Goal: Task Accomplishment & Management: Complete application form

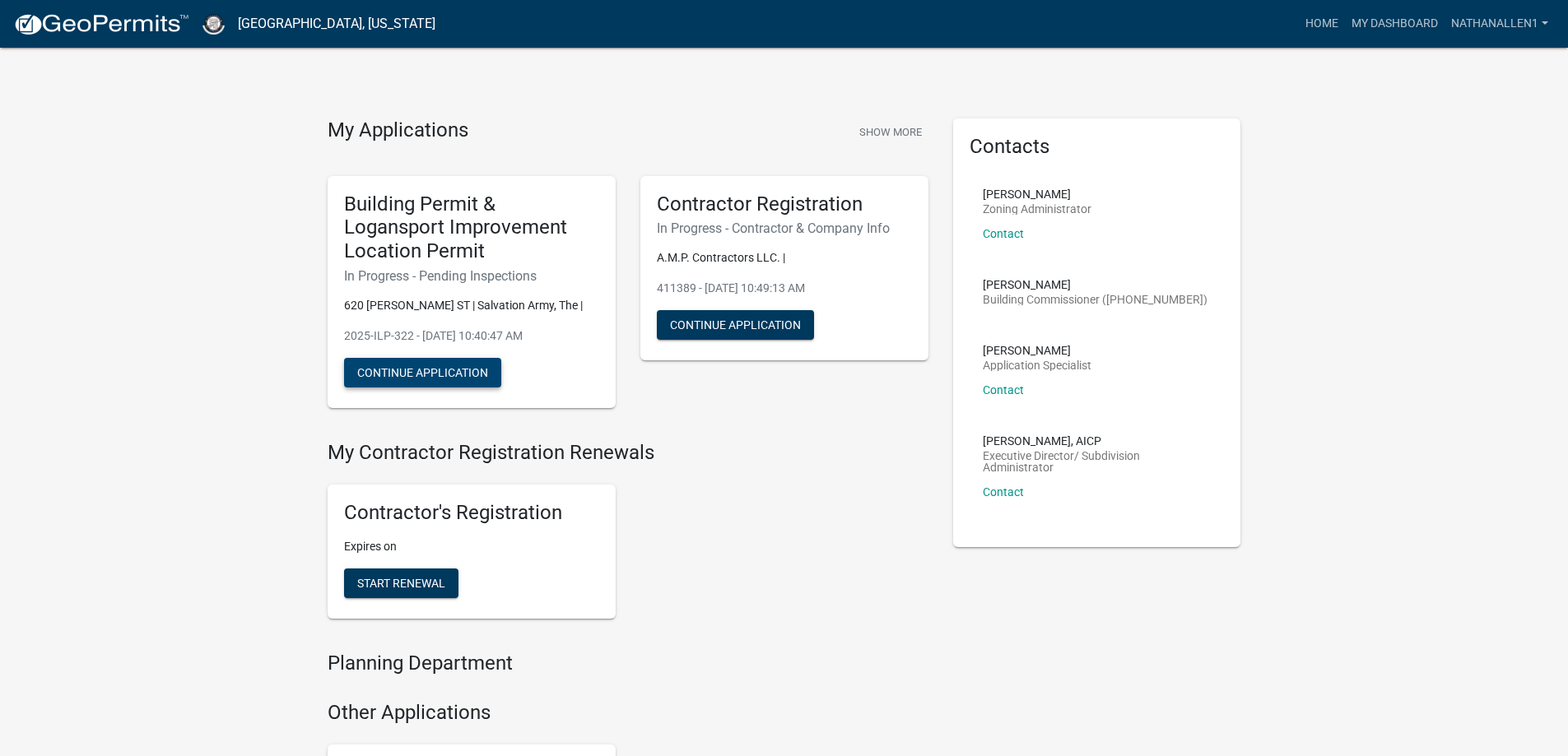
scroll to position [82, 0]
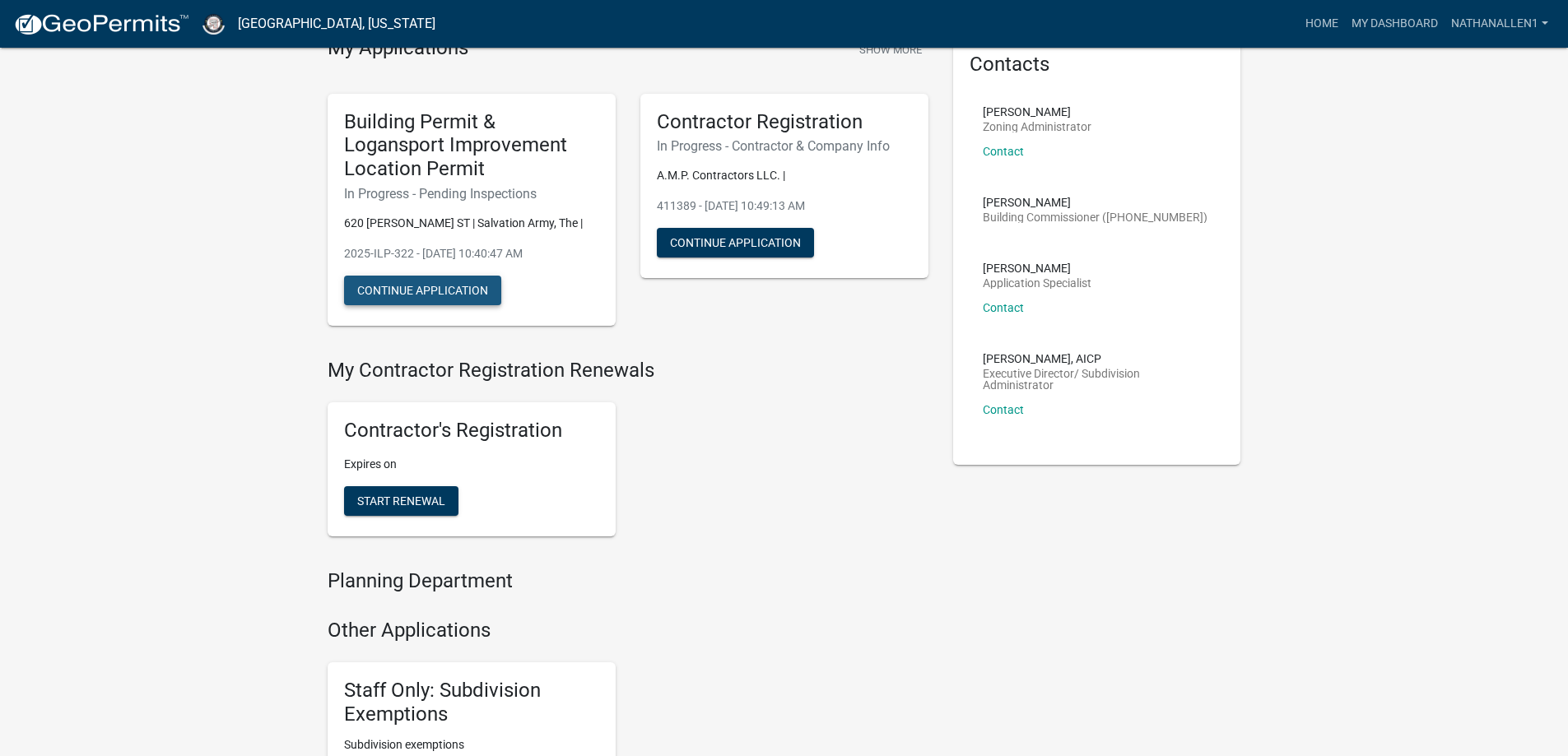
click at [434, 288] on button "Continue Application" at bounding box center [423, 290] width 157 height 30
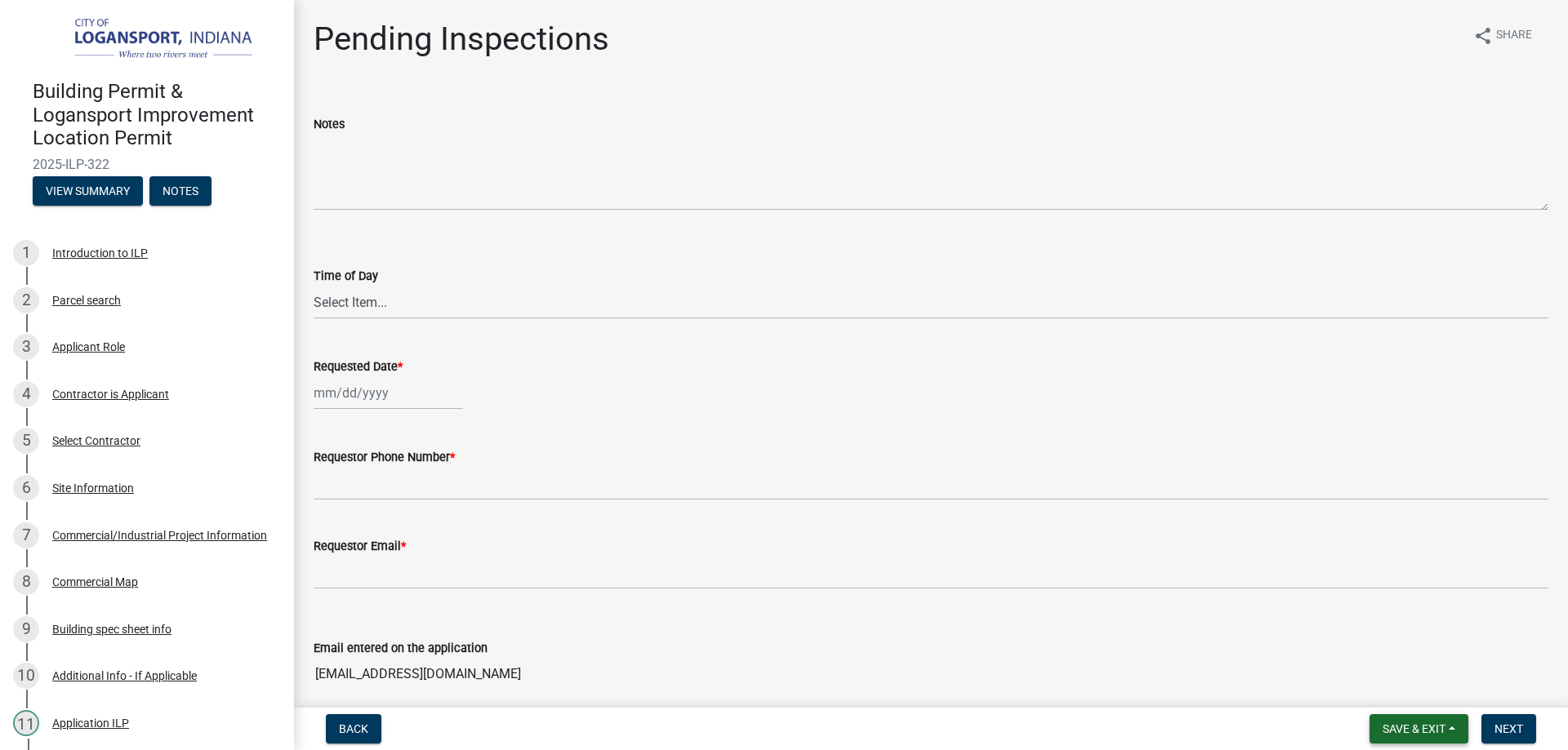
click at [1452, 724] on button "Save & Exit" at bounding box center [1419, 728] width 99 height 29
click at [1380, 686] on button "Save & Exit" at bounding box center [1402, 685] width 130 height 39
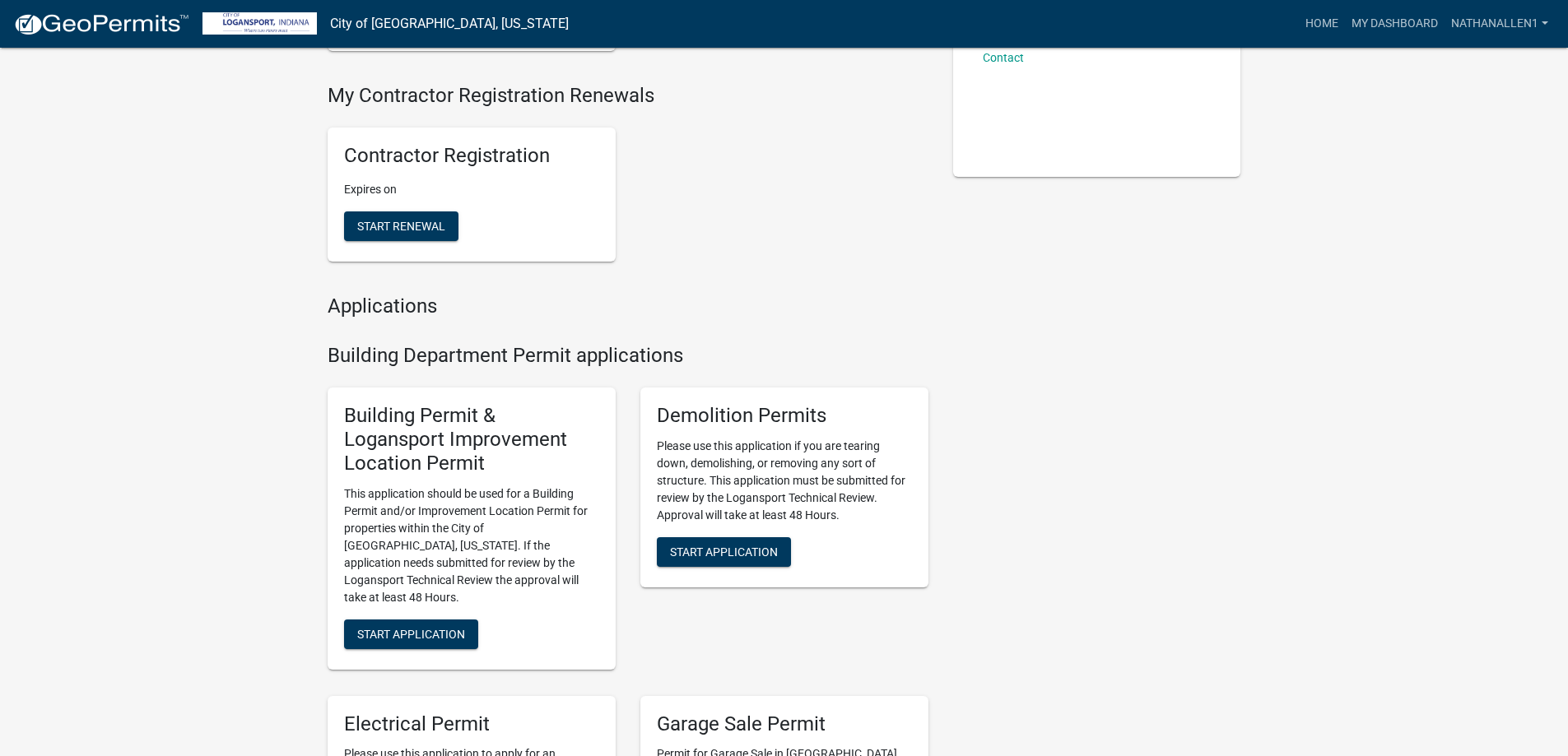
scroll to position [411, 0]
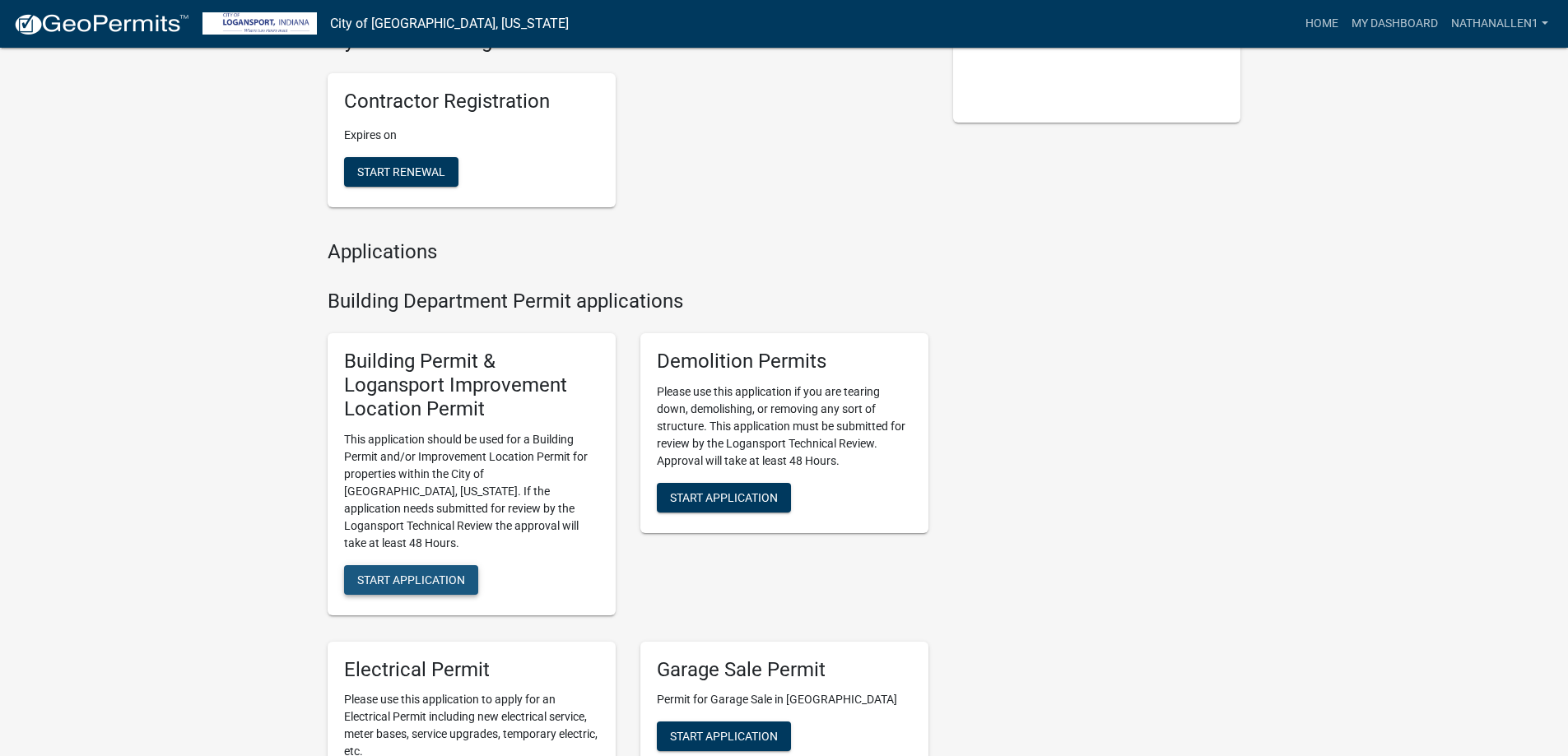
click at [424, 573] on span "Start Application" at bounding box center [411, 580] width 107 height 13
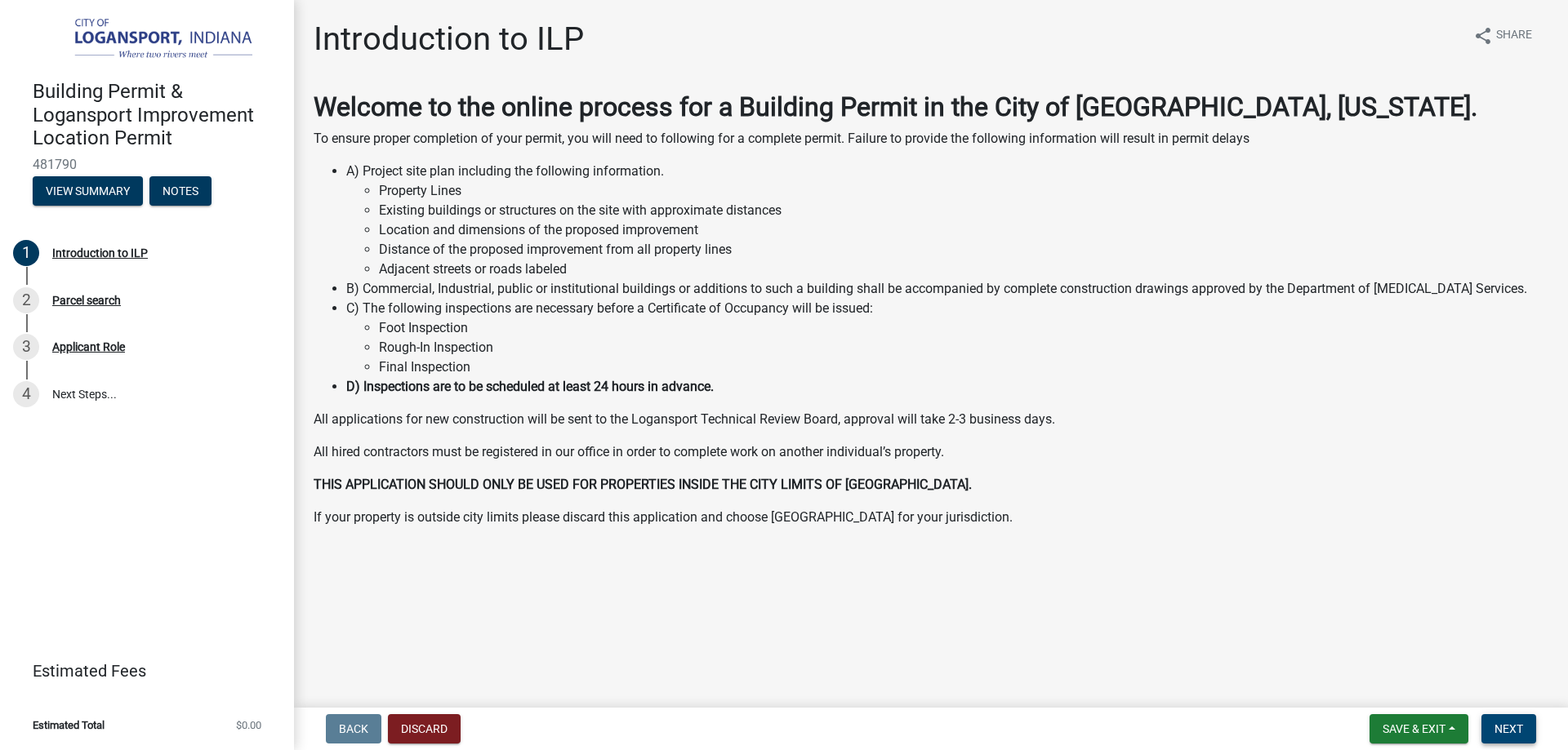
click at [1517, 728] on span "Next" at bounding box center [1508, 729] width 29 height 13
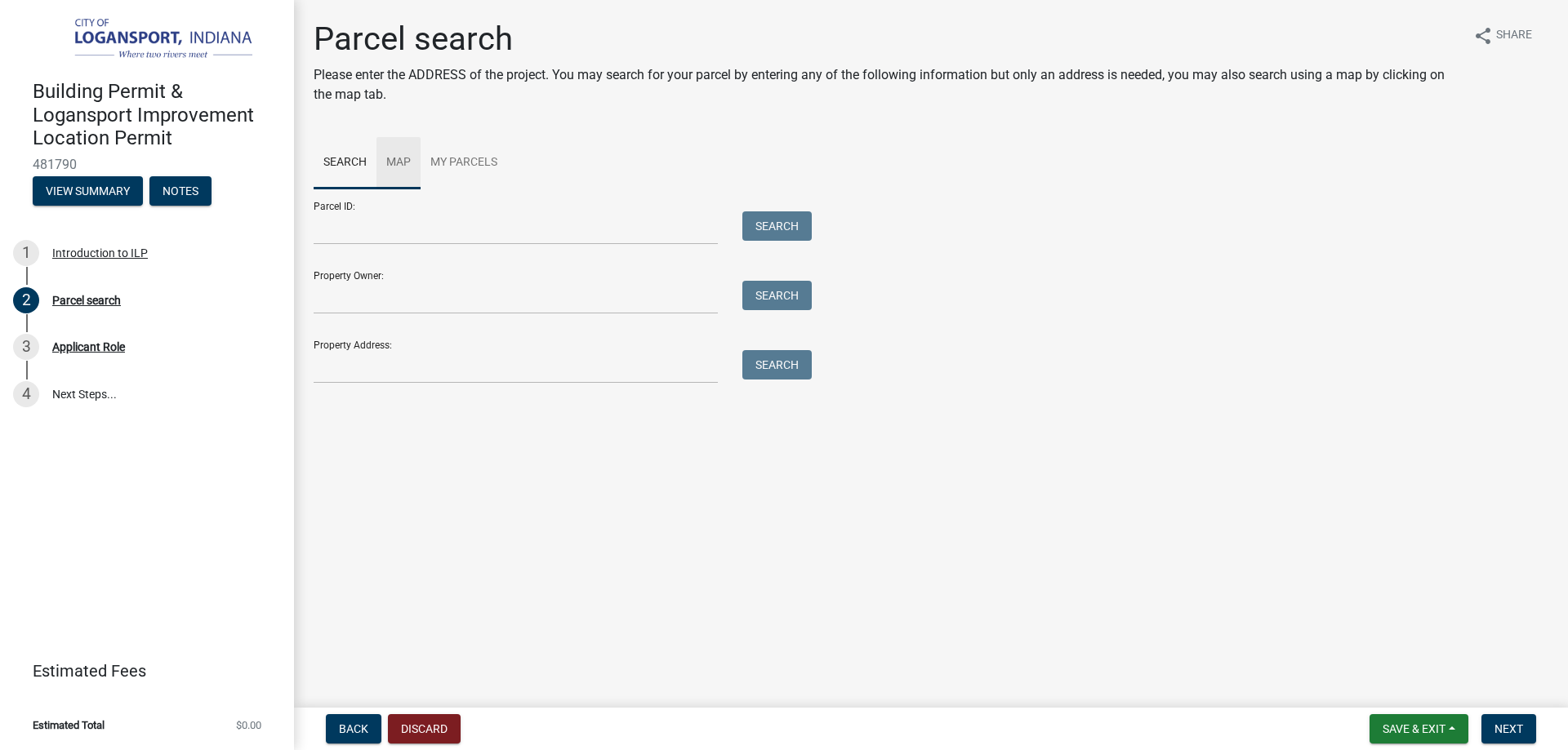
click at [401, 156] on link "Map" at bounding box center [398, 163] width 44 height 52
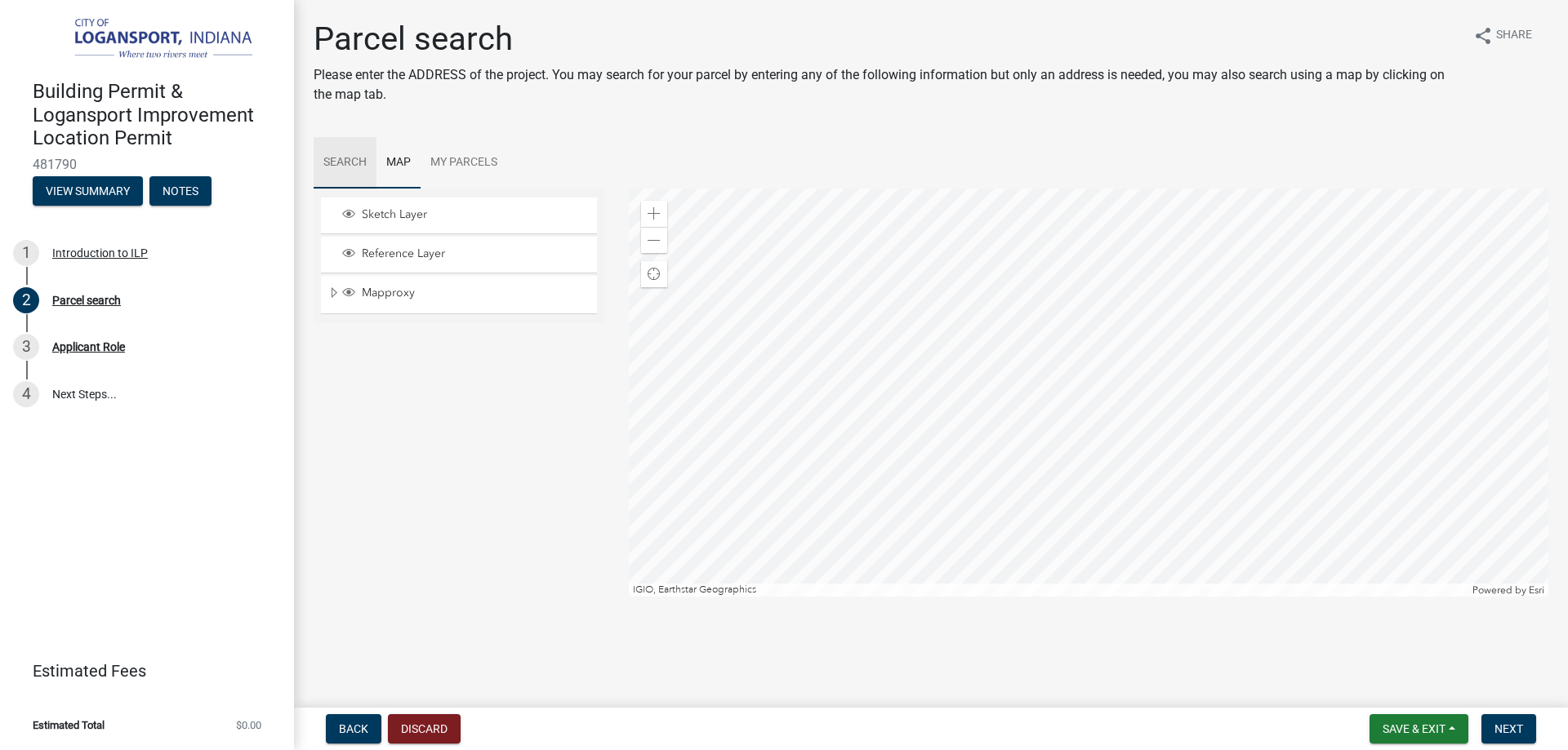
click at [345, 164] on link "Search" at bounding box center [345, 163] width 63 height 52
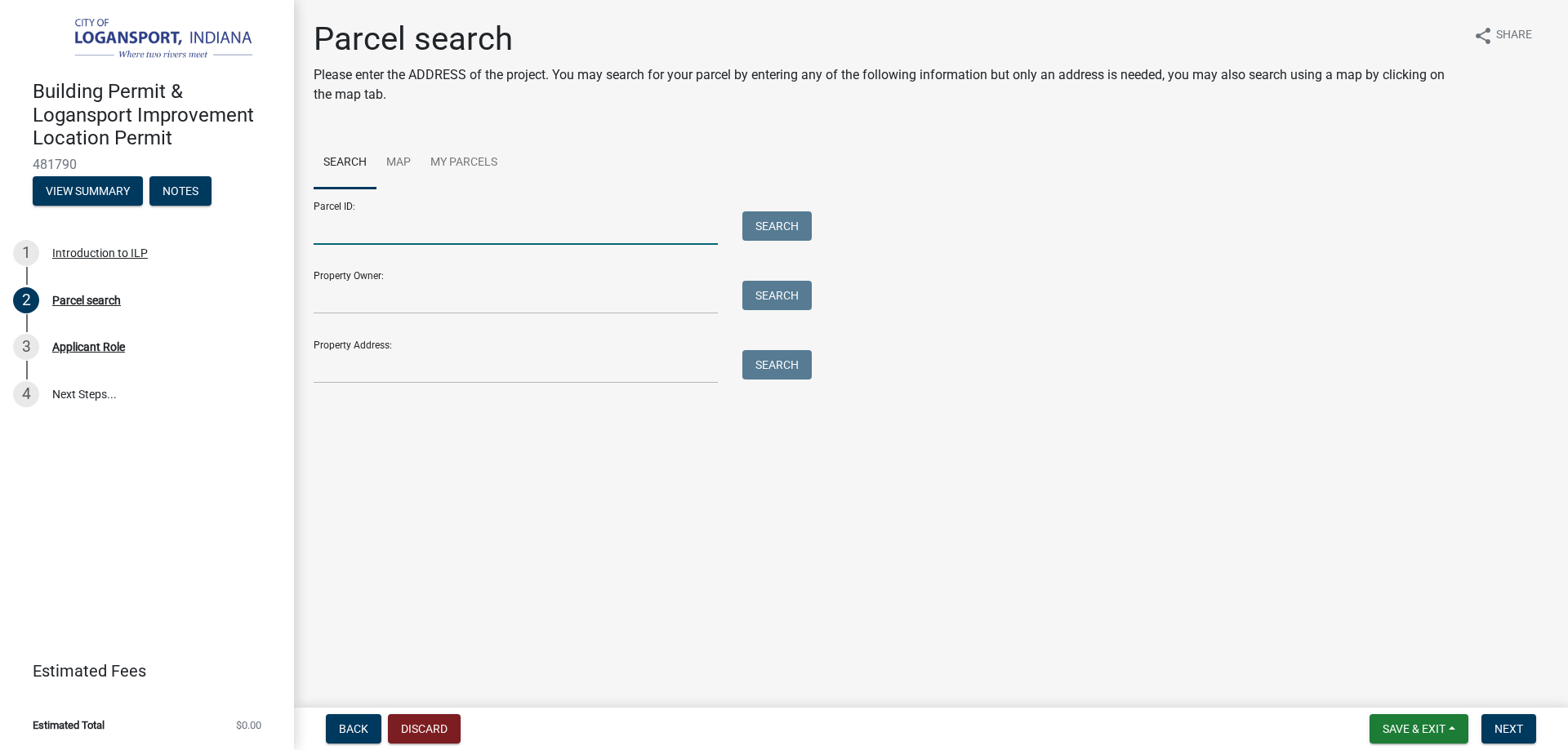
click at [381, 221] on input "Parcel ID:" at bounding box center [515, 227] width 404 height 33
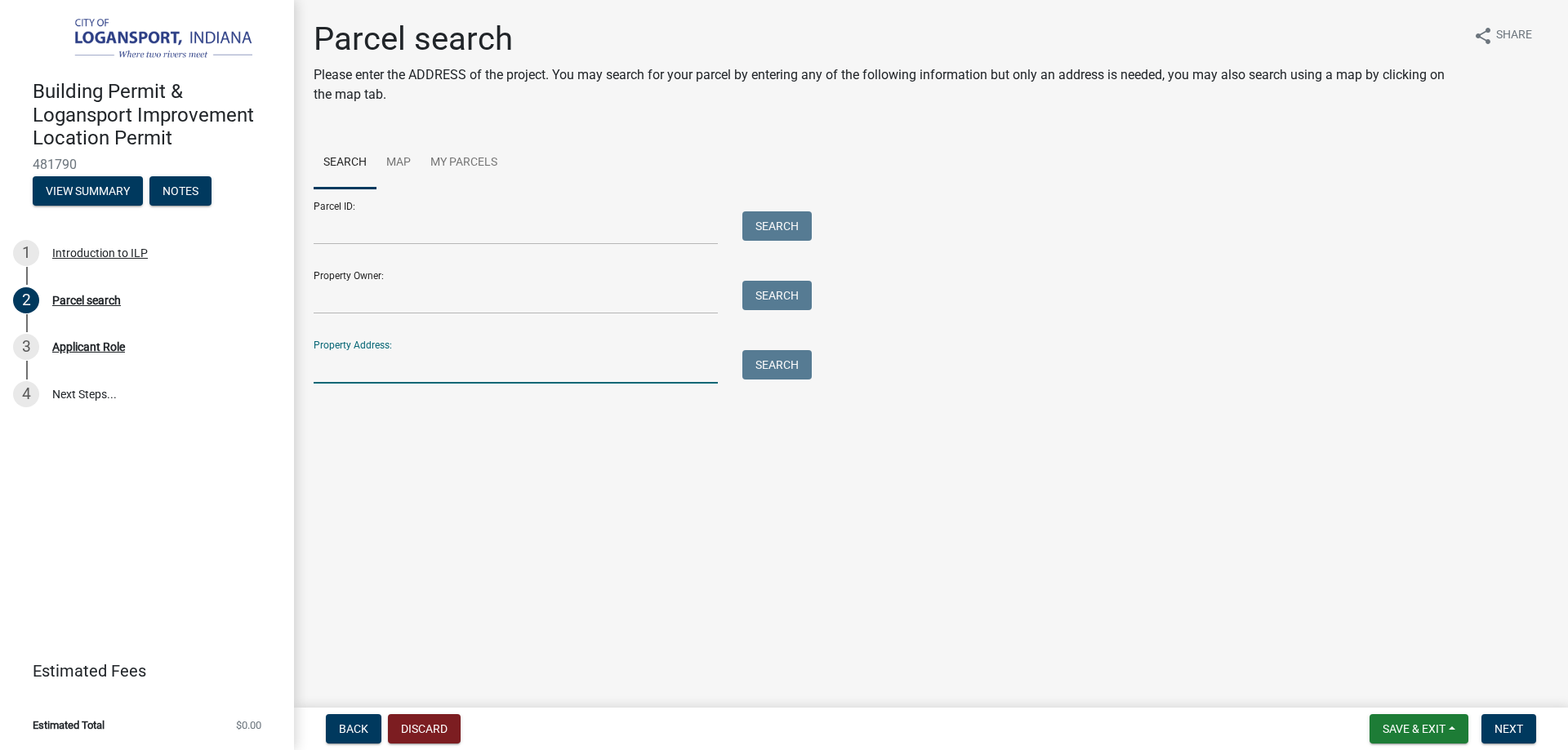
click at [394, 364] on input "Property Address:" at bounding box center [515, 366] width 404 height 33
click at [747, 362] on button "Search" at bounding box center [776, 364] width 69 height 29
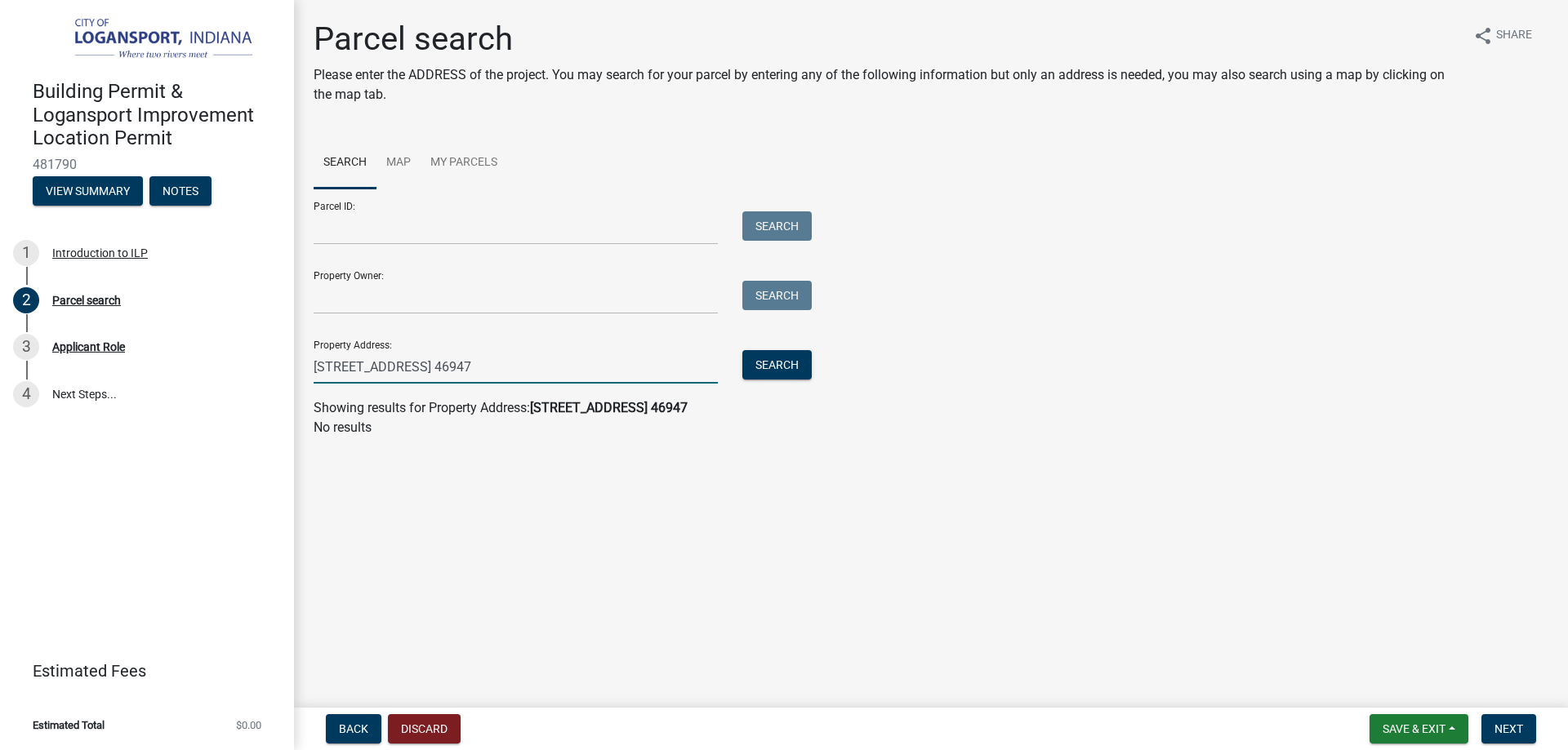
click at [565, 360] on input "4627 High Street , Logansport, IN. 46947" at bounding box center [515, 366] width 404 height 33
type input "4627 High Street"
click at [766, 363] on button "Search" at bounding box center [776, 364] width 69 height 29
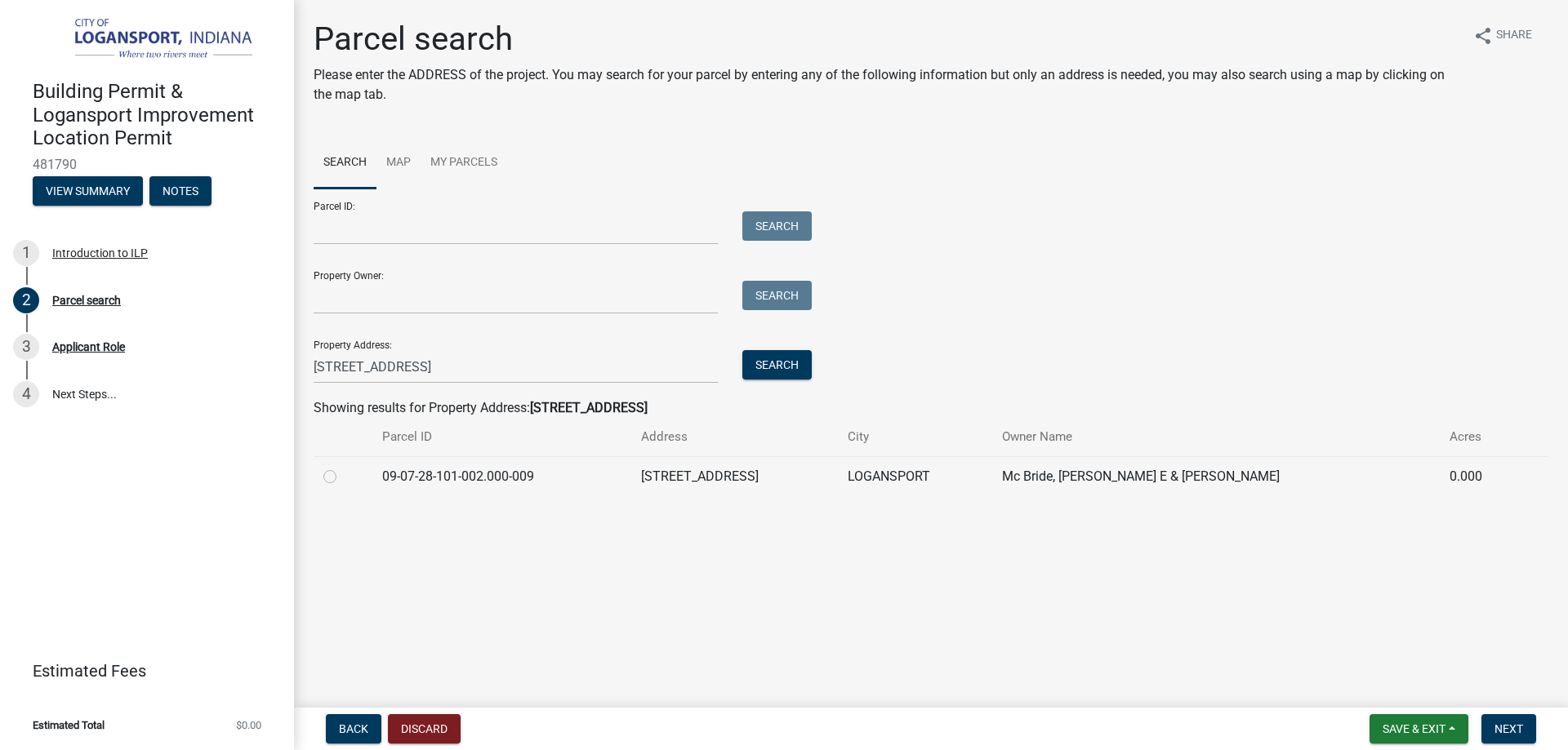
click at [343, 467] on label at bounding box center [343, 467] width 0 height 0
click at [343, 474] on input "radio" at bounding box center [348, 471] width 10 height 10
radio input "true"
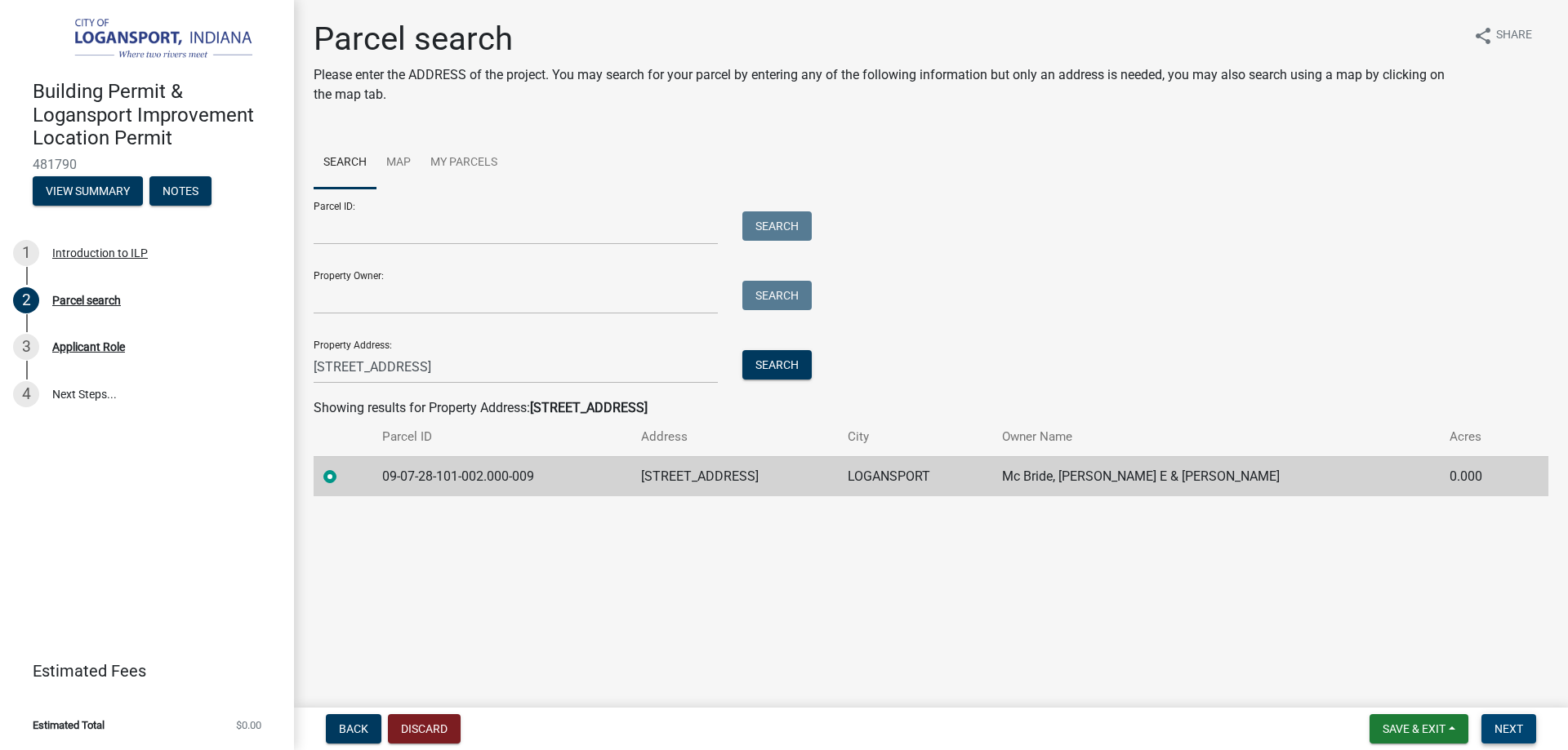
click at [1497, 726] on span "Next" at bounding box center [1508, 729] width 29 height 13
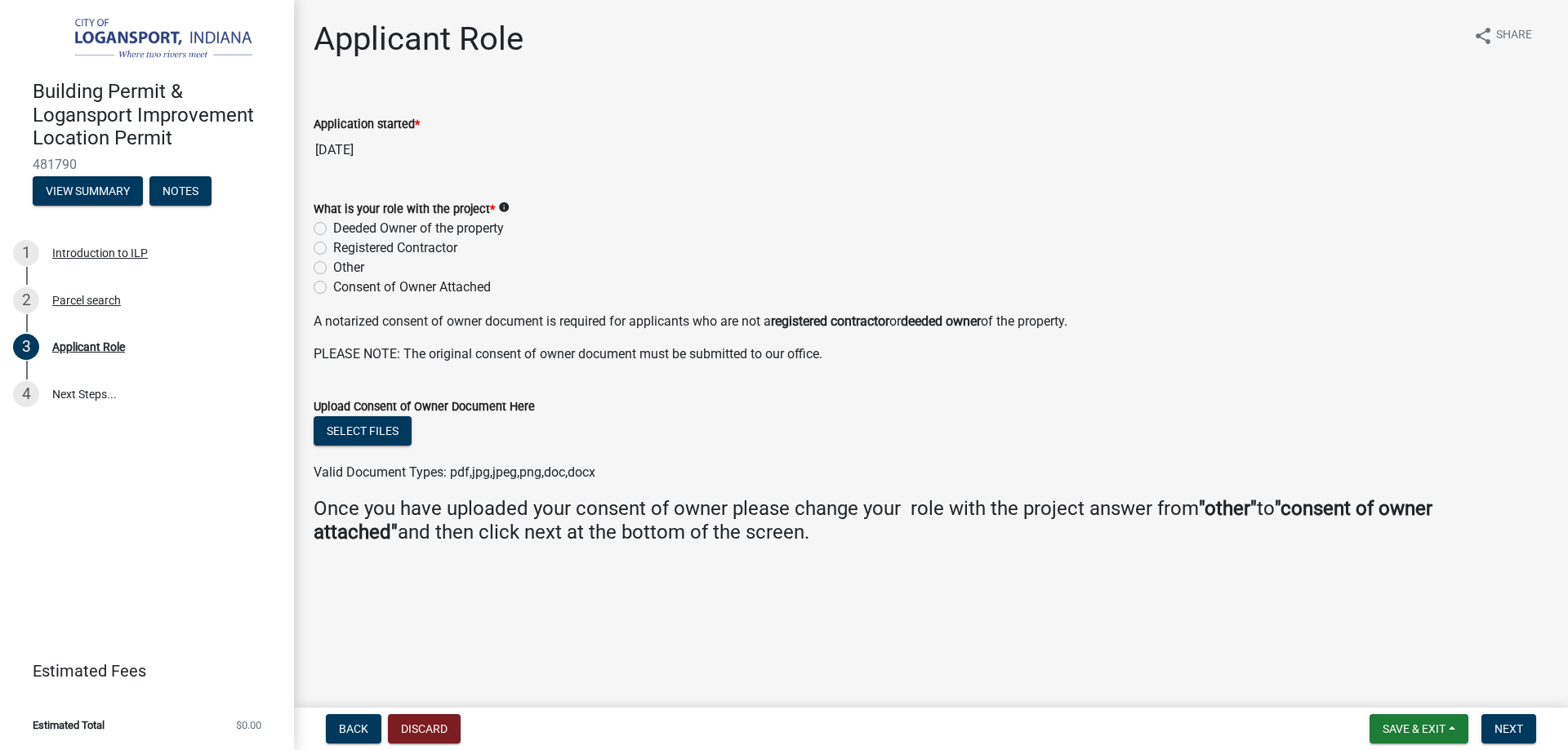
click at [333, 249] on label "Registered Contractor" at bounding box center [395, 248] width 125 height 20
click at [333, 249] on input "Registered Contractor" at bounding box center [338, 243] width 10 height 10
radio input "true"
click at [1512, 734] on span "Next" at bounding box center [1508, 729] width 29 height 13
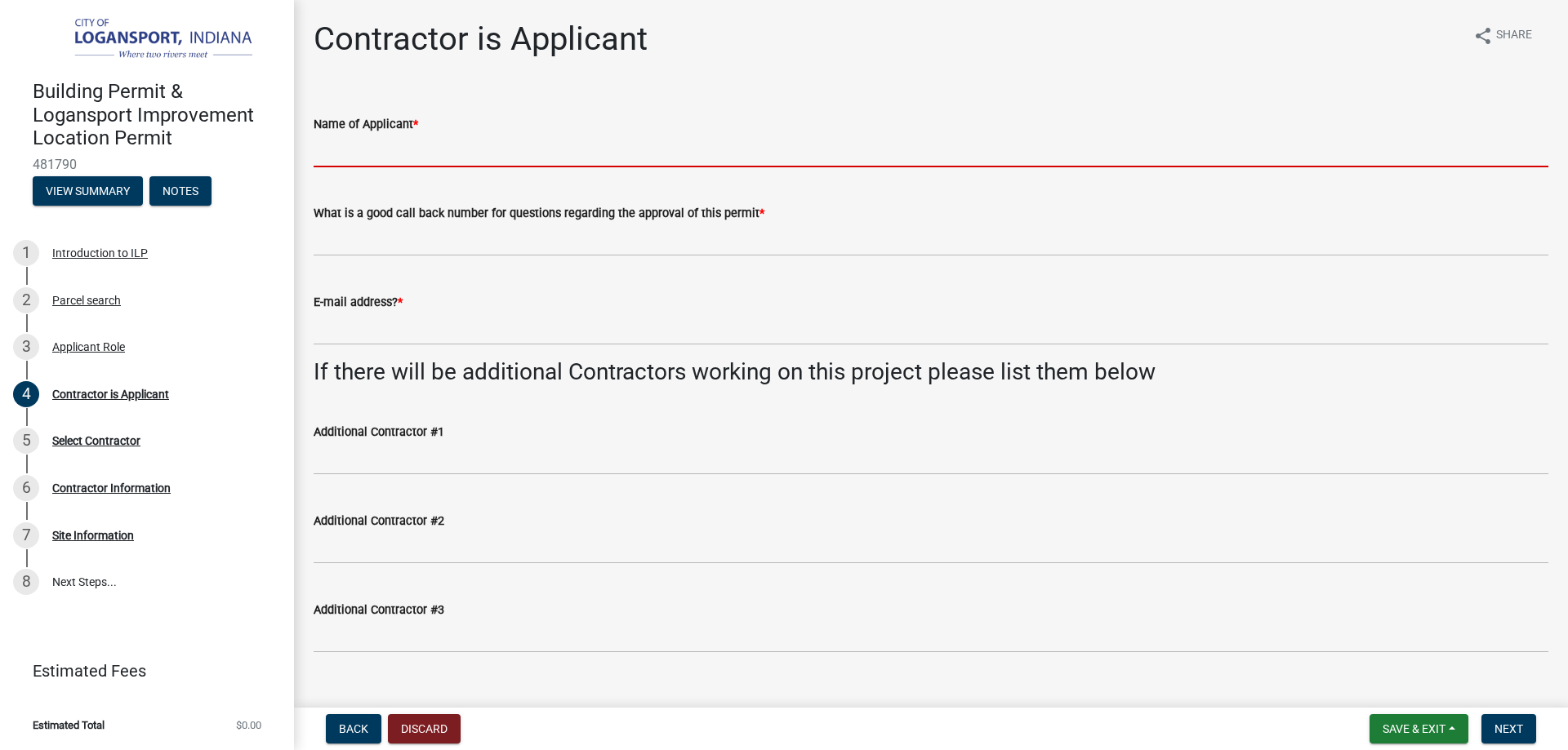
click at [386, 149] on input "Name of Applicant *" at bounding box center [931, 150] width 1234 height 33
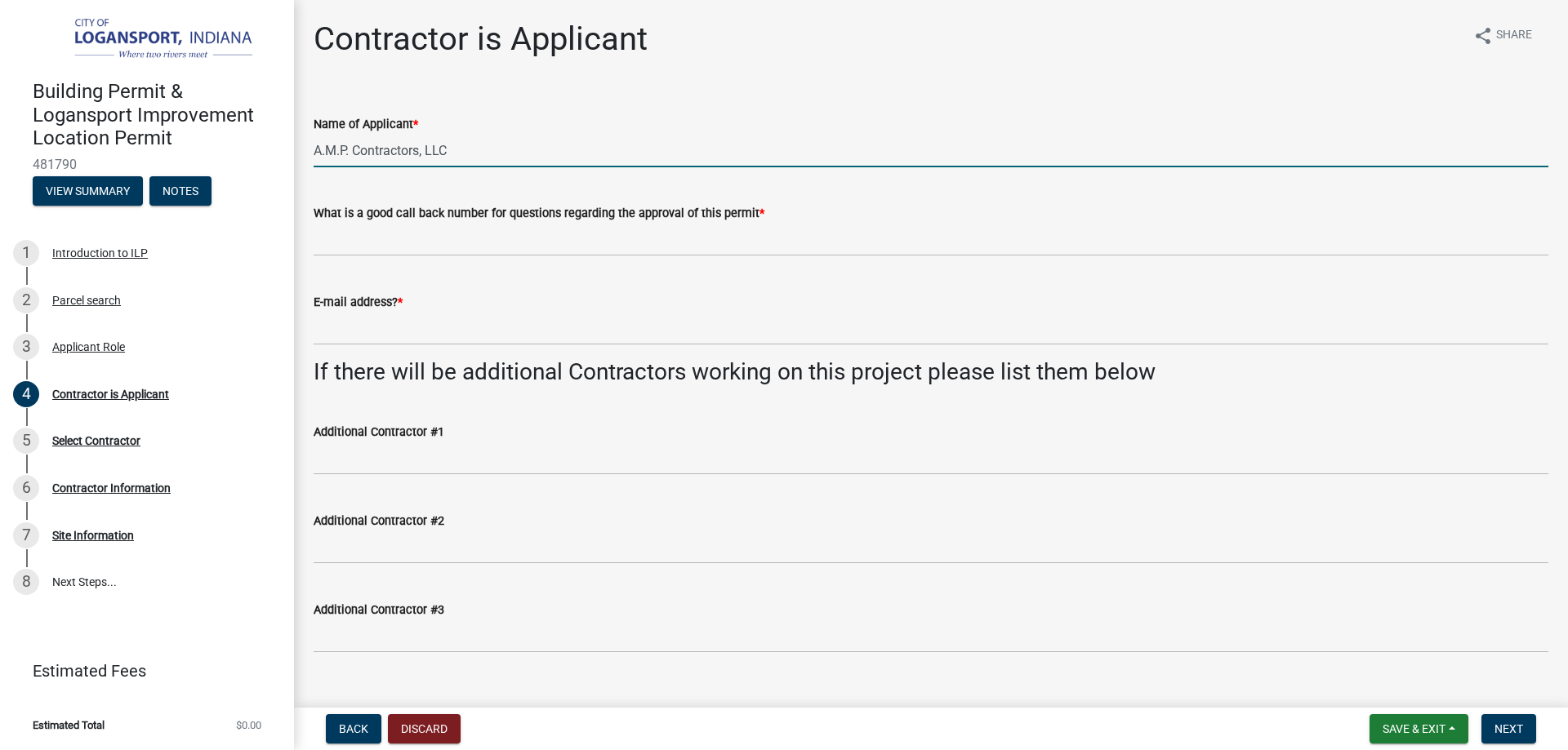
type input "A.M.P. Contractors, LLC"
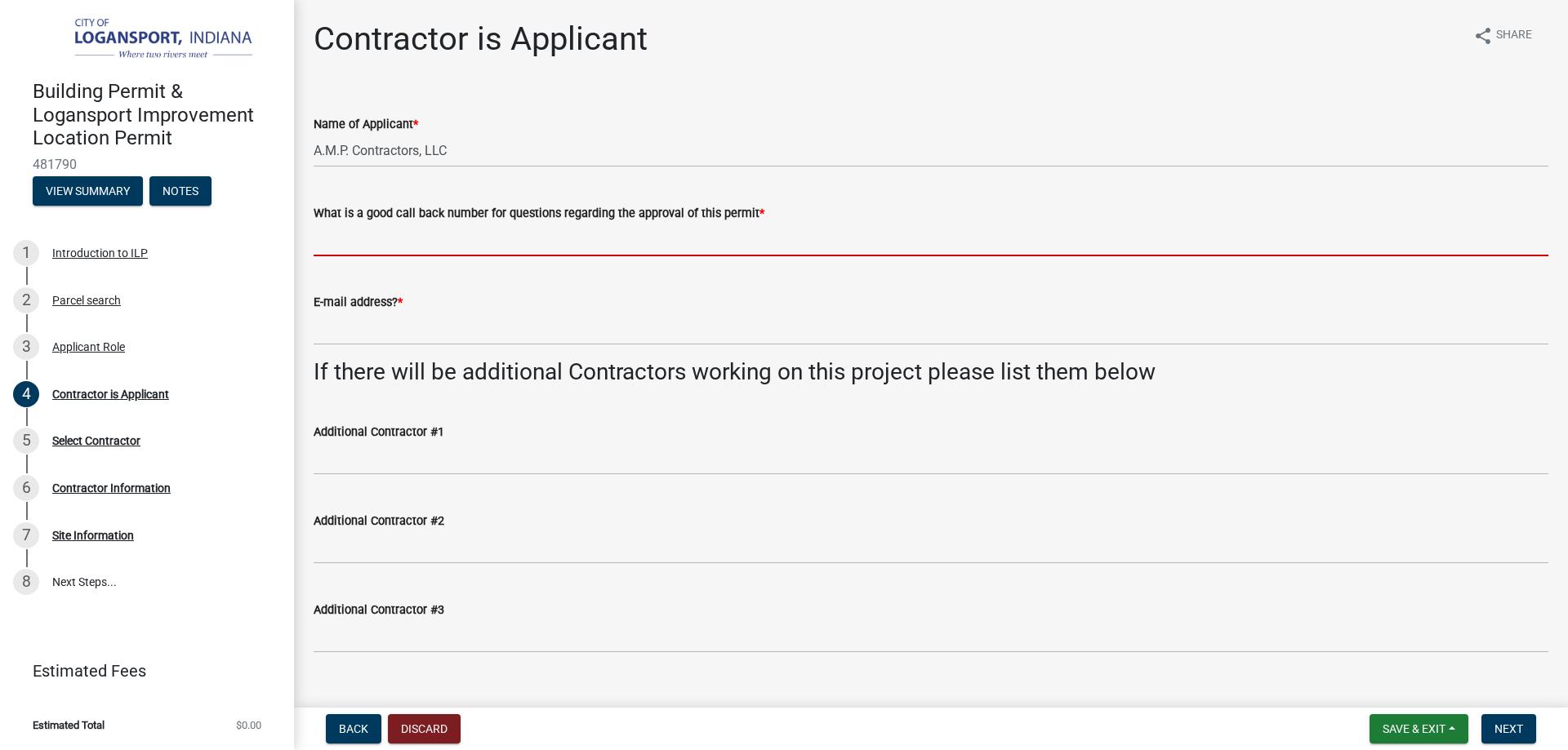
click at [377, 236] on input "What is a good call back number for questions regarding the approval of this pe…" at bounding box center [931, 239] width 1234 height 33
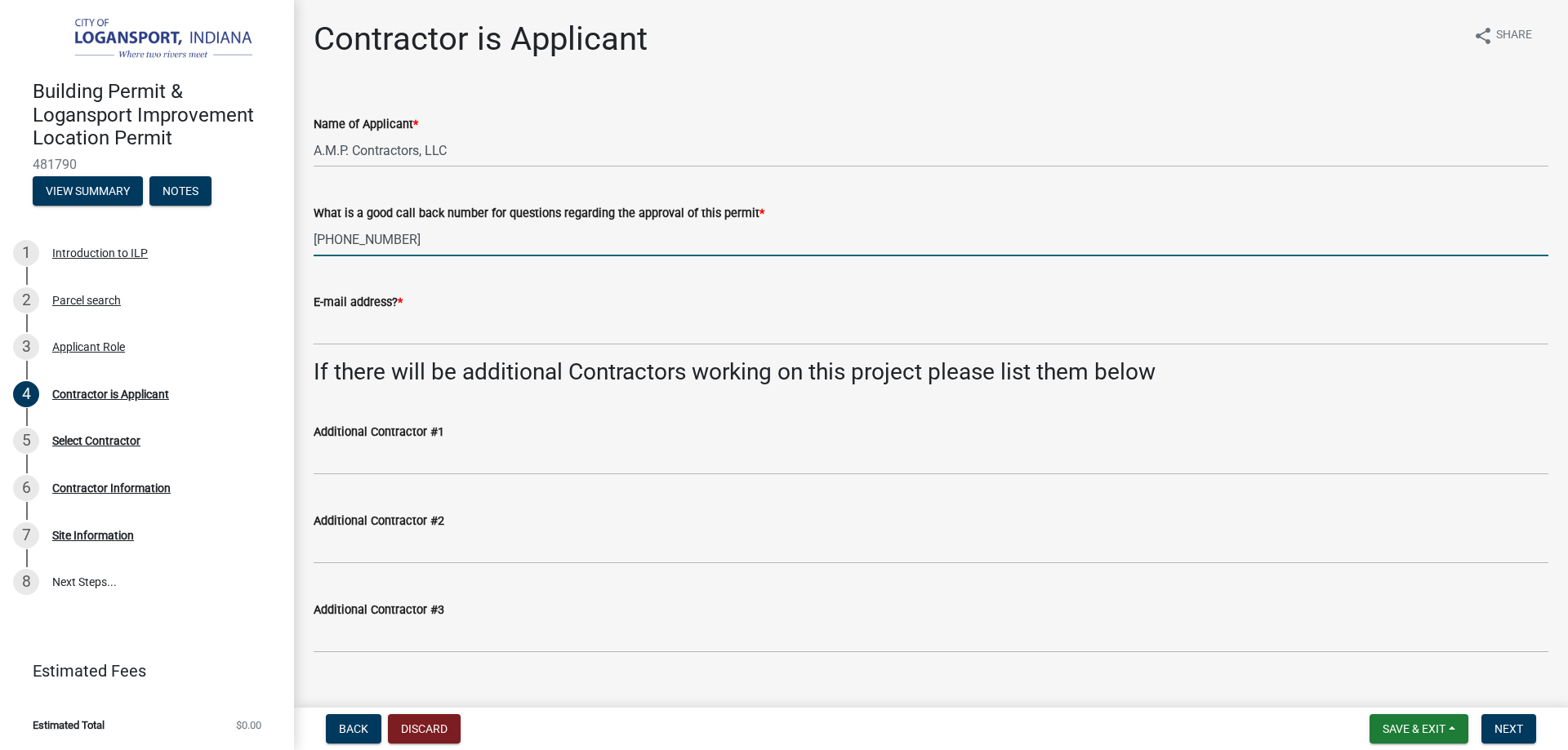
type input "[PHONE_NUMBER]"
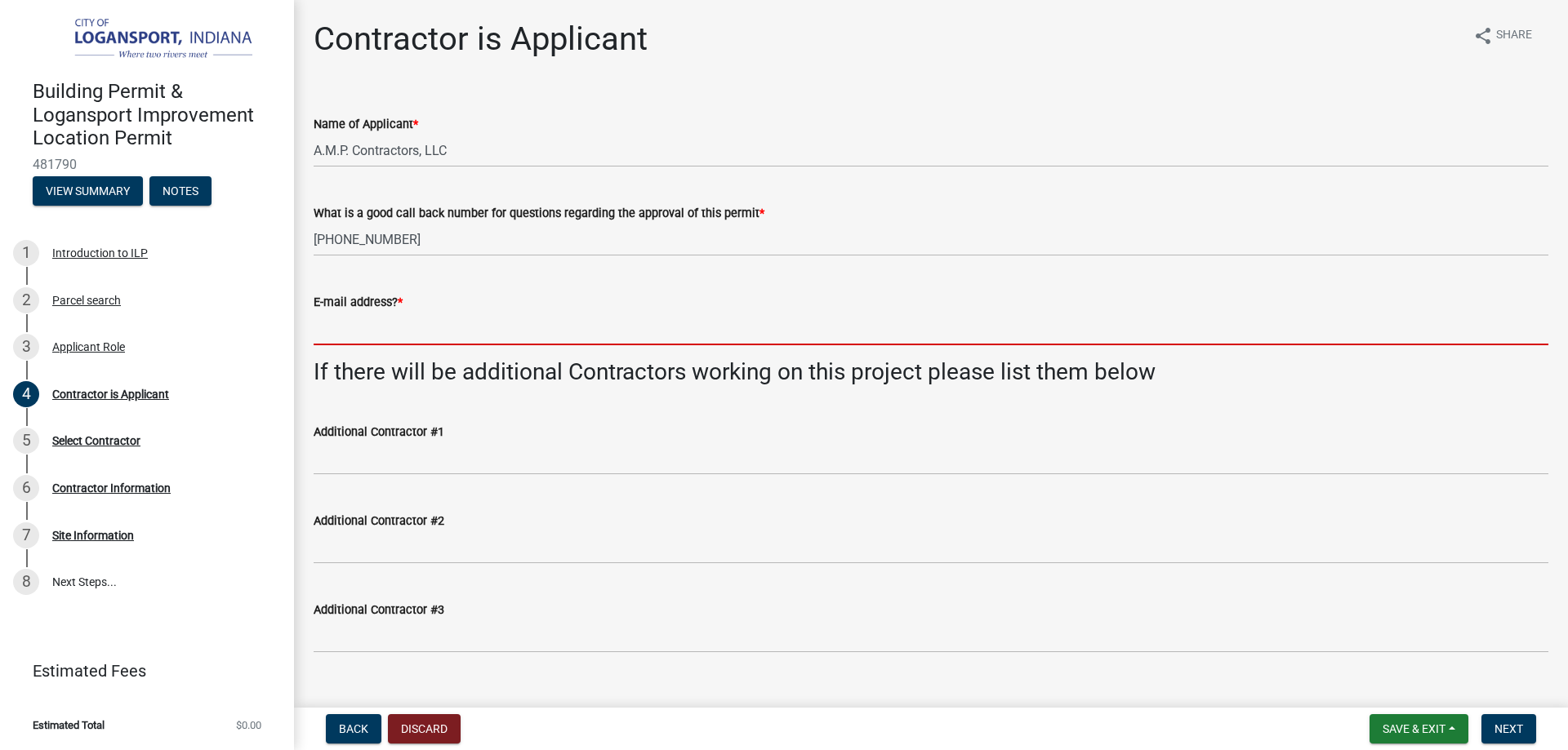
click at [365, 332] on input "E-mail address? *" at bounding box center [931, 328] width 1234 height 33
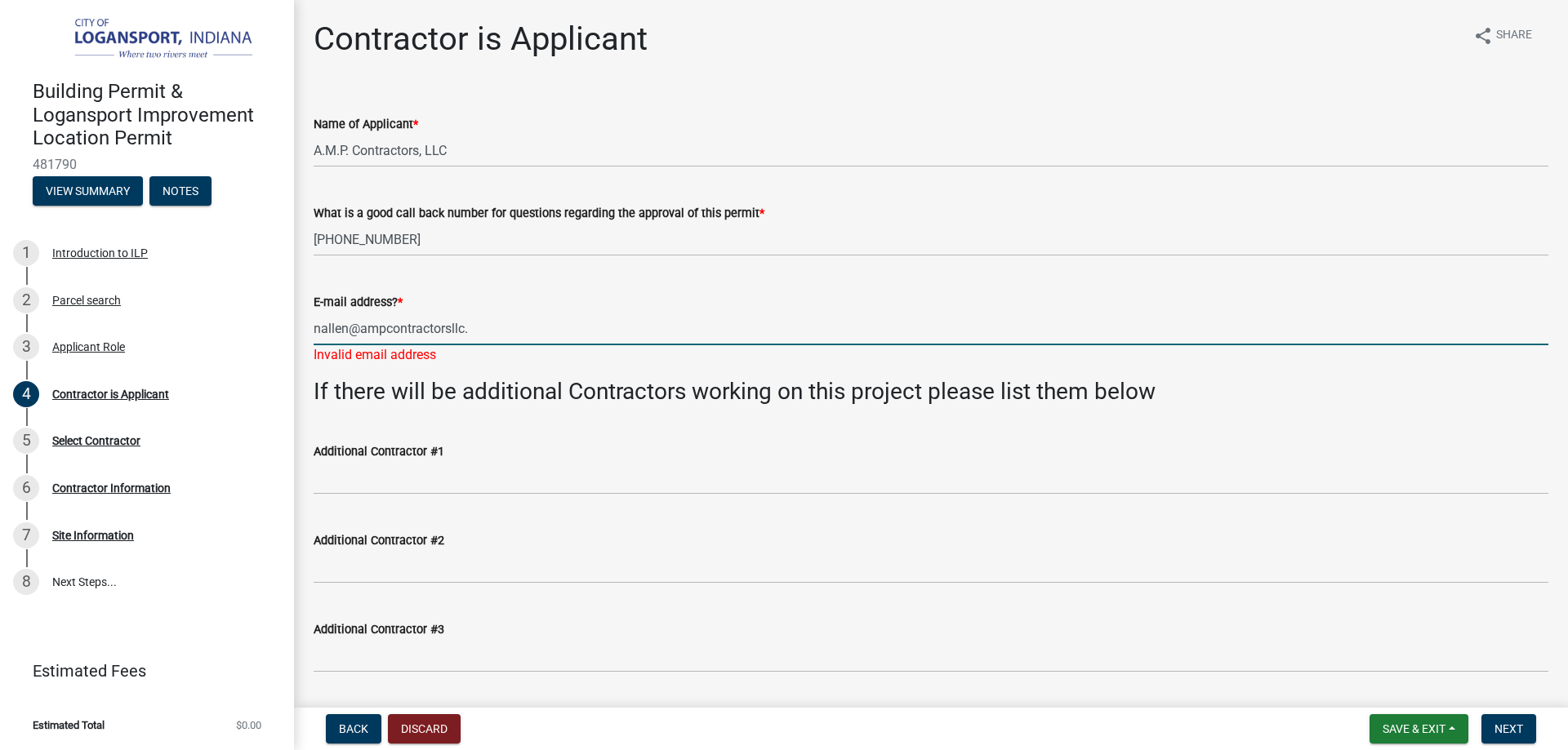
click at [499, 332] on input "nallen@ampcontractorsllc." at bounding box center [931, 328] width 1234 height 33
type input "[EMAIL_ADDRESS][DOMAIN_NAME]"
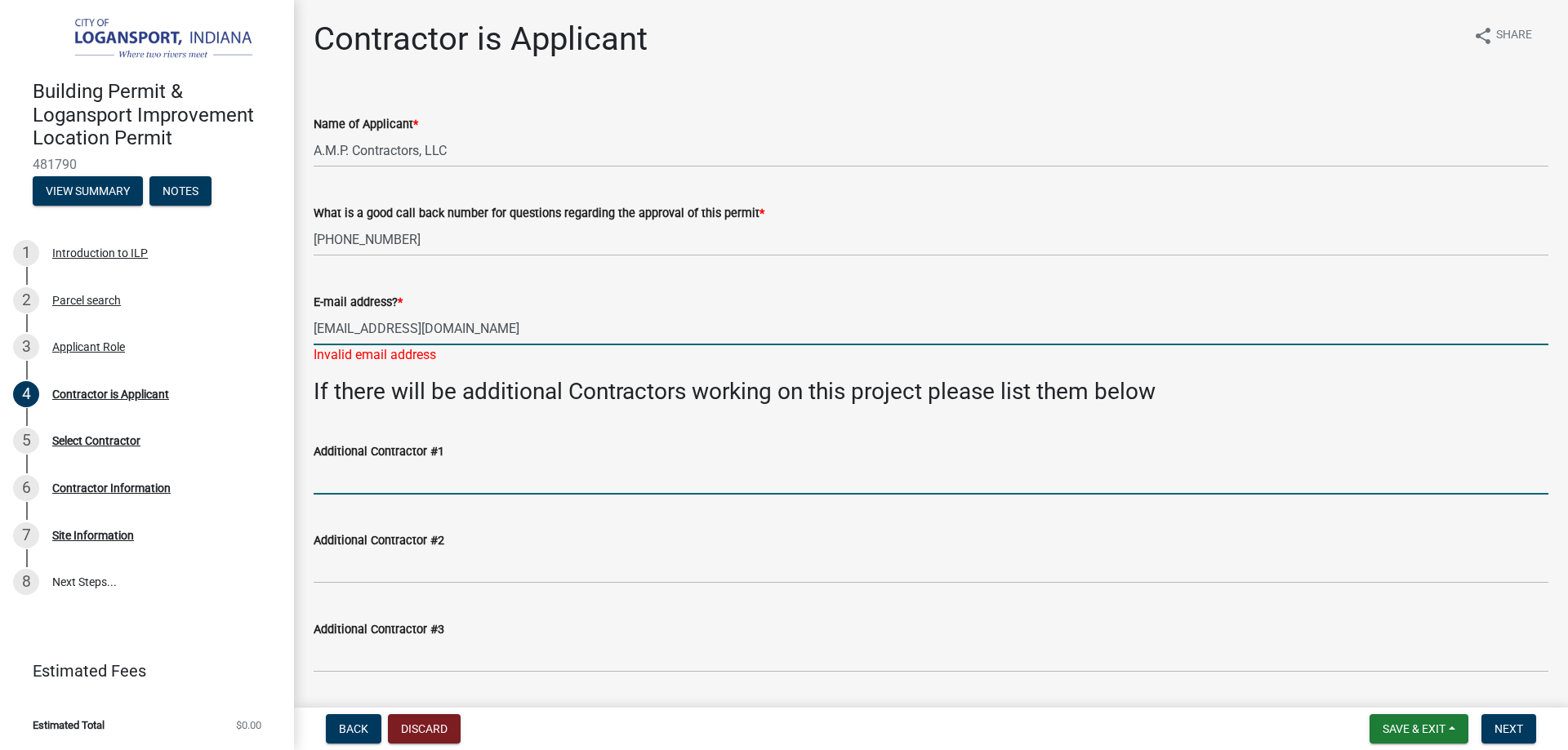
click at [531, 489] on wm-data-entity-input-list "Name of Applicant * A.M.P. Contractors, LLC What is a good call back number for…" at bounding box center [931, 388] width 1234 height 594
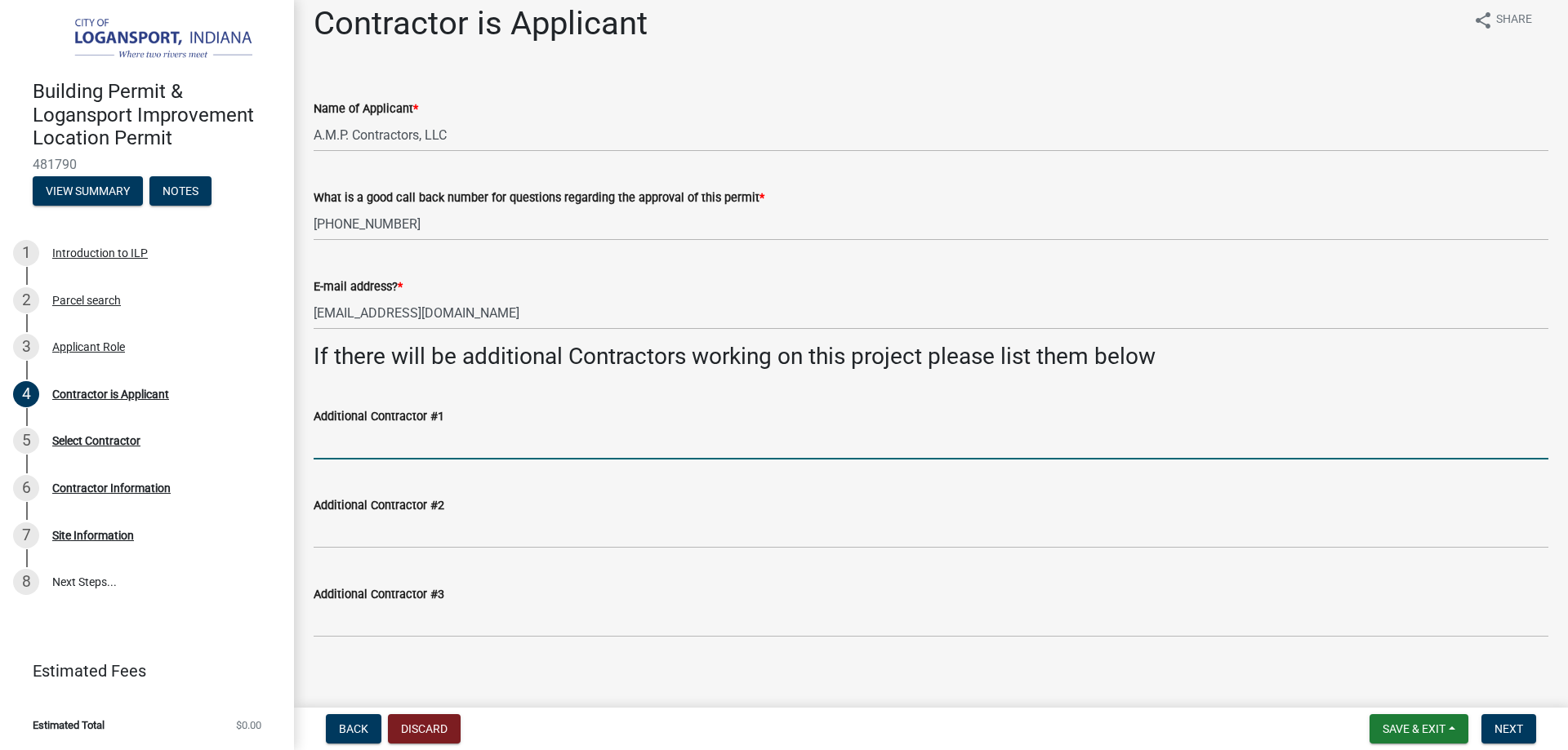
scroll to position [29, 0]
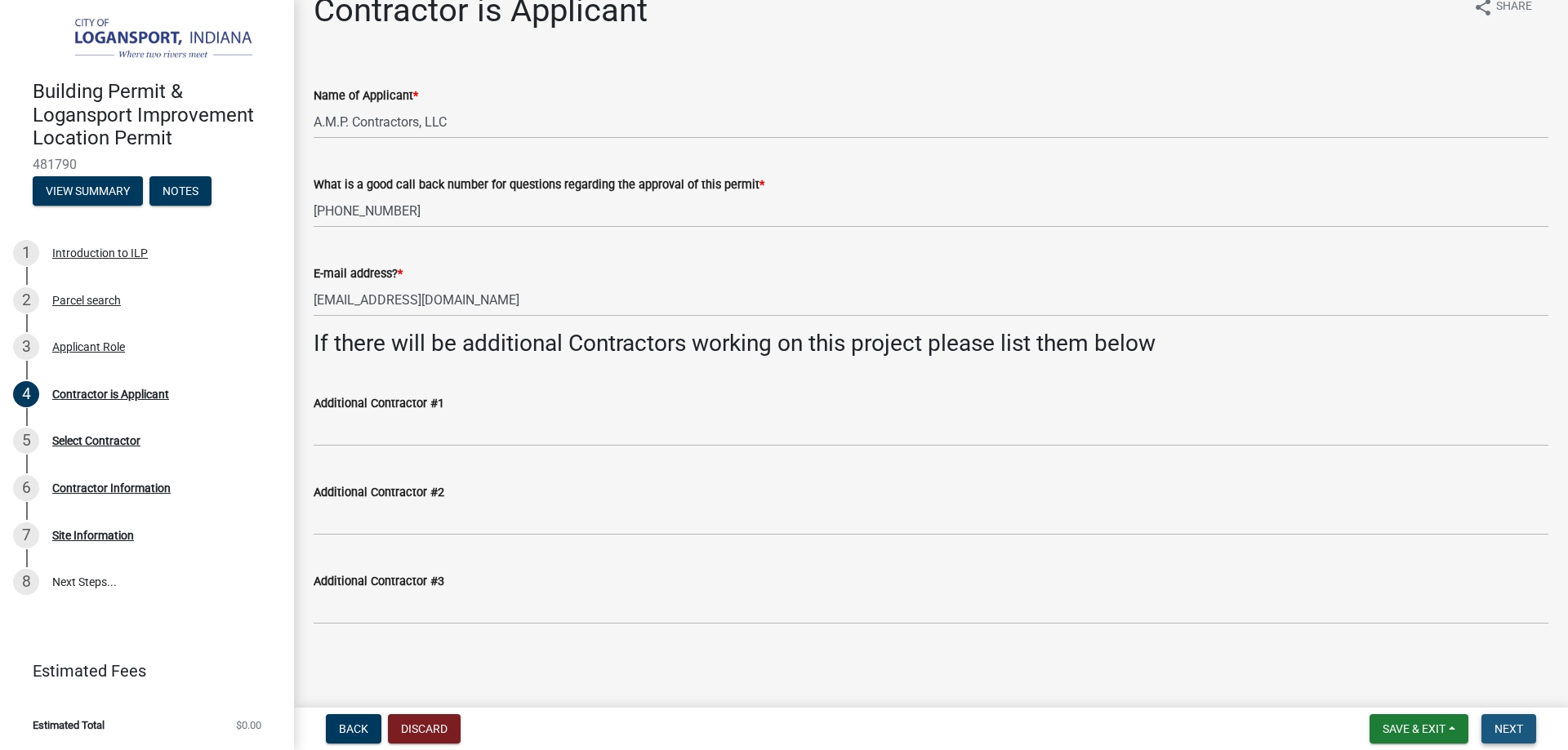
click at [1522, 727] on span "Next" at bounding box center [1508, 729] width 29 height 13
click at [1504, 729] on span "Next" at bounding box center [1508, 729] width 29 height 13
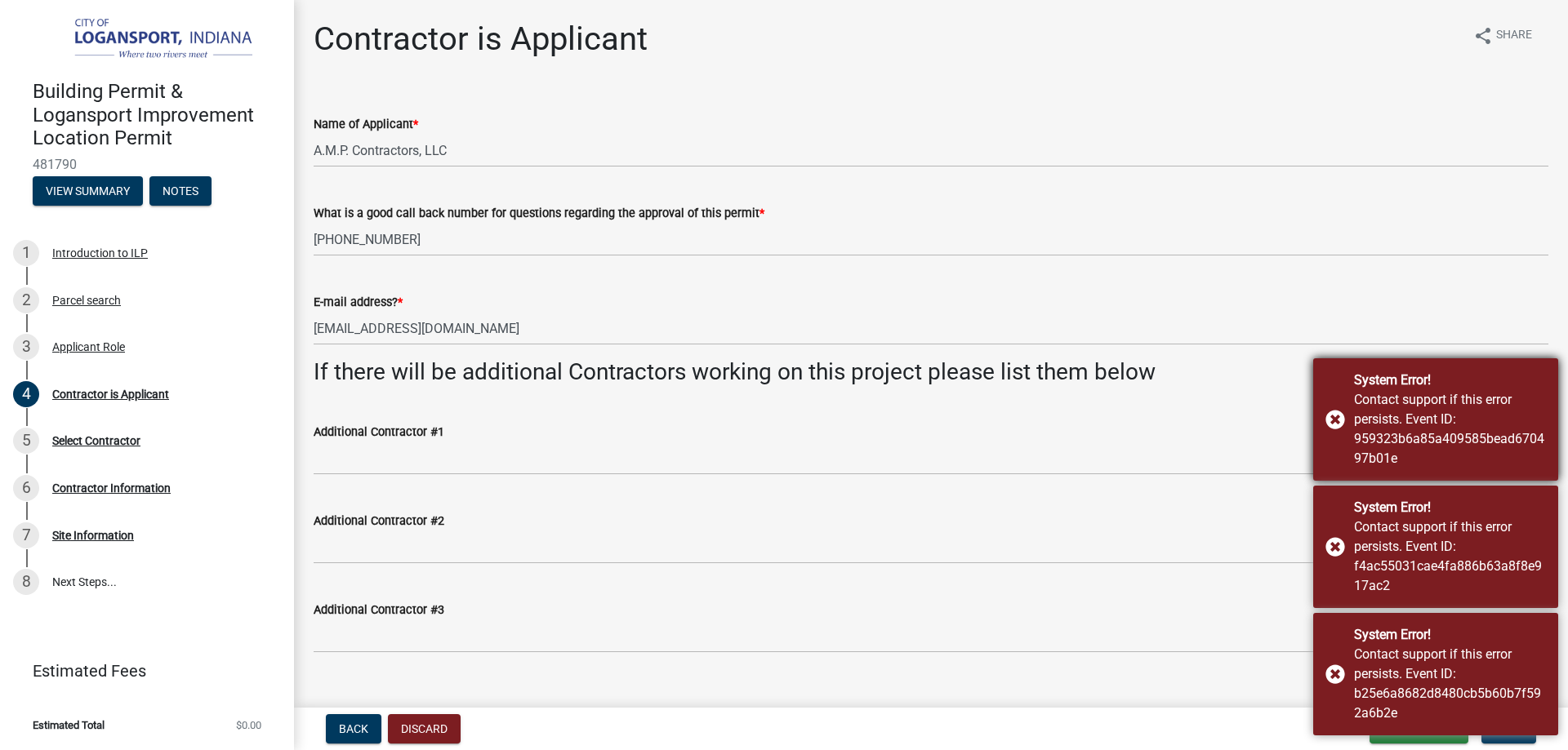
click at [1335, 416] on div "System Error! Contact support if this error persists. Event ID: 959323b6a85a409…" at bounding box center [1436, 419] width 245 height 123
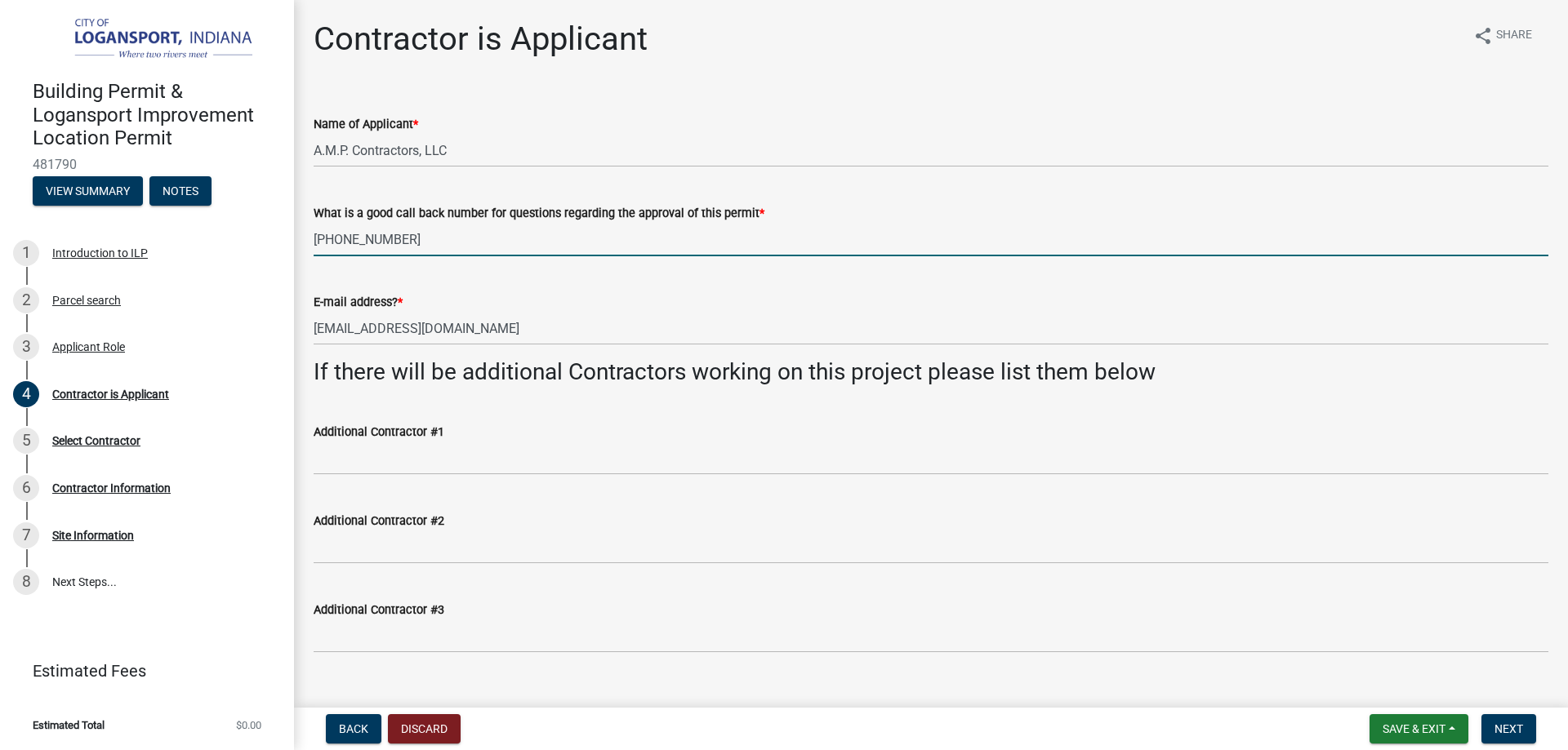
click at [1149, 225] on input "[PHONE_NUMBER]" at bounding box center [931, 239] width 1234 height 33
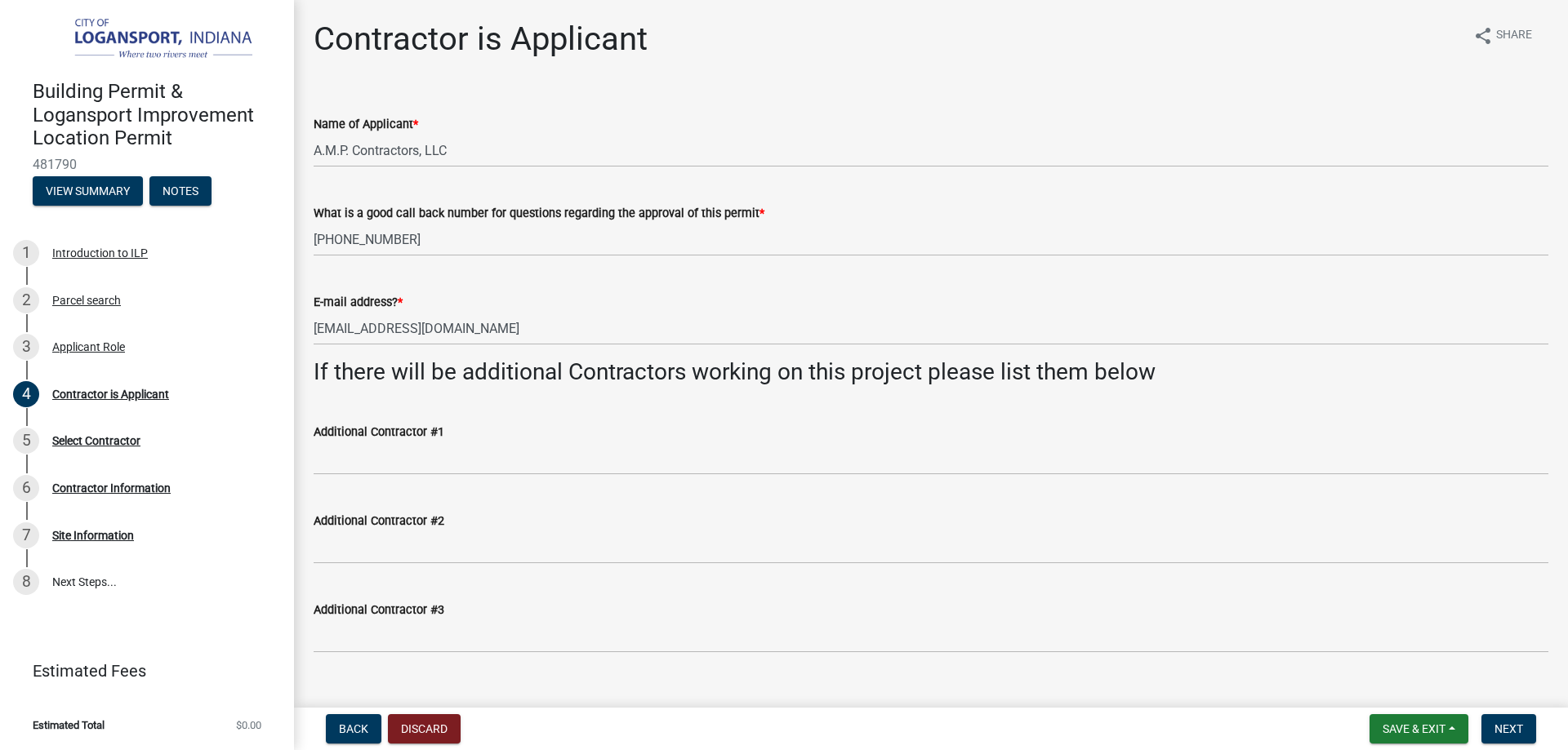
click at [702, 429] on div "Additional Contractor #1" at bounding box center [931, 432] width 1234 height 20
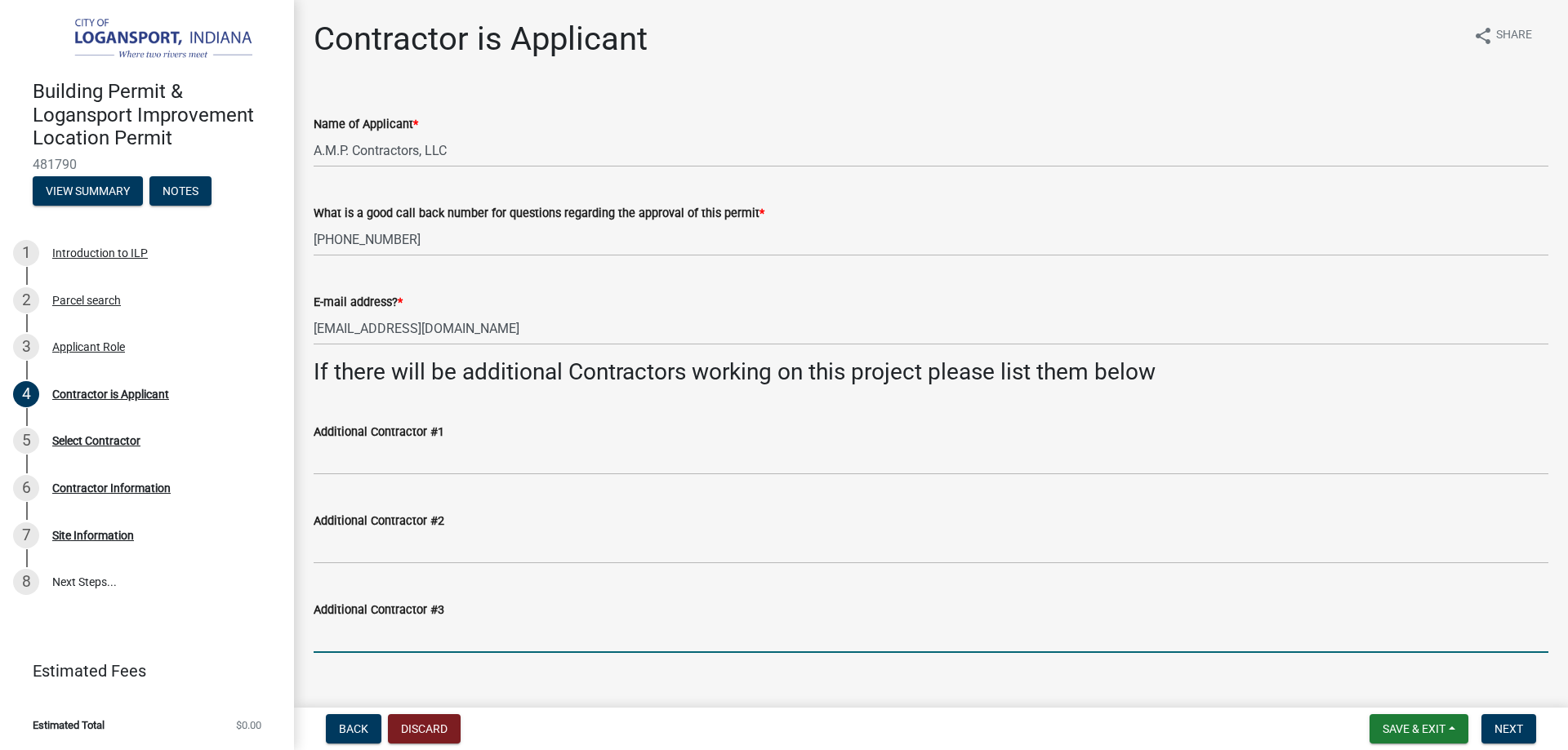
click at [648, 645] on input "Additional Contractor #3" at bounding box center [931, 636] width 1234 height 33
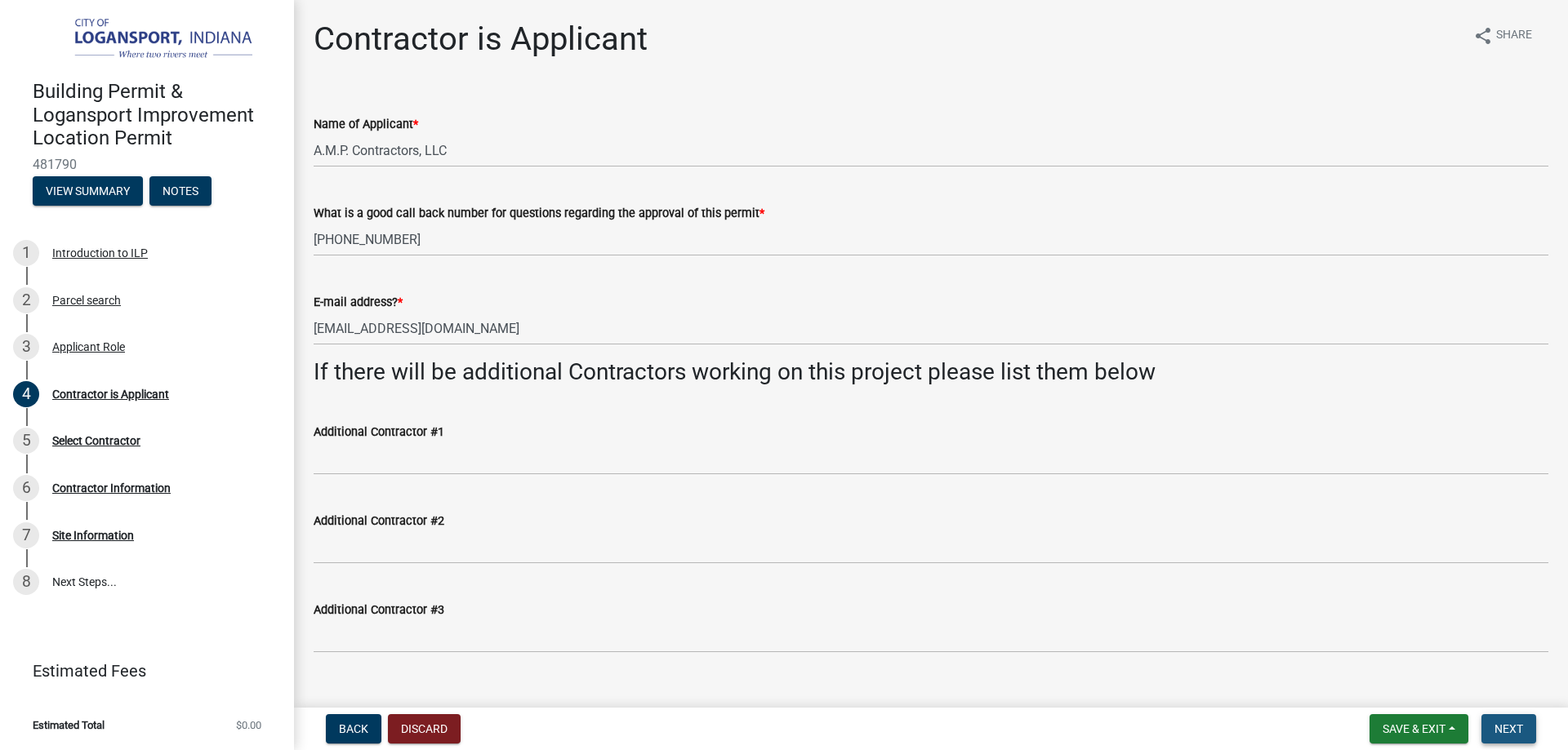
click at [1522, 727] on span "Next" at bounding box center [1508, 729] width 29 height 13
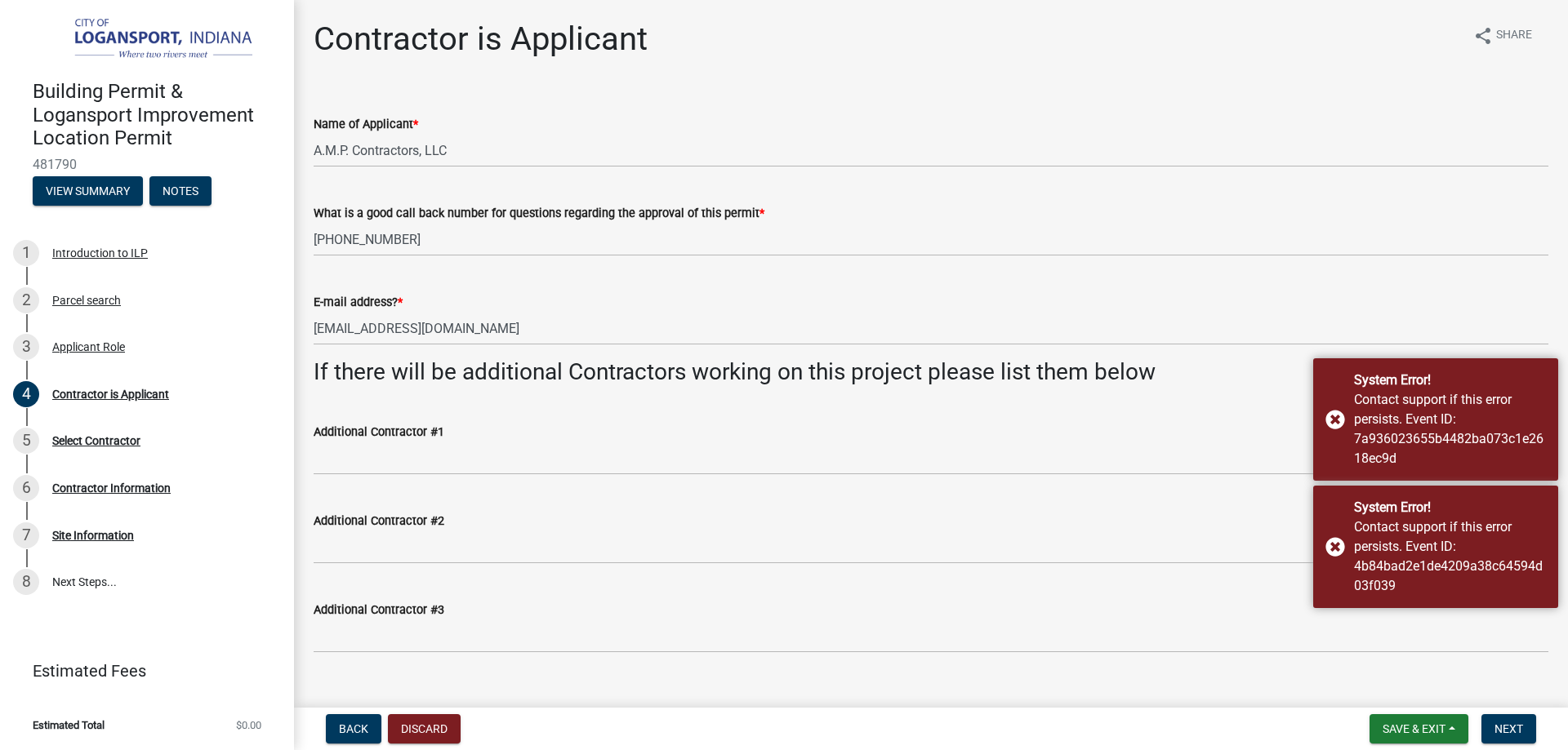
click at [978, 430] on div "Additional Contractor #1" at bounding box center [931, 432] width 1234 height 20
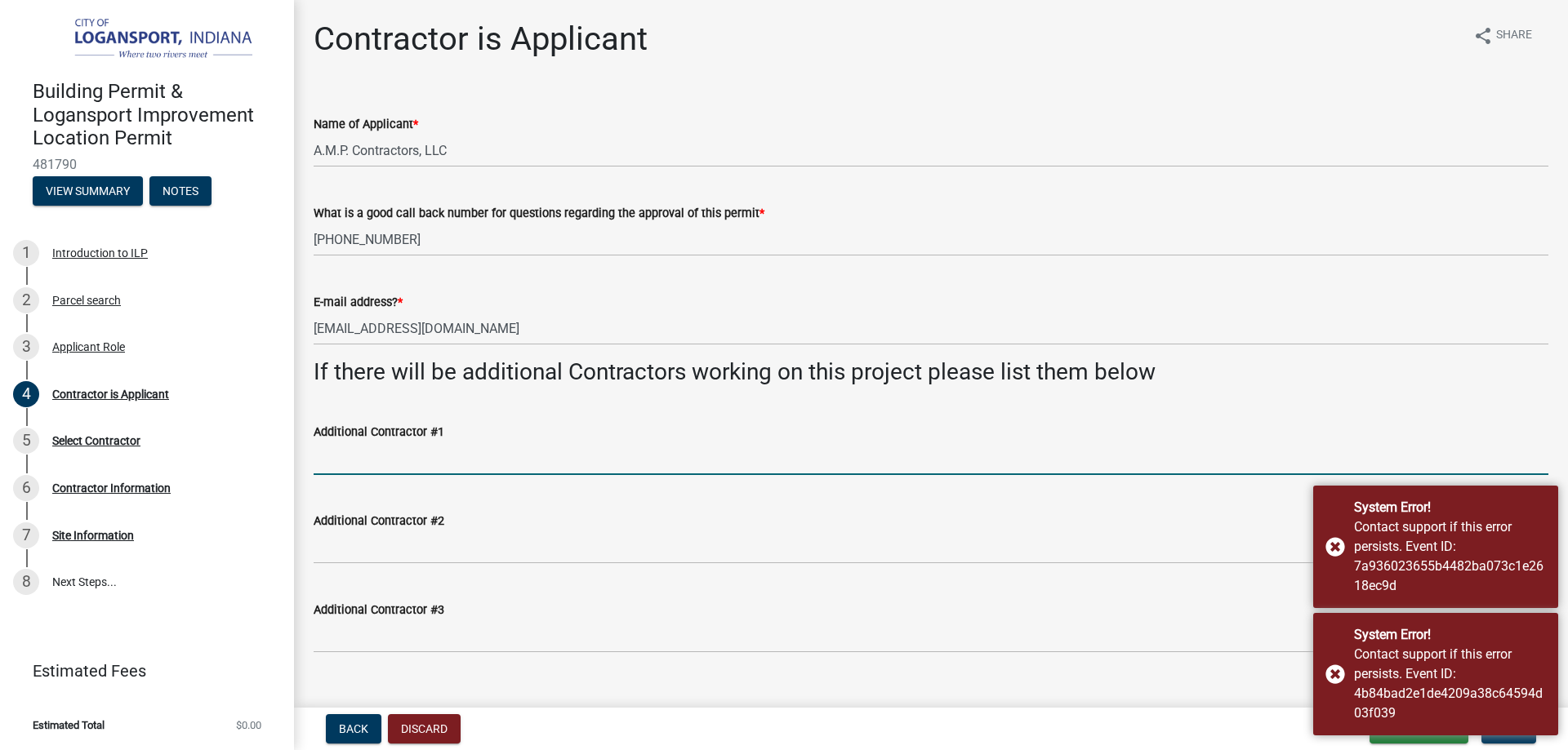
click at [865, 447] on input "Additional Contractor #1" at bounding box center [931, 458] width 1234 height 33
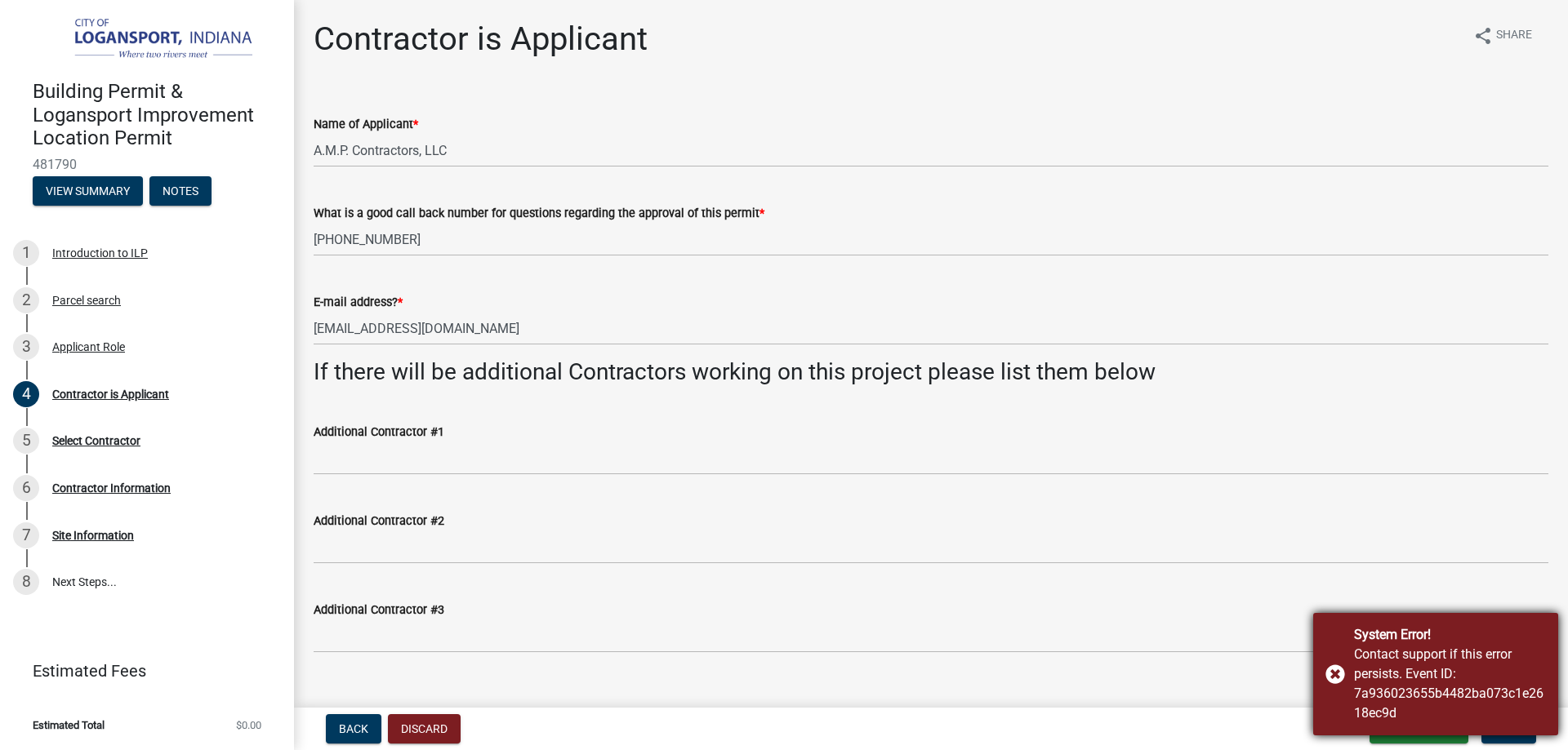
click at [1335, 675] on div "System Error! Contact support if this error persists. Event ID: 7a936023655b448…" at bounding box center [1436, 674] width 245 height 123
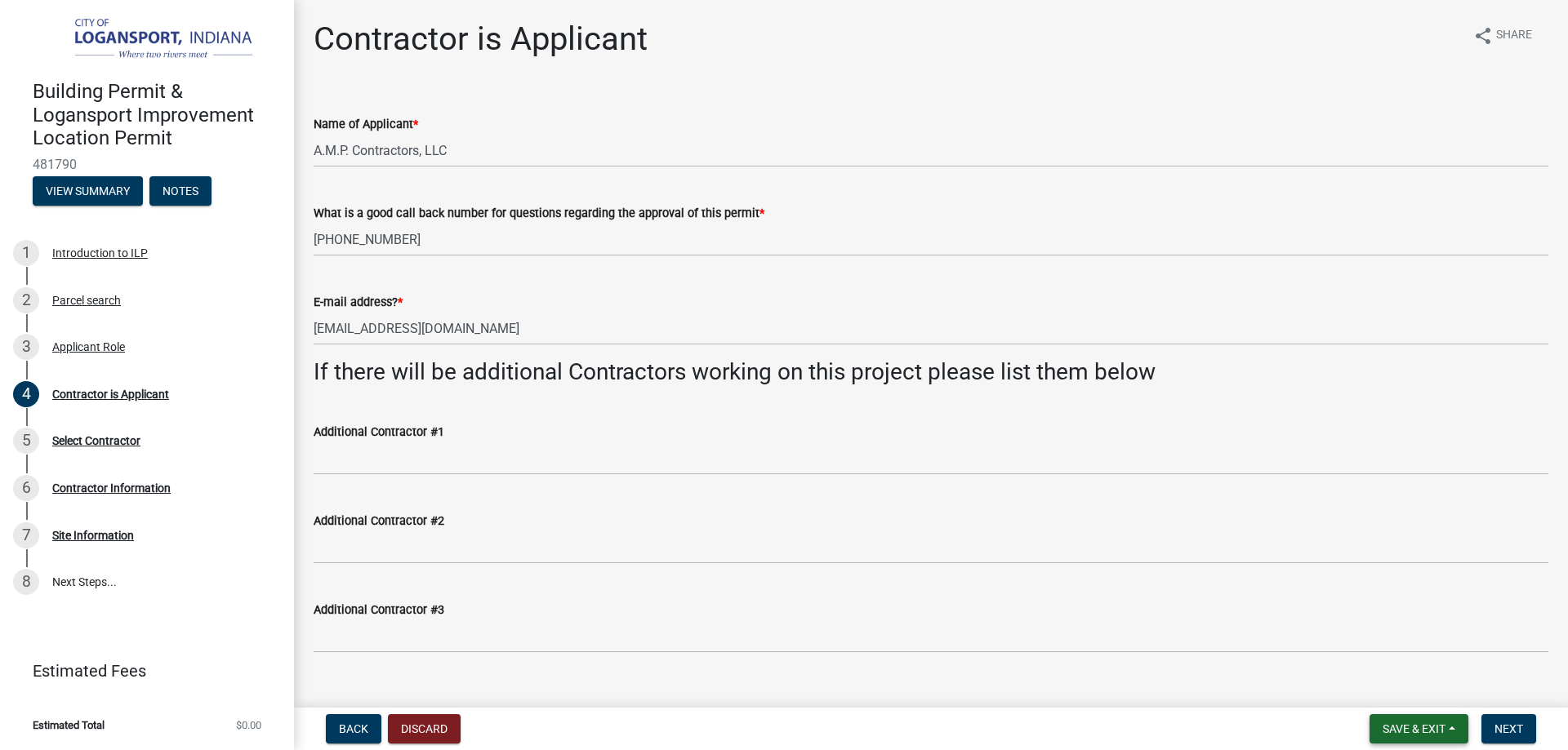
click at [1423, 730] on span "Save & Exit" at bounding box center [1414, 729] width 63 height 13
click at [1379, 643] on button "Save" at bounding box center [1402, 646] width 130 height 39
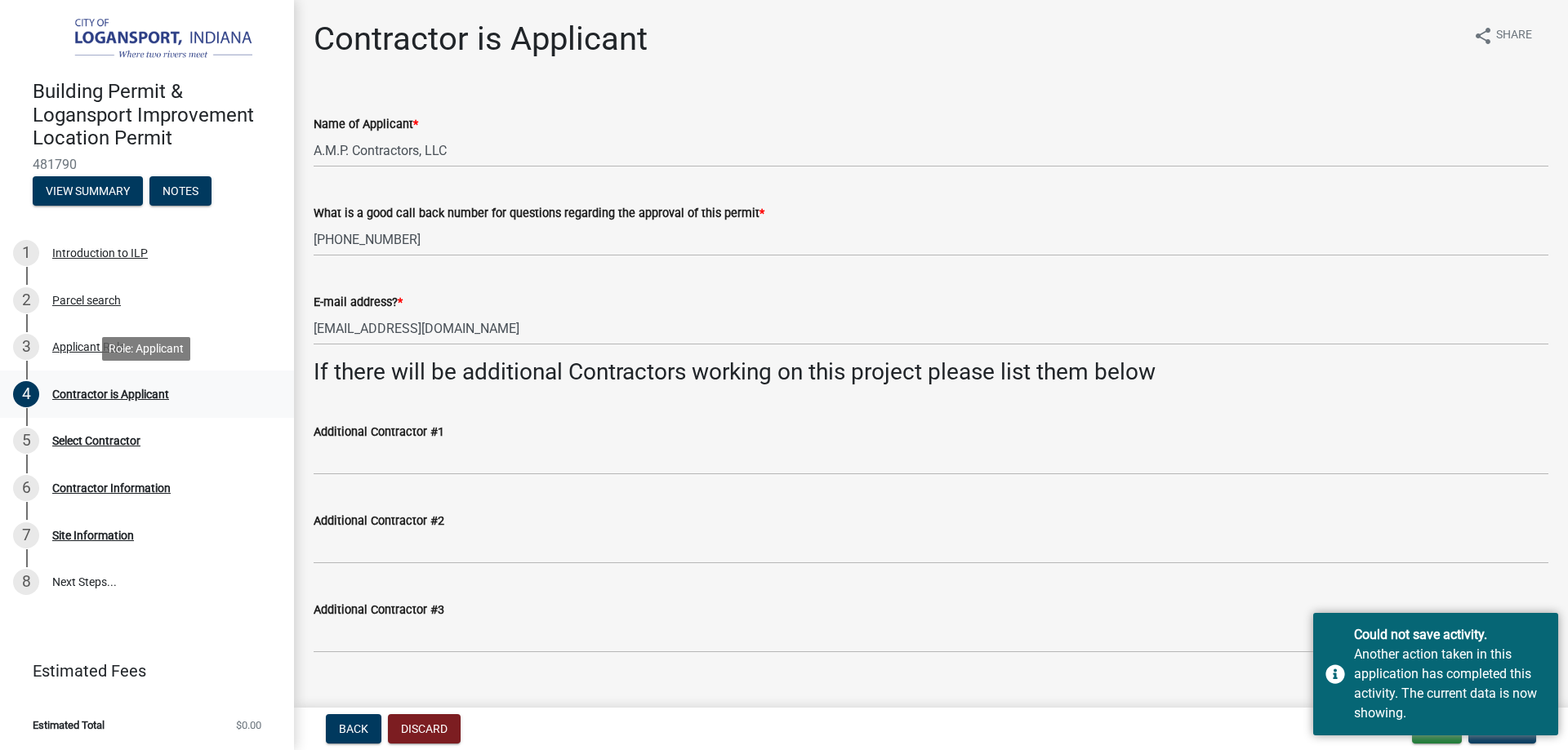
click at [111, 390] on div "Contractor is Applicant" at bounding box center [110, 394] width 117 height 11
click at [98, 443] on div "Select Contractor" at bounding box center [96, 441] width 88 height 11
click at [61, 443] on div "Select Contractor" at bounding box center [96, 441] width 88 height 11
drag, startPoint x: 1182, startPoint y: 503, endPoint x: 1191, endPoint y: 505, distance: 9.2
click at [1189, 506] on div "Additional Contractor #2" at bounding box center [931, 526] width 1234 height 76
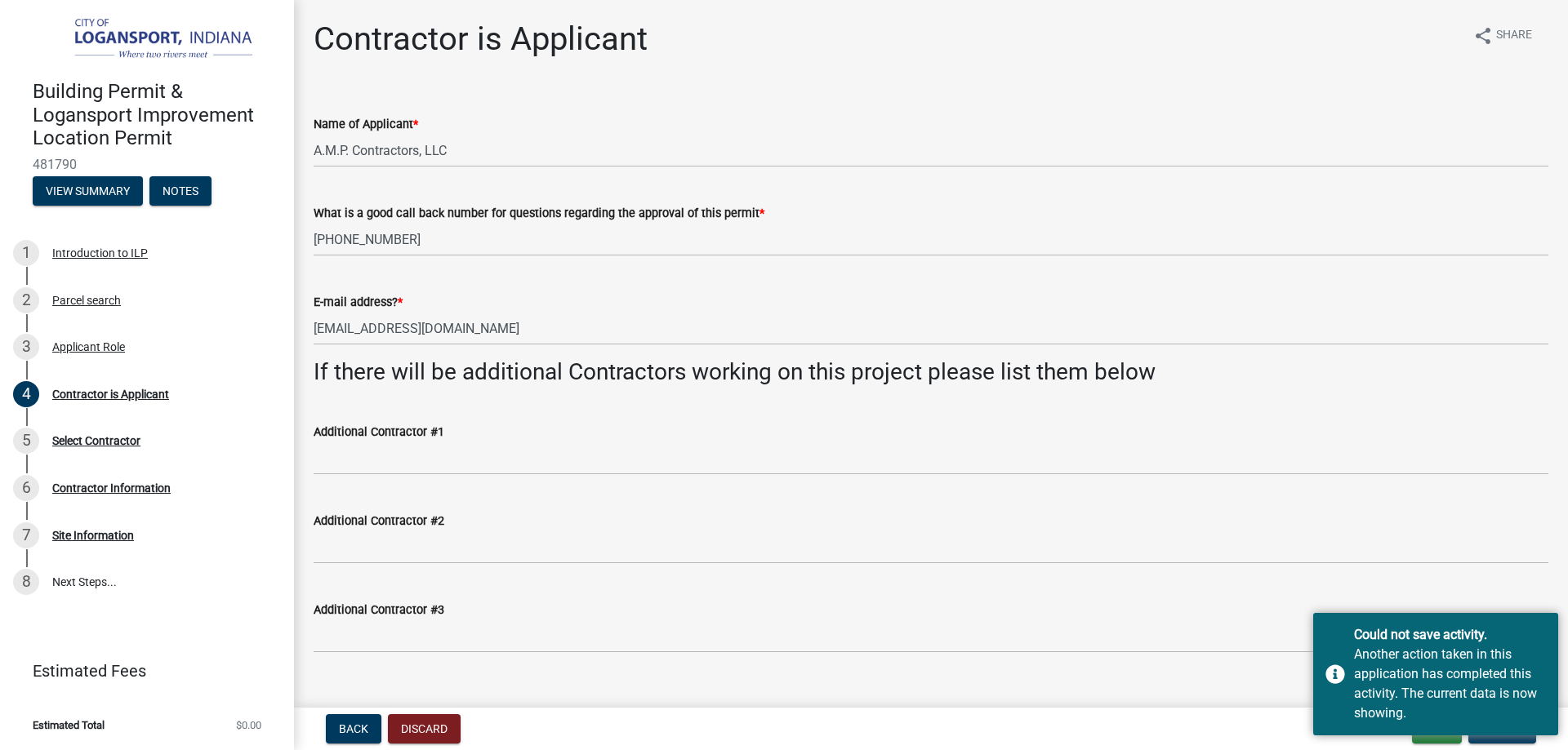
click at [783, 670] on div "Contractor is Applicant share Share Name of Applicant * A.M.P. Contractors, LLC…" at bounding box center [931, 350] width 1259 height 661
click at [935, 729] on div "Back Discard Exit Update" at bounding box center [931, 728] width 1248 height 29
click at [1517, 740] on button "Update" at bounding box center [1501, 728] width 68 height 29
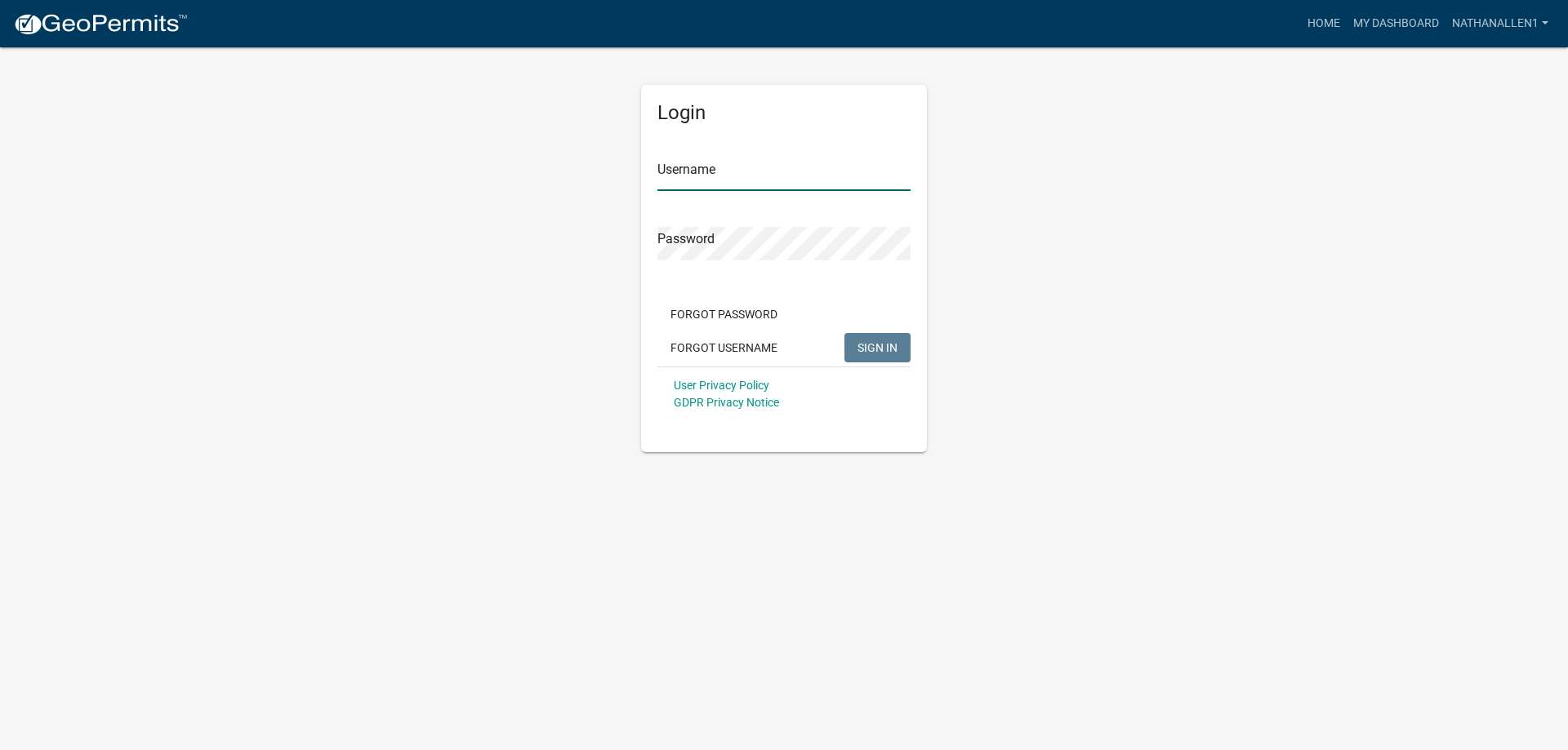
type input "nathanallen1"
click at [893, 347] on span "SIGN IN" at bounding box center [878, 347] width 40 height 13
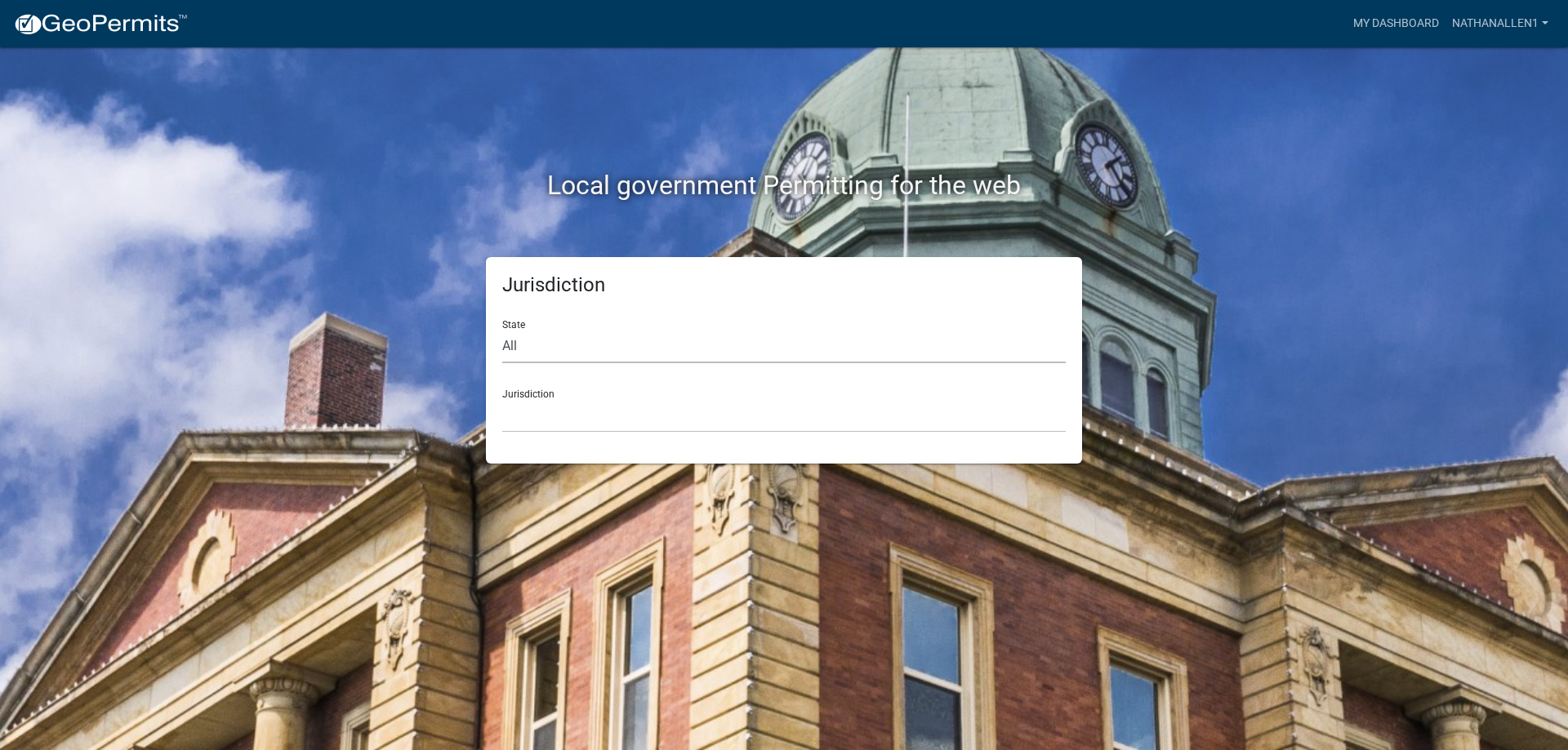
click at [937, 343] on select "All [US_STATE] [US_STATE] [US_STATE] [US_STATE] [US_STATE] [US_STATE] [US_STATE…" at bounding box center [784, 346] width 563 height 33
select select "[US_STATE]"
click at [502, 330] on select "All [US_STATE] [US_STATE] [US_STATE] [US_STATE] [US_STATE] [US_STATE] [US_STATE…" at bounding box center [784, 346] width 563 height 33
click at [703, 424] on select "City of [GEOGRAPHIC_DATA], [US_STATE] City of [GEOGRAPHIC_DATA], [US_STATE] Cit…" at bounding box center [784, 415] width 563 height 33
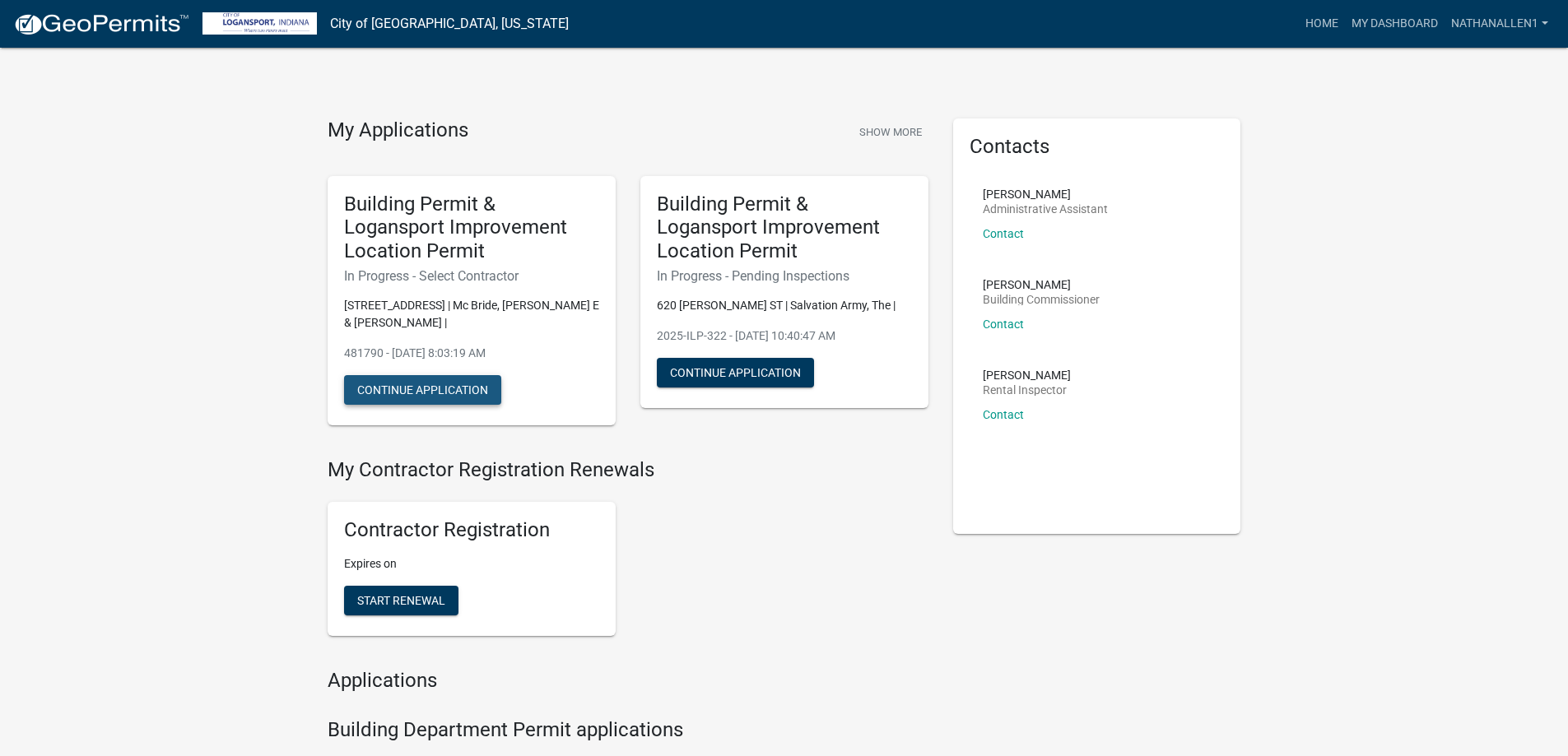
click at [402, 376] on button "Continue Application" at bounding box center [423, 390] width 157 height 30
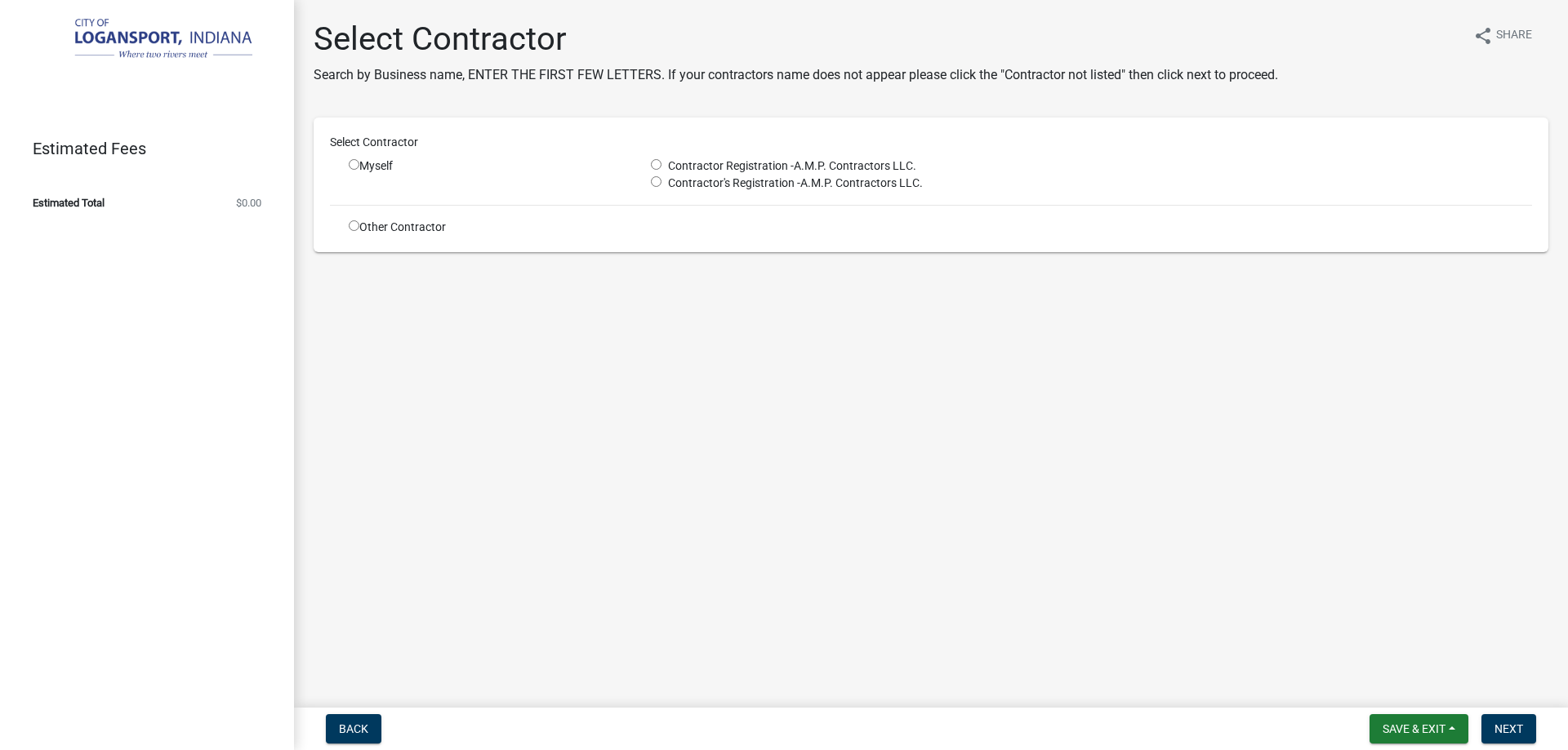
click at [657, 163] on input "radio" at bounding box center [655, 163] width 10 height 10
radio input "true"
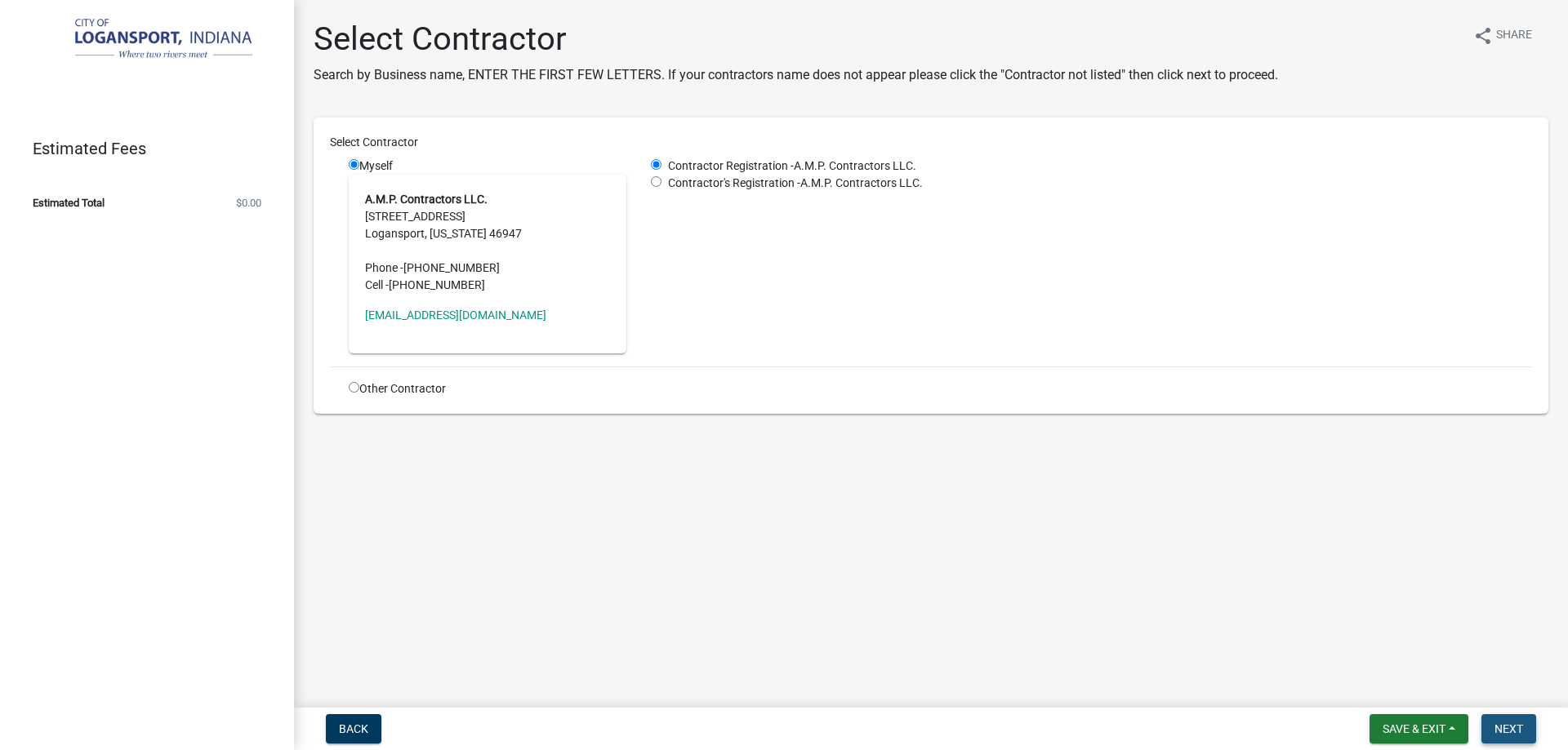
click at [1514, 736] on button "Next" at bounding box center [1508, 728] width 55 height 29
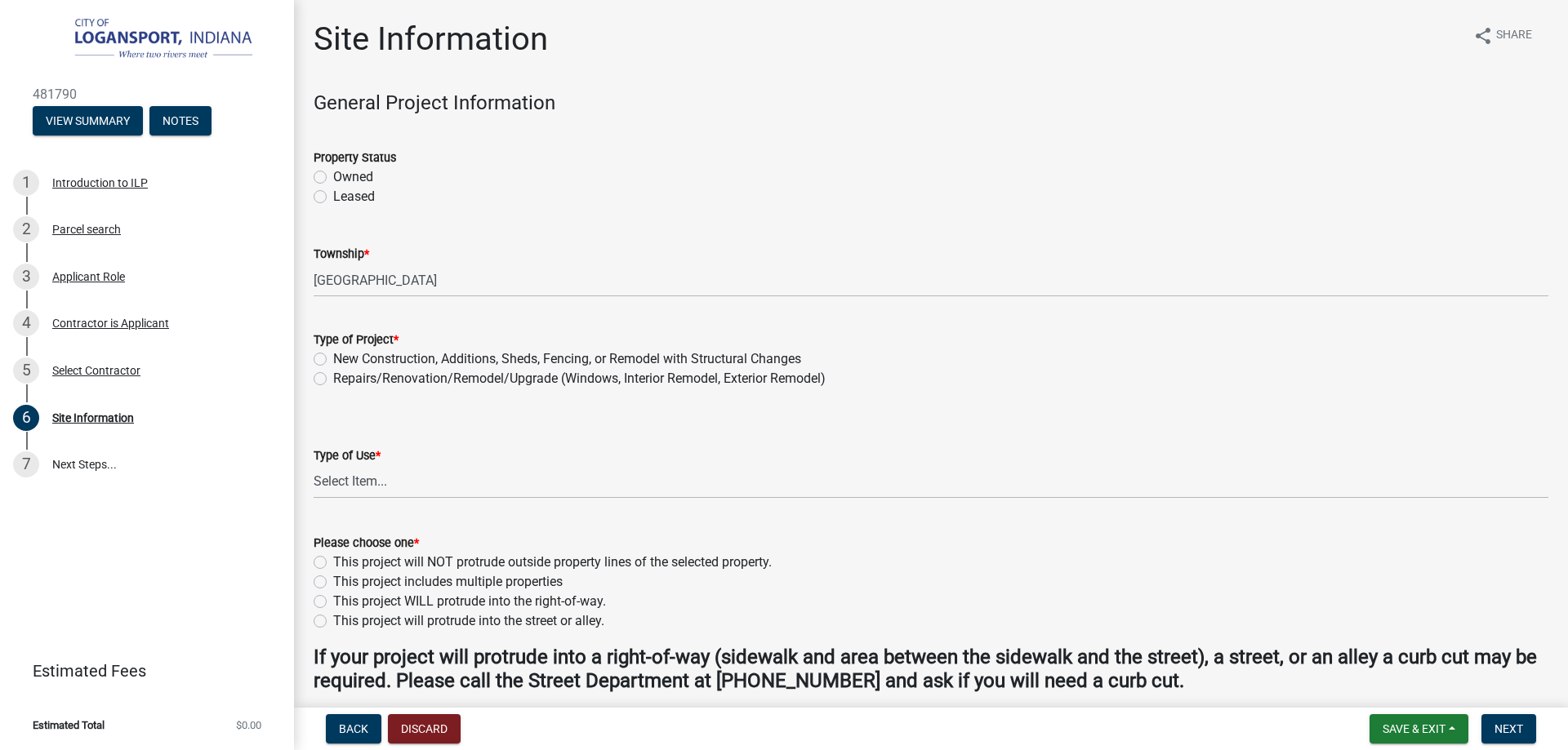
click at [333, 175] on label "Owned" at bounding box center [353, 177] width 40 height 20
click at [333, 175] on input "Owned" at bounding box center [338, 172] width 10 height 10
radio input "true"
click at [333, 376] on label "Repairs/Renovation/Remodel/Upgrade (Windows, Interior Remodel, Exterior Remodel)" at bounding box center [579, 378] width 493 height 20
click at [333, 376] on input "Repairs/Renovation/Remodel/Upgrade (Windows, Interior Remodel, Exterior Remodel)" at bounding box center [338, 374] width 10 height 10
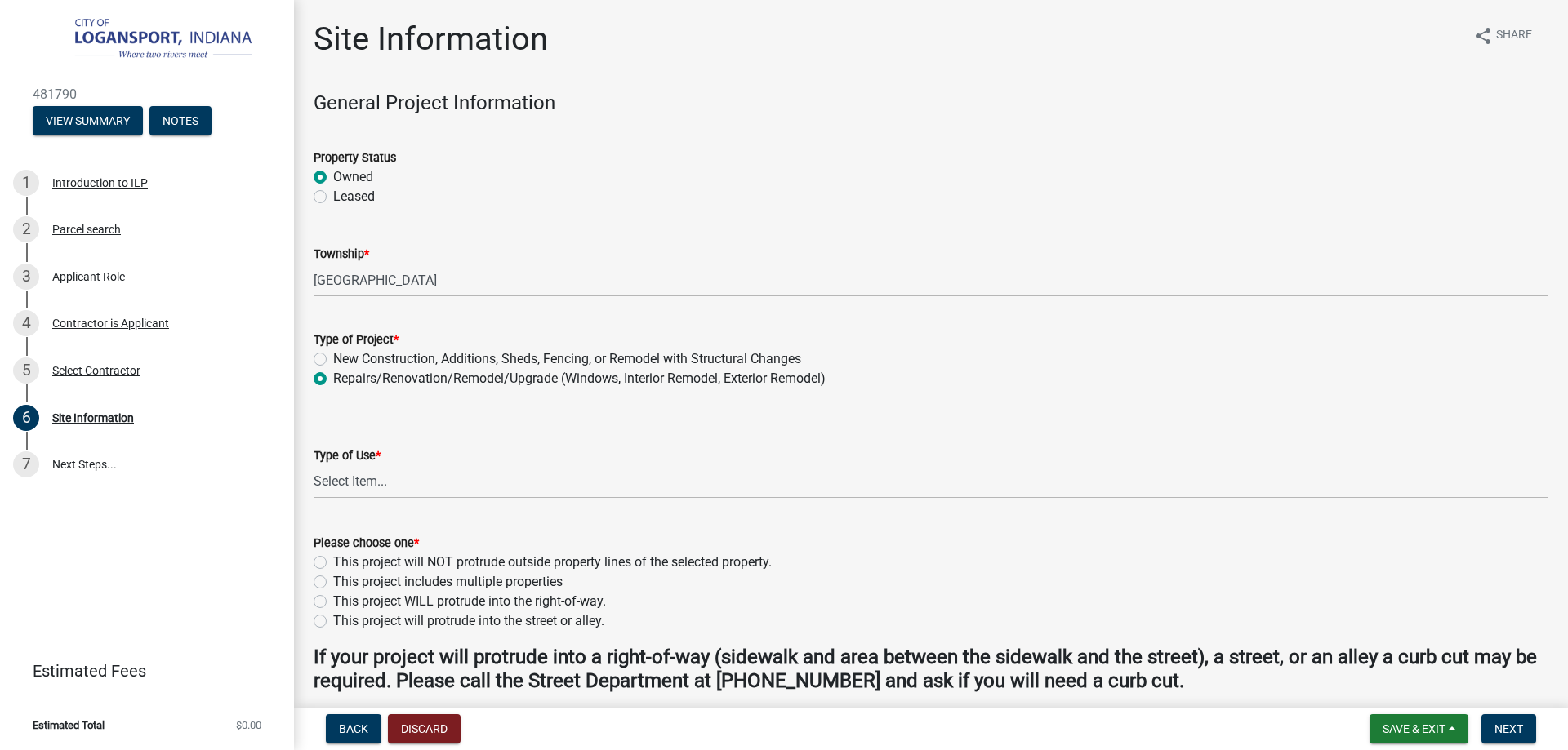
radio input "true"
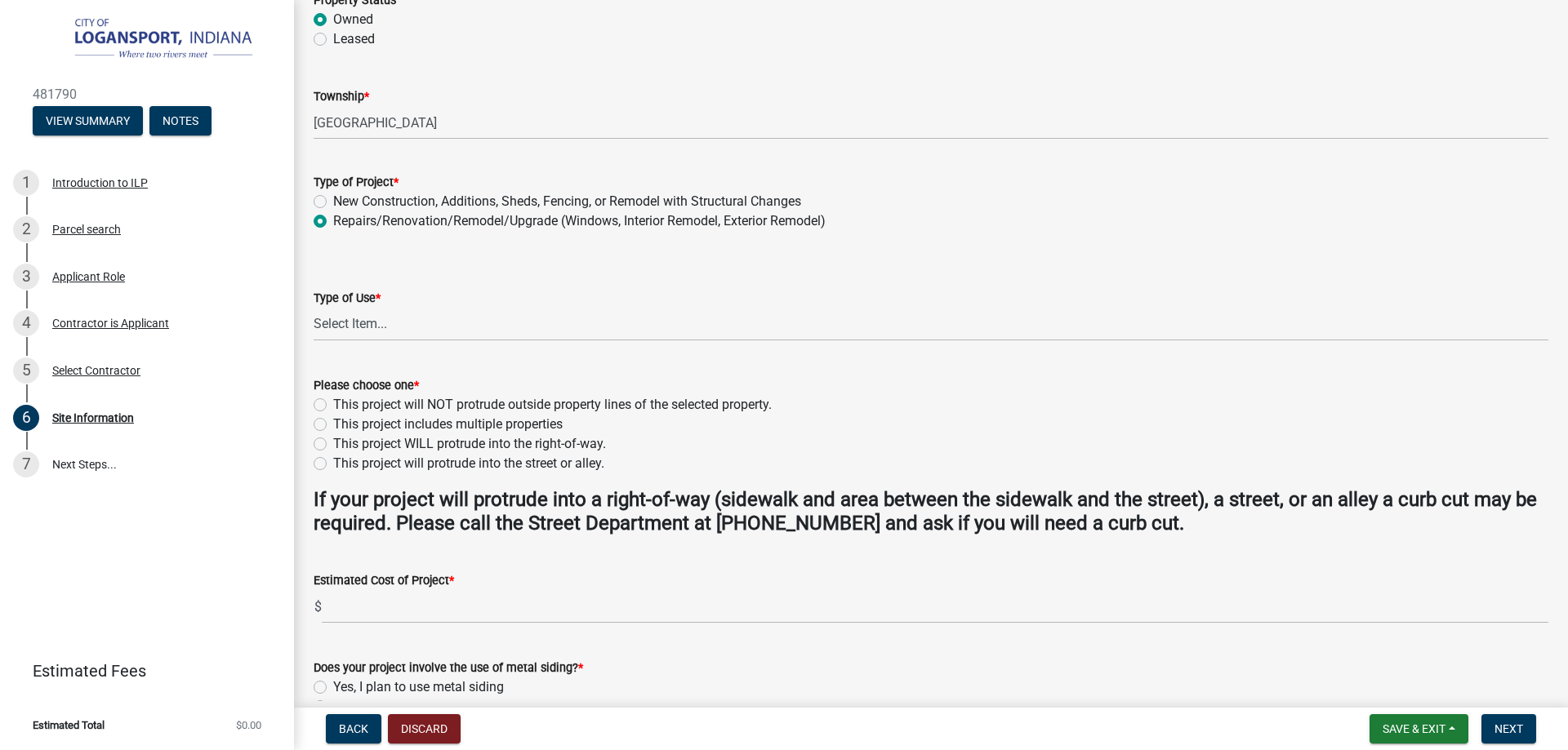
scroll to position [163, 0]
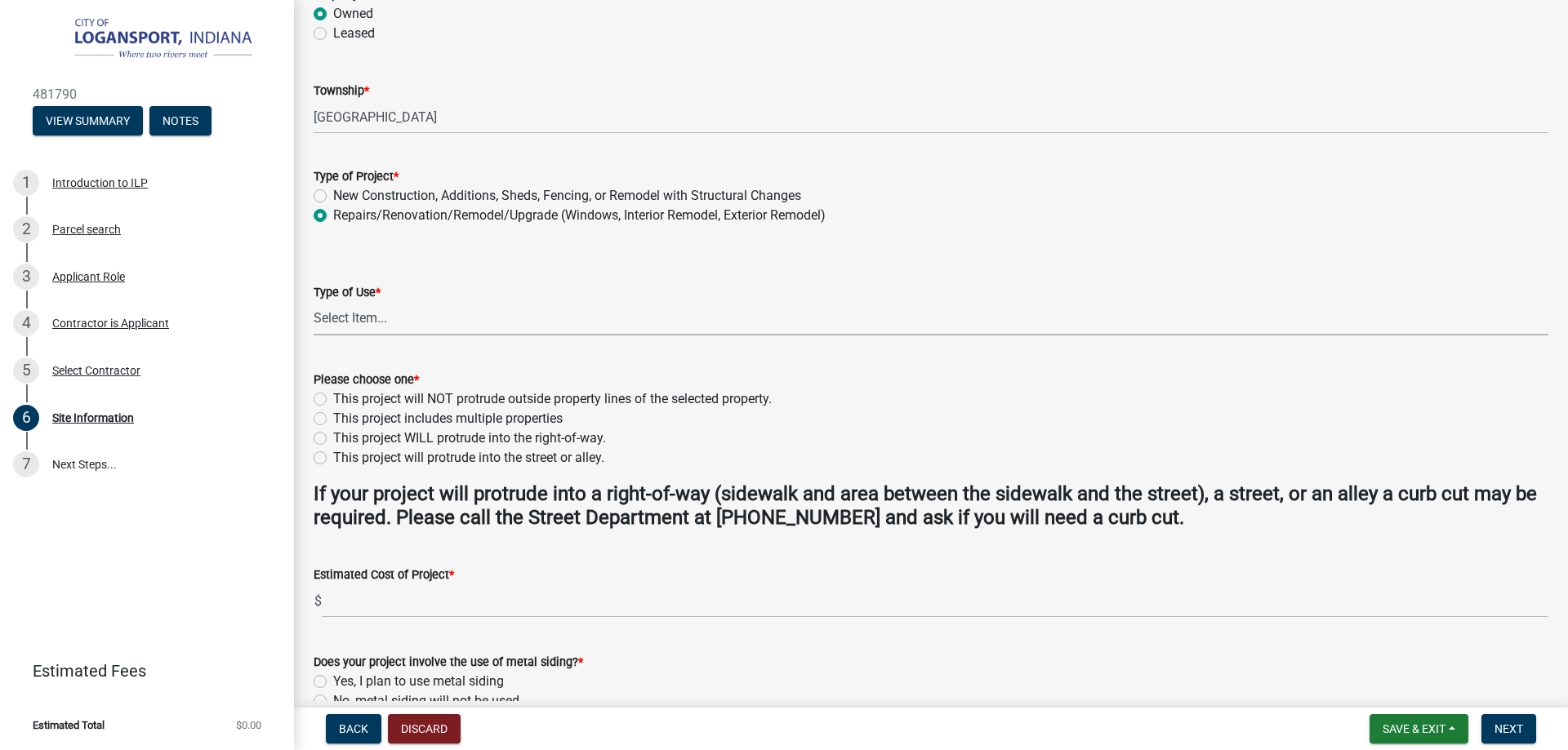
click at [424, 315] on select "Select Item... Residential Commercial/Industrial Agricultural Public/Semi Public" at bounding box center [931, 318] width 1234 height 33
click at [314, 302] on select "Select Item... Residential Commercial/Industrial Agricultural Public/Semi Public" at bounding box center [931, 318] width 1234 height 33
select select "62802869-e470-474a-8a4c-8dbe1ccdd5ac"
click at [333, 395] on label "This project will NOT protrude outside property lines of the selected property." at bounding box center [552, 399] width 438 height 20
click at [333, 395] on input "This project will NOT protrude outside property lines of the selected property." at bounding box center [338, 394] width 10 height 10
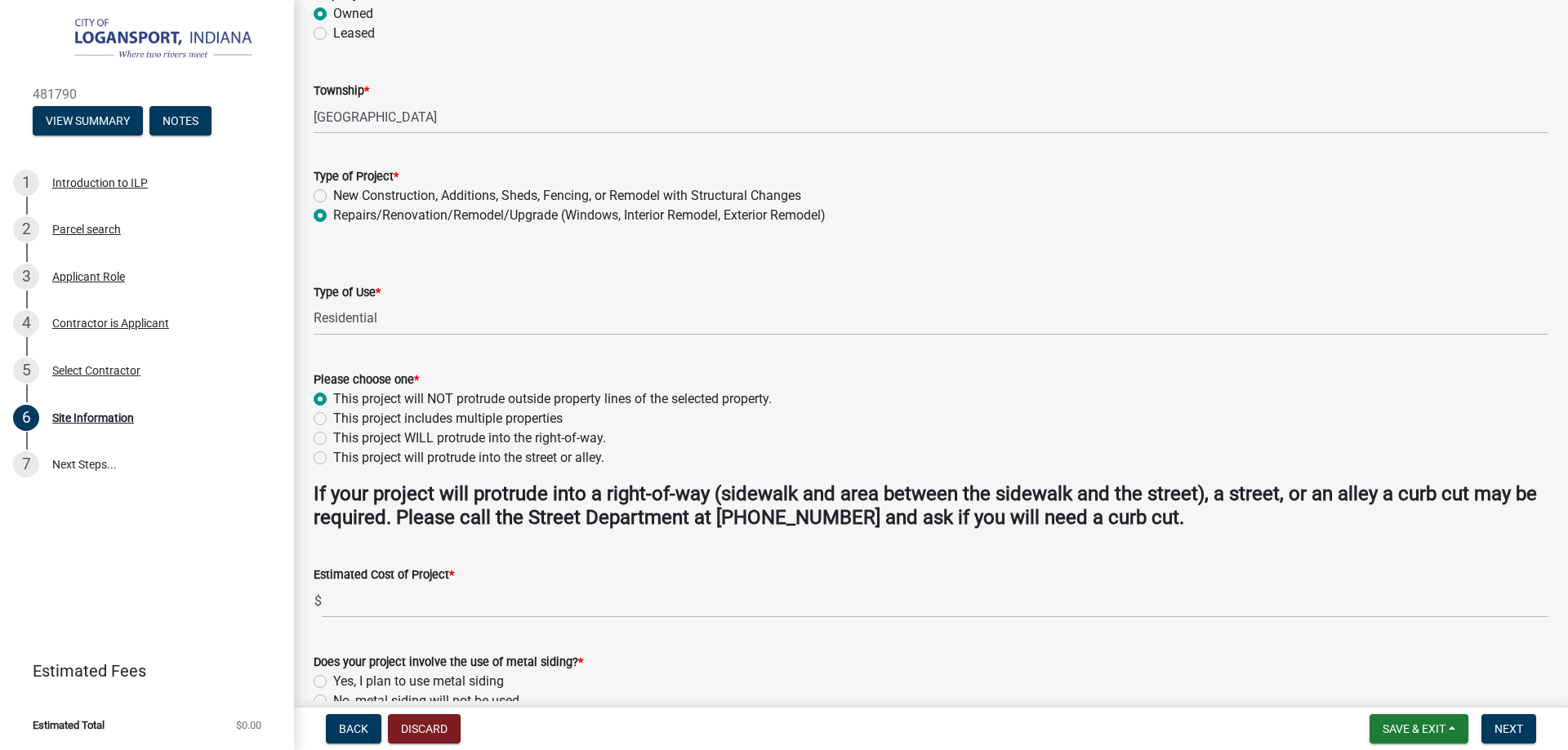
radio input "true"
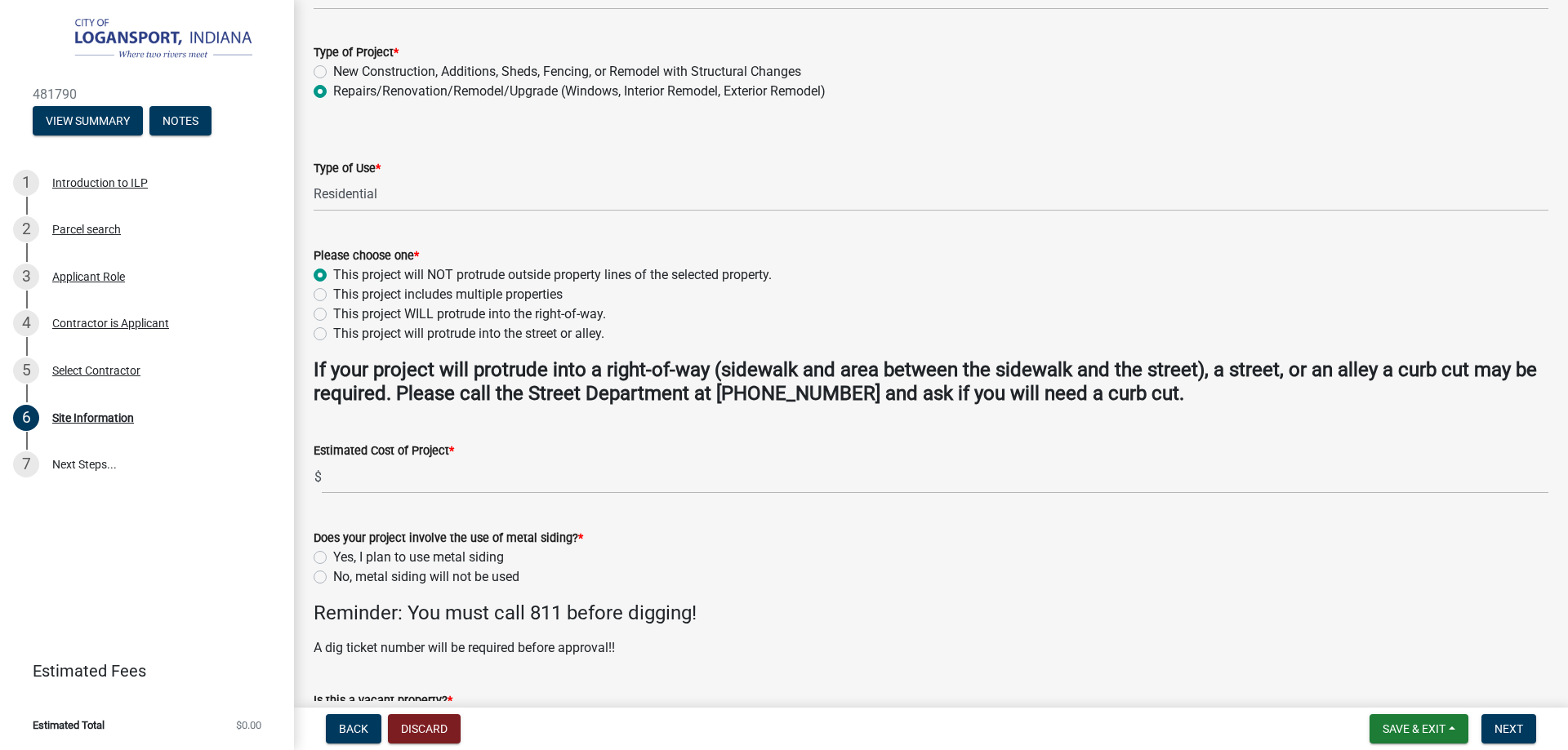
scroll to position [326, 0]
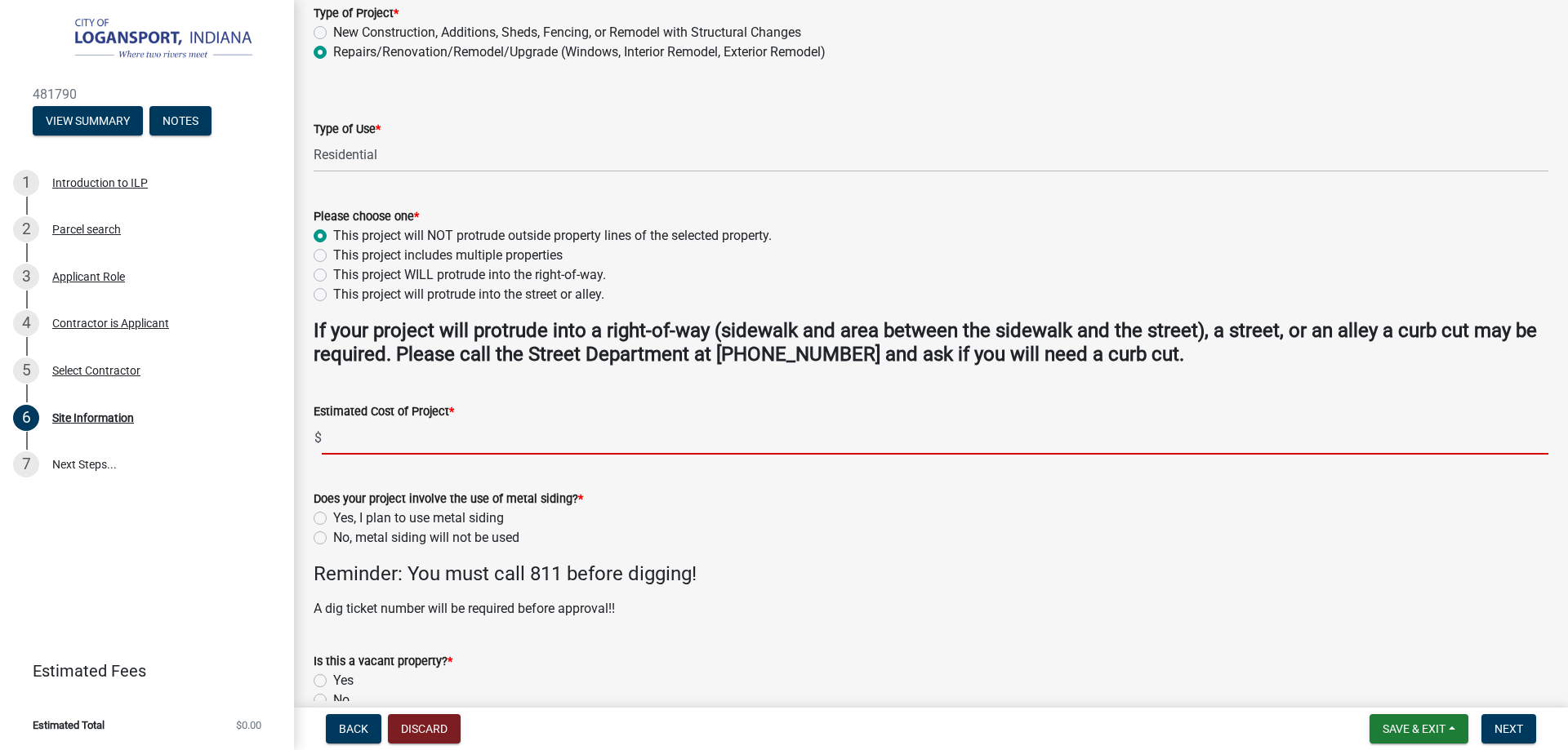
click at [622, 447] on input "text" at bounding box center [935, 437] width 1227 height 33
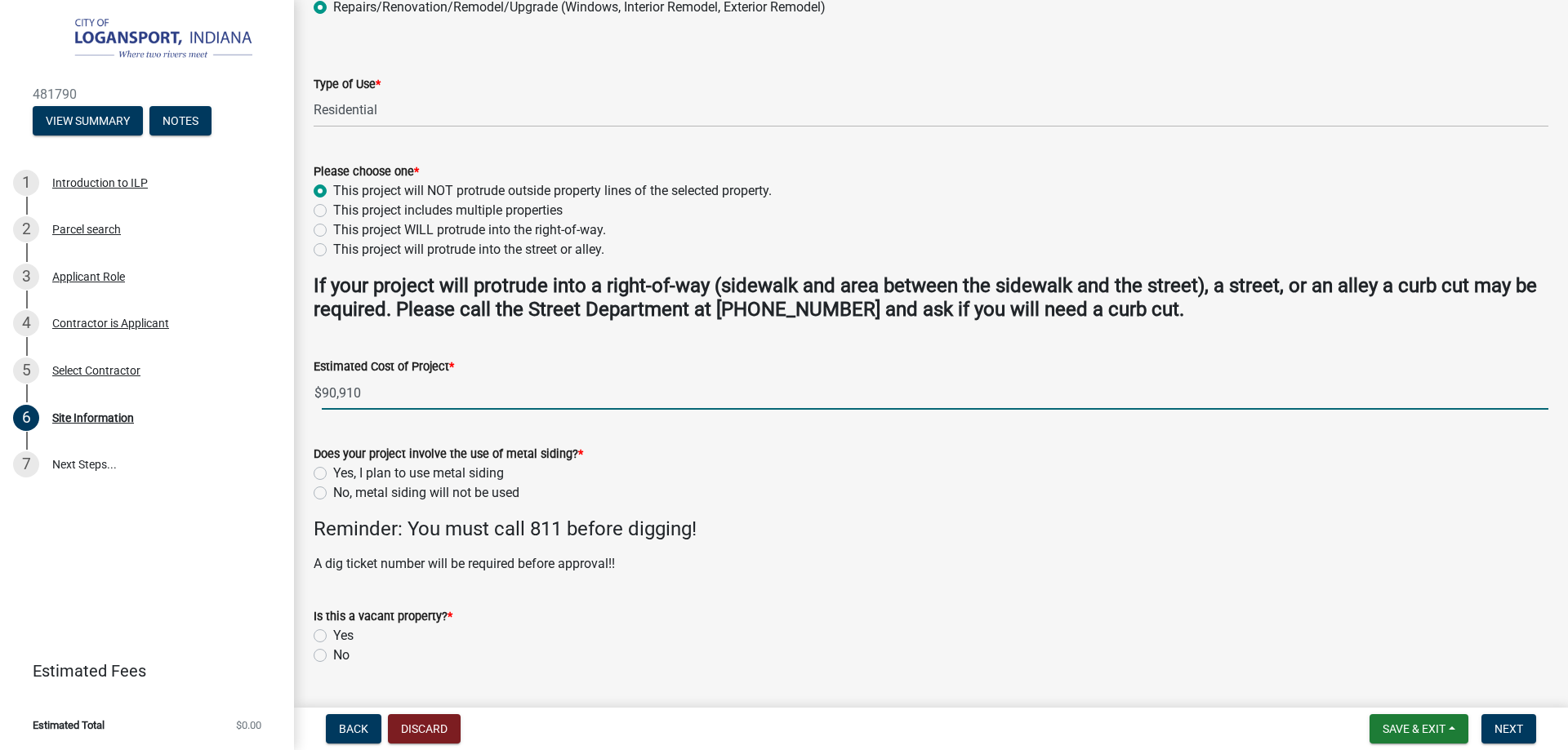
scroll to position [408, 0]
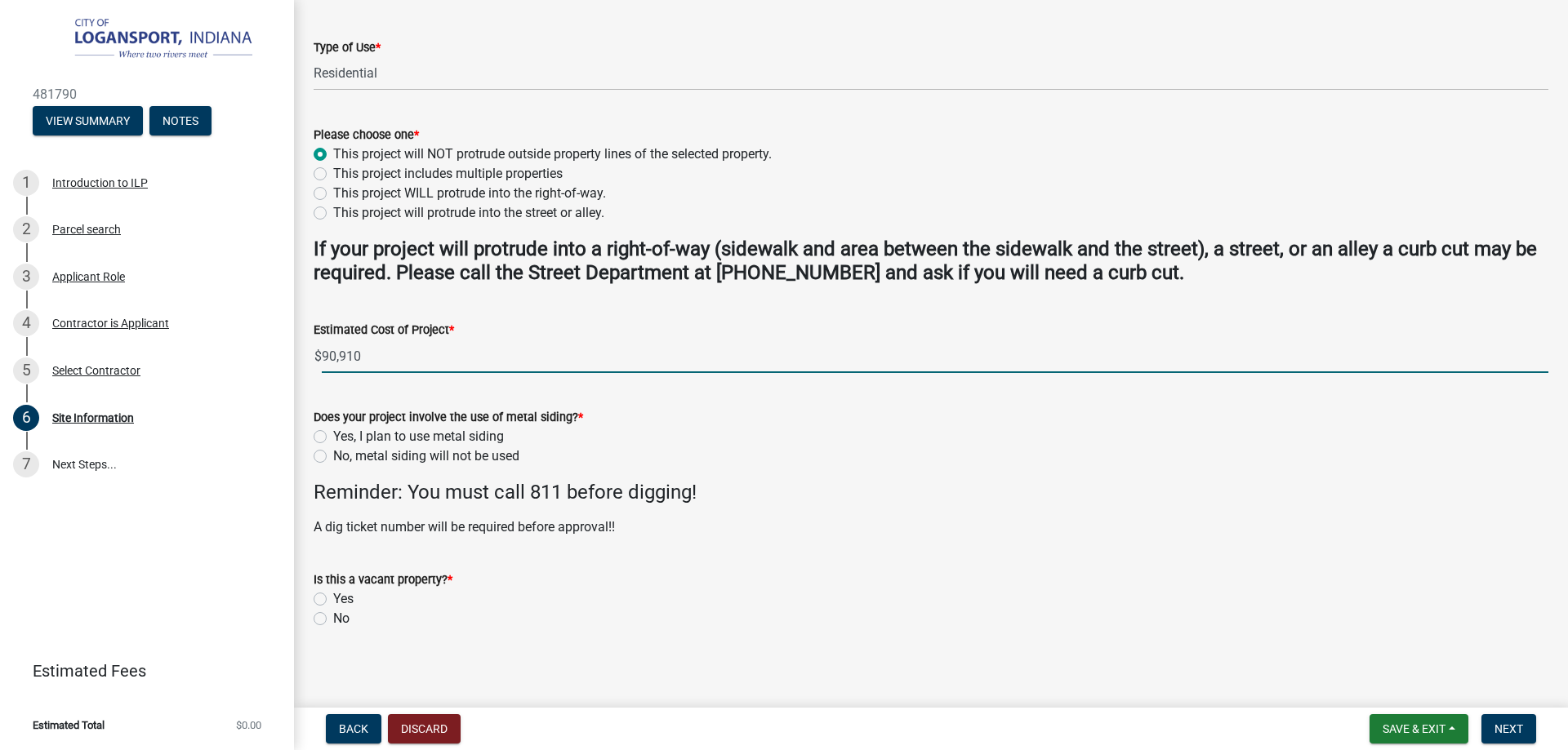
type input "90910"
click at [703, 471] on wm-data-entity-input "Does your project involve the use of metal siding? * Yes, I plan to use metal s…" at bounding box center [931, 434] width 1234 height 93
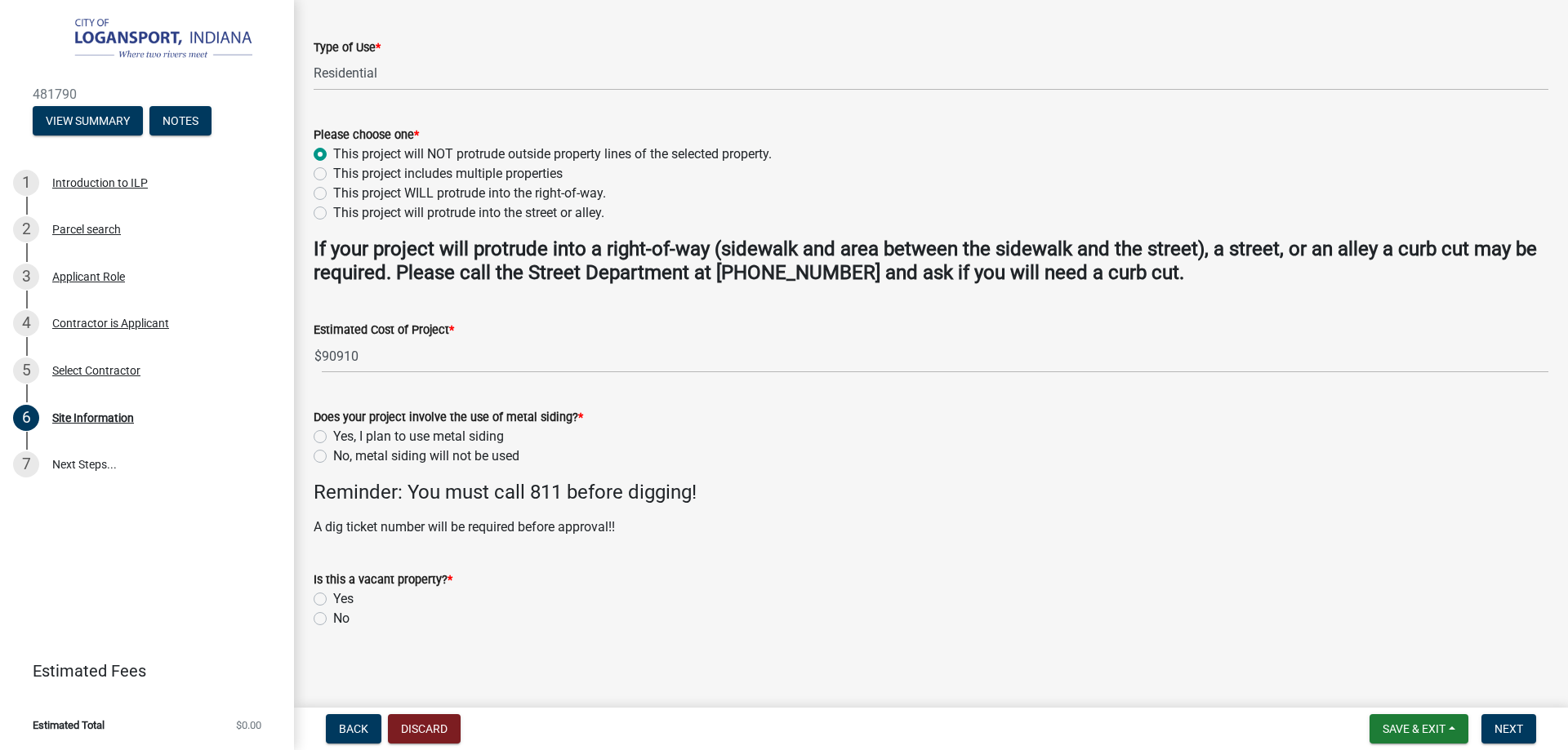
click at [320, 351] on span "$" at bounding box center [318, 356] width 9 height 33
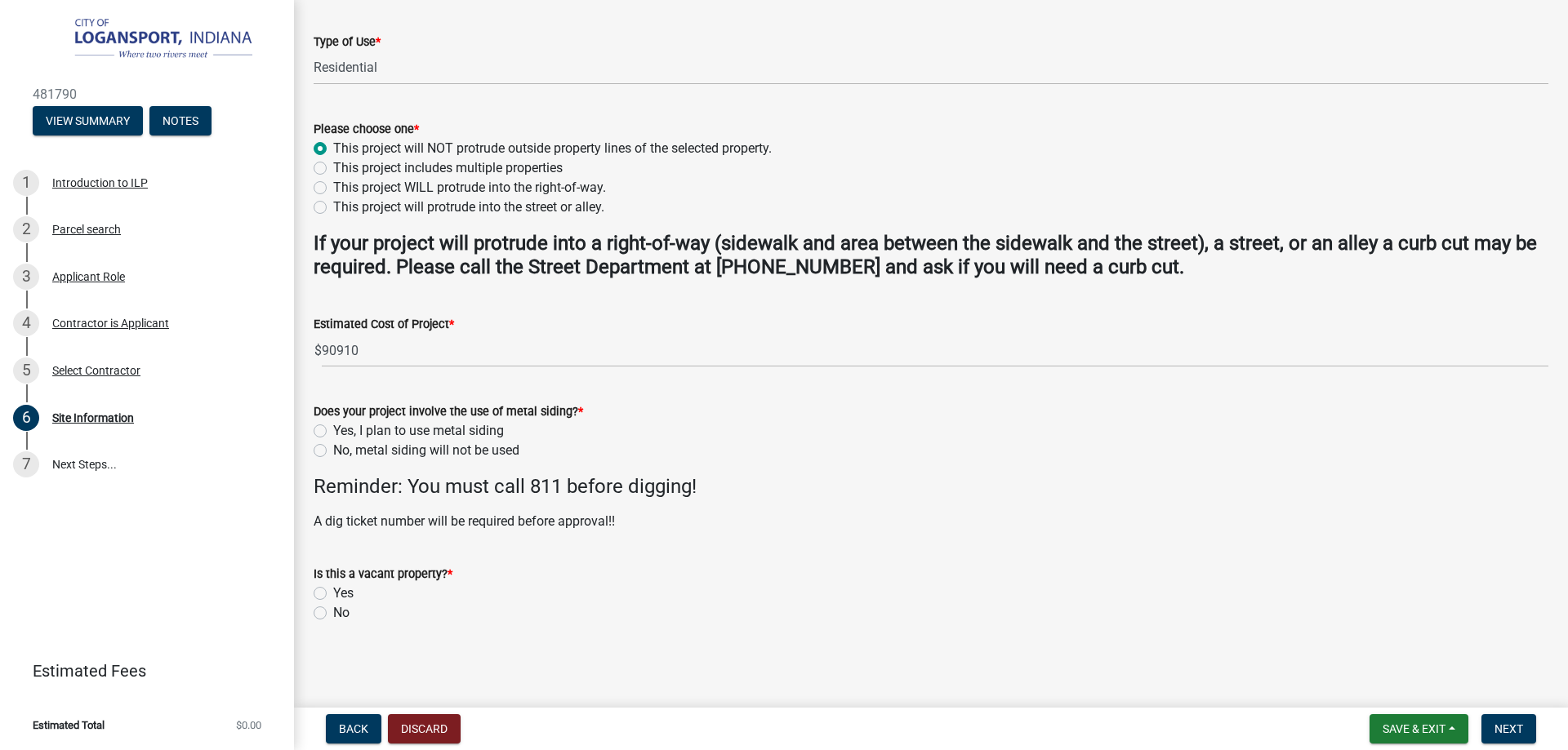
click at [333, 448] on label "No, metal siding will not be used" at bounding box center [426, 451] width 186 height 20
click at [333, 448] on input "No, metal siding will not be used" at bounding box center [338, 446] width 10 height 10
radio input "true"
click at [333, 609] on label "No" at bounding box center [340, 613] width 16 height 20
click at [333, 609] on input "No" at bounding box center [338, 608] width 10 height 10
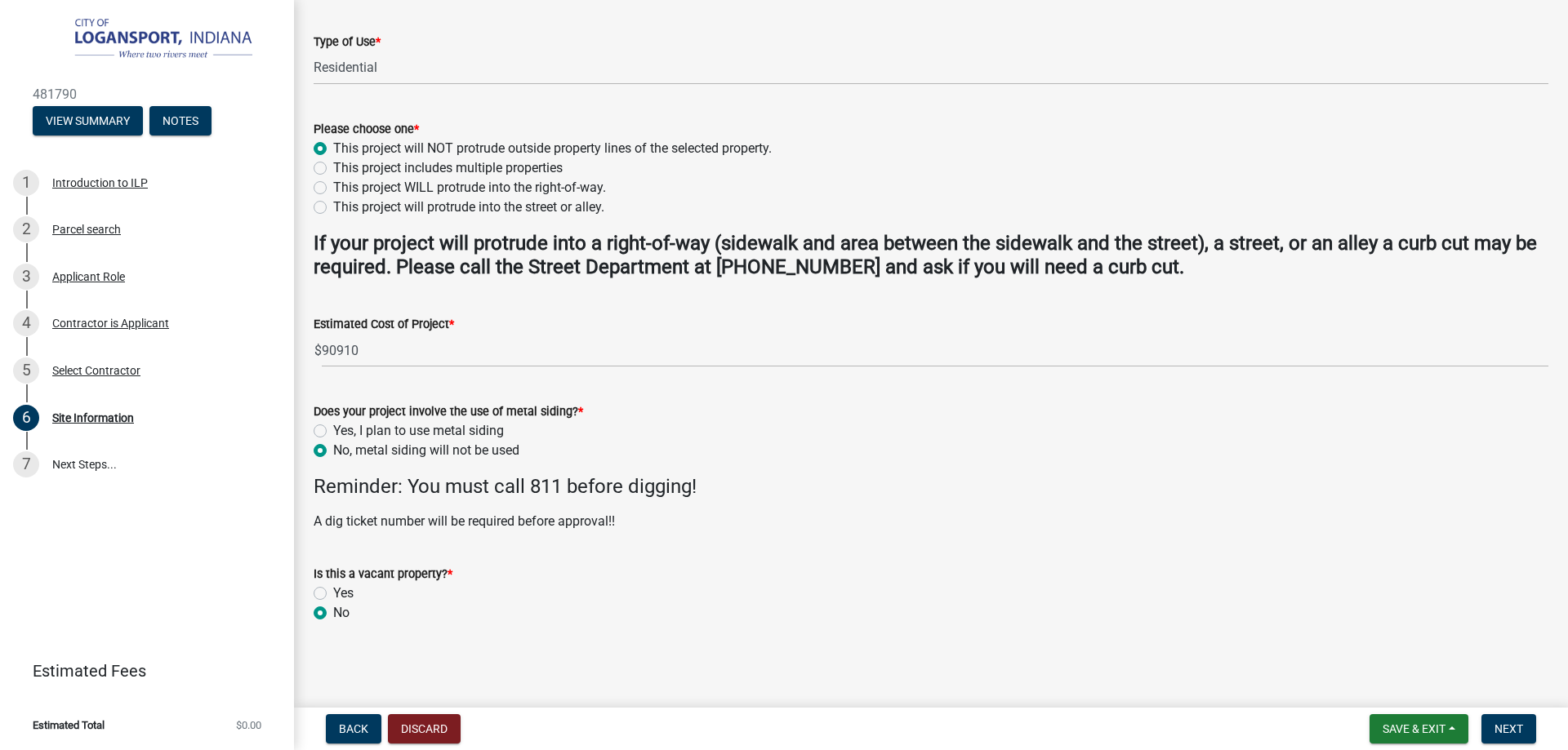
radio input "true"
click at [837, 591] on div "Yes" at bounding box center [931, 593] width 1234 height 20
click at [1509, 723] on span "Next" at bounding box center [1508, 729] width 29 height 13
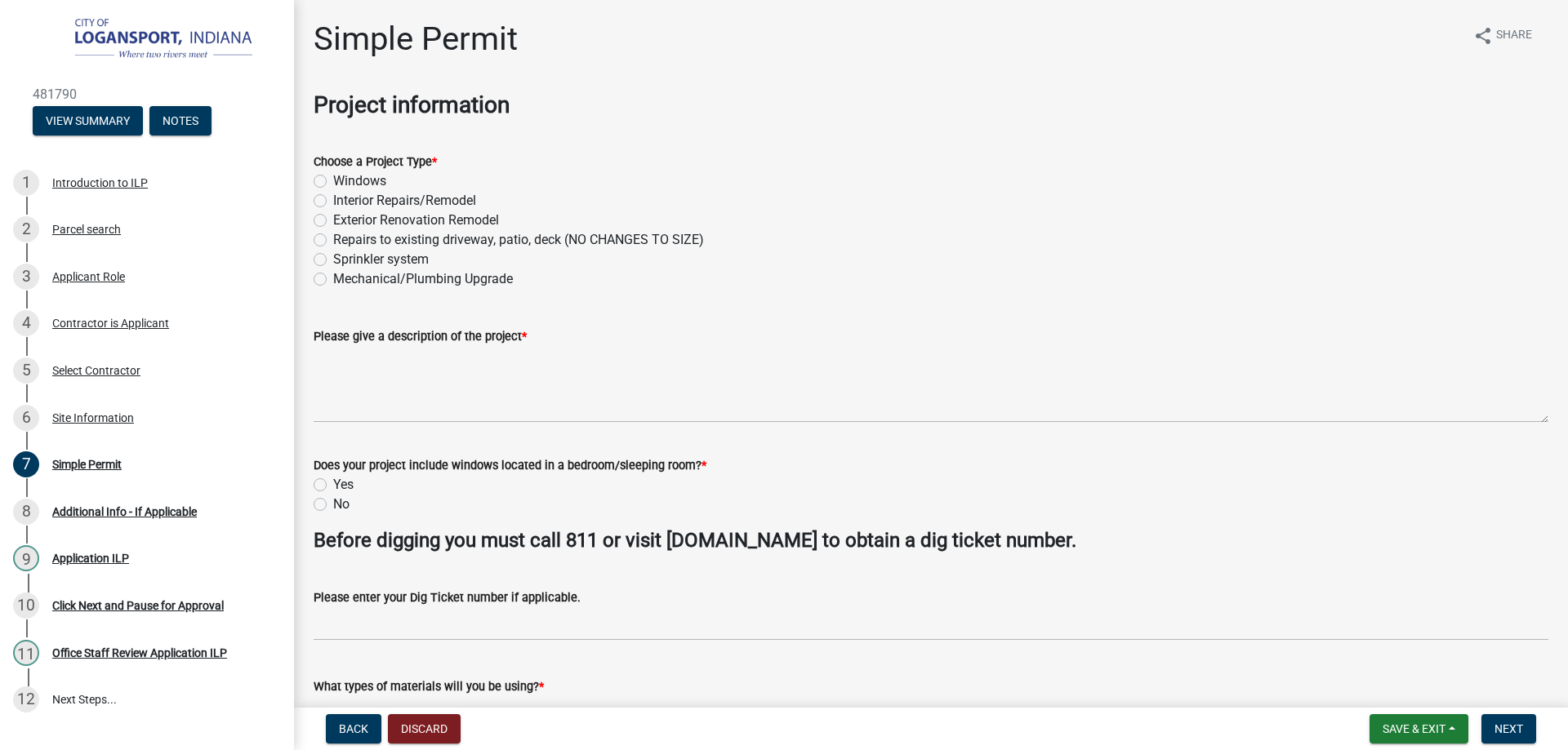
click at [333, 199] on label "Interior Repairs/Remodel" at bounding box center [404, 201] width 143 height 20
click at [333, 199] on input "Interior Repairs/Remodel" at bounding box center [338, 196] width 10 height 10
radio input "true"
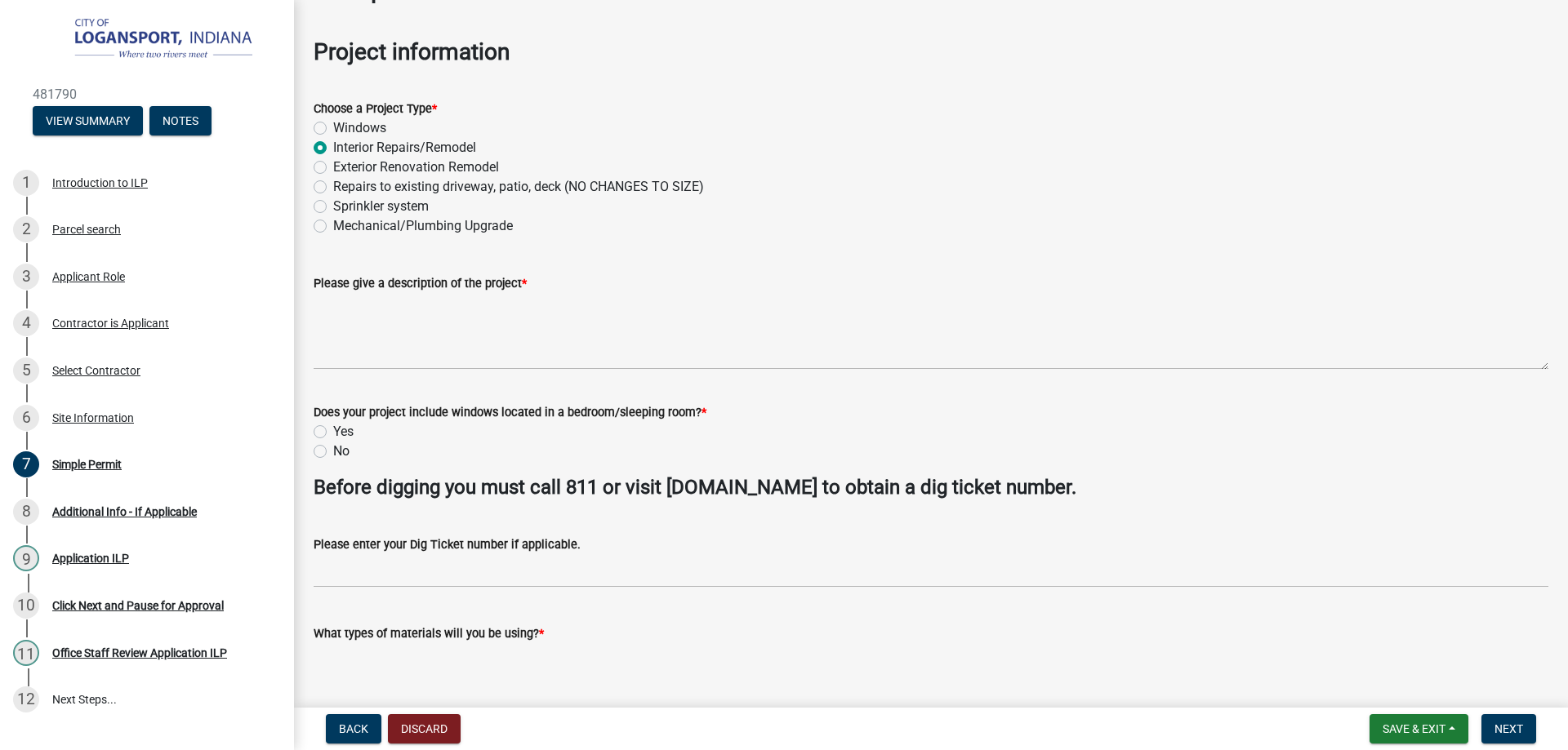
scroll to position [82, 0]
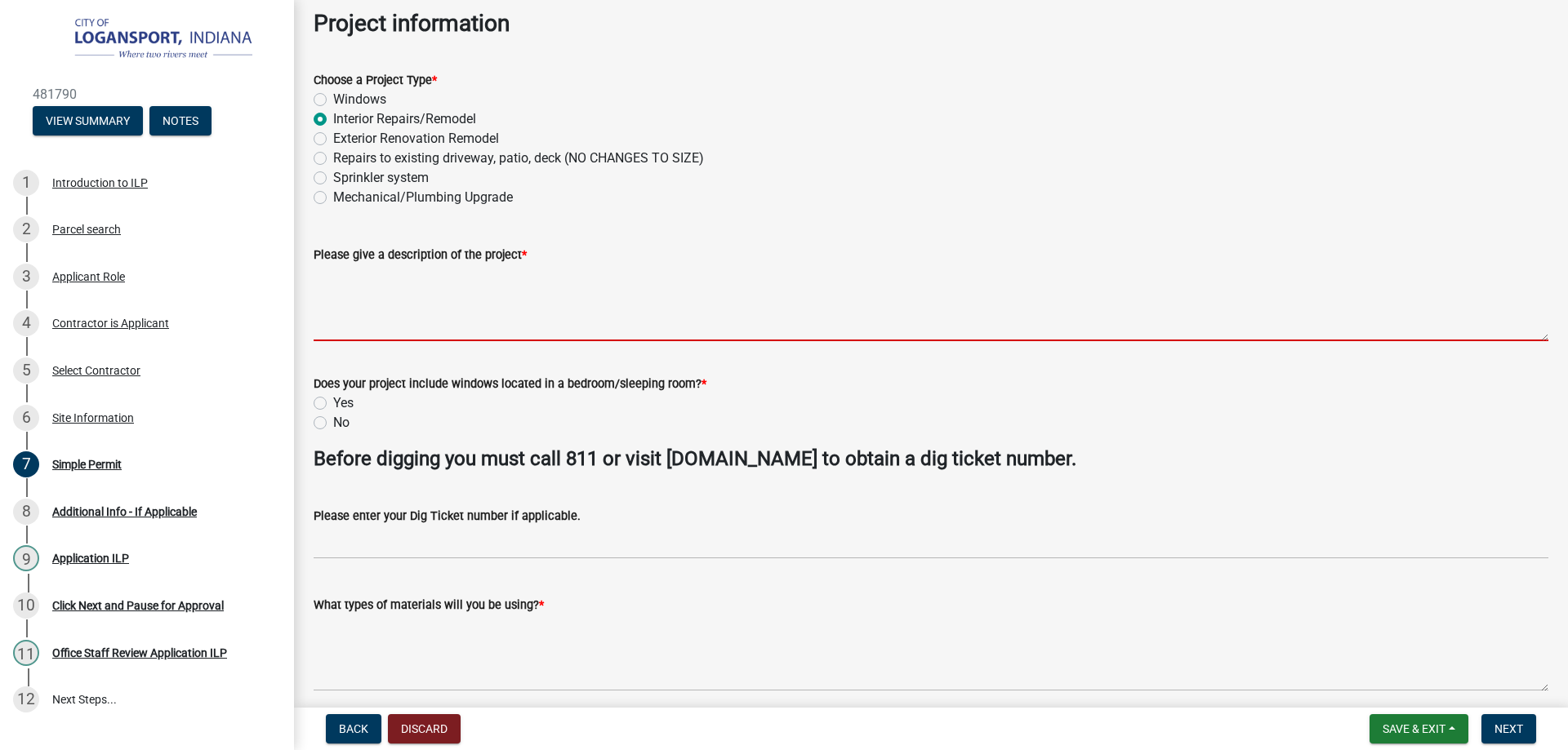
click at [399, 310] on textarea "Please give a description of the project *" at bounding box center [931, 302] width 1234 height 77
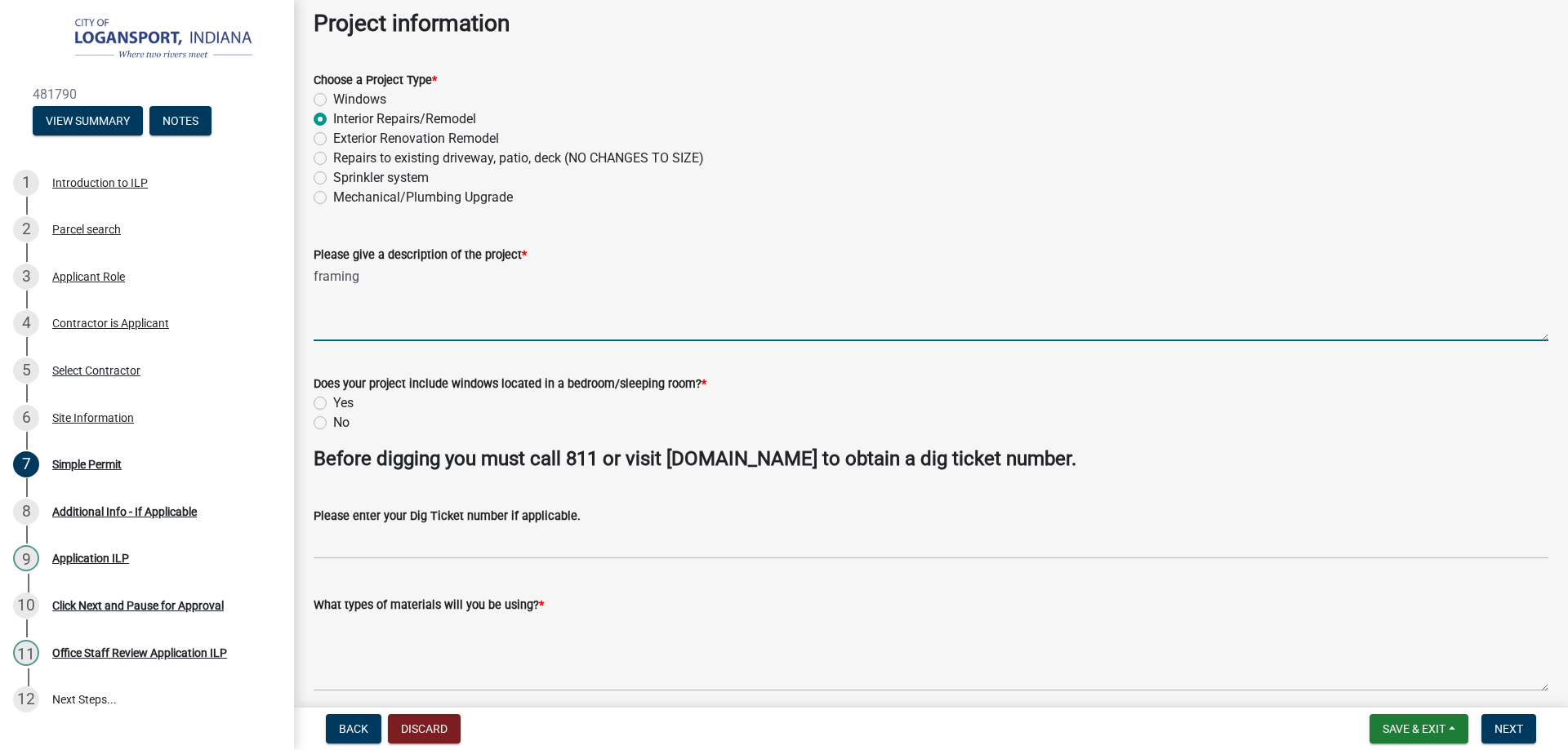
type textarea "framing"
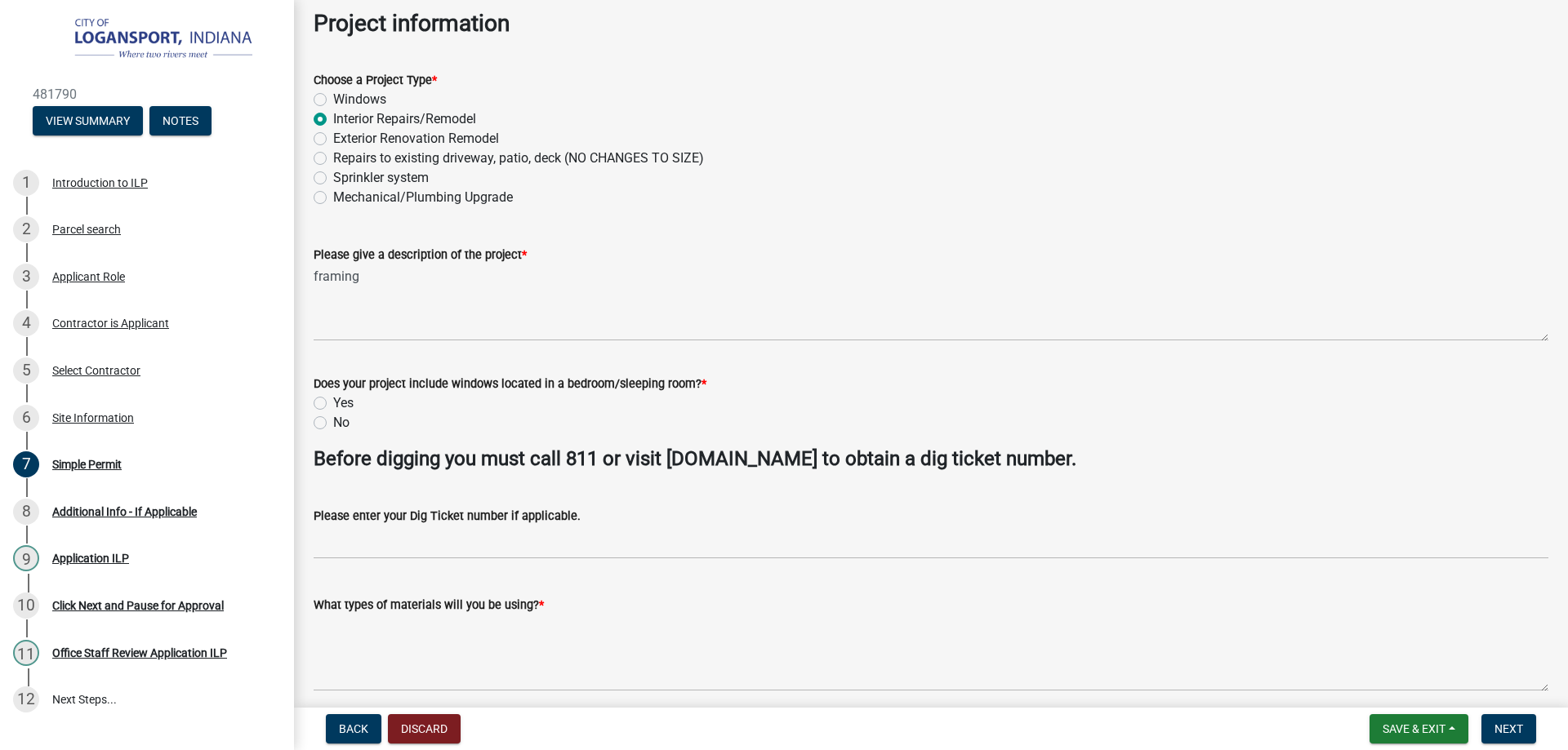
click at [333, 139] on label "Exterior Renovation Remodel" at bounding box center [416, 139] width 165 height 20
click at [333, 139] on input "Exterior Renovation Remodel" at bounding box center [338, 134] width 10 height 10
radio input "true"
click at [333, 123] on label "Interior Repairs/Remodel" at bounding box center [404, 119] width 143 height 20
click at [333, 120] on input "Interior Repairs/Remodel" at bounding box center [338, 114] width 10 height 10
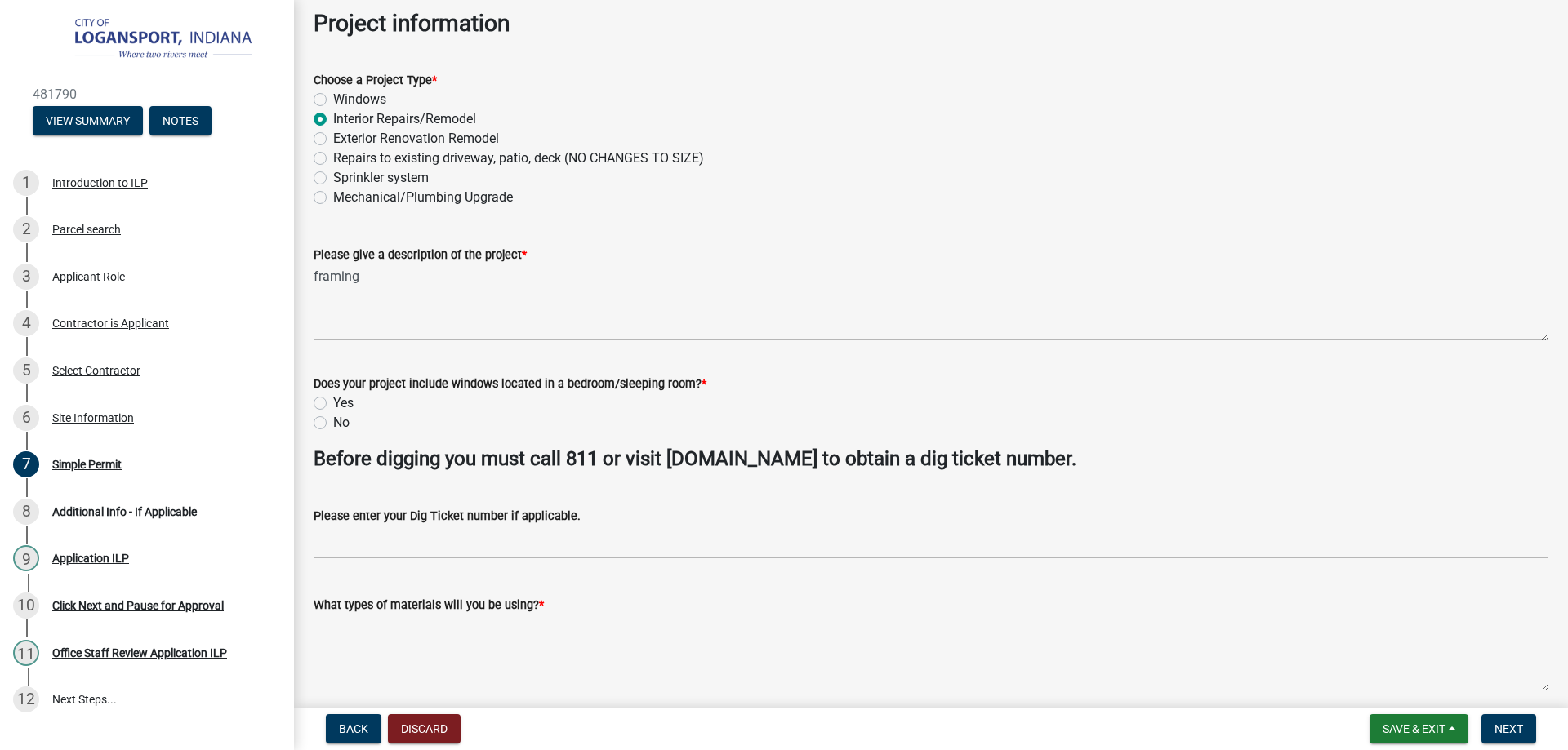
radio input "true"
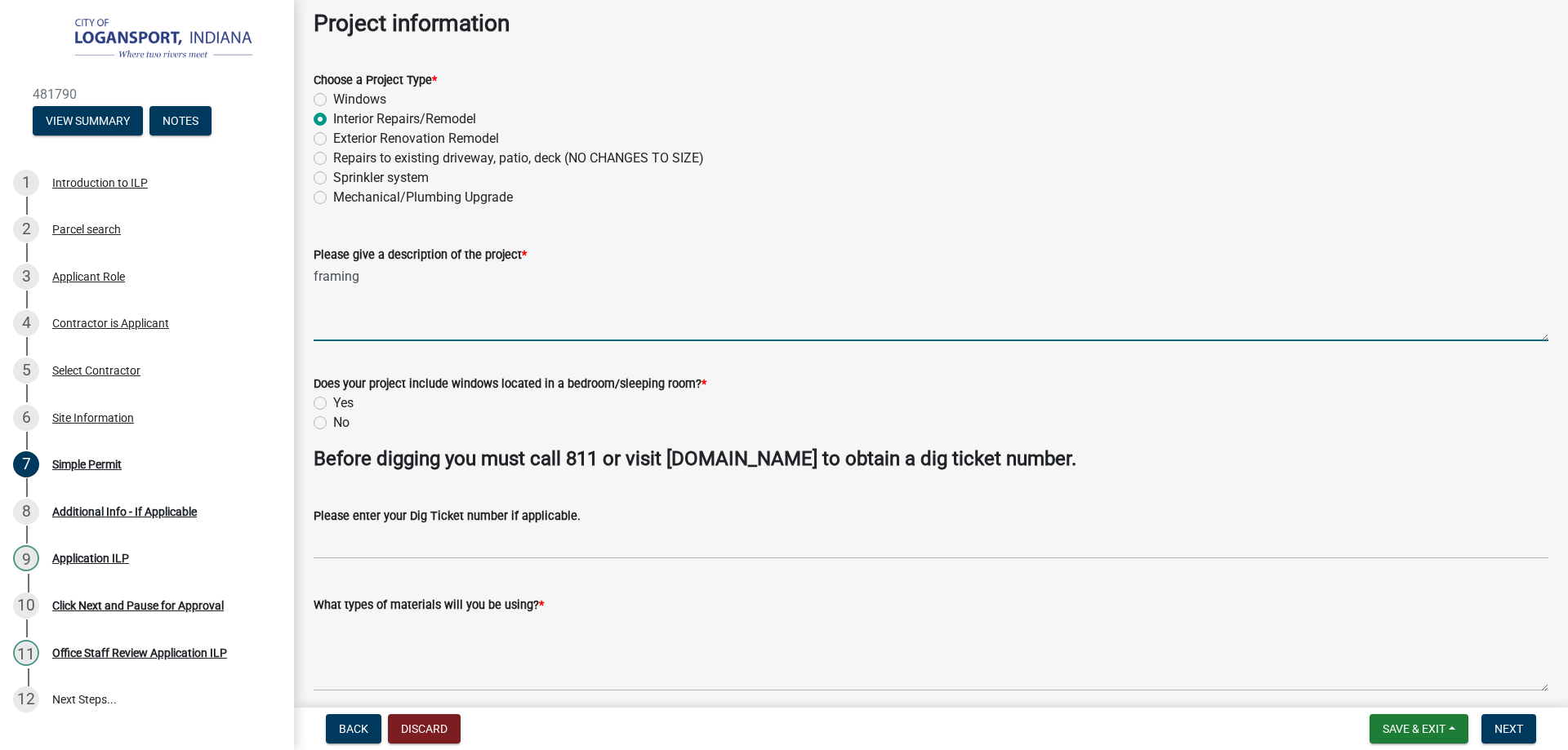
click at [405, 287] on textarea "framing" at bounding box center [931, 302] width 1234 height 77
click at [670, 279] on textarea "framing, replace some siding, painting, plumbing, insulation," at bounding box center [931, 302] width 1234 height 77
click at [315, 274] on textarea "framing, replace some siding, painting, plumbing, insulation, drywall, install …" at bounding box center [931, 302] width 1234 height 77
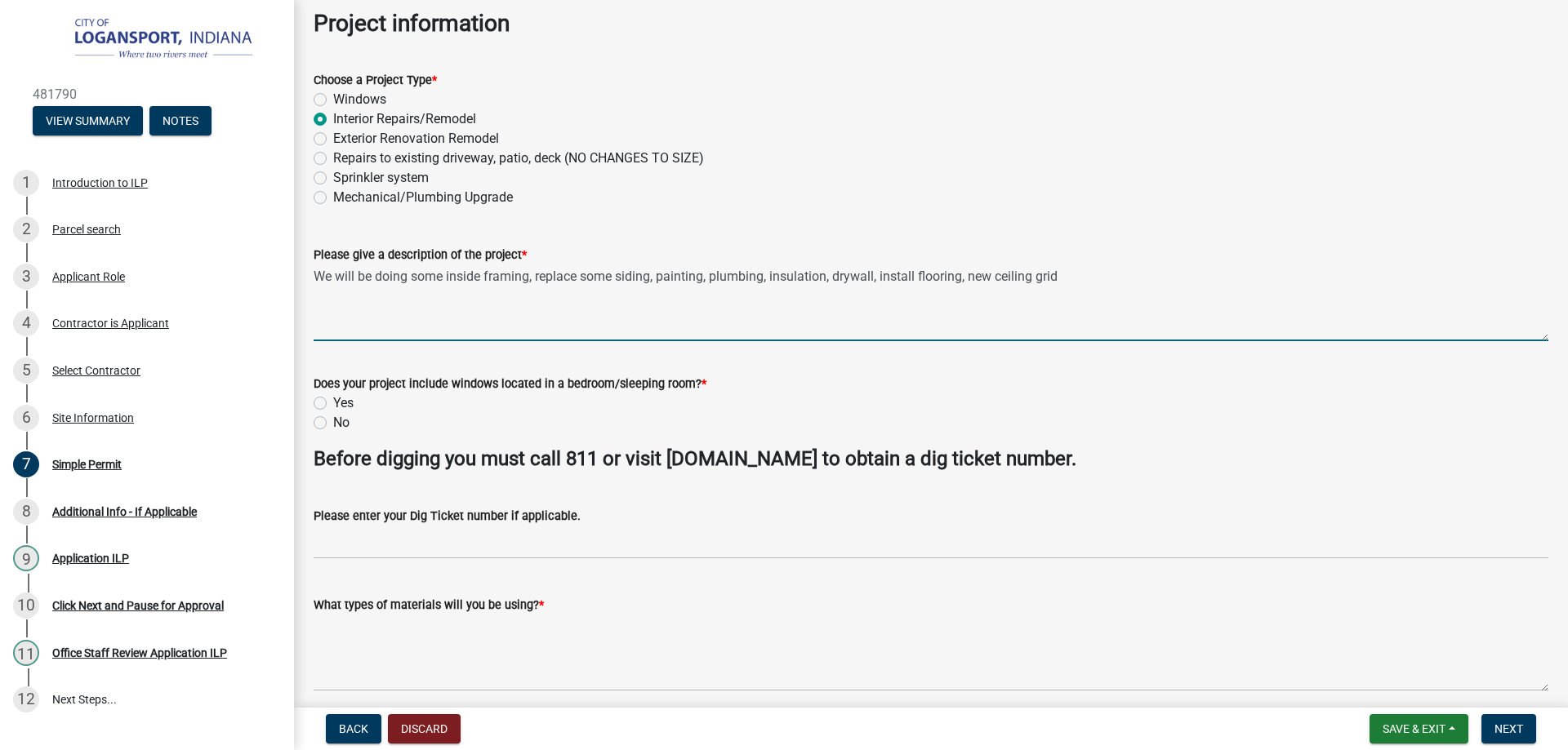
click at [659, 277] on textarea "We will be doing some inside framing, replace some siding, painting, plumbing, …" at bounding box center [931, 302] width 1234 height 77
click at [720, 274] on textarea "We will be doing some inside framing, priming and painting, plumbing, insulatio…" at bounding box center [931, 302] width 1234 height 77
click at [921, 275] on textarea "We will be doing some inside framing, priming and painting, plumbing, installin…" at bounding box center [931, 302] width 1234 height 77
click at [925, 275] on textarea "We will be doing some inside framing, priming and painting, plumbing, installin…" at bounding box center [931, 302] width 1234 height 77
click at [939, 277] on textarea "We will be doing some inside framing, priming and painting, plumbing, installin…" at bounding box center [931, 302] width 1234 height 77
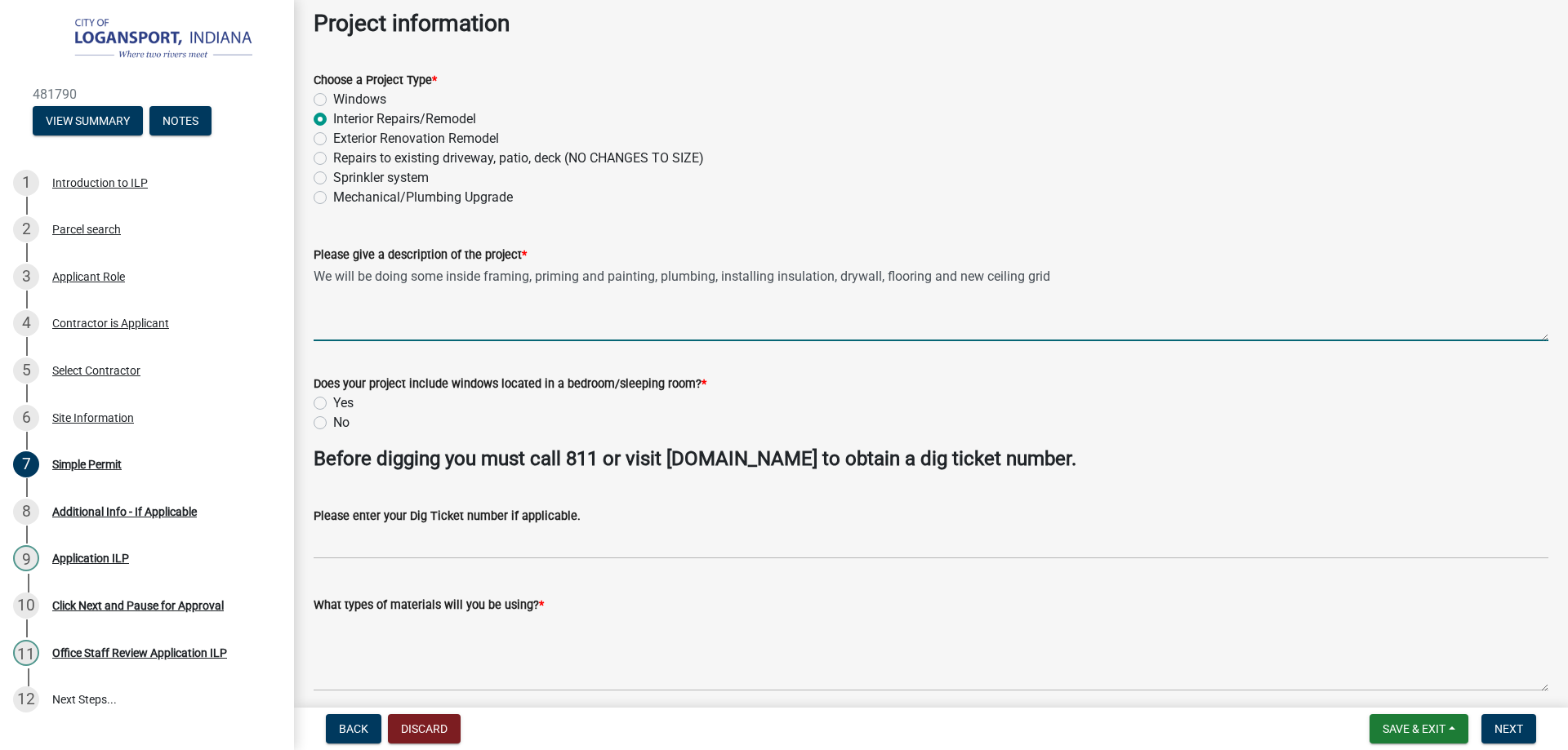
click at [1050, 279] on textarea "We will be doing some inside framing, priming and painting, plumbing, installin…" at bounding box center [931, 302] width 1234 height 77
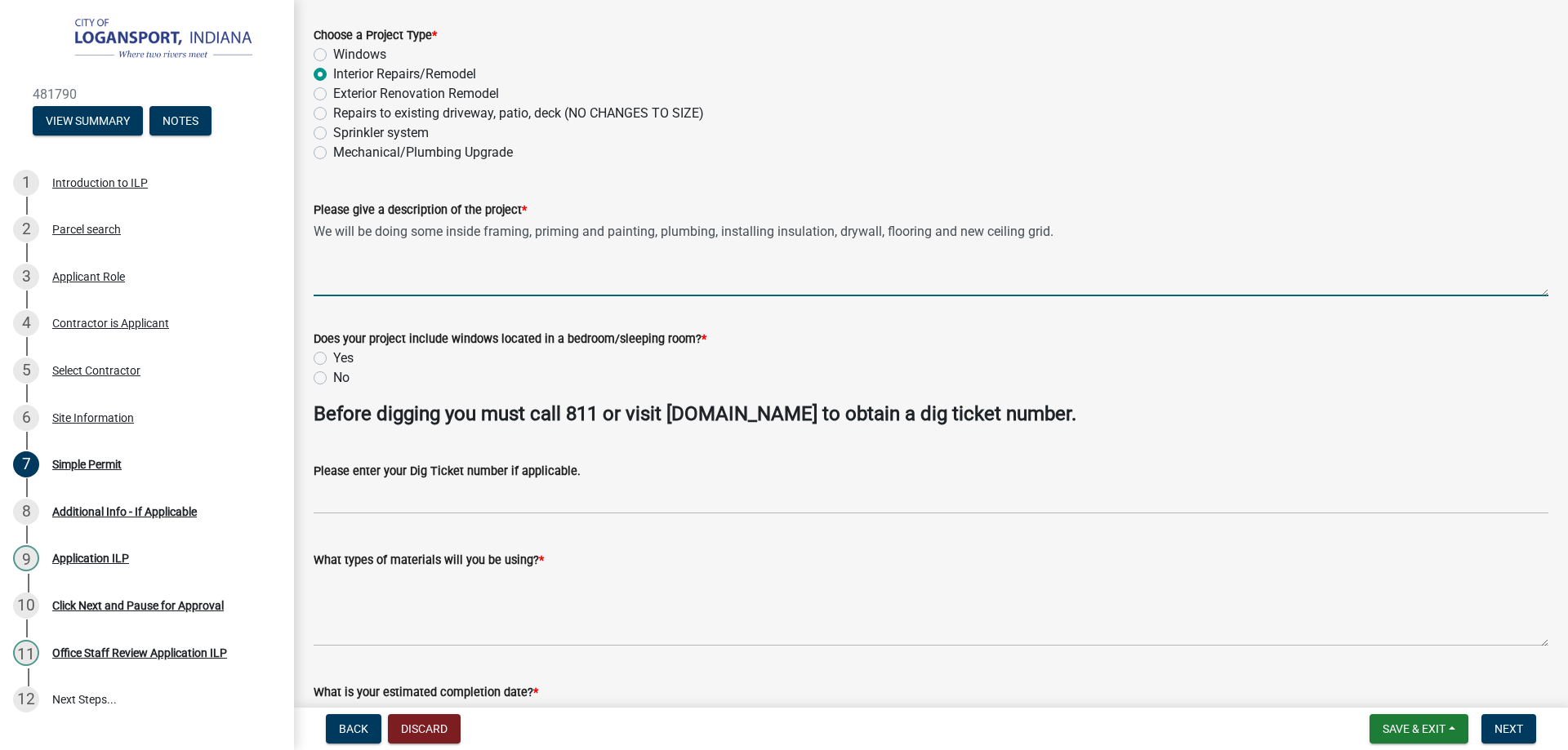
scroll to position [163, 0]
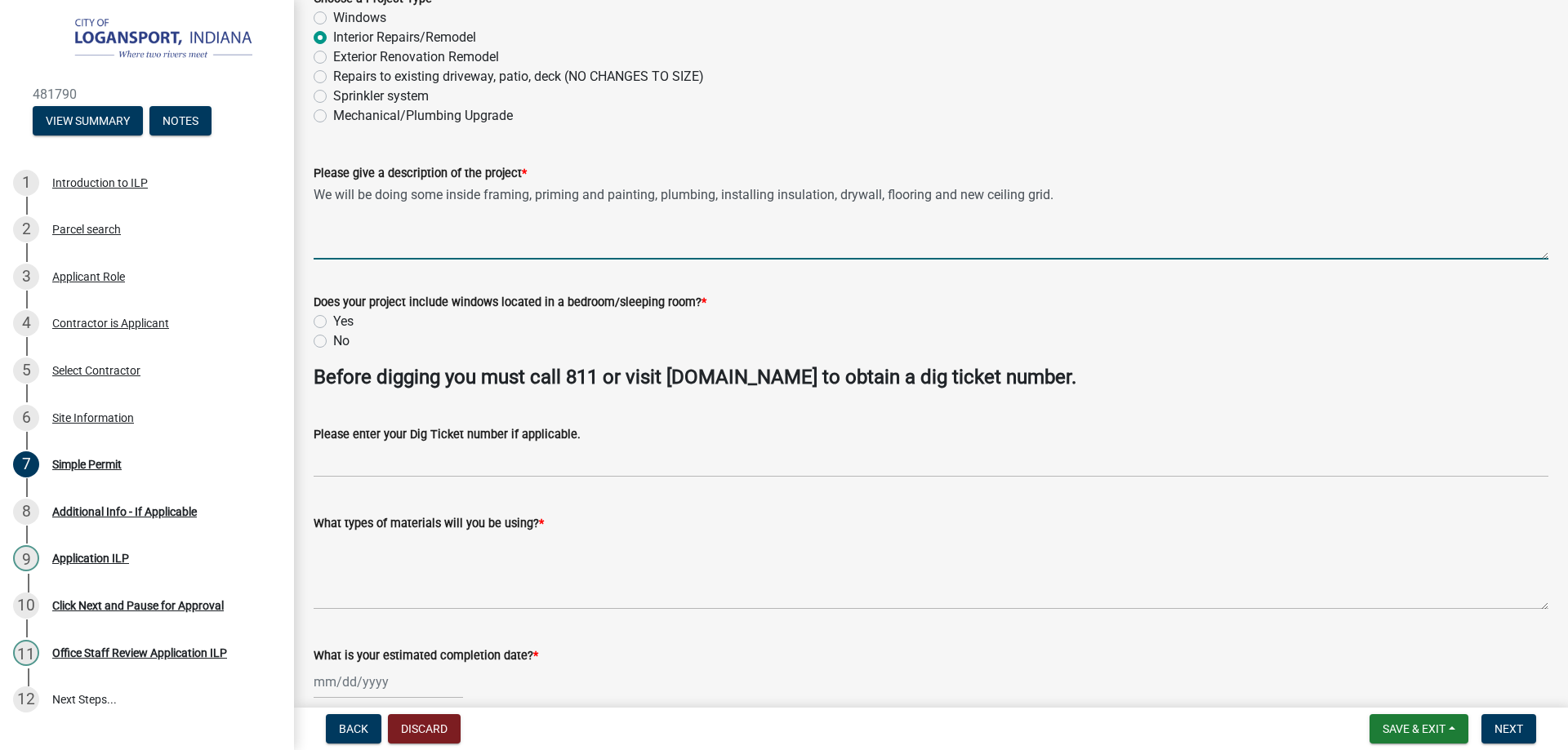
type textarea "We will be doing some inside framing, priming and painting, plumbing, installin…"
click at [333, 341] on label "No" at bounding box center [340, 341] width 16 height 20
click at [333, 341] on input "No" at bounding box center [338, 337] width 10 height 10
radio input "true"
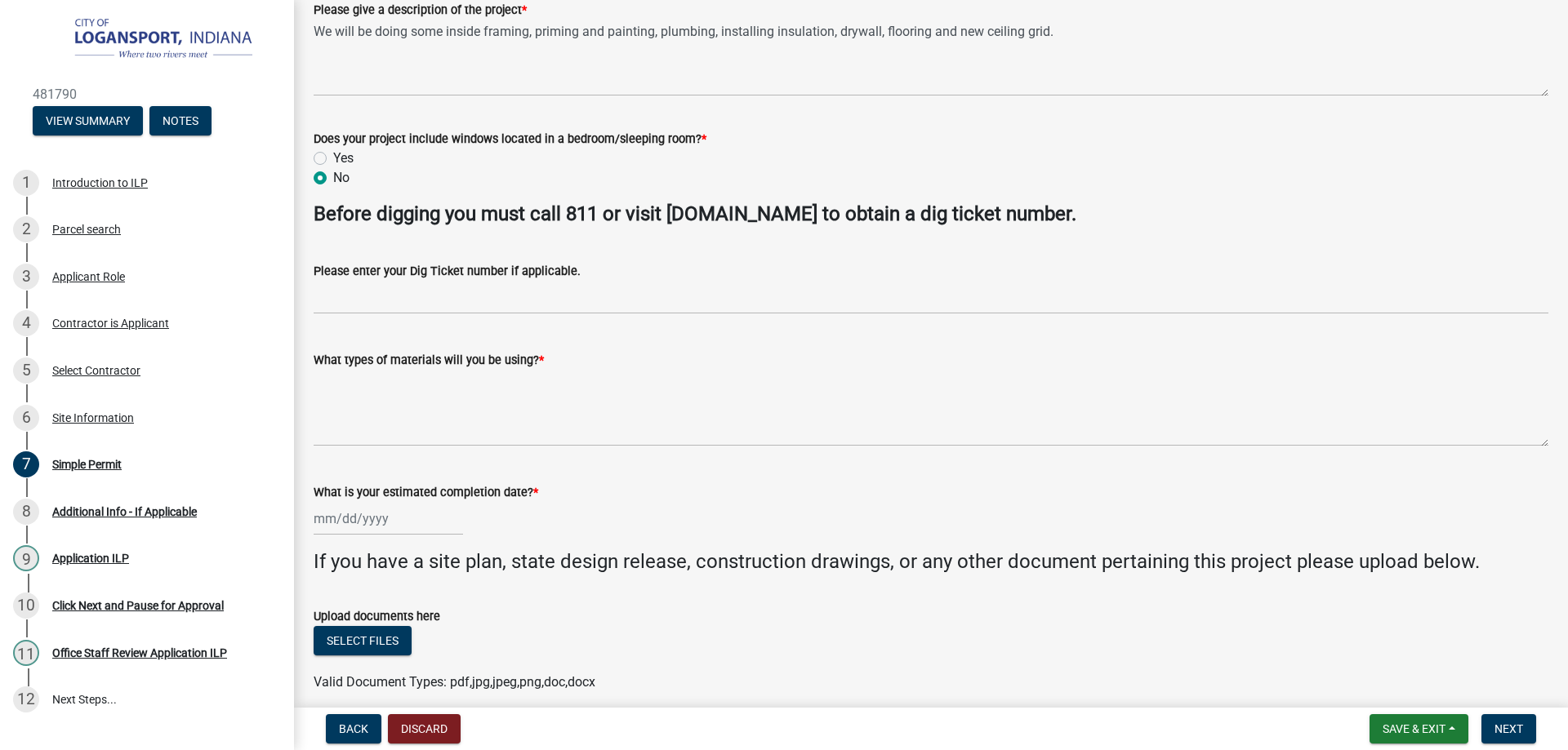
scroll to position [395, 0]
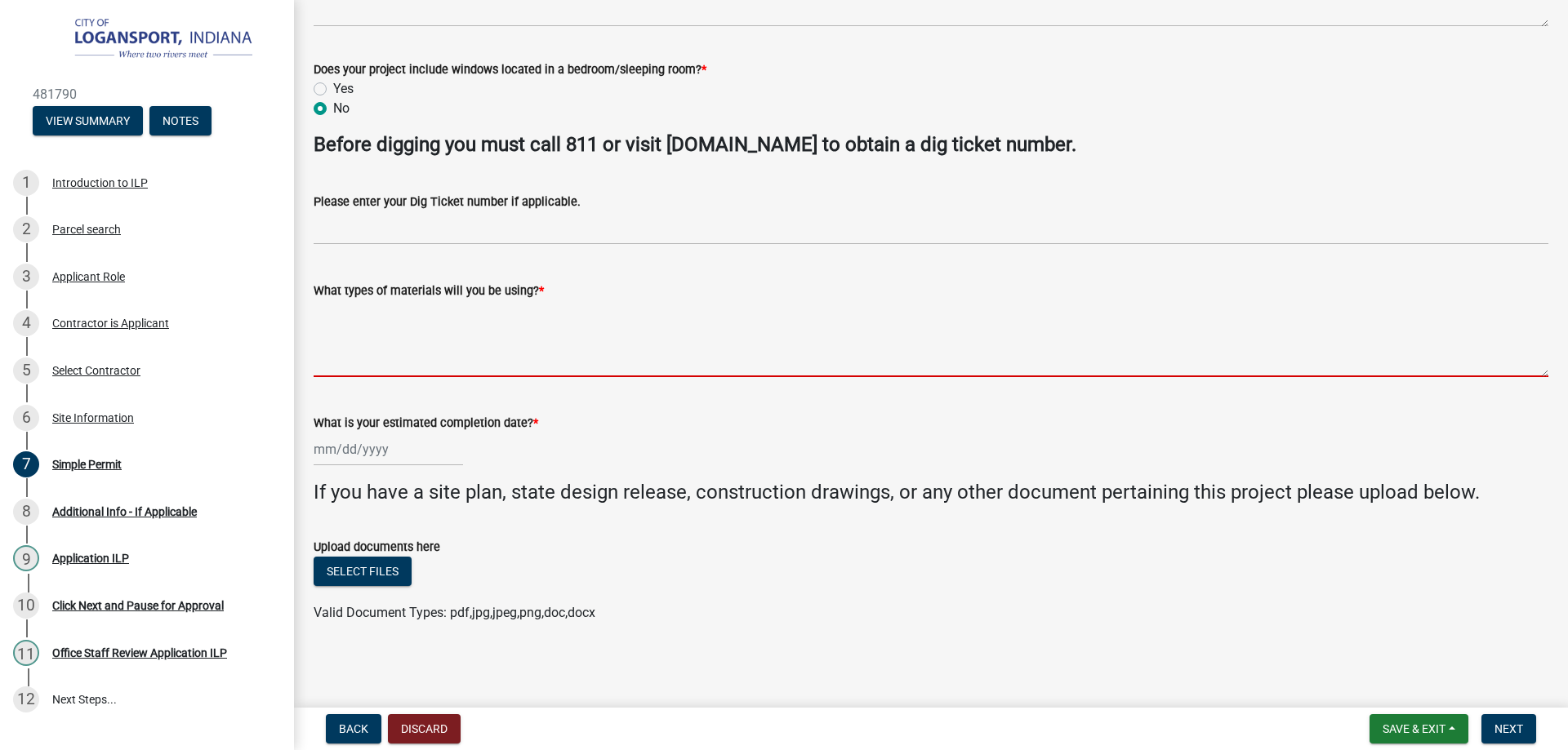
click at [490, 373] on textarea "What types of materials will you be using? *" at bounding box center [931, 338] width 1234 height 77
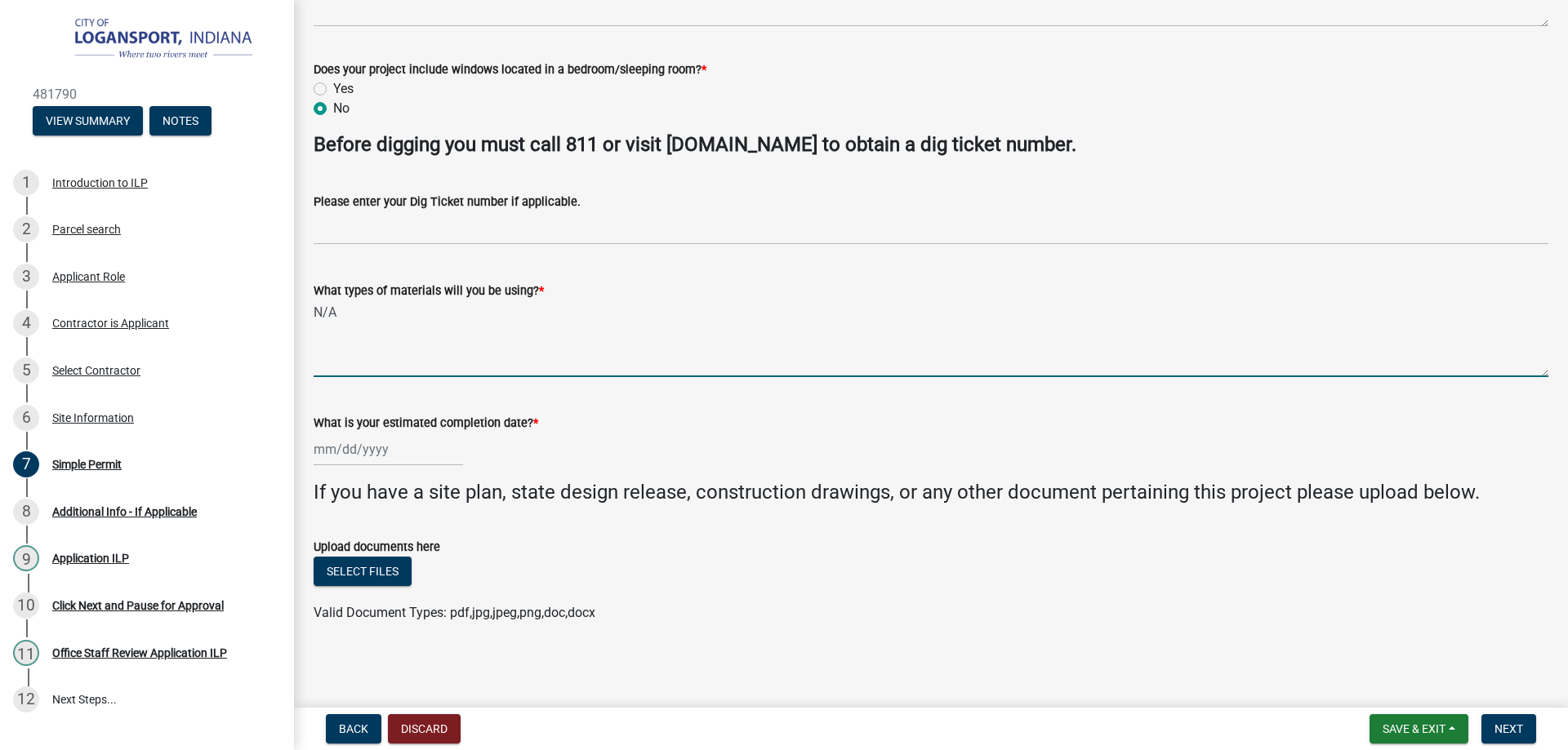
type textarea "N/A"
click at [326, 445] on div at bounding box center [388, 449] width 149 height 33
select select "9"
select select "2025"
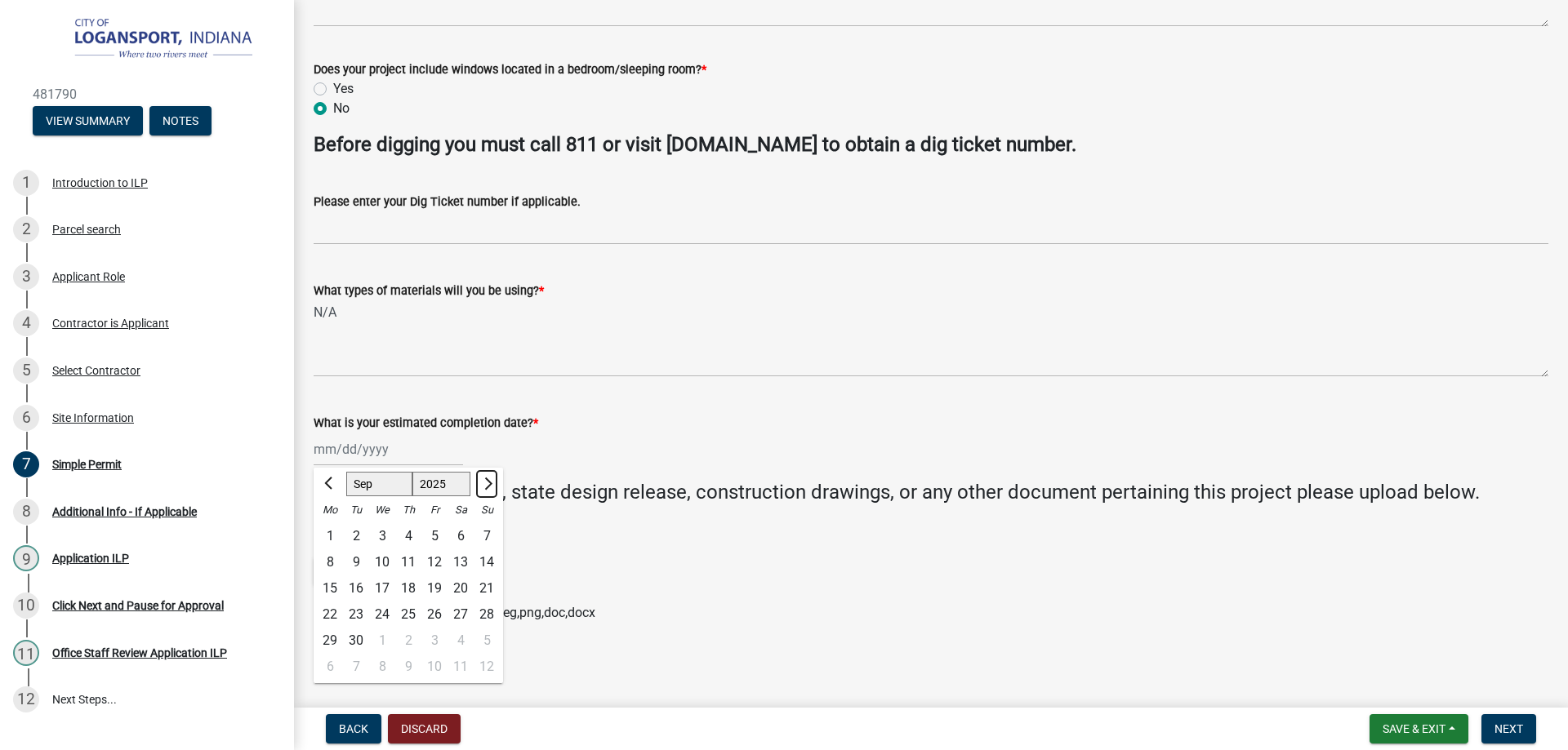
click at [491, 482] on span "Next month" at bounding box center [486, 483] width 12 height 12
click at [317, 480] on div at bounding box center [330, 483] width 32 height 26
click at [332, 485] on span "Previous month" at bounding box center [330, 483] width 12 height 12
select select "9"
click at [629, 546] on div "Upload documents here" at bounding box center [931, 547] width 1234 height 20
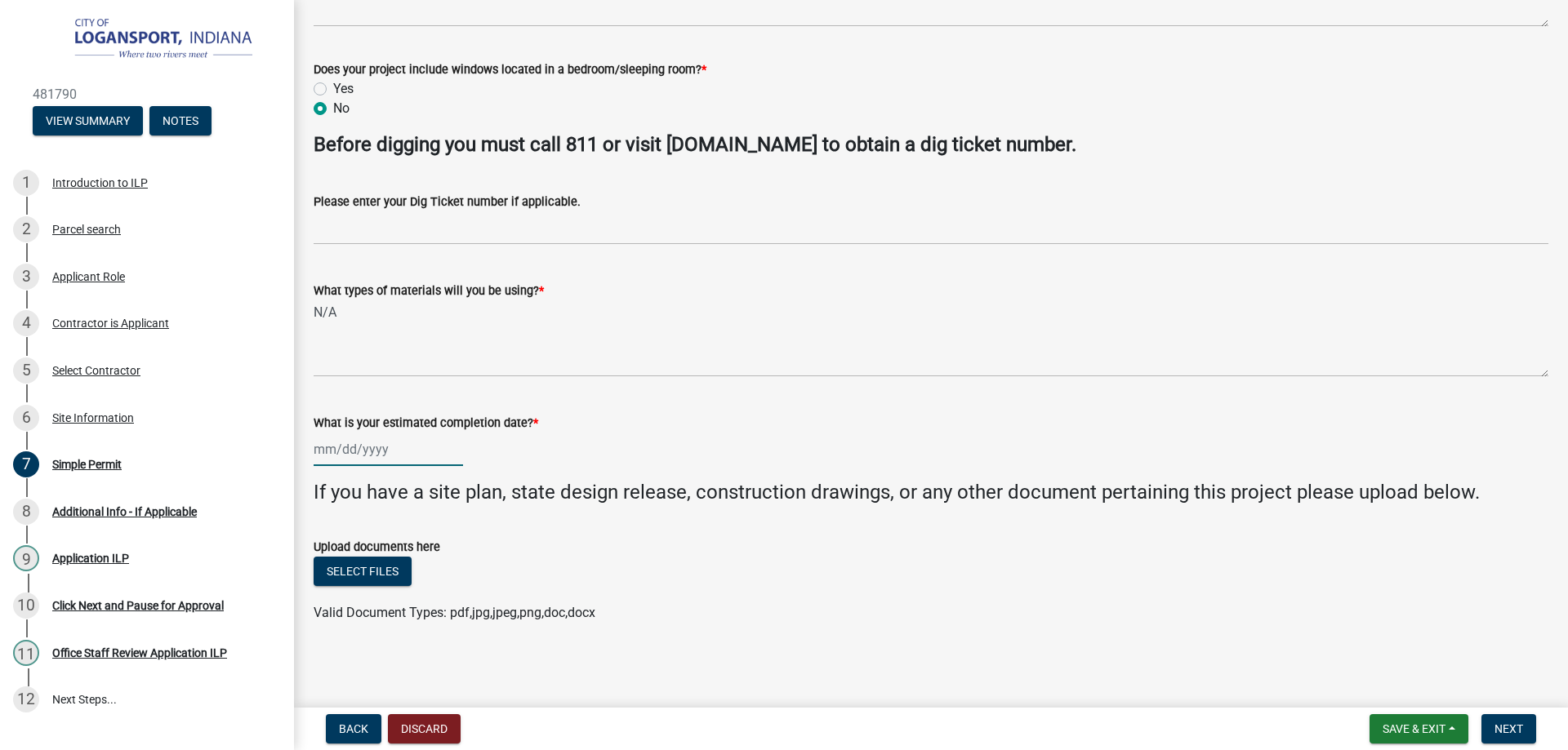
click at [408, 459] on div at bounding box center [388, 449] width 149 height 33
select select "9"
select select "2025"
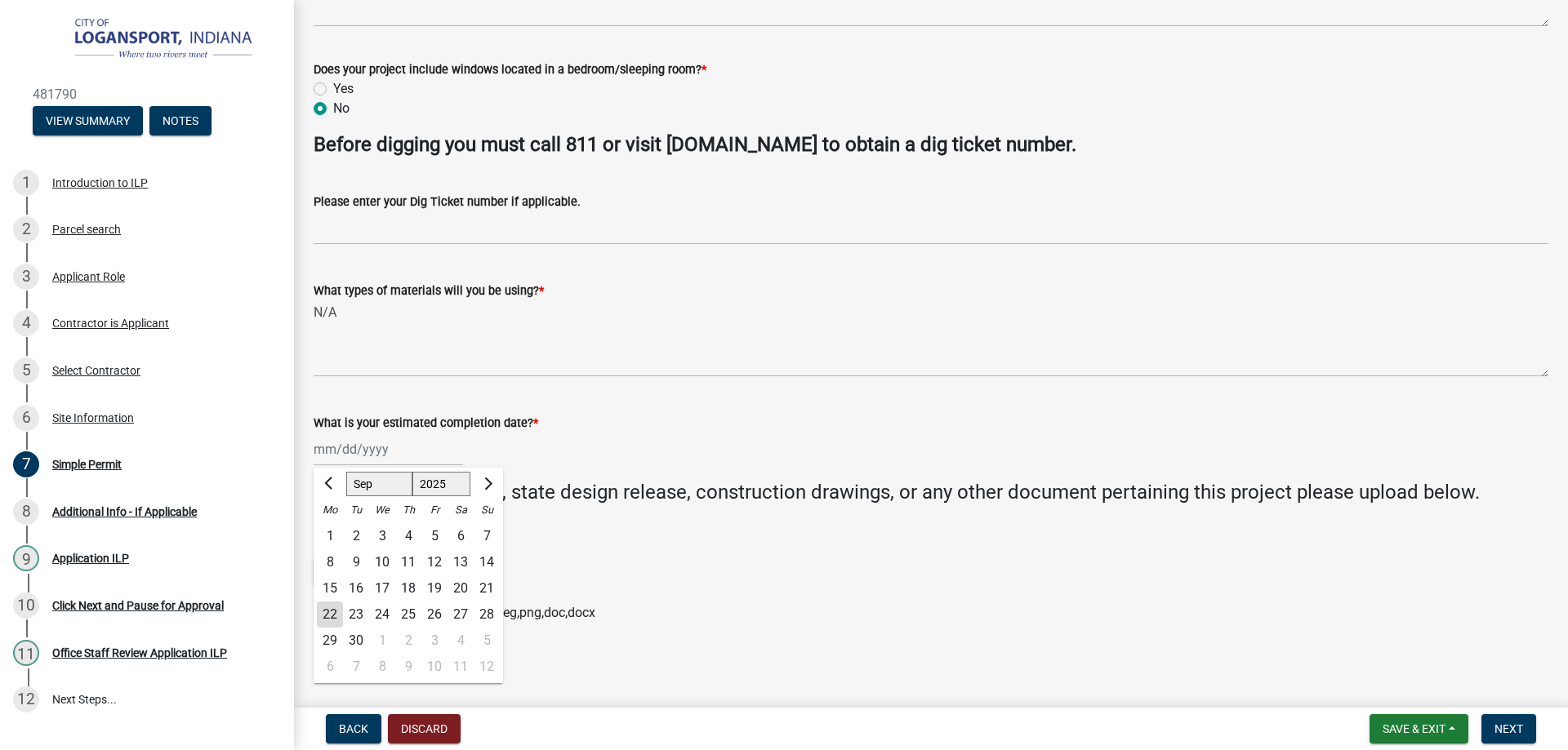
click at [332, 668] on div "6" at bounding box center [329, 666] width 26 height 26
type input "10/06/2025"
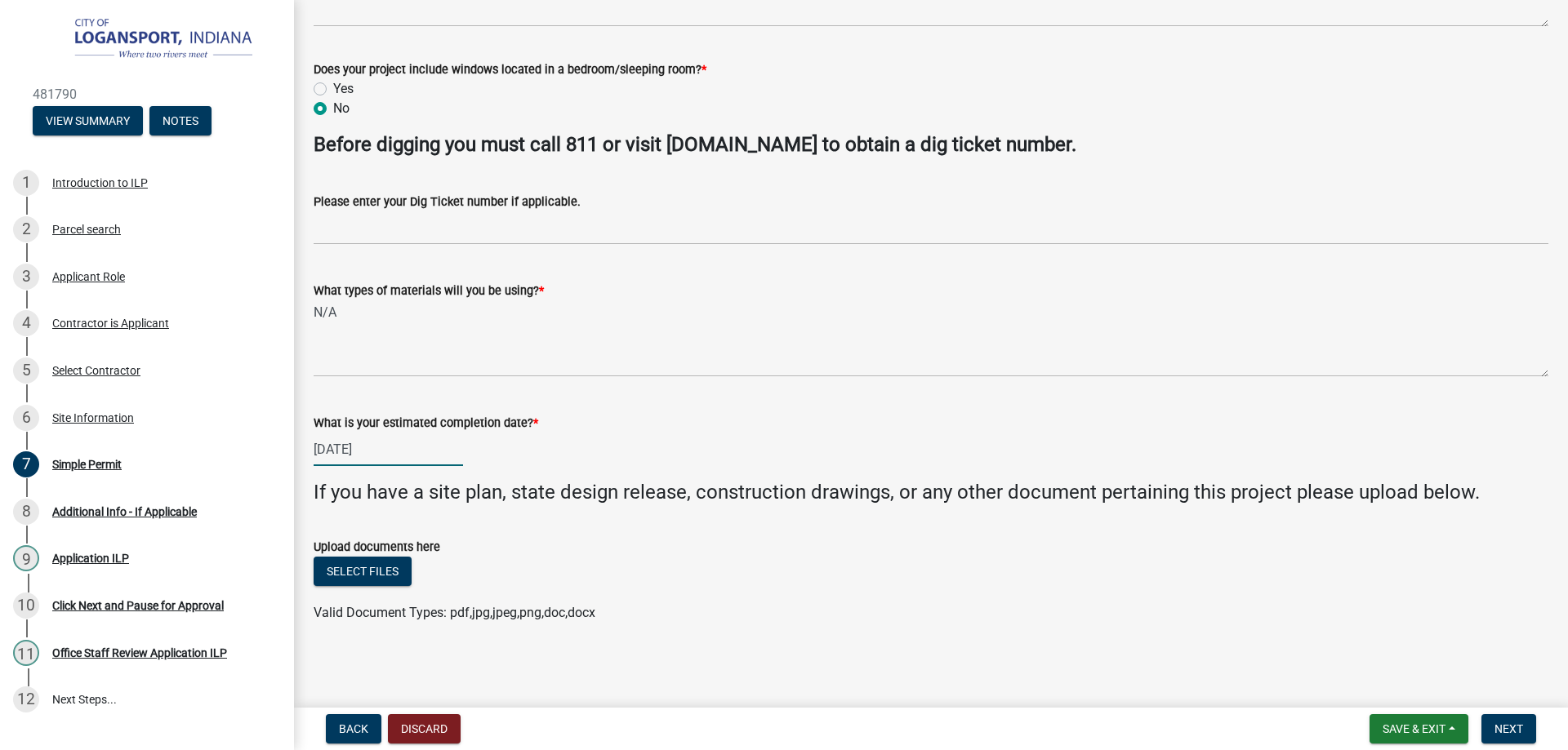
click at [434, 443] on div "10/06/2025" at bounding box center [388, 449] width 149 height 33
select select "10"
select select "2025"
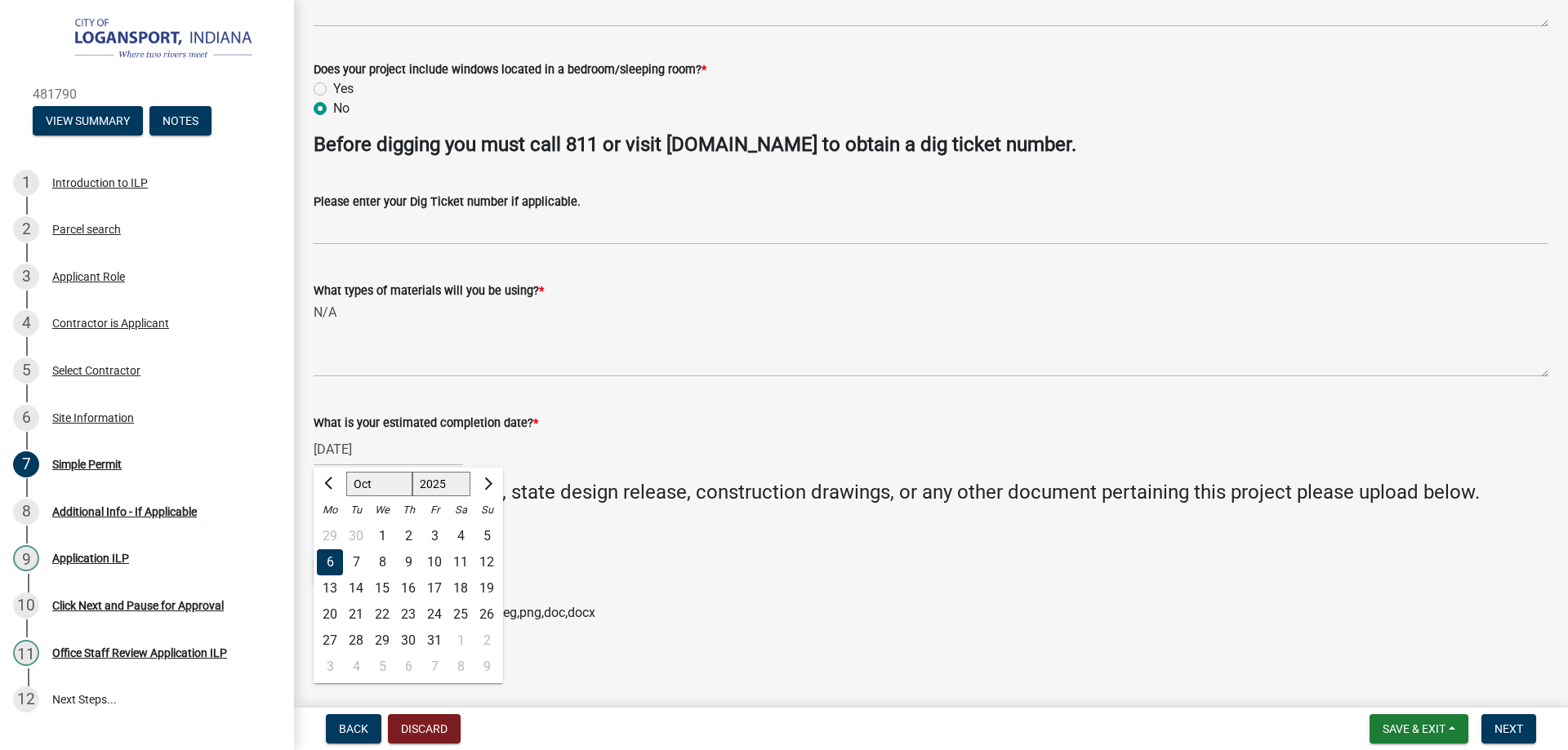
click at [330, 668] on div "3" at bounding box center [329, 666] width 26 height 26
type input "[DATE]"
click at [577, 573] on div "Select files" at bounding box center [931, 573] width 1234 height 33
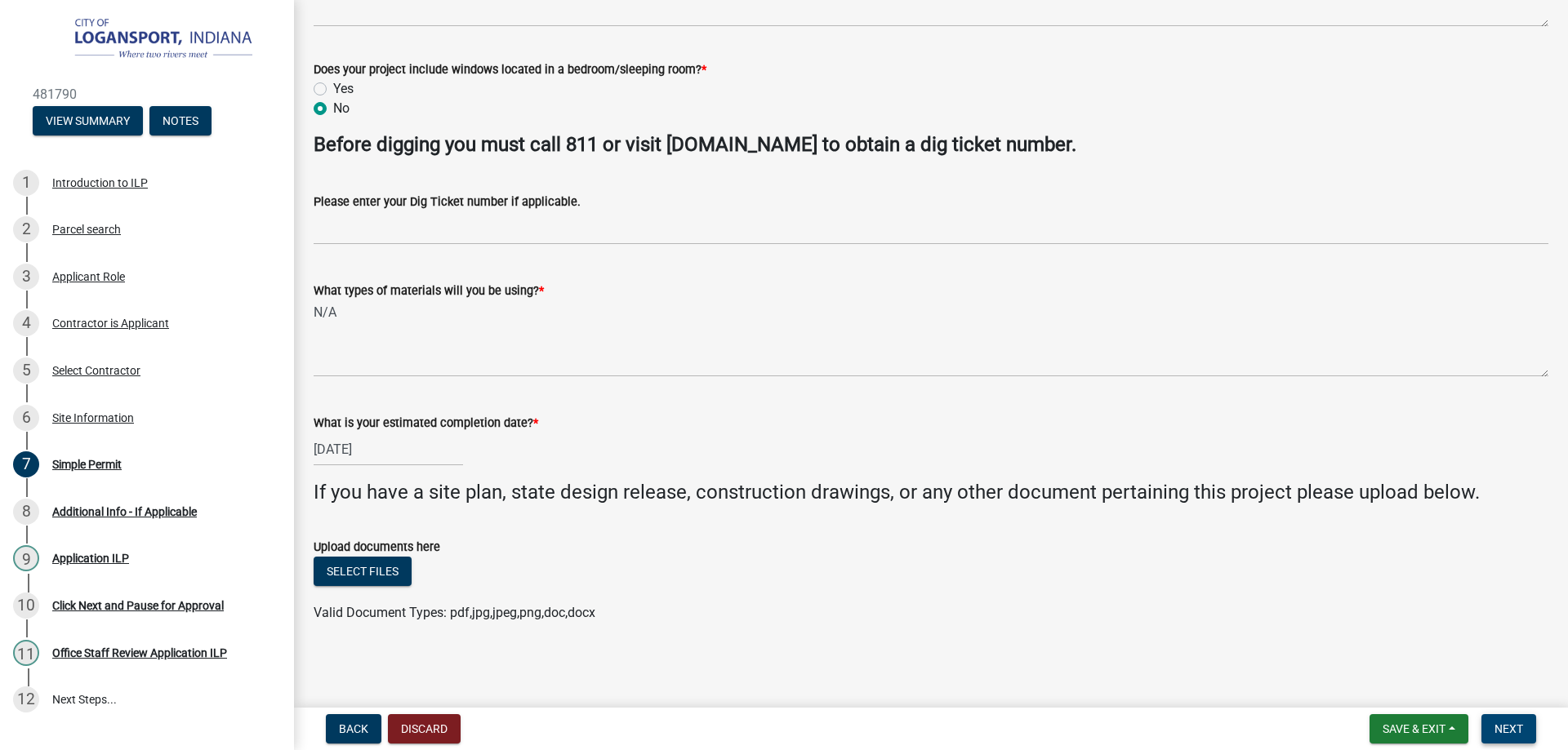
click at [1519, 728] on span "Next" at bounding box center [1508, 729] width 29 height 13
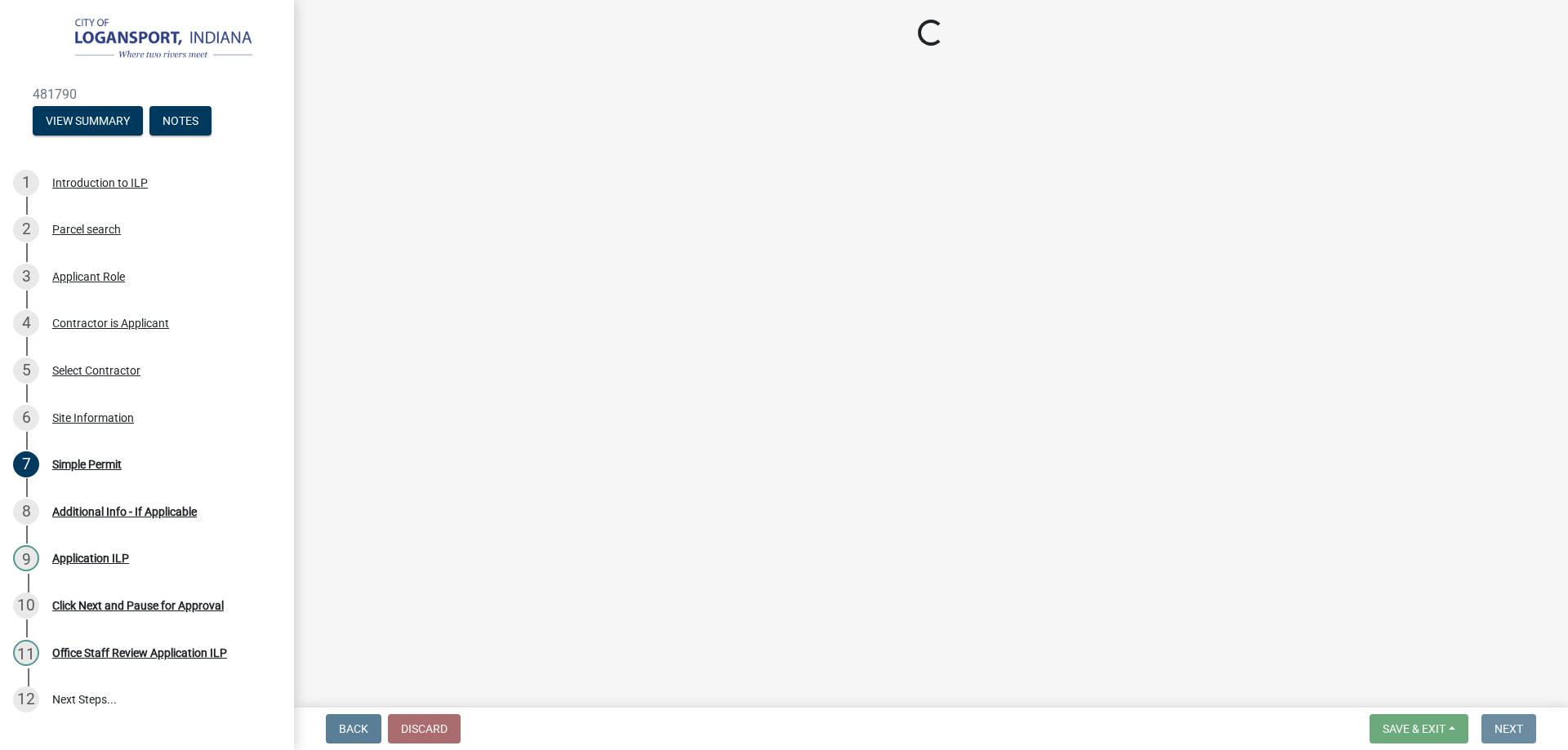
scroll to position [0, 0]
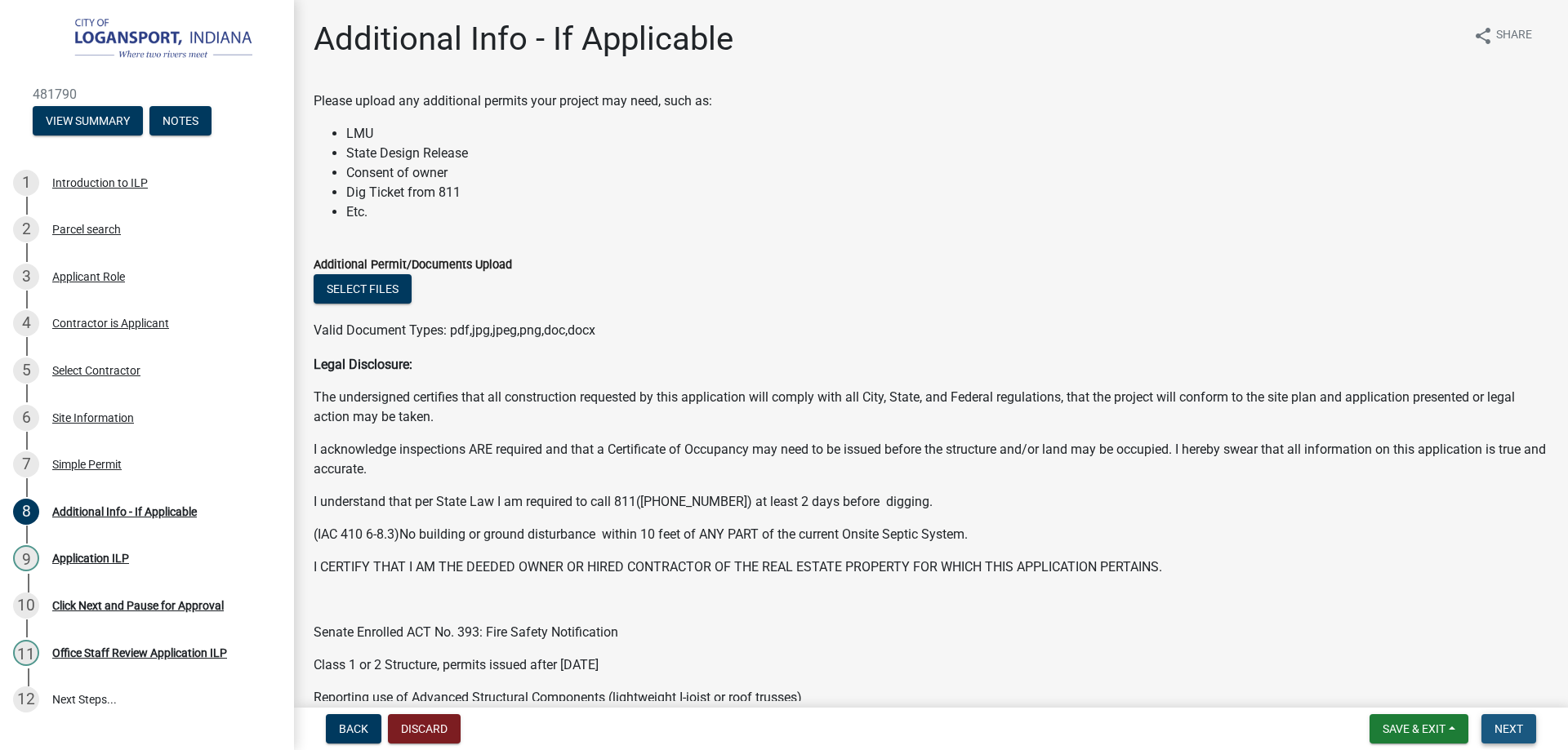
click at [1500, 728] on span "Next" at bounding box center [1508, 729] width 29 height 13
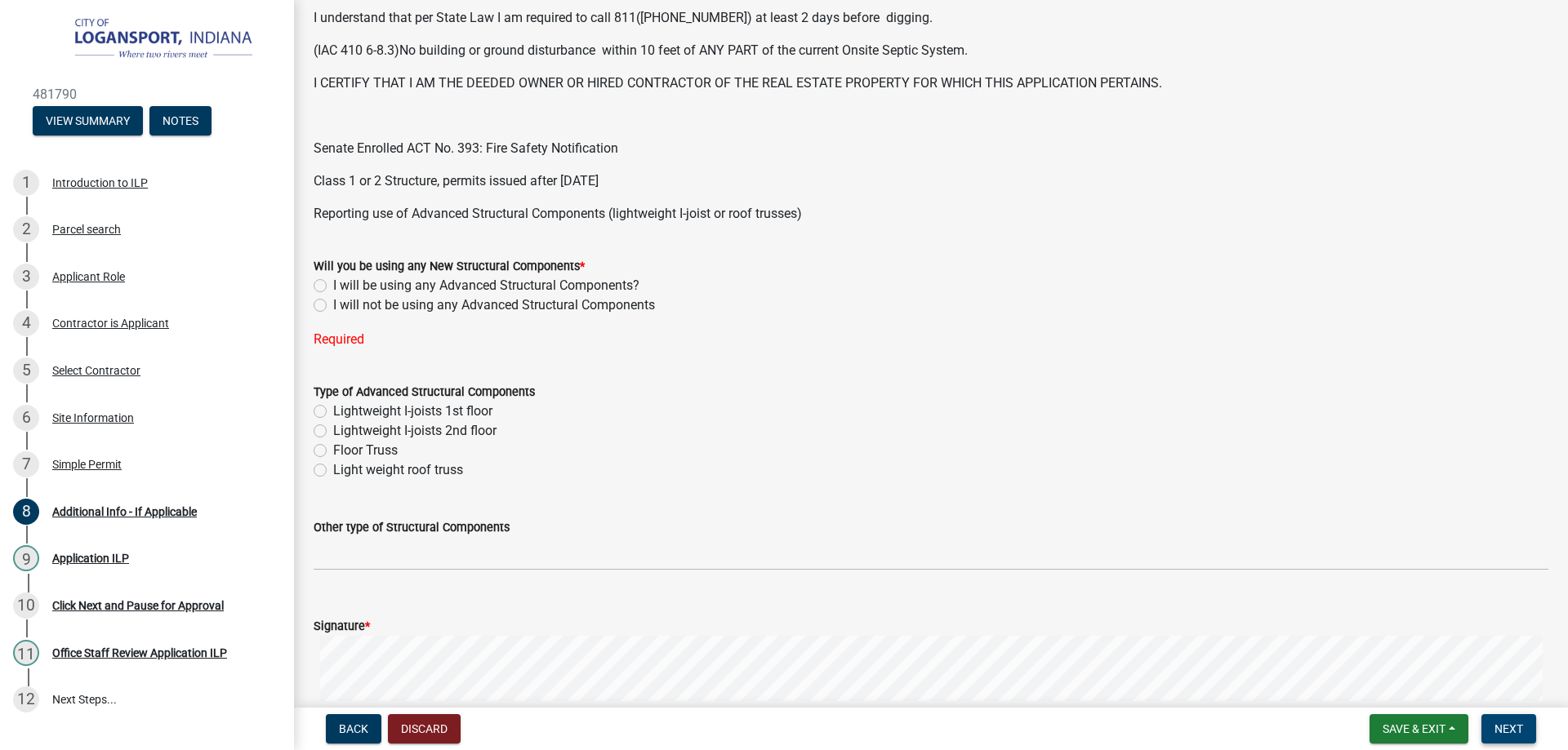
scroll to position [490, 0]
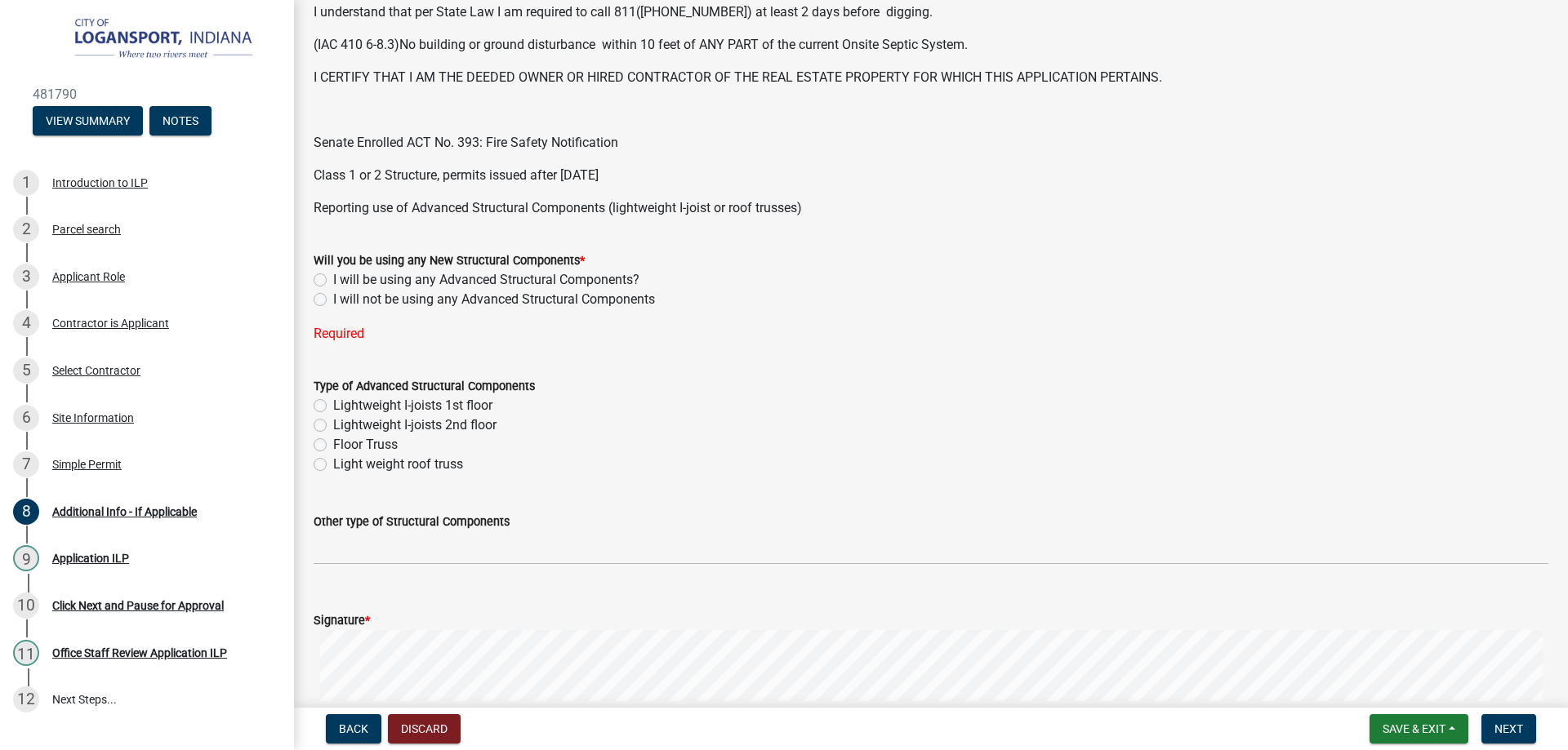
click at [333, 298] on label "I will not be using any Advanced Structural Components" at bounding box center [494, 299] width 321 height 20
click at [333, 298] on input "I will not be using any Advanced Structural Components" at bounding box center [338, 295] width 10 height 10
radio input "true"
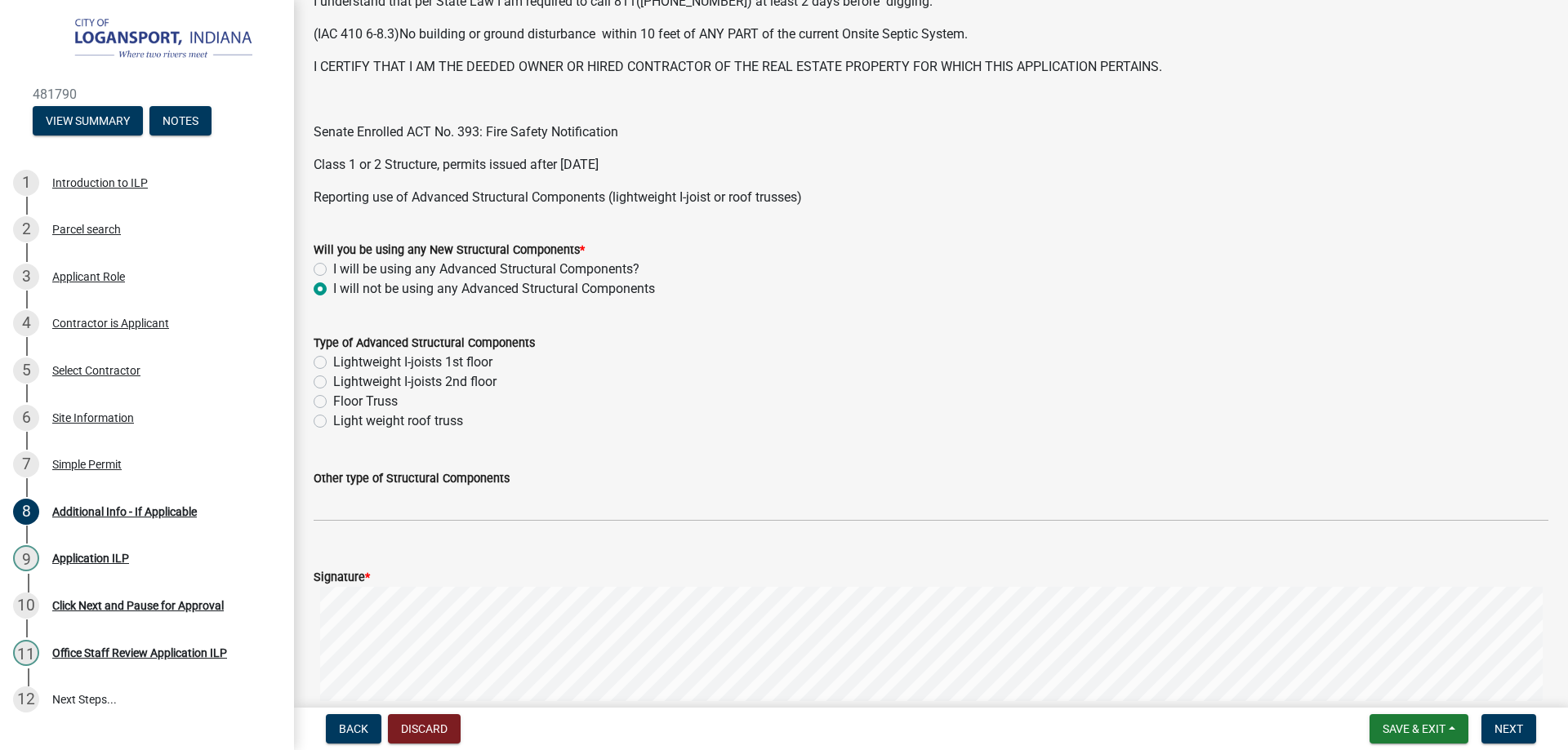
scroll to position [484, 0]
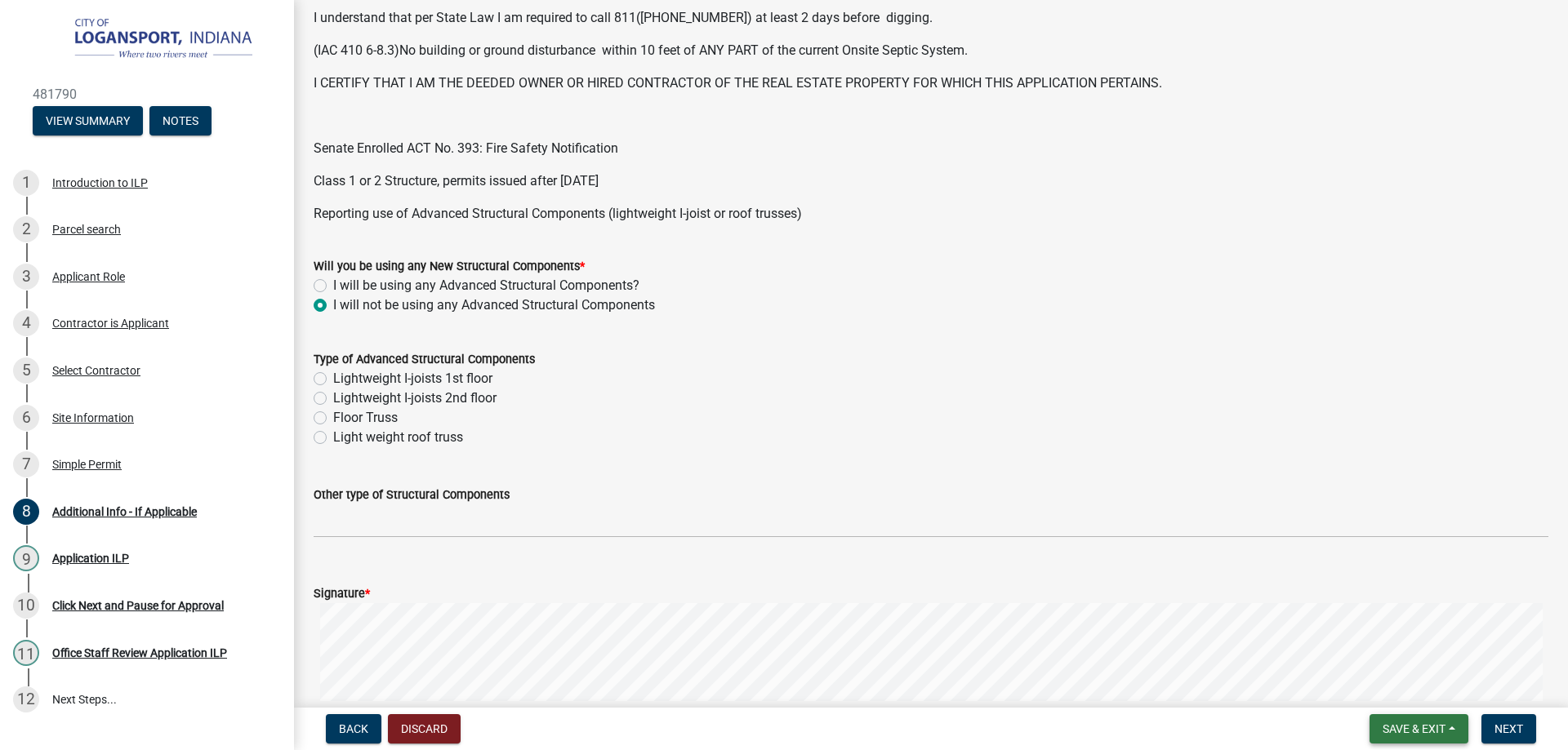
click at [1412, 730] on span "Save & Exit" at bounding box center [1414, 729] width 63 height 13
click at [1396, 684] on button "Save & Exit" at bounding box center [1402, 685] width 130 height 39
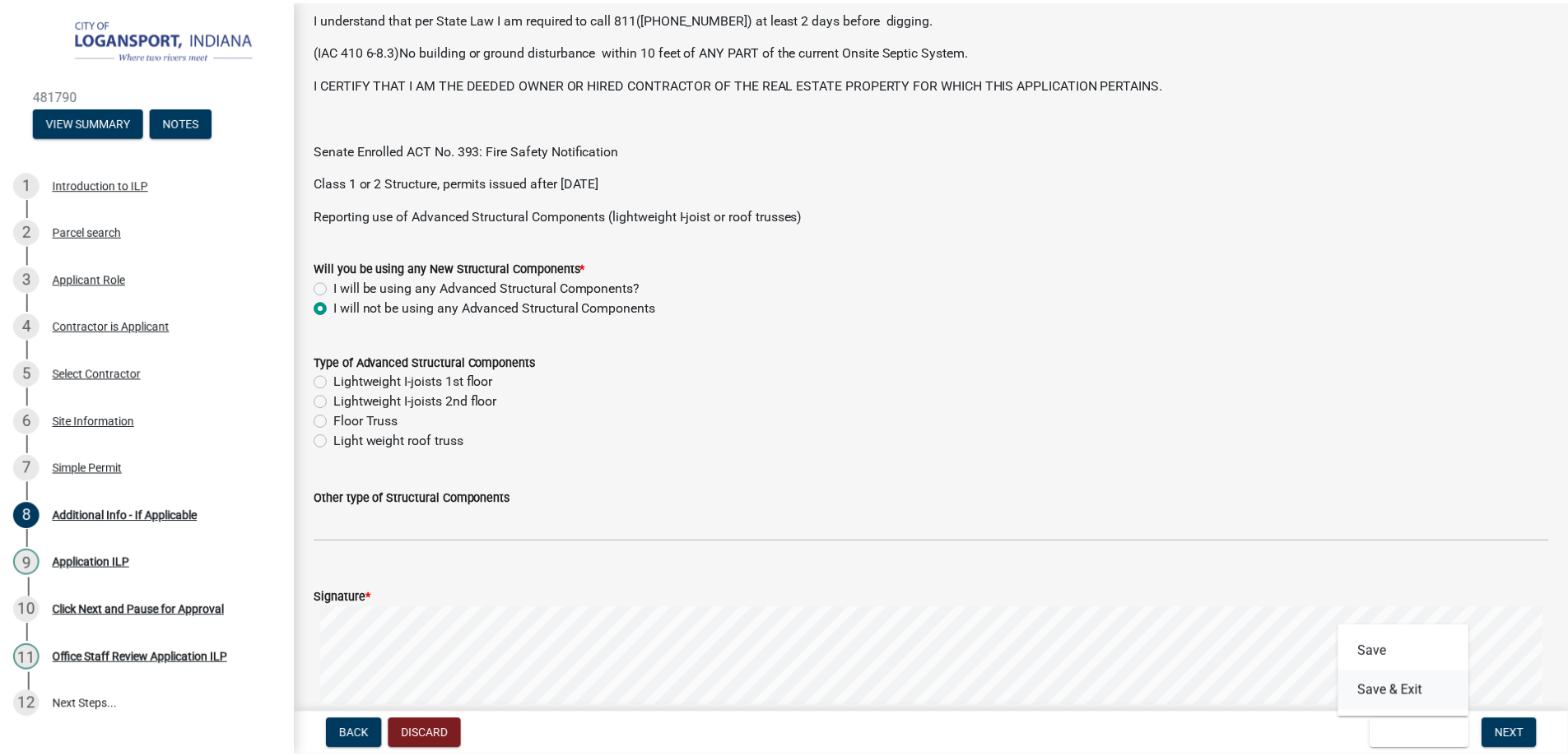
scroll to position [0, 0]
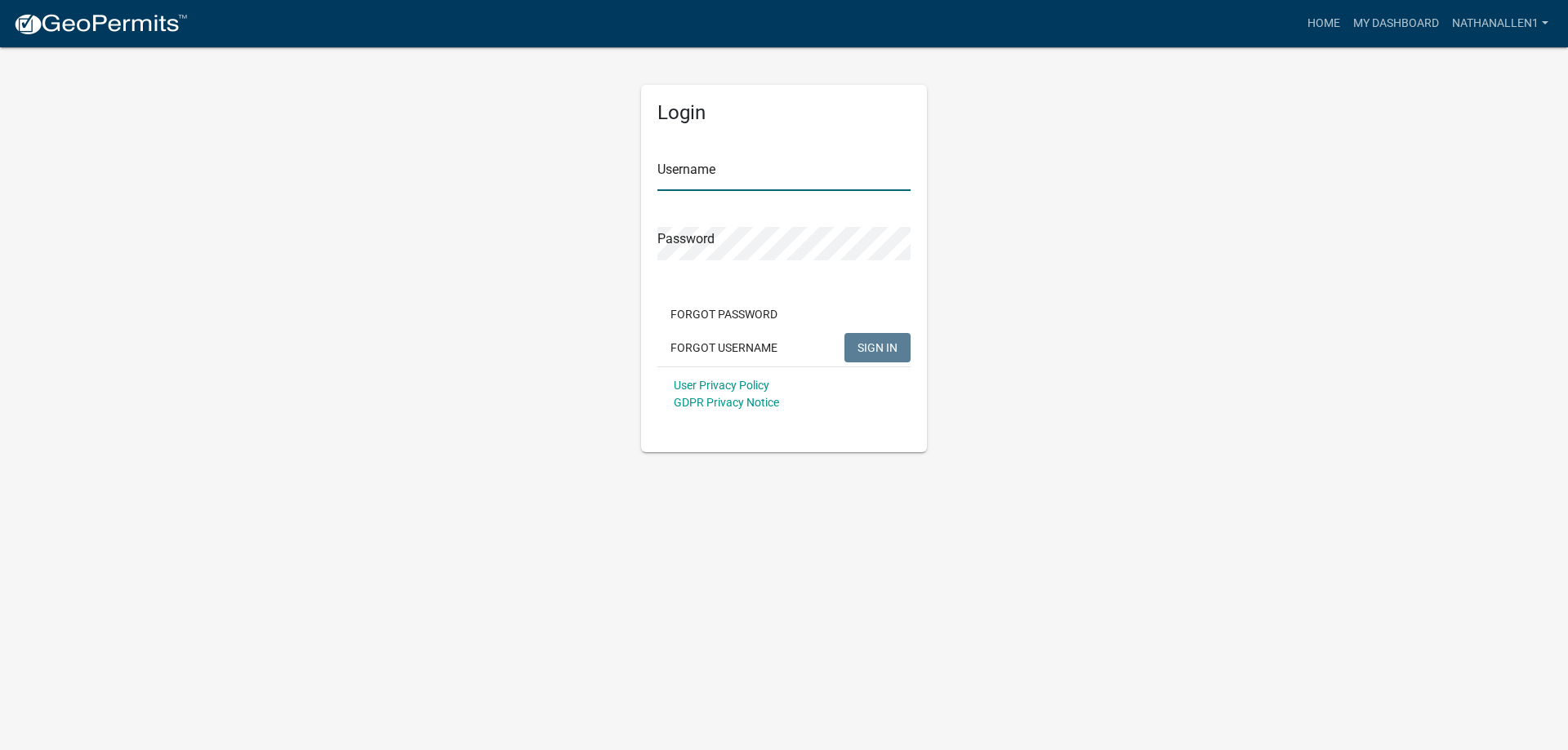
type input "nathanallen1"
click at [859, 340] on span "SIGN IN" at bounding box center [878, 347] width 40 height 13
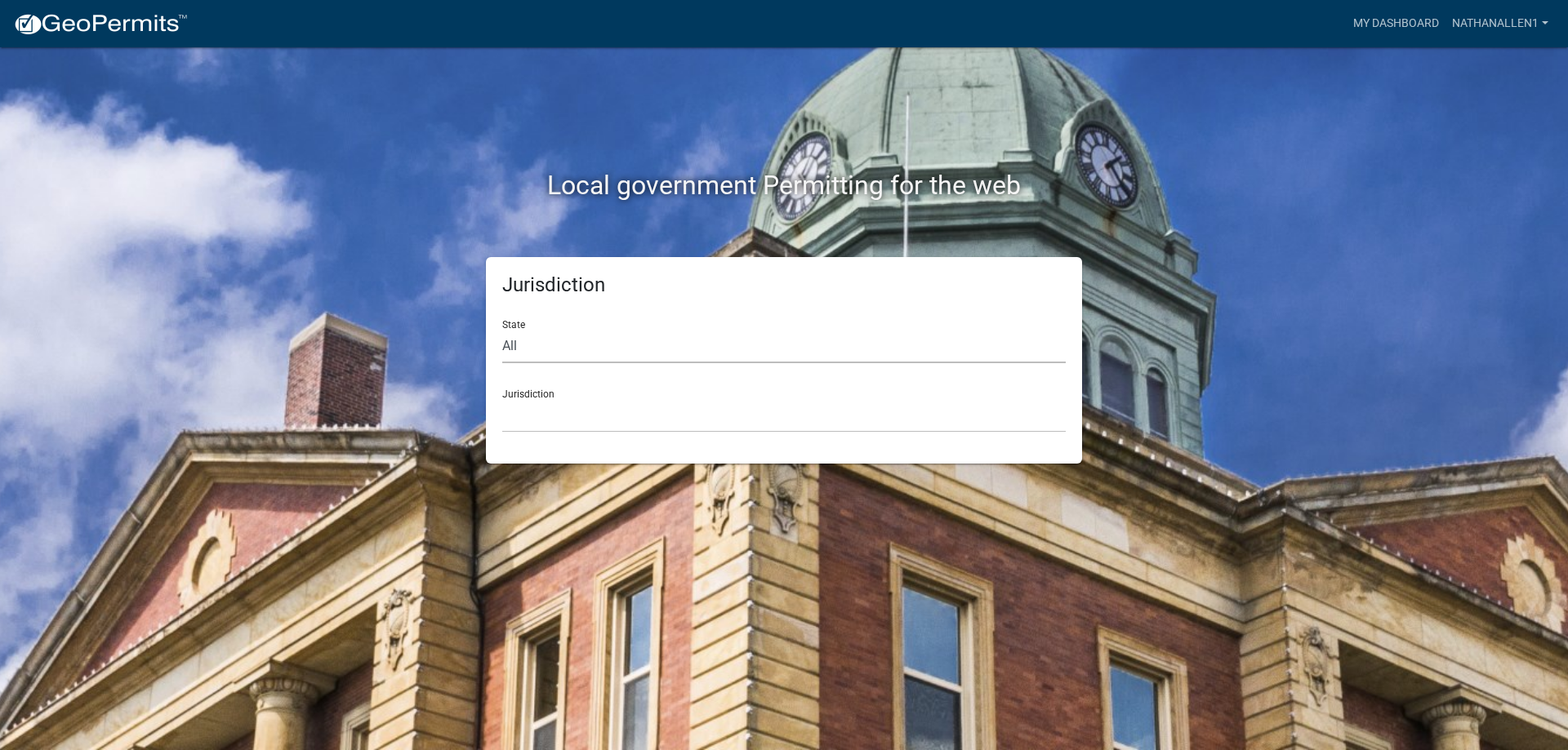
click at [697, 350] on select "All [US_STATE] [US_STATE] [US_STATE] [US_STATE] [US_STATE] [US_STATE] [US_STATE…" at bounding box center [784, 346] width 563 height 33
select select "[US_STATE]"
click at [502, 330] on select "All [US_STATE] [US_STATE] [US_STATE] [US_STATE] [US_STATE] [US_STATE] [US_STATE…" at bounding box center [784, 346] width 563 height 33
click at [675, 411] on select "City of [GEOGRAPHIC_DATA], [US_STATE] City of [GEOGRAPHIC_DATA], [US_STATE] Cit…" at bounding box center [784, 415] width 563 height 33
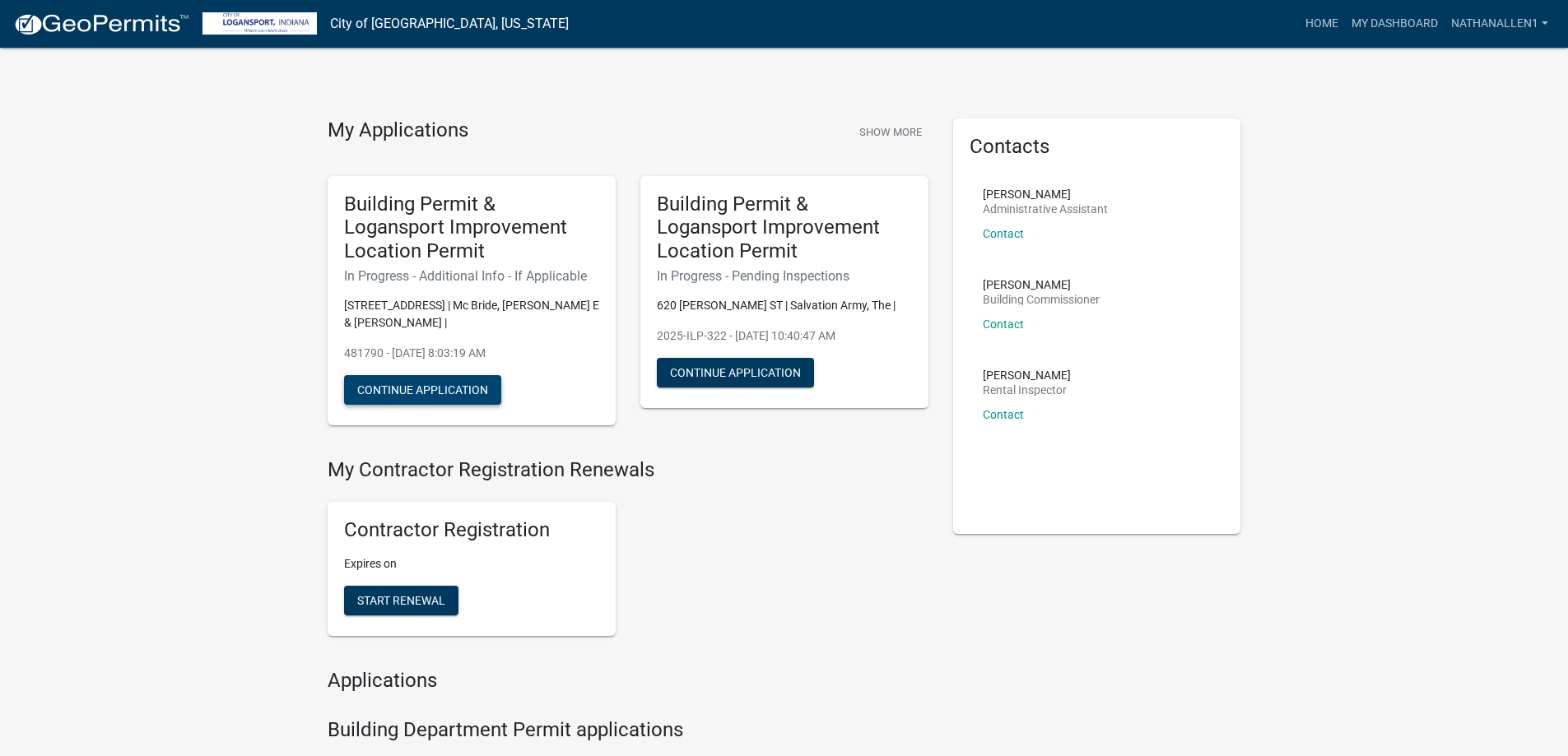
click at [448, 376] on button "Continue Application" at bounding box center [423, 390] width 157 height 30
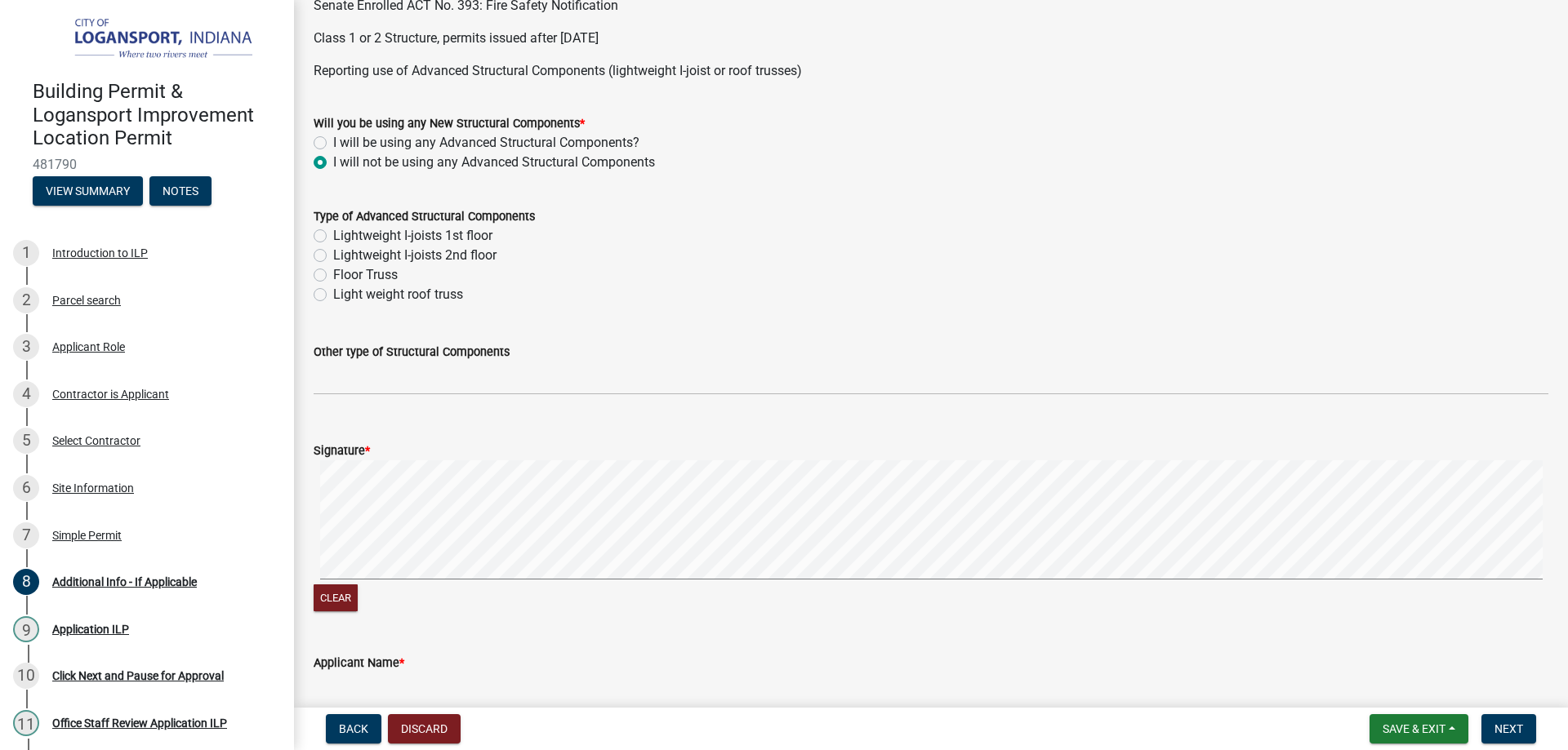
scroll to position [653, 0]
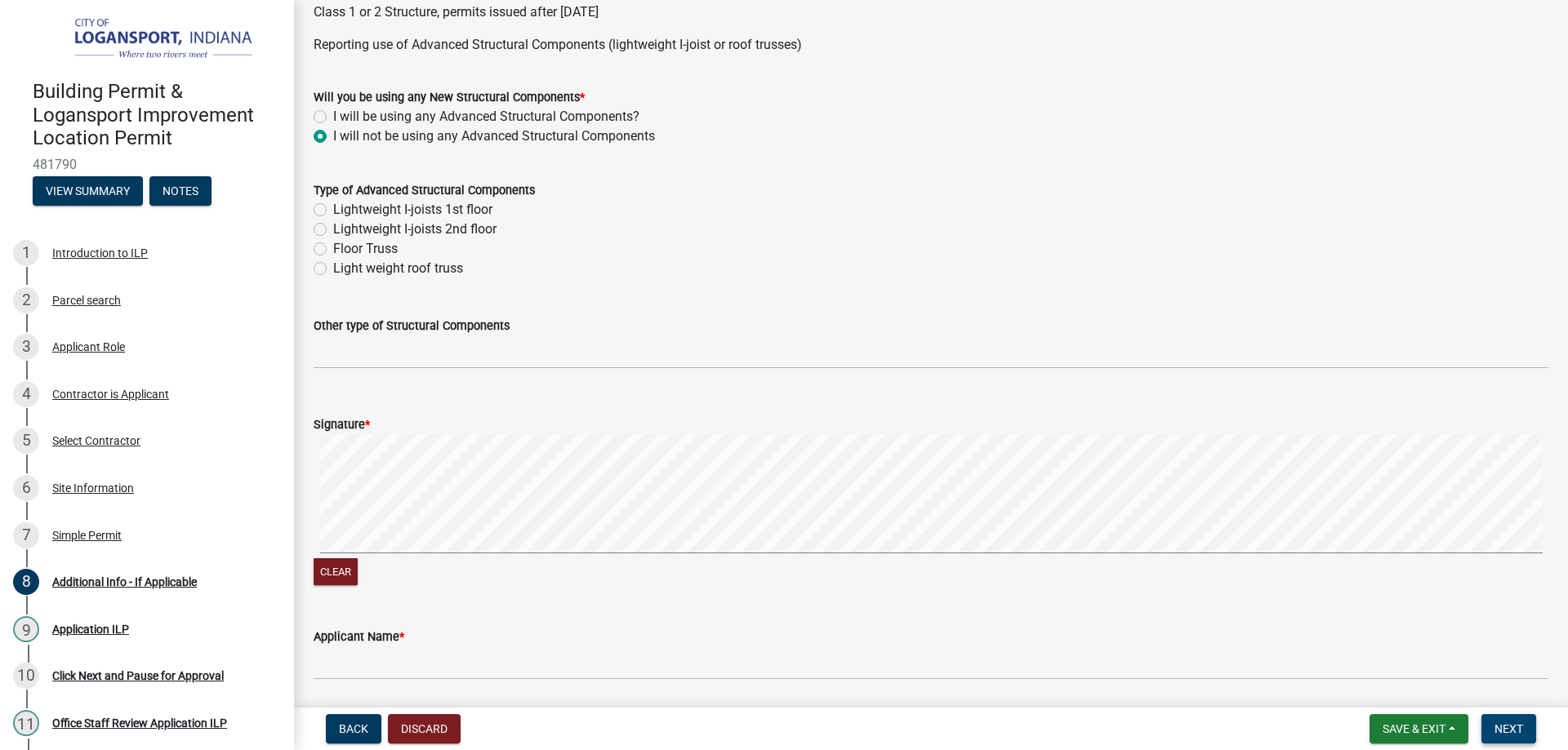
click at [1504, 719] on button "Next" at bounding box center [1508, 728] width 55 height 29
click at [1504, 722] on span "Next" at bounding box center [1508, 729] width 29 height 13
click at [353, 727] on span "Back" at bounding box center [353, 729] width 29 height 13
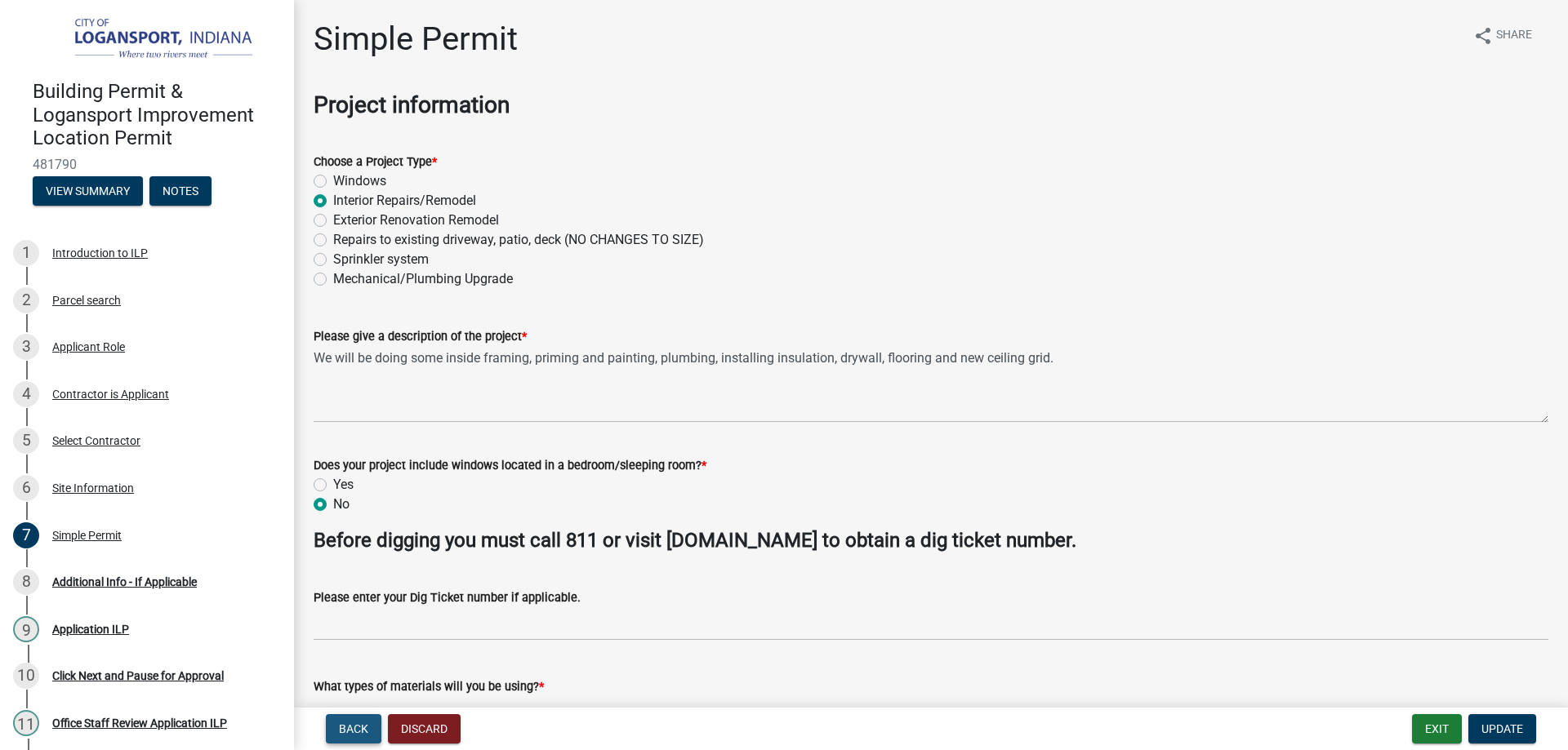
click at [353, 727] on span "Back" at bounding box center [353, 729] width 29 height 13
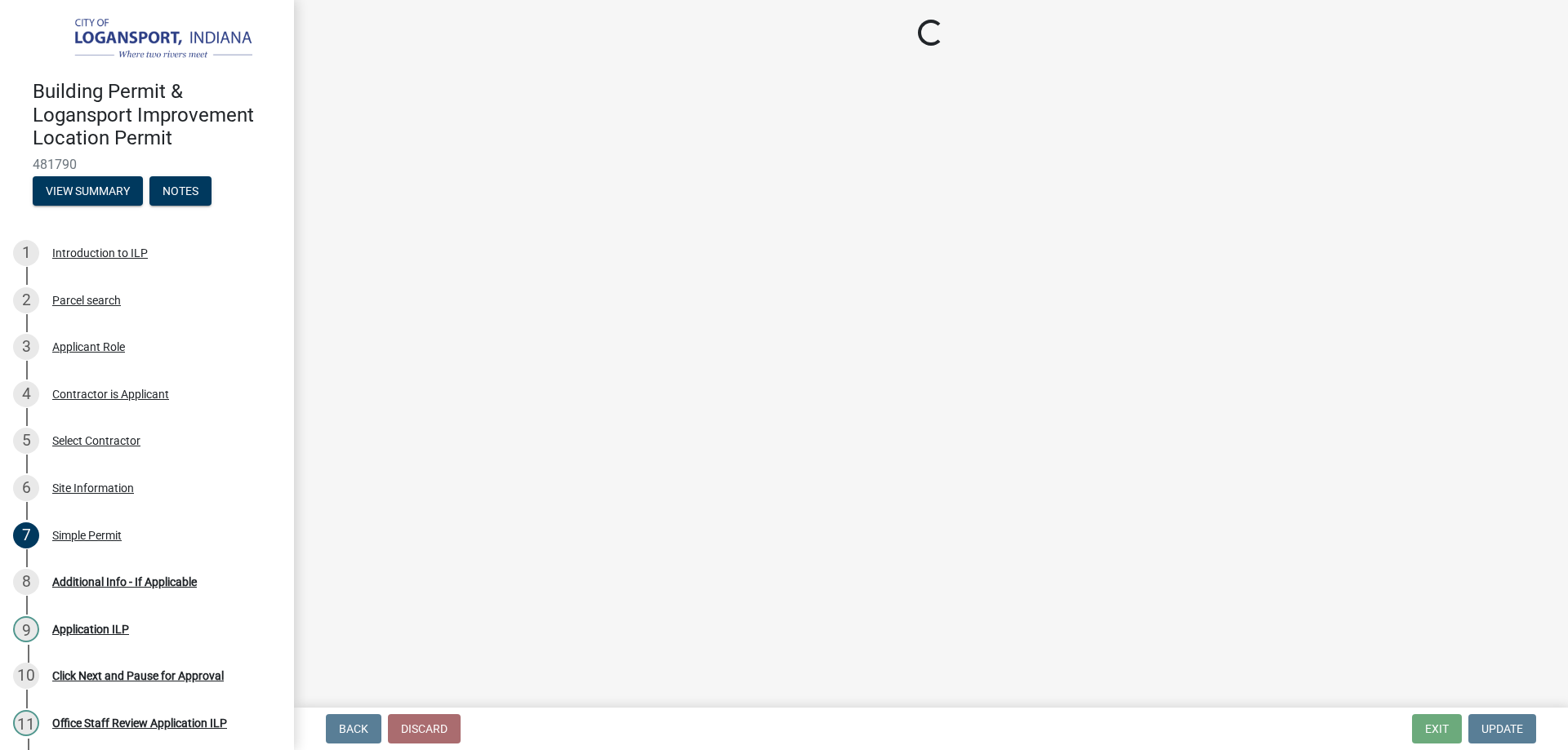
select select "62802869-e470-474a-8a4c-8dbe1ccdd5ac"
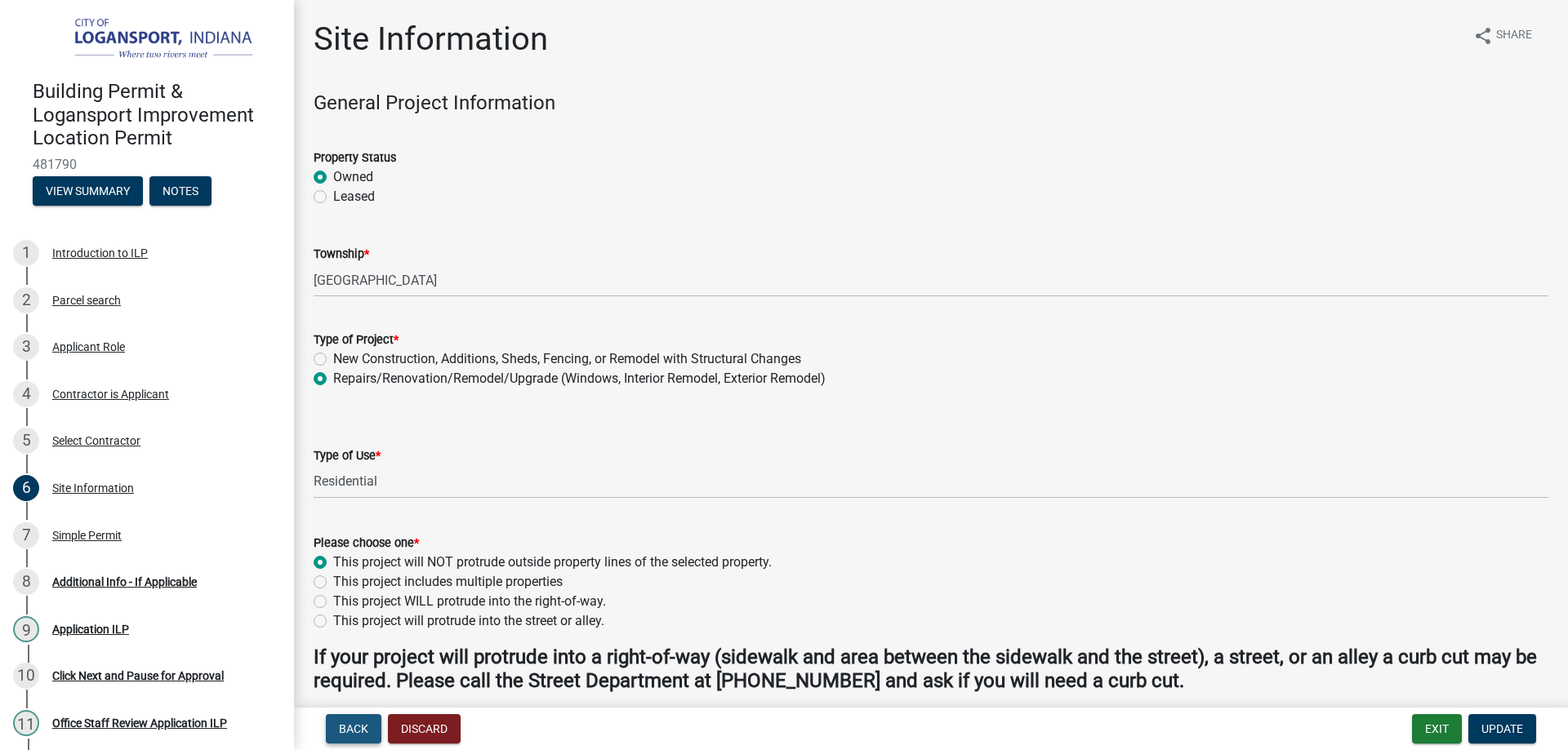
click at [354, 722] on span "Back" at bounding box center [353, 729] width 29 height 13
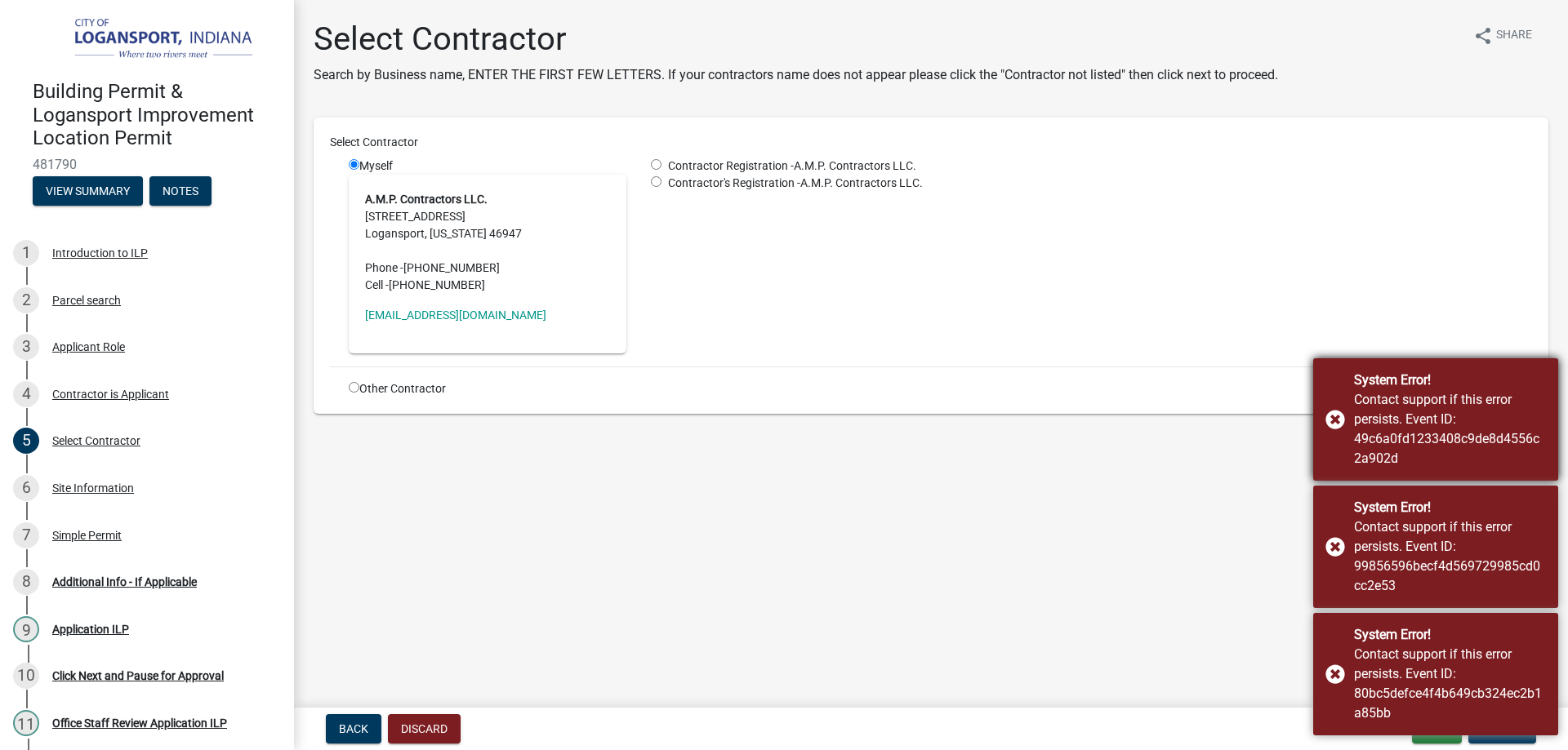
click at [1338, 416] on div "System Error! Contact support if this error persists. Event ID: 49c6a0fd1233408…" at bounding box center [1436, 419] width 245 height 123
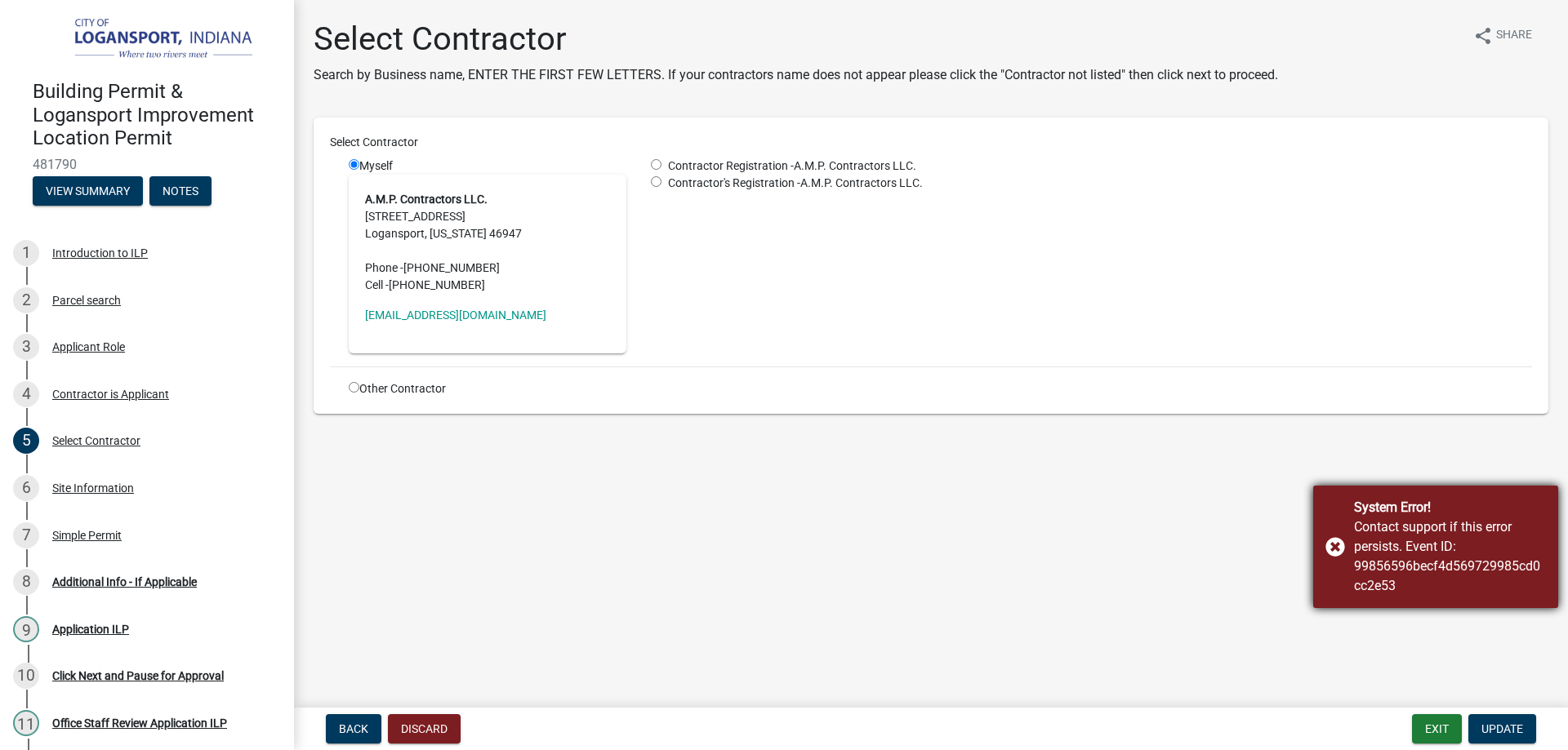
click at [1331, 542] on div "System Error! Contact support if this error persists. Event ID: 99856596becf4d5…" at bounding box center [1436, 547] width 245 height 123
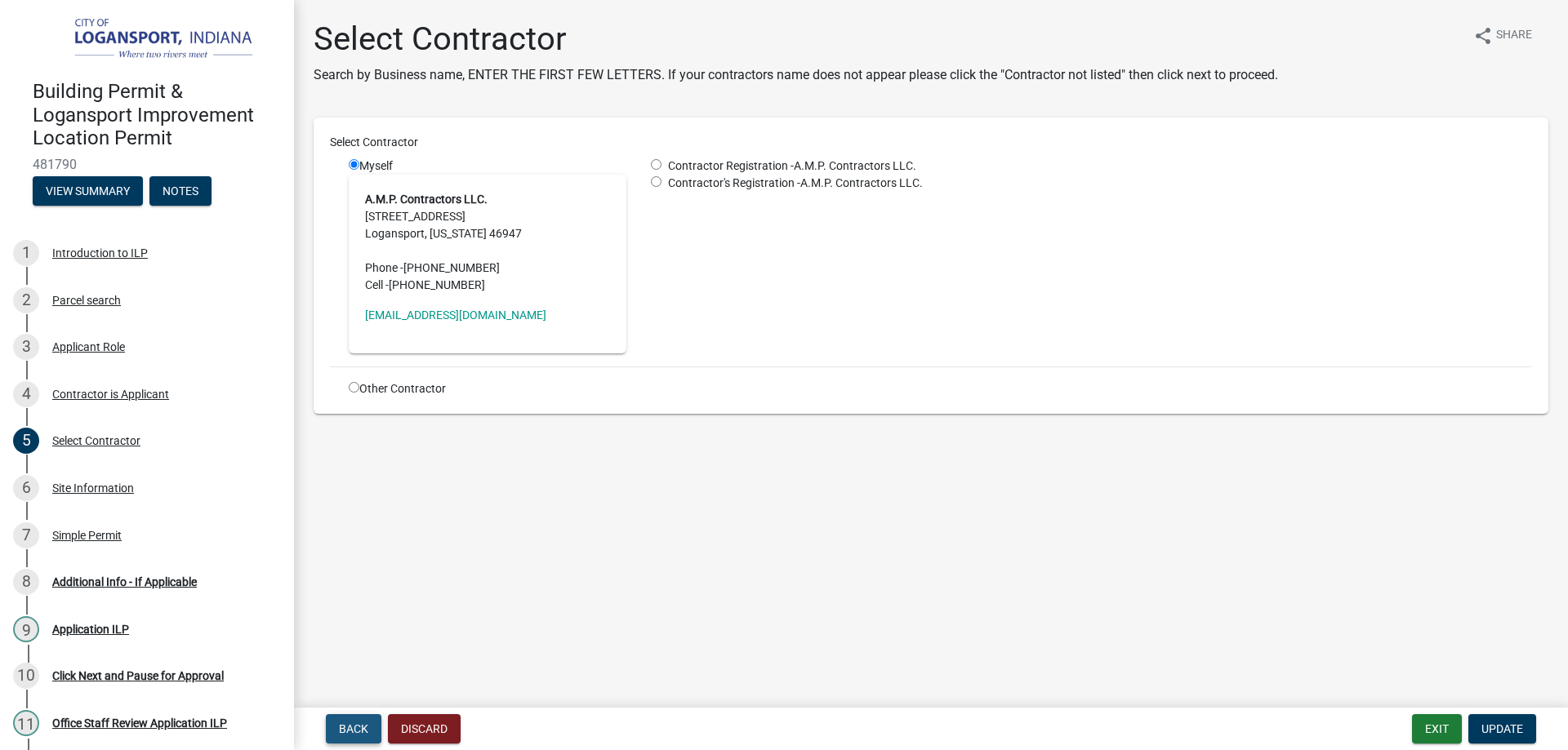
click at [356, 721] on button "Back" at bounding box center [354, 728] width 55 height 29
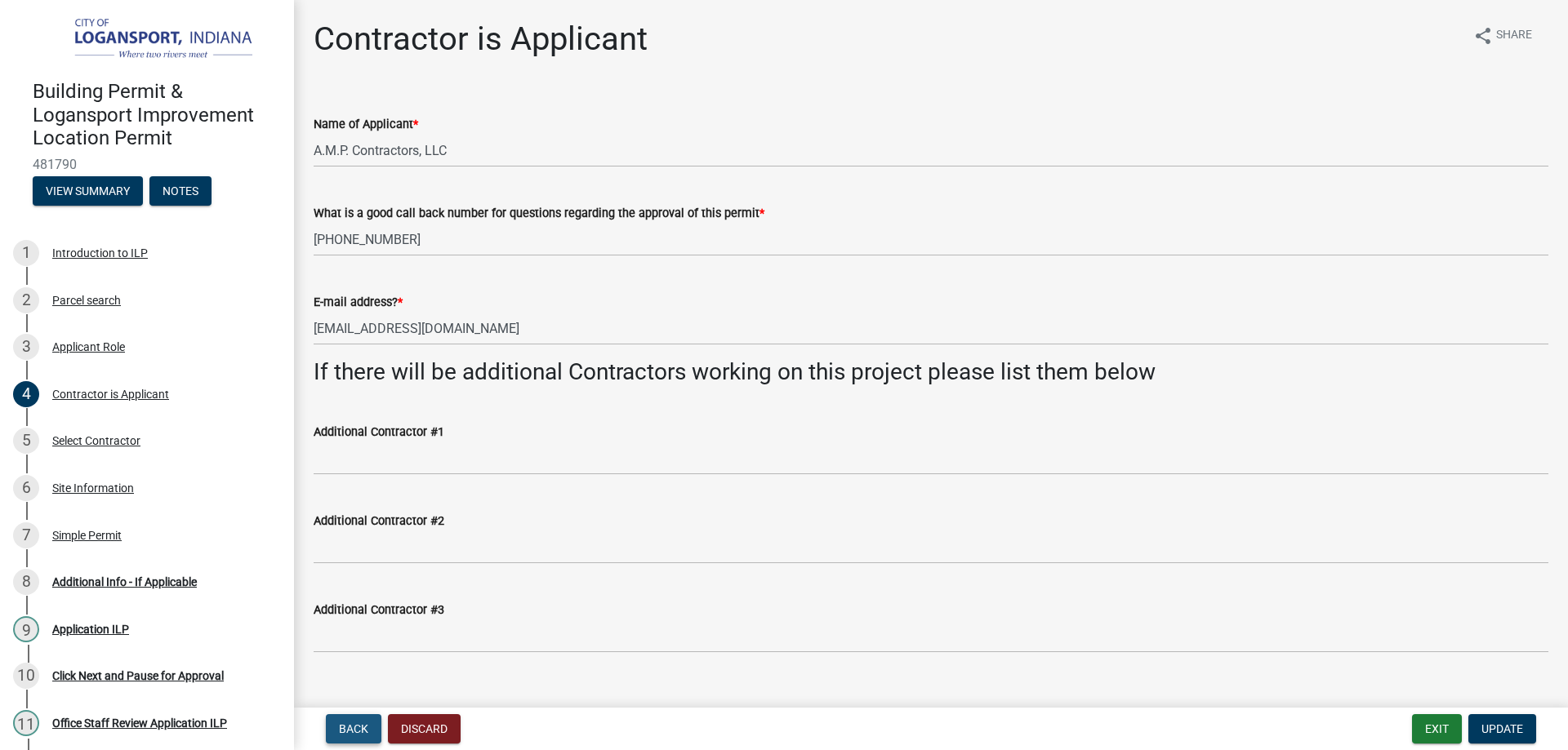
click at [360, 720] on button "Back" at bounding box center [354, 728] width 55 height 29
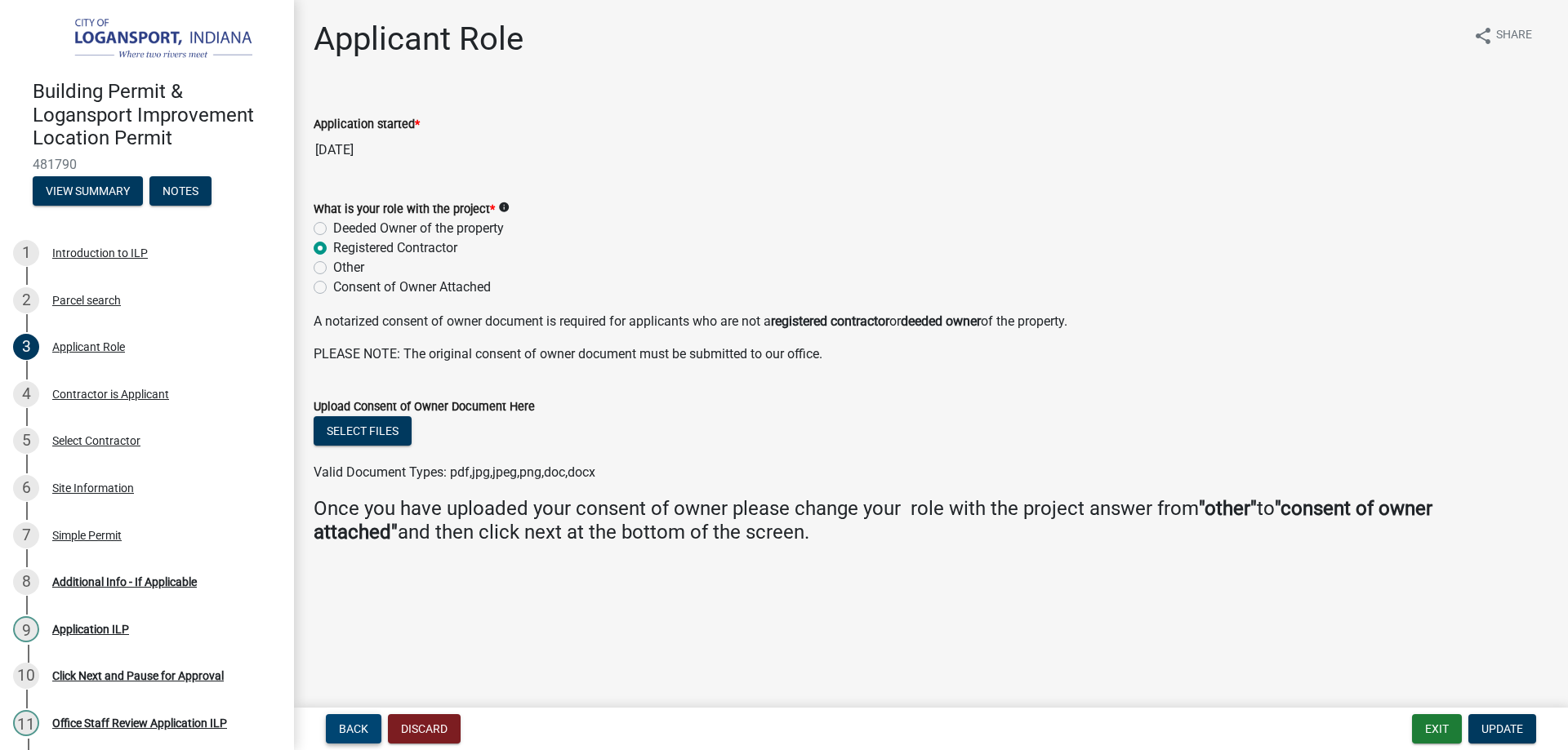
click at [360, 719] on button "Back" at bounding box center [354, 728] width 55 height 29
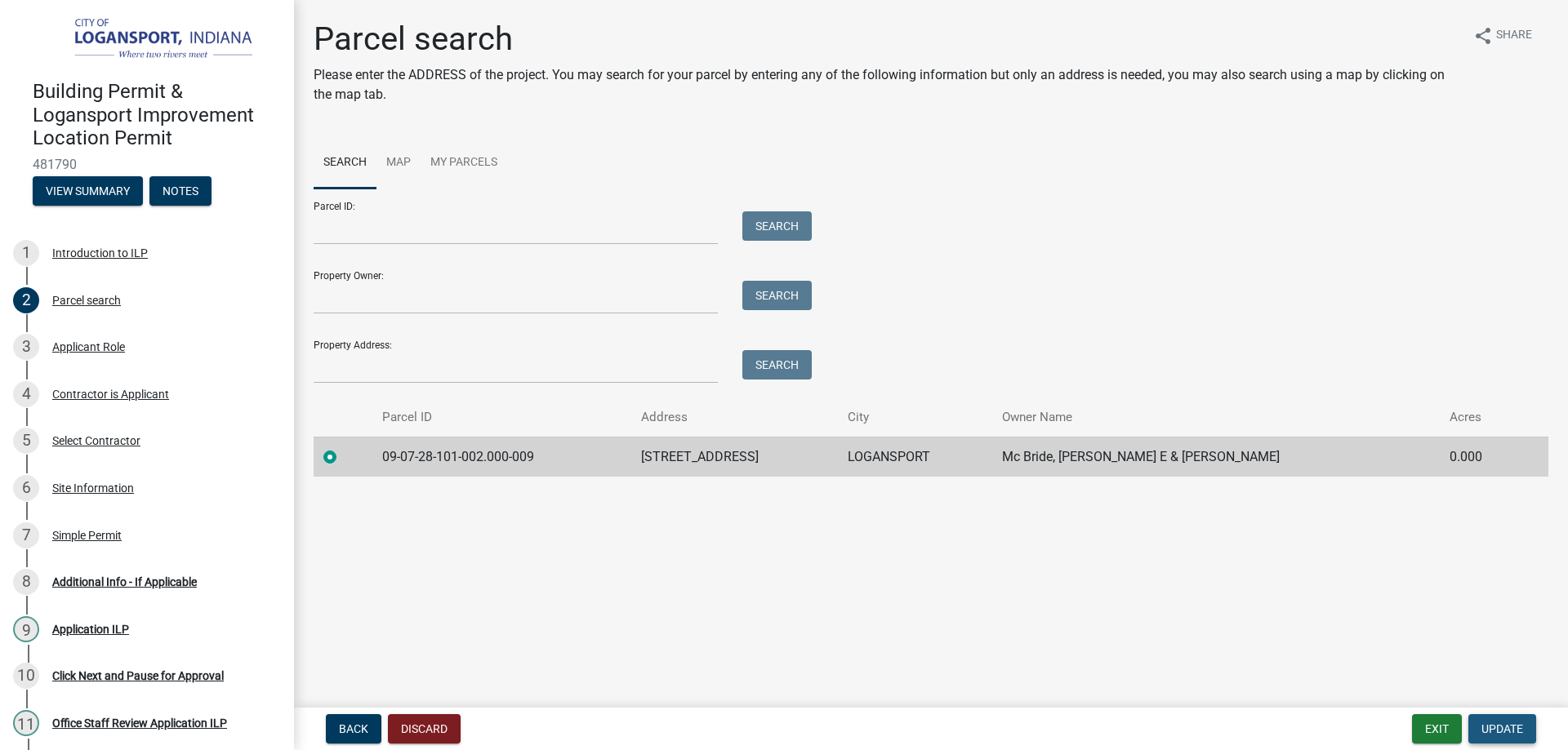
click at [1520, 728] on span "Update" at bounding box center [1501, 729] width 42 height 13
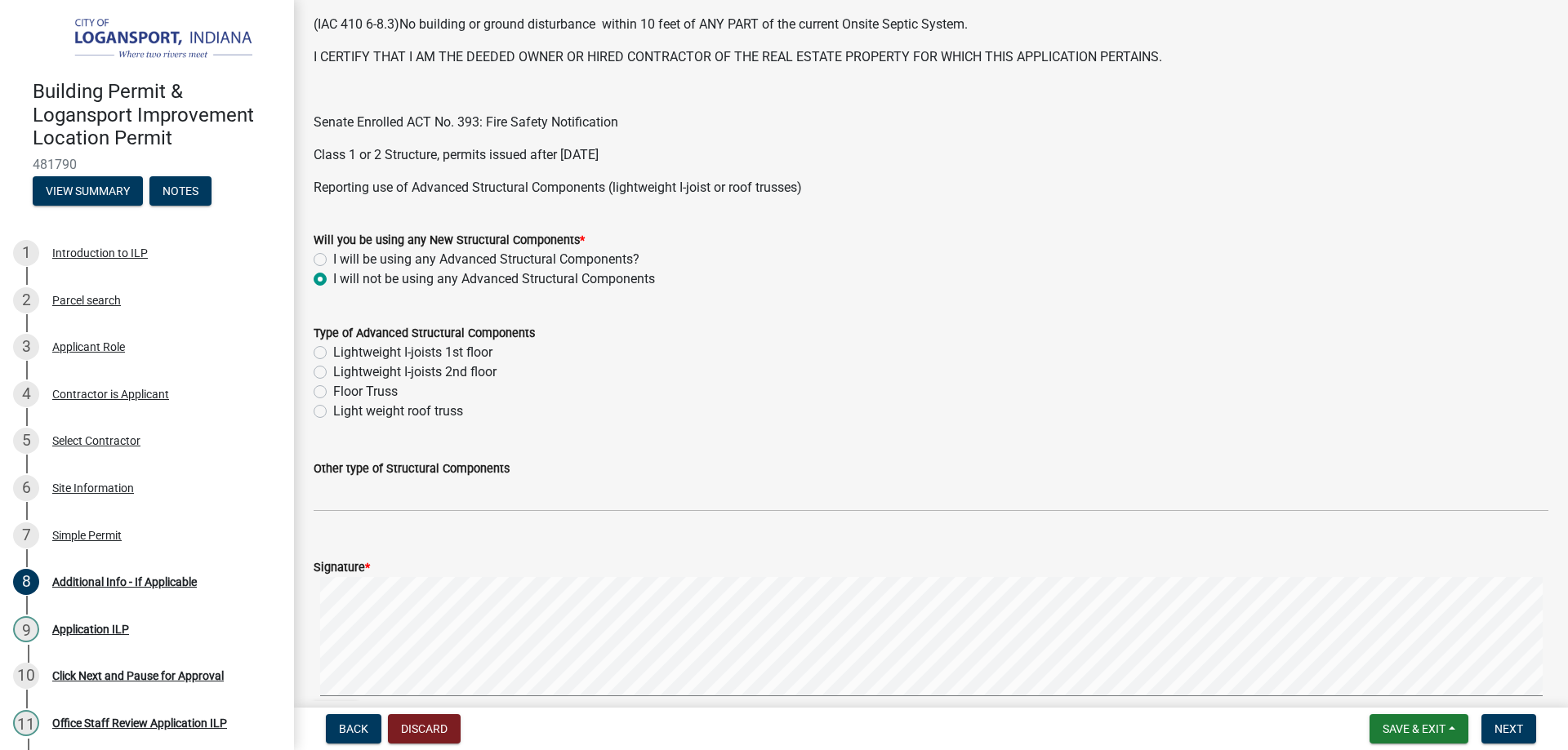
scroll to position [408, 0]
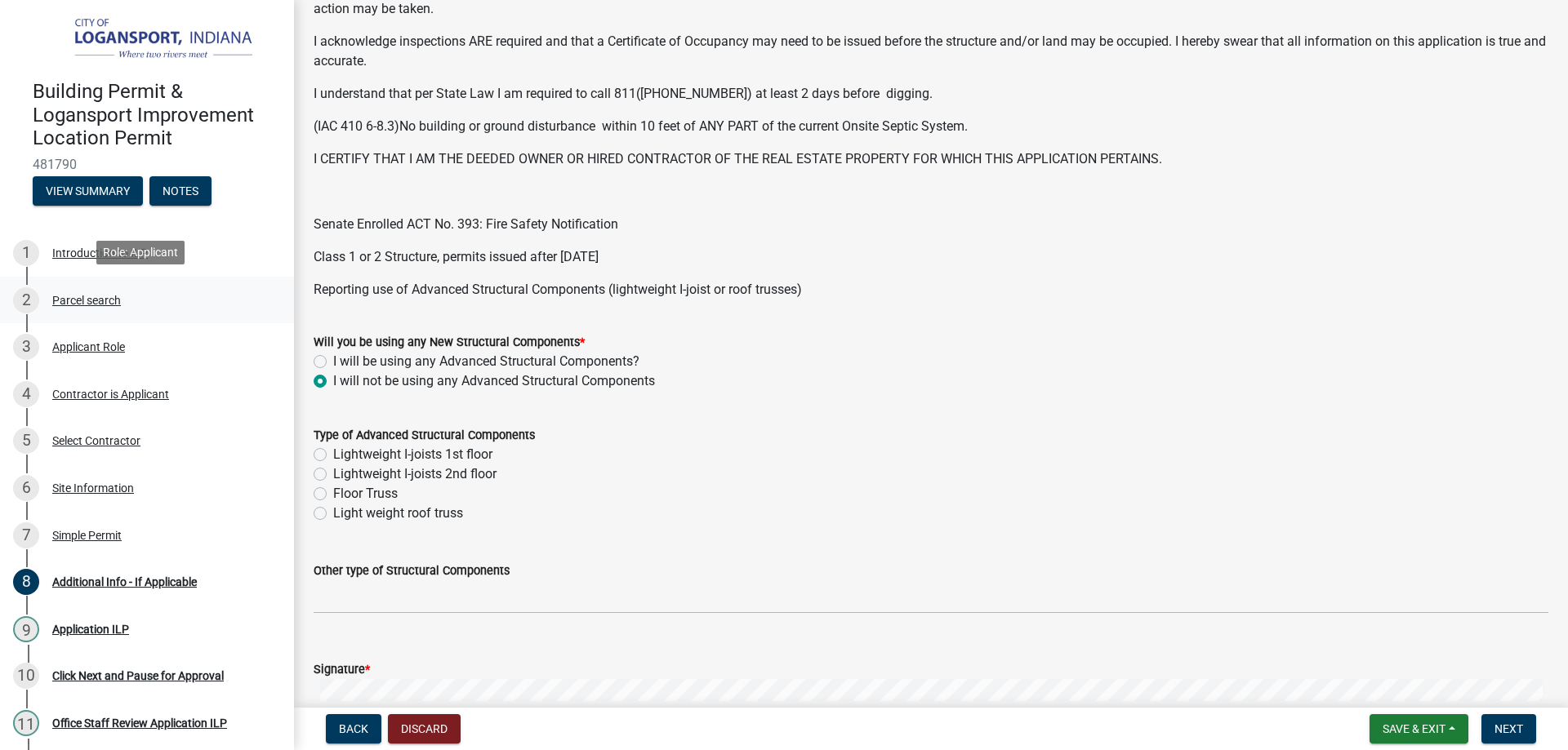
click at [93, 298] on div "Parcel search" at bounding box center [87, 300] width 68 height 11
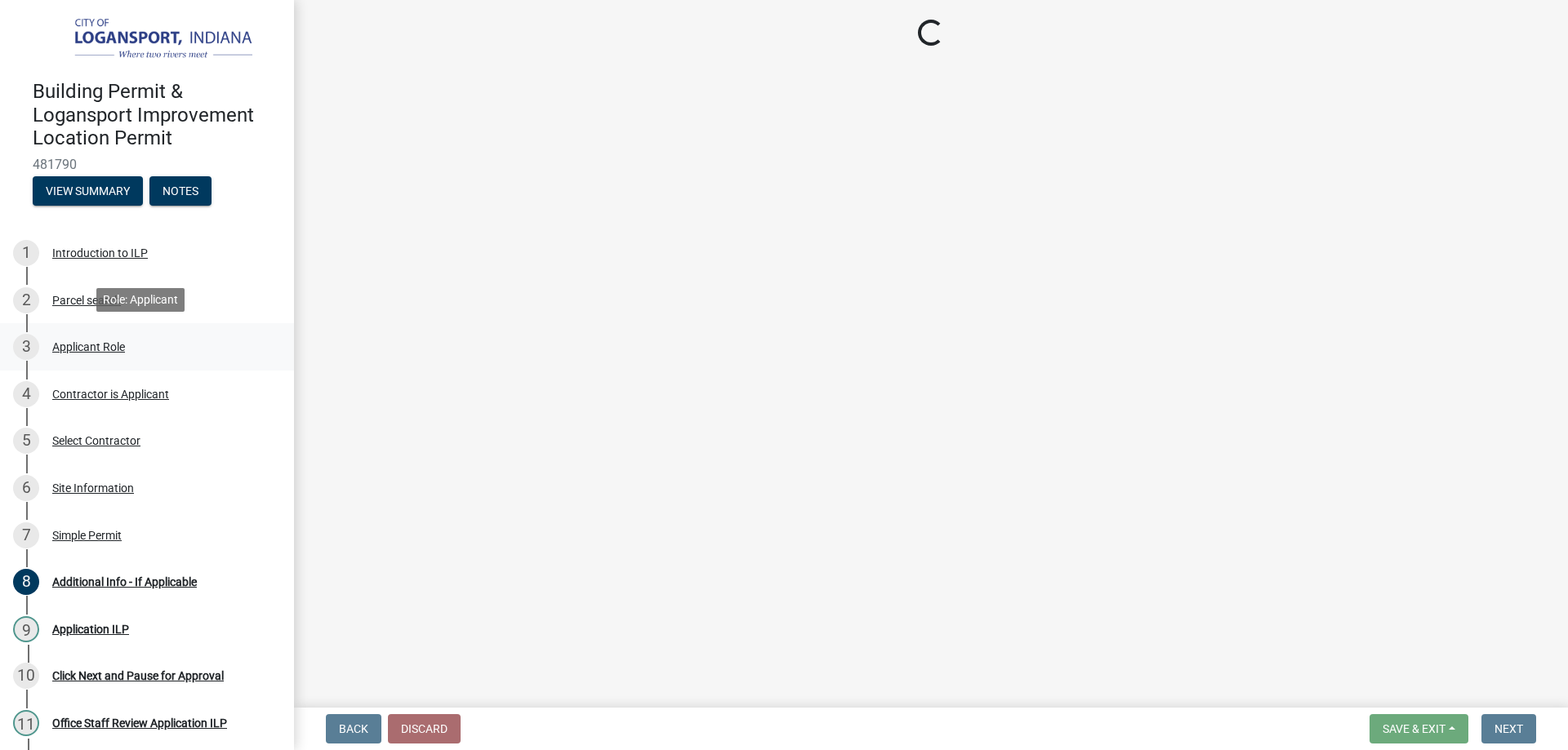
click at [79, 341] on div "Applicant Role" at bounding box center [88, 347] width 72 height 11
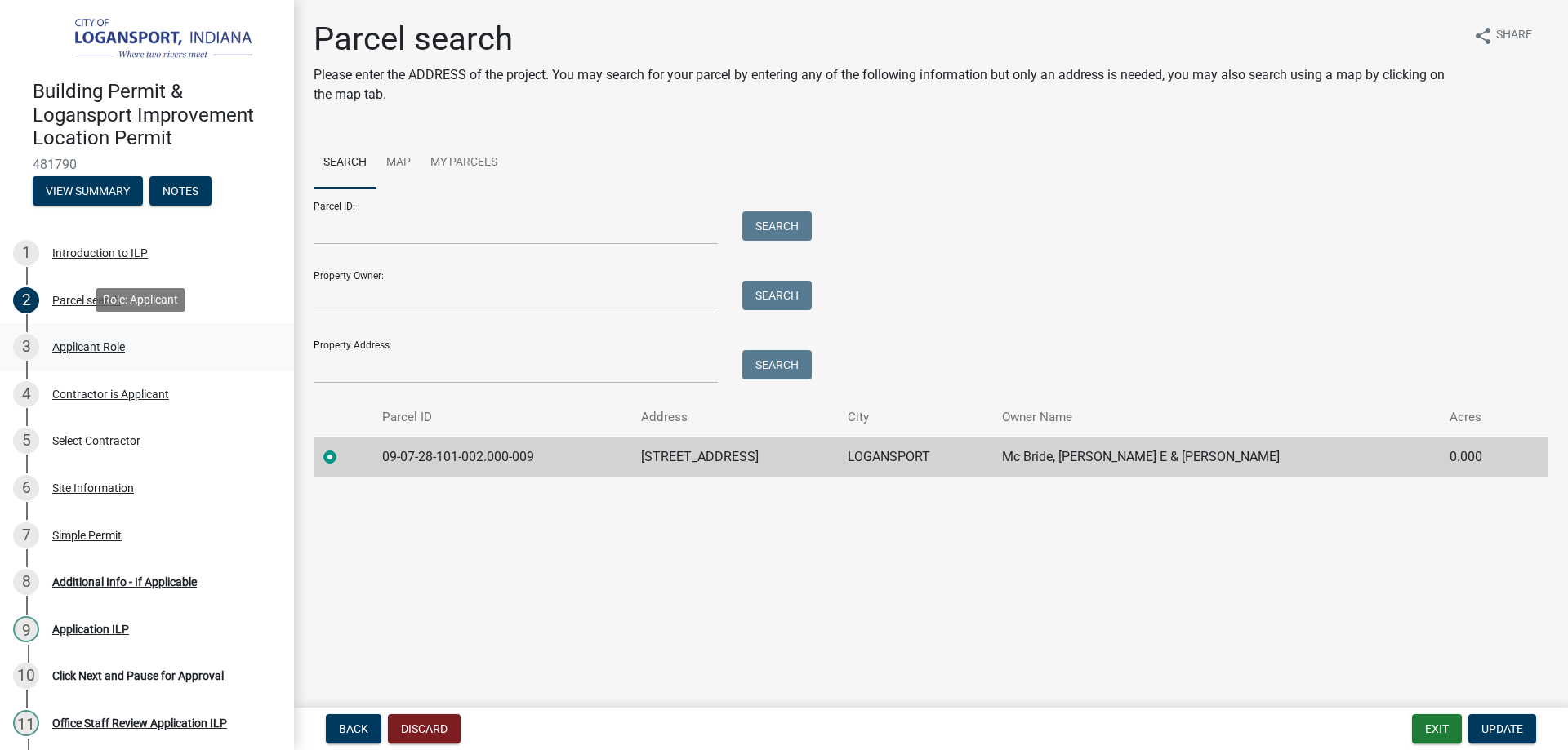
click at [79, 341] on div "Applicant Role" at bounding box center [88, 347] width 72 height 11
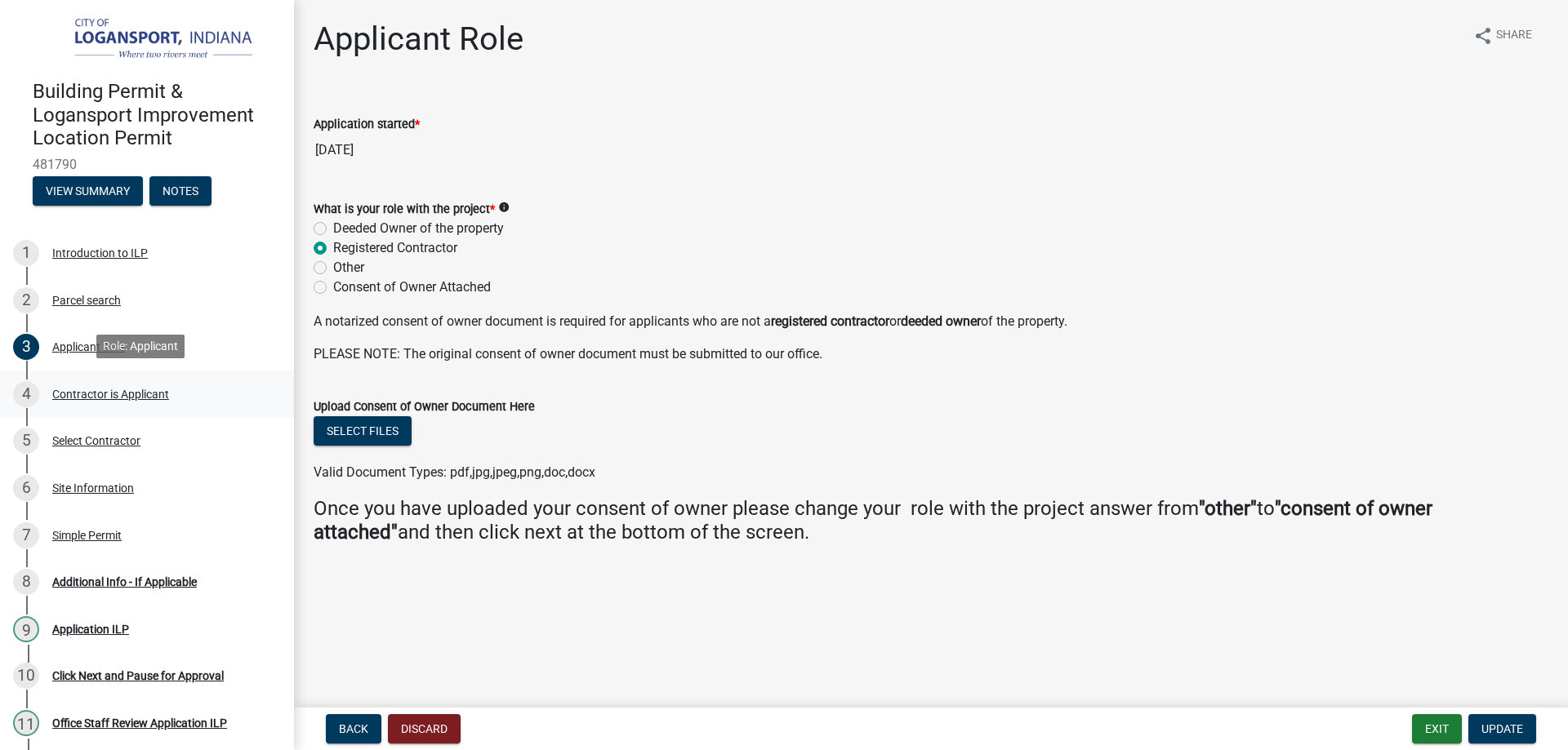
click at [91, 390] on div "Contractor is Applicant" at bounding box center [110, 394] width 117 height 11
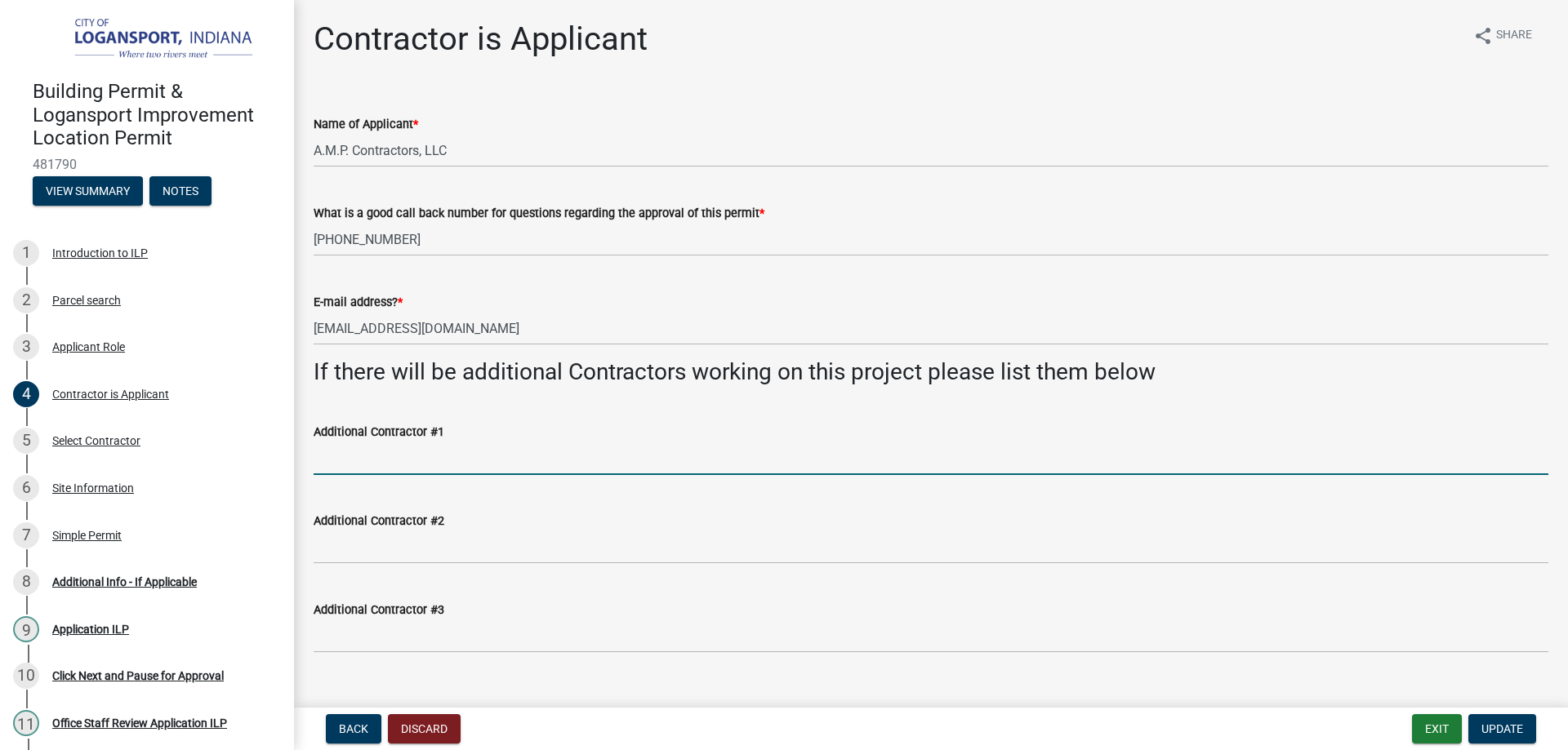
click at [448, 452] on input "Additional Contractor #1" at bounding box center [931, 458] width 1234 height 33
click at [485, 468] on input "Smalls Electrical" at bounding box center [931, 458] width 1234 height 33
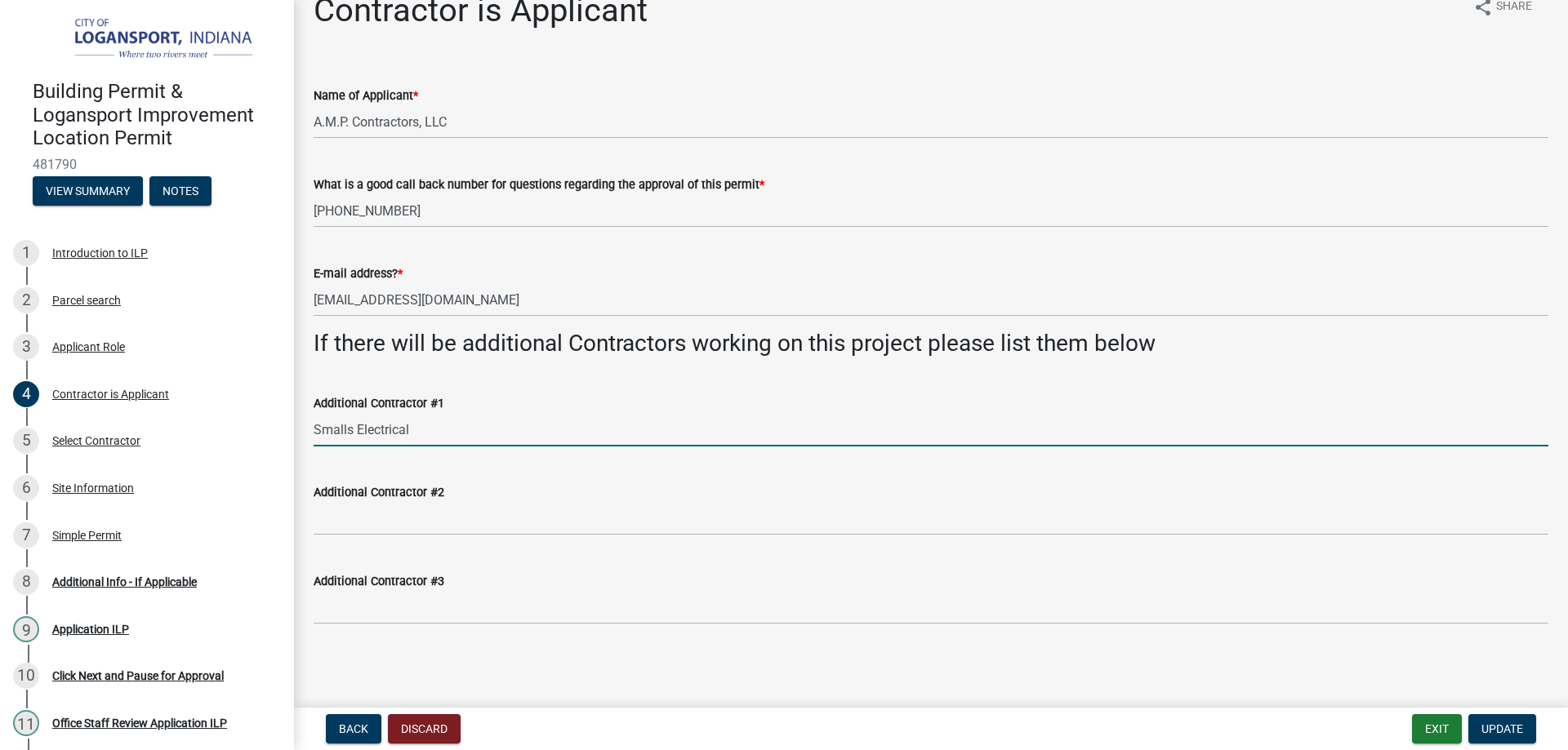
click at [416, 424] on input "Smalls Electrical" at bounding box center [931, 429] width 1234 height 33
drag, startPoint x: 416, startPoint y: 424, endPoint x: 224, endPoint y: 438, distance: 192.5
click at [224, 438] on div "Building Permit & Logansport Improvement Location Permit 481790 View Summary No…" at bounding box center [784, 375] width 1568 height 750
drag, startPoint x: 383, startPoint y: 435, endPoint x: 182, endPoint y: 431, distance: 201.0
click at [182, 431] on div "Building Permit & Logansport Improvement Location Permit 481790 View Summary No…" at bounding box center [784, 375] width 1568 height 750
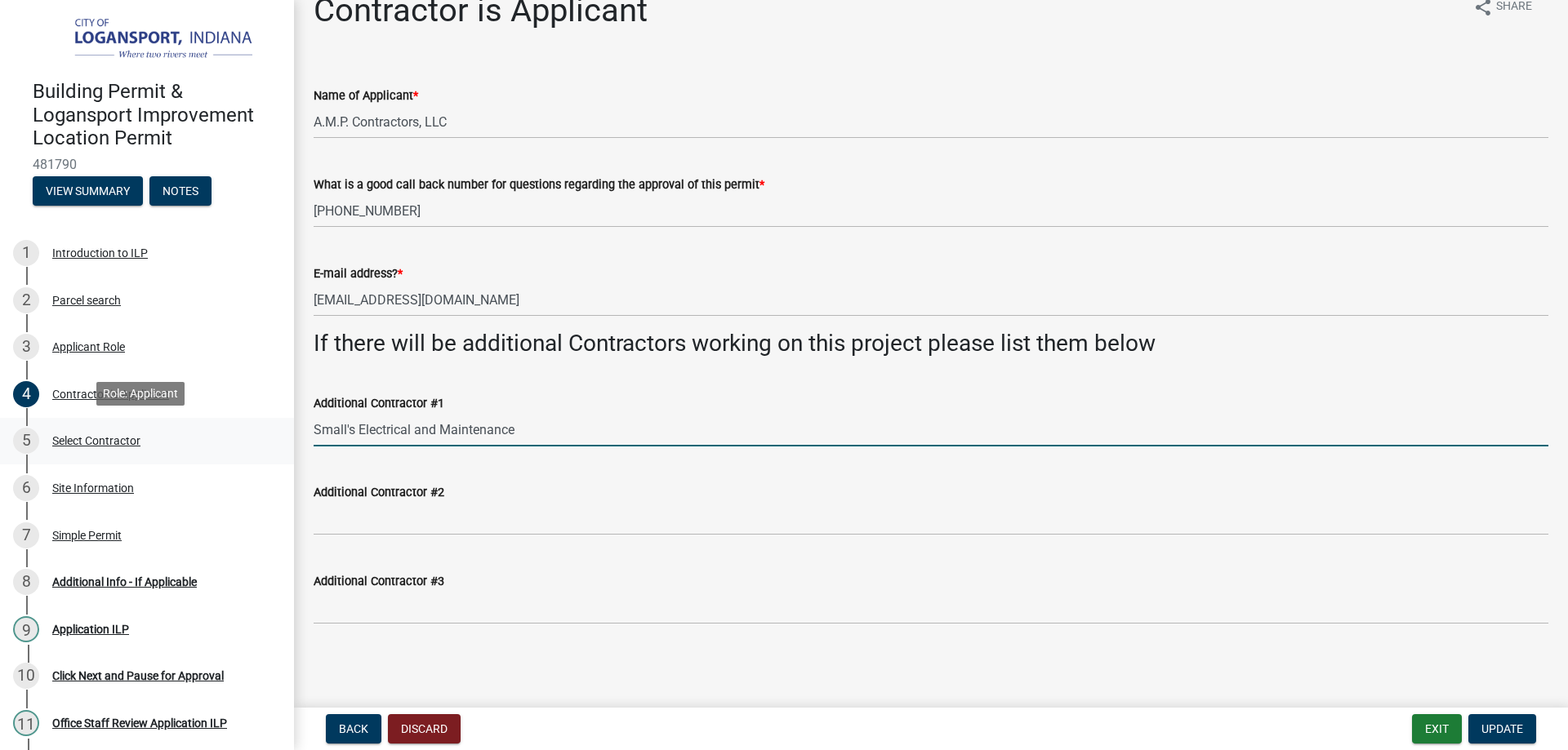
type input "Small's Electrical and Maintenance"
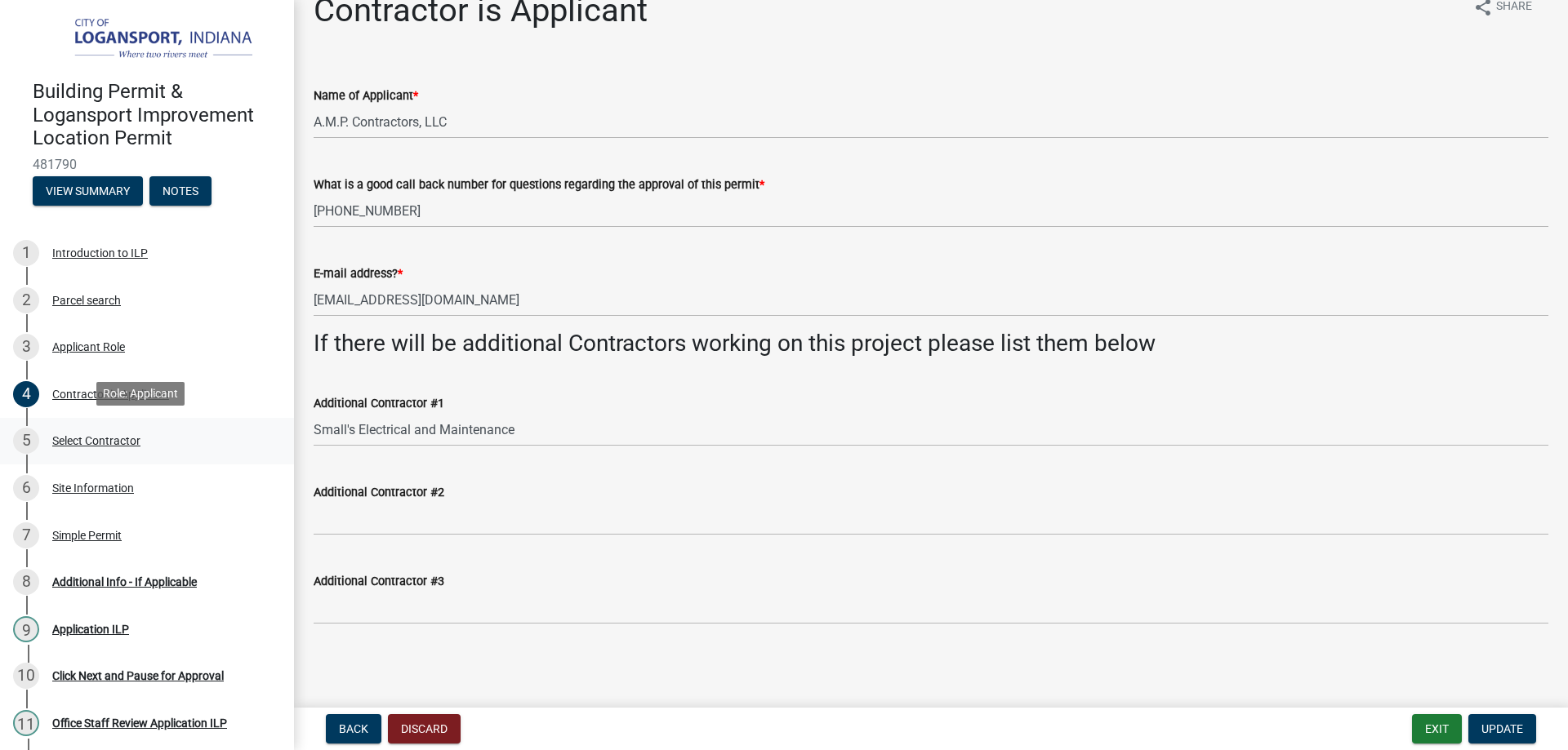
click at [83, 438] on div "Select Contractor" at bounding box center [96, 441] width 88 height 11
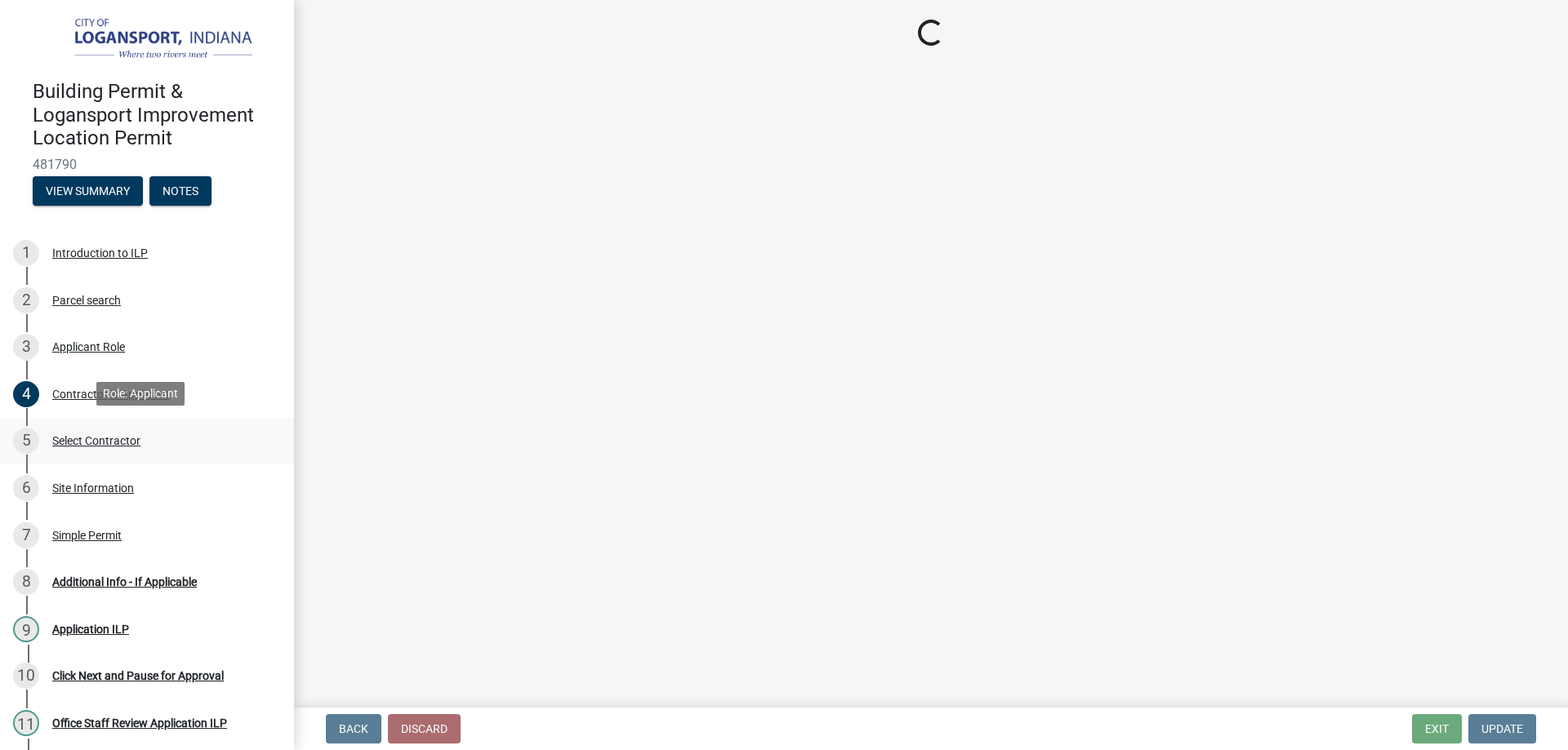
scroll to position [0, 0]
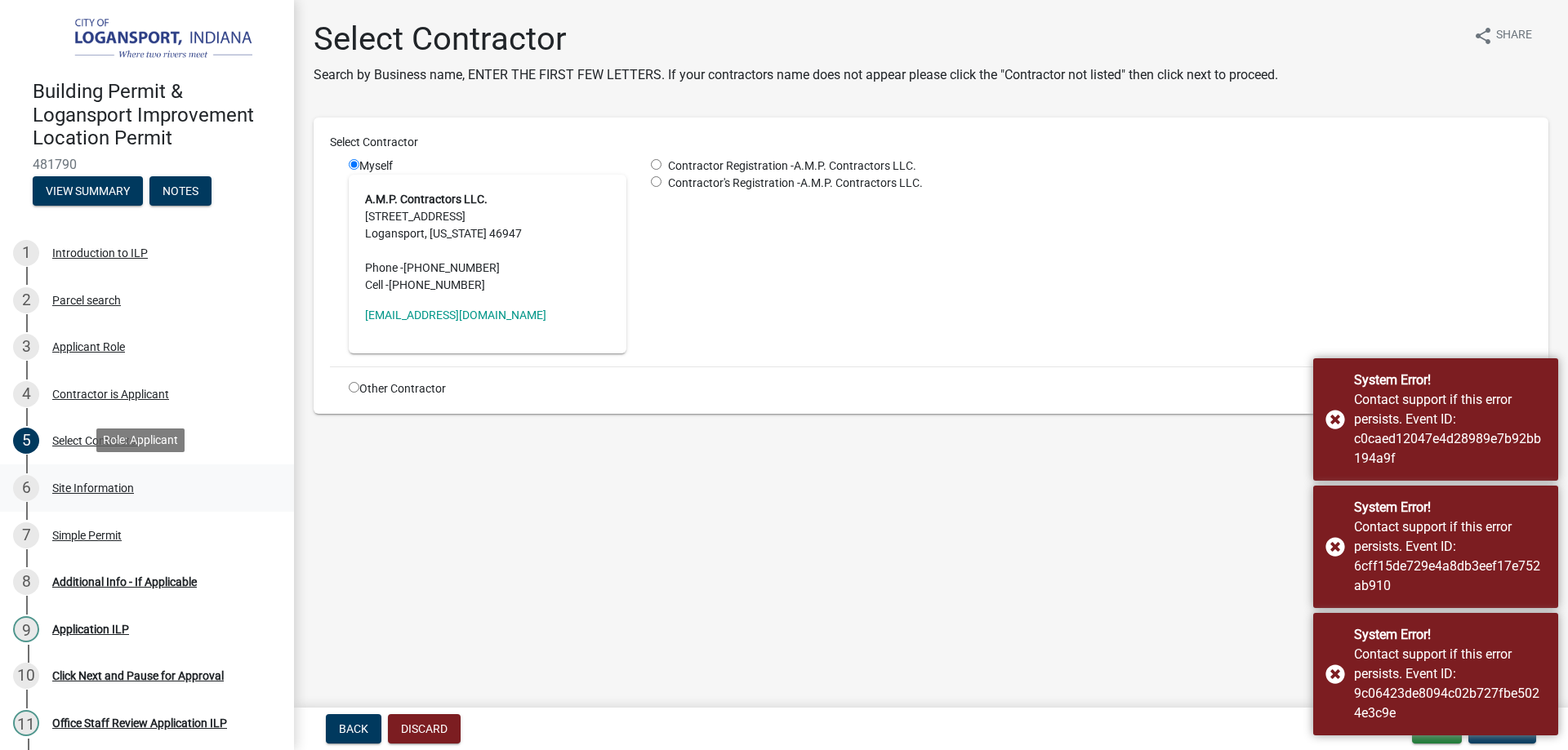
click at [93, 483] on div "Site Information" at bounding box center [93, 488] width 82 height 11
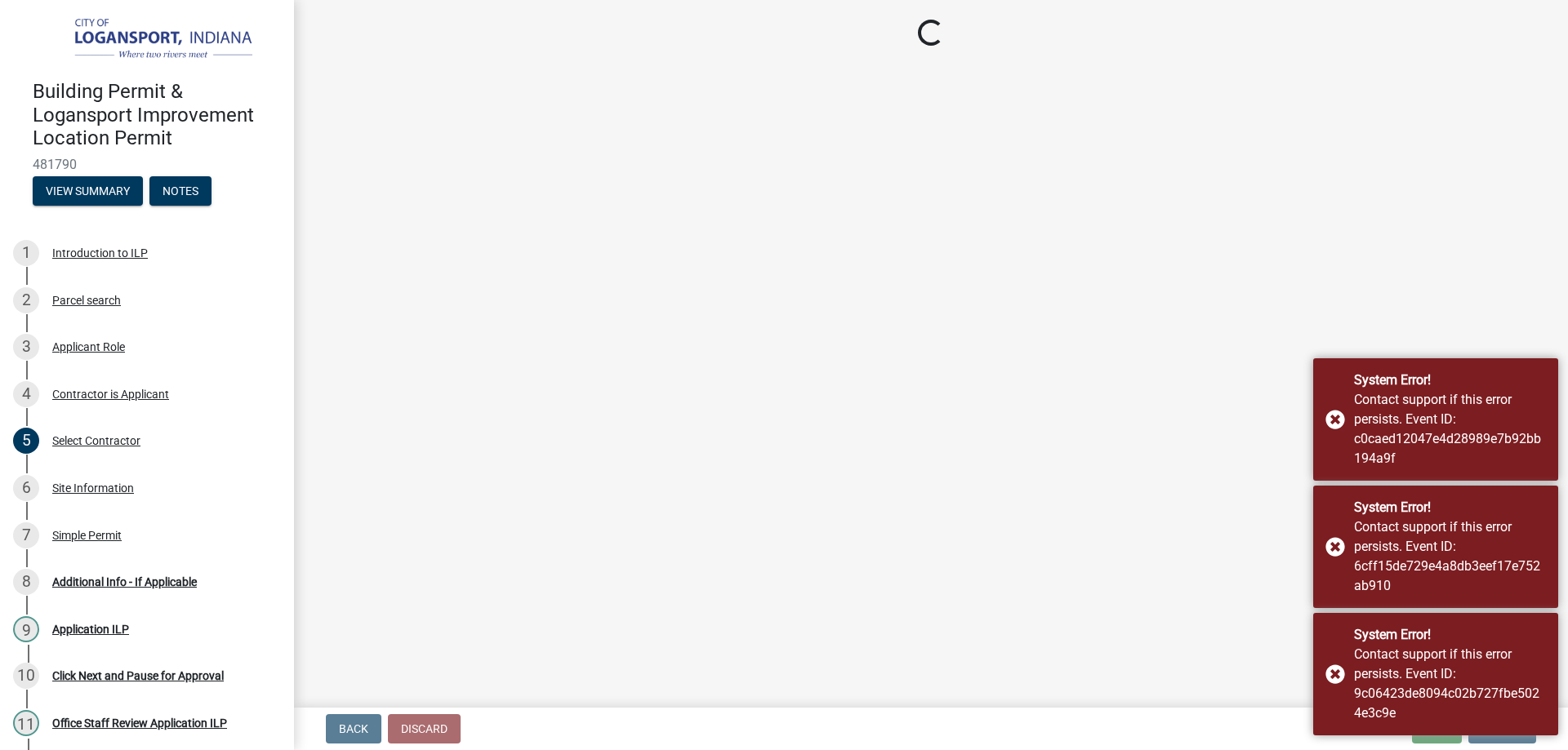
select select "62802869-e470-474a-8a4c-8dbe1ccdd5ac"
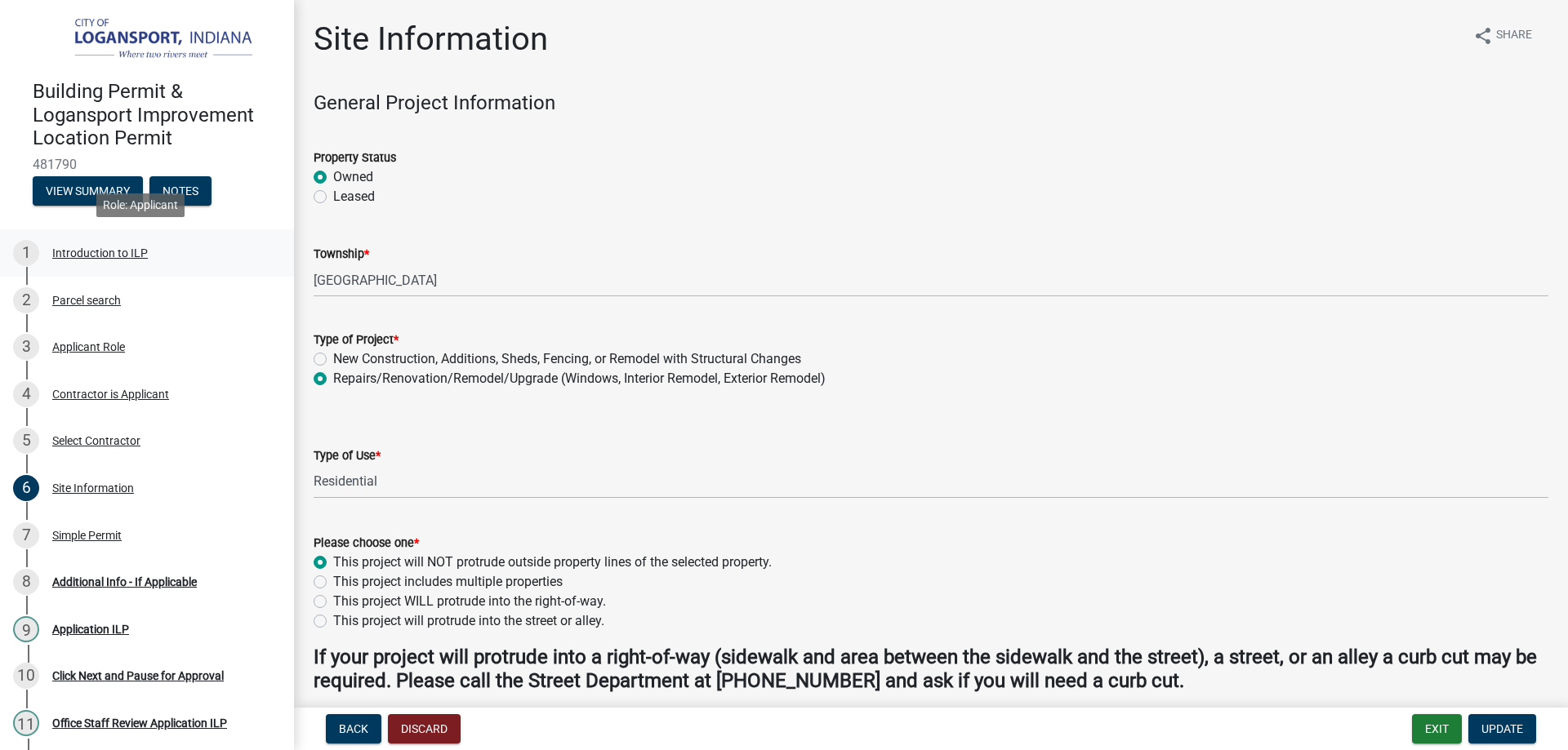
click at [72, 247] on div "Introduction to ILP" at bounding box center [100, 253] width 95 height 11
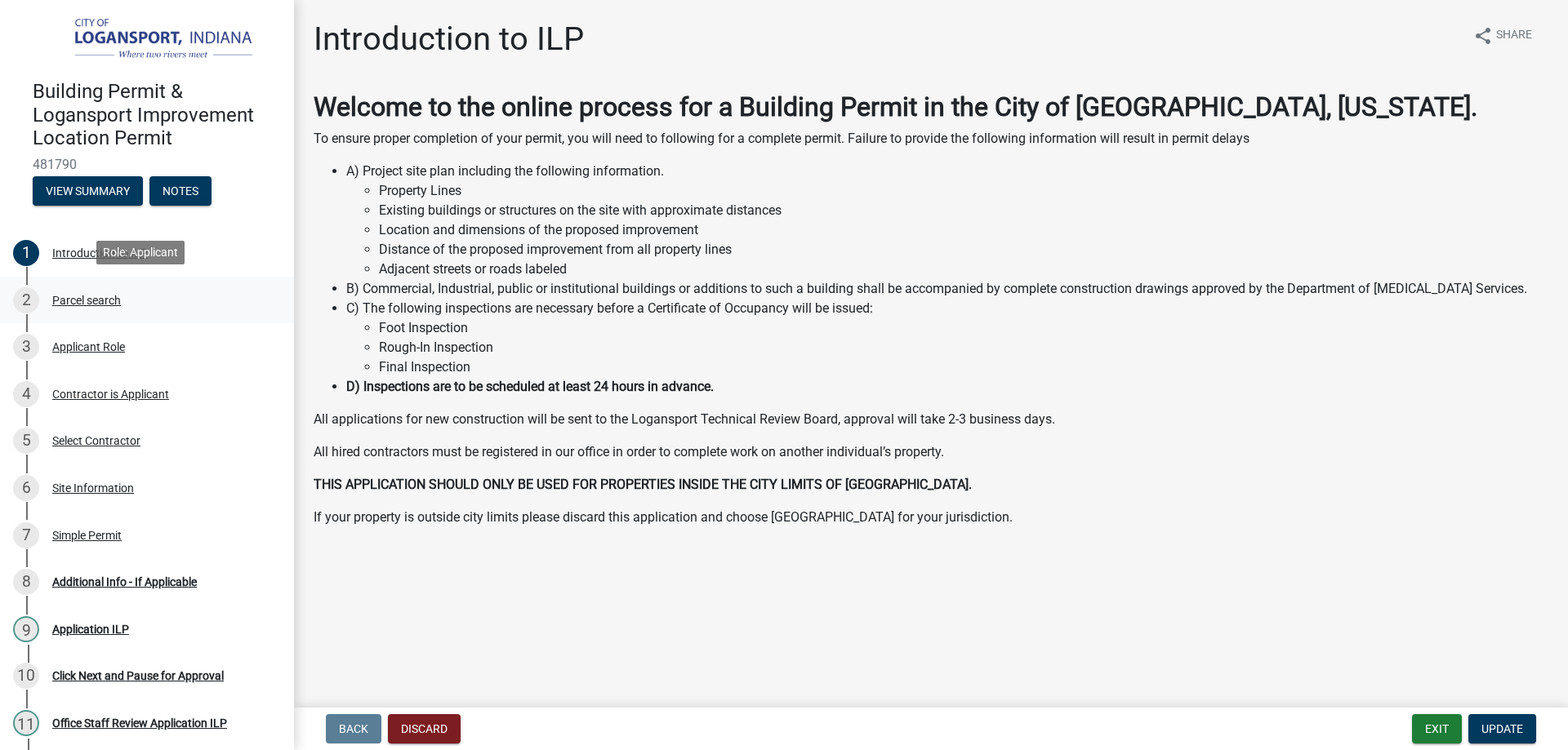
click at [100, 296] on div "Parcel search" at bounding box center [87, 300] width 68 height 11
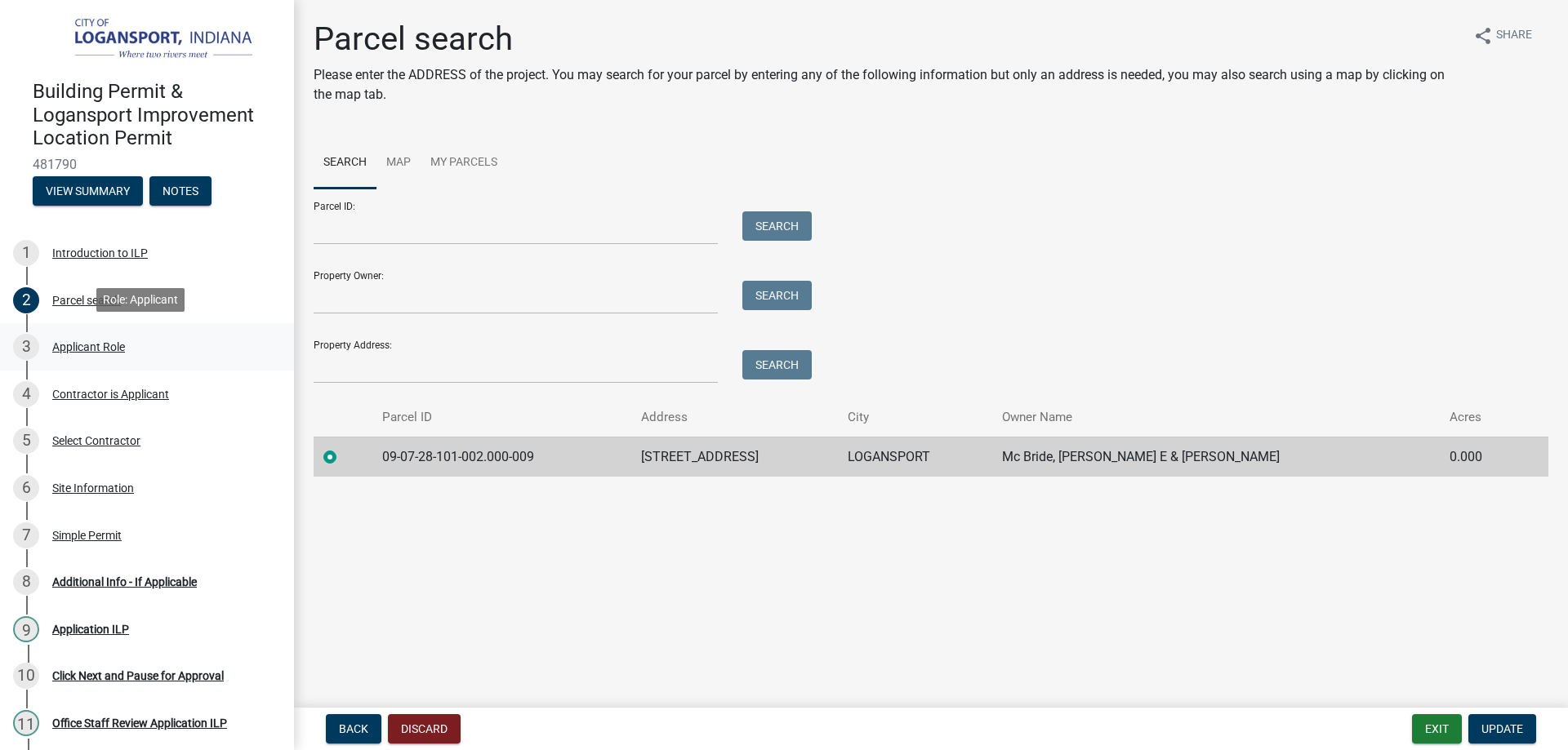
click at [72, 343] on div "Applicant Role" at bounding box center [88, 347] width 72 height 11
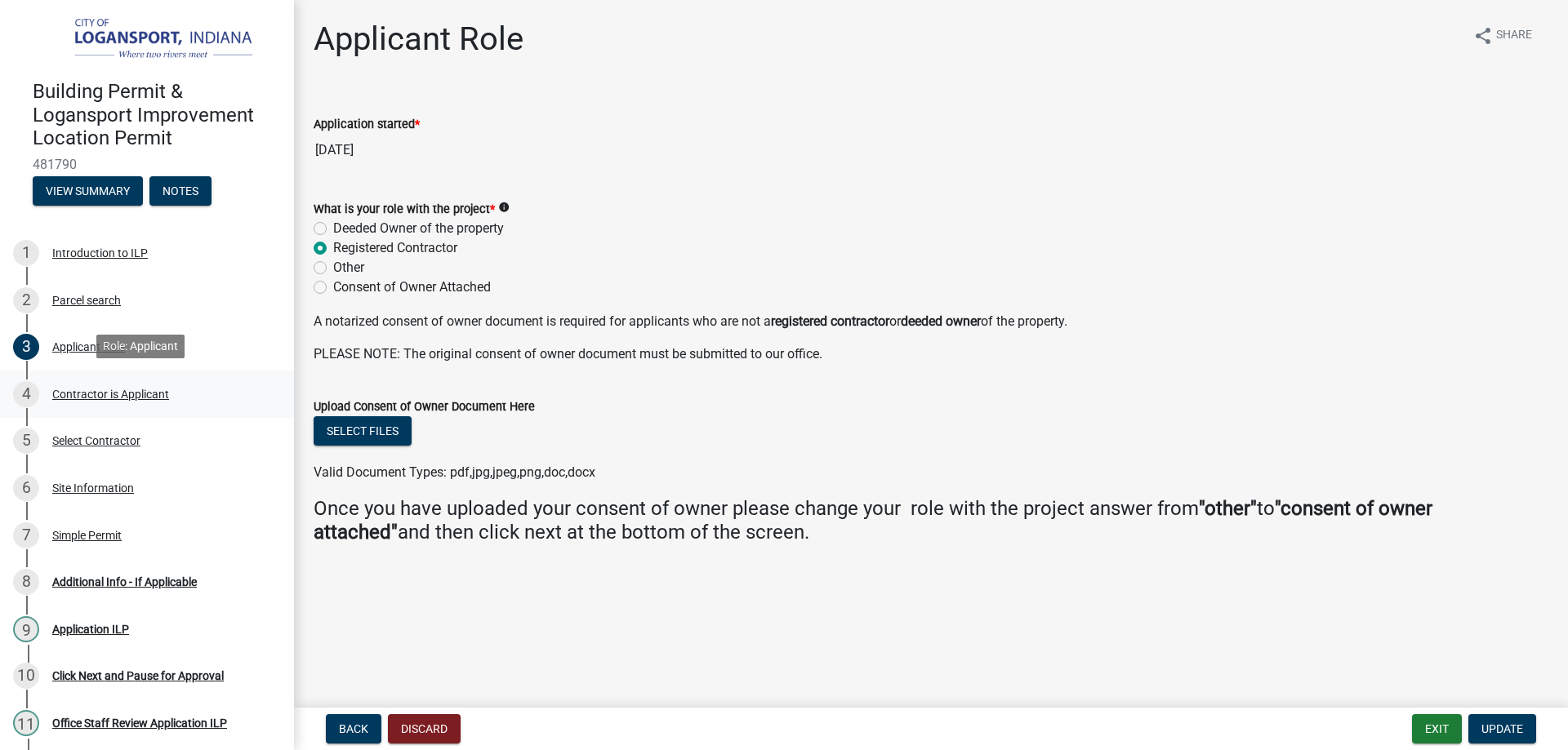
click at [120, 394] on div "Contractor is Applicant" at bounding box center [110, 394] width 117 height 11
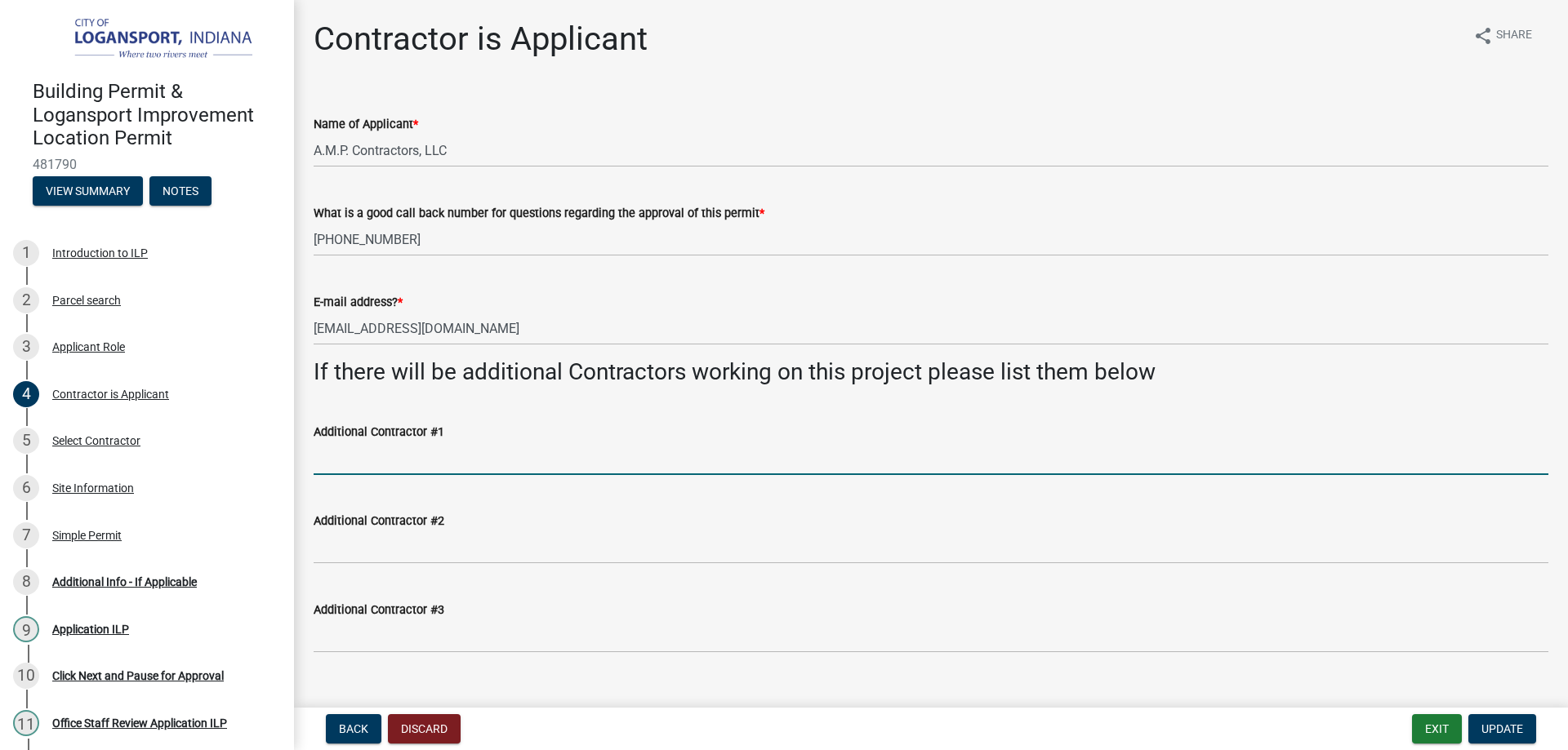
click at [362, 468] on input "Additional Contractor #1" at bounding box center [931, 458] width 1234 height 33
type input "Small's Electrical and Maintenance"
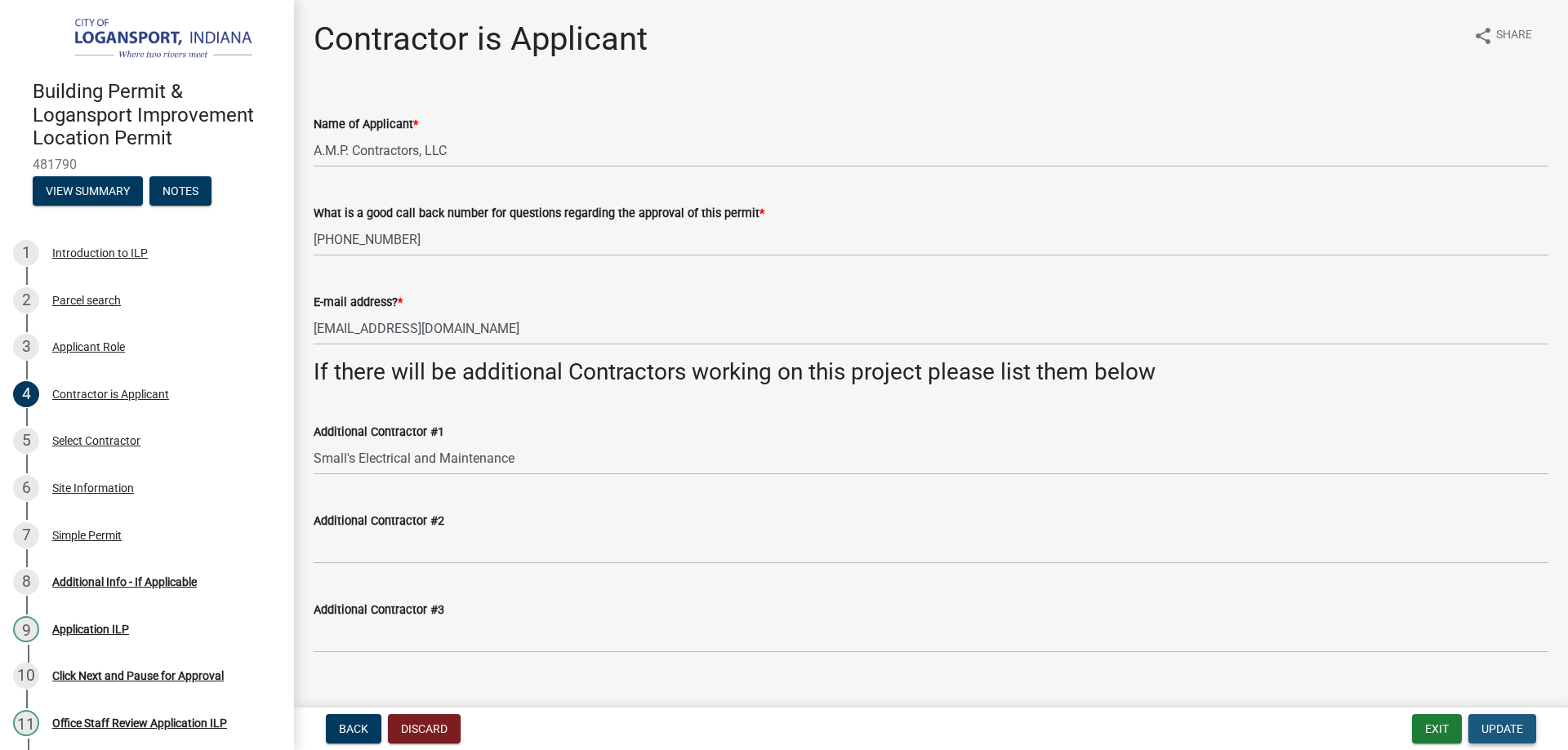
click at [1501, 718] on button "Update" at bounding box center [1501, 728] width 68 height 29
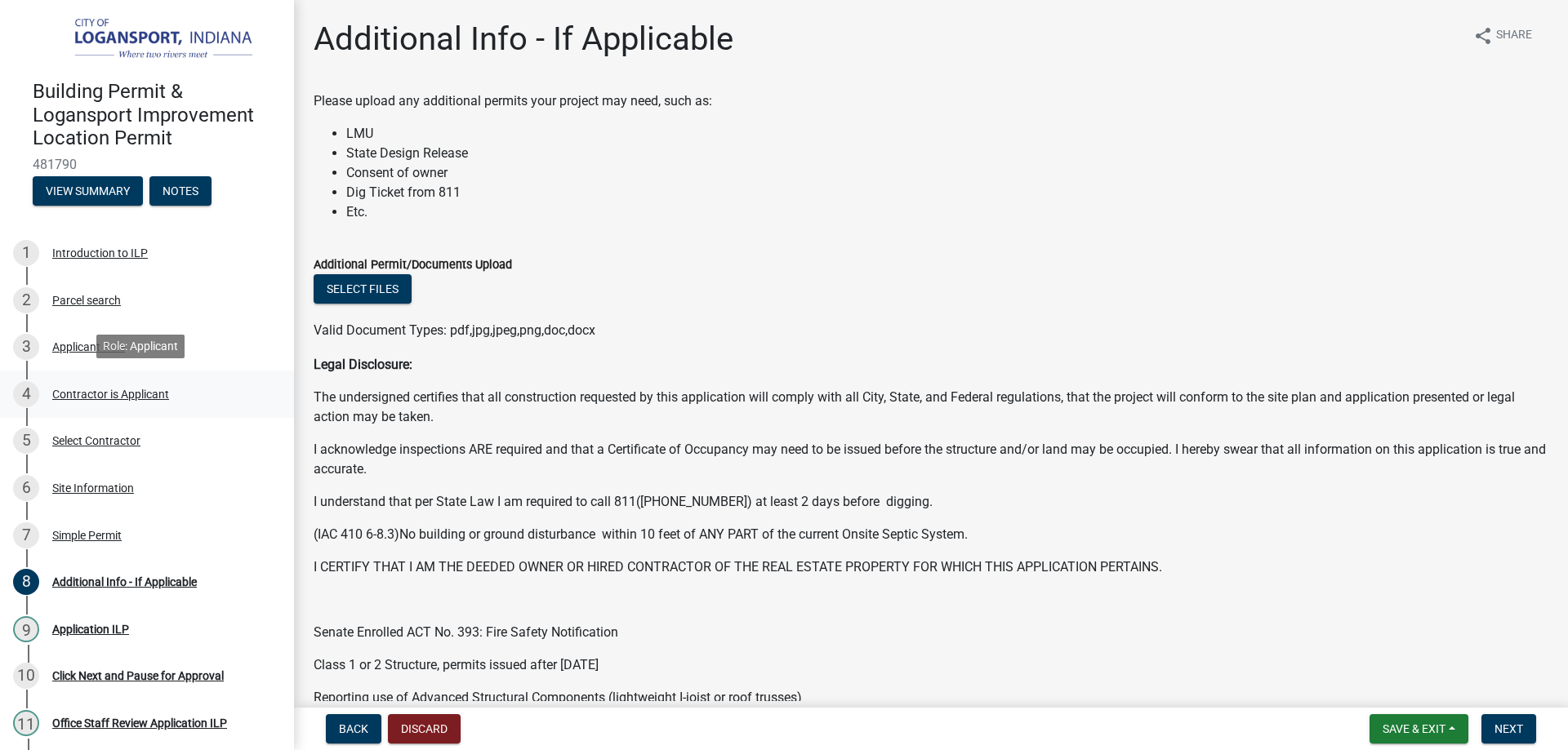
click at [91, 391] on div "Contractor is Applicant" at bounding box center [110, 394] width 117 height 11
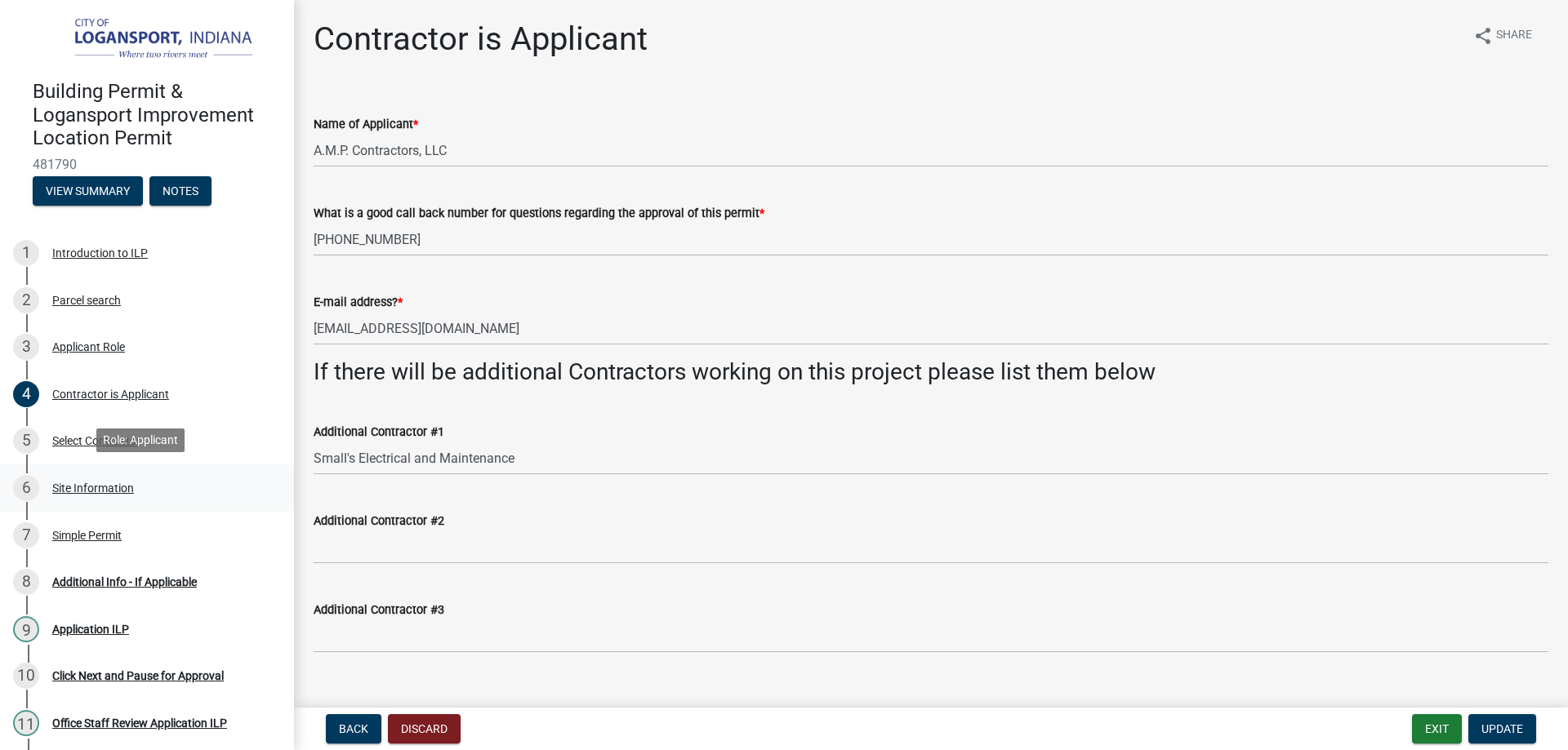
click at [80, 484] on div "Site Information" at bounding box center [93, 488] width 82 height 11
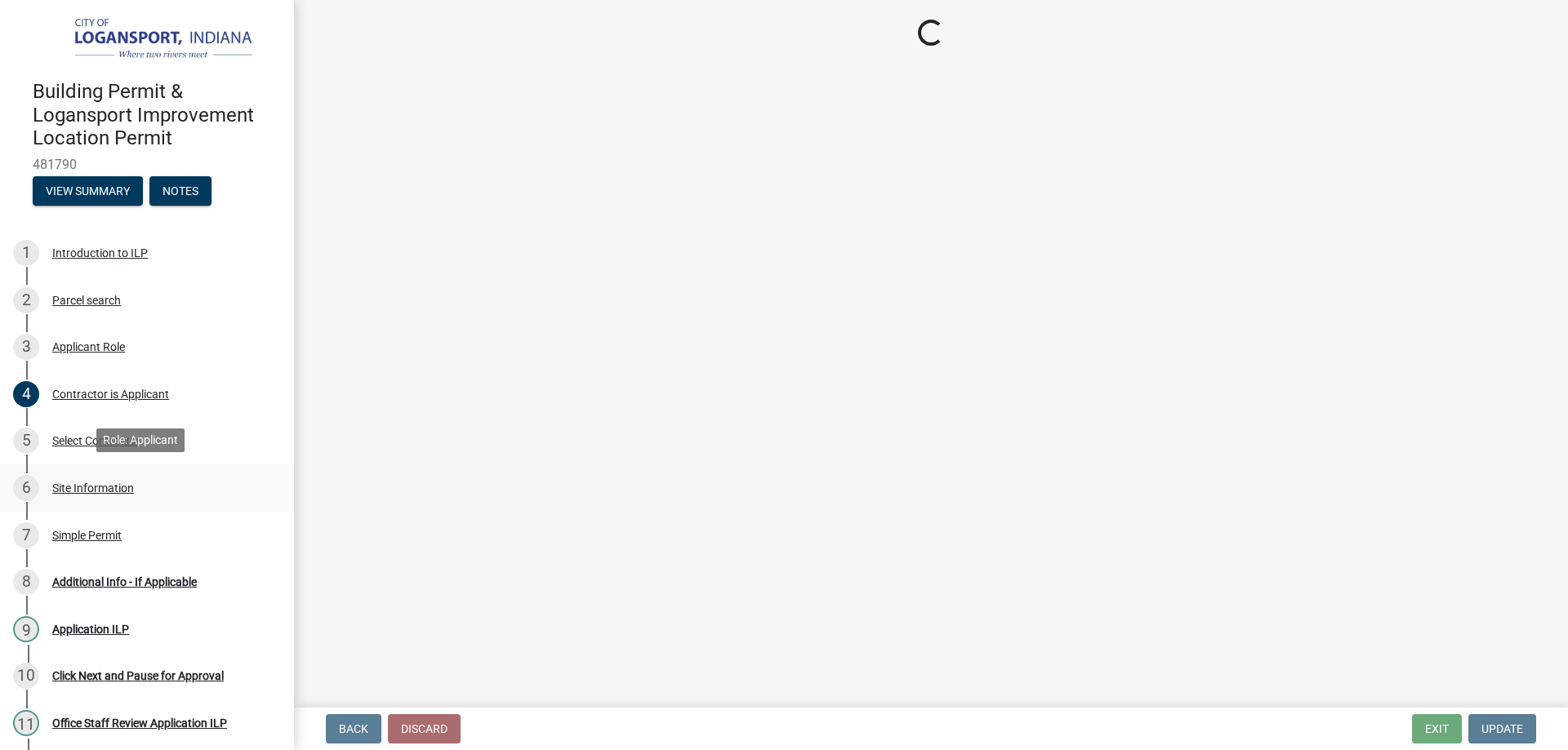
select select "62802869-e470-474a-8a4c-8dbe1ccdd5ac"
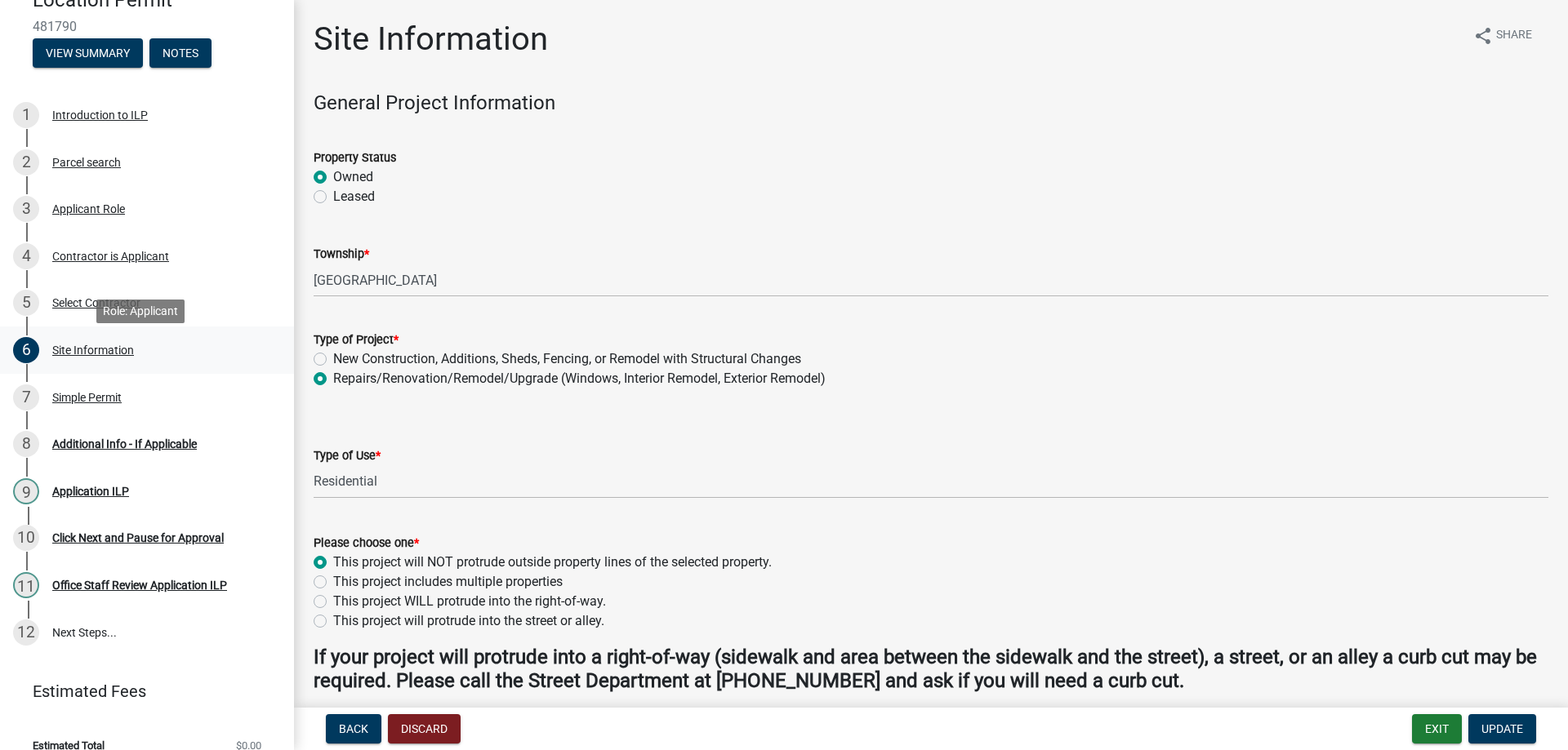
scroll to position [156, 0]
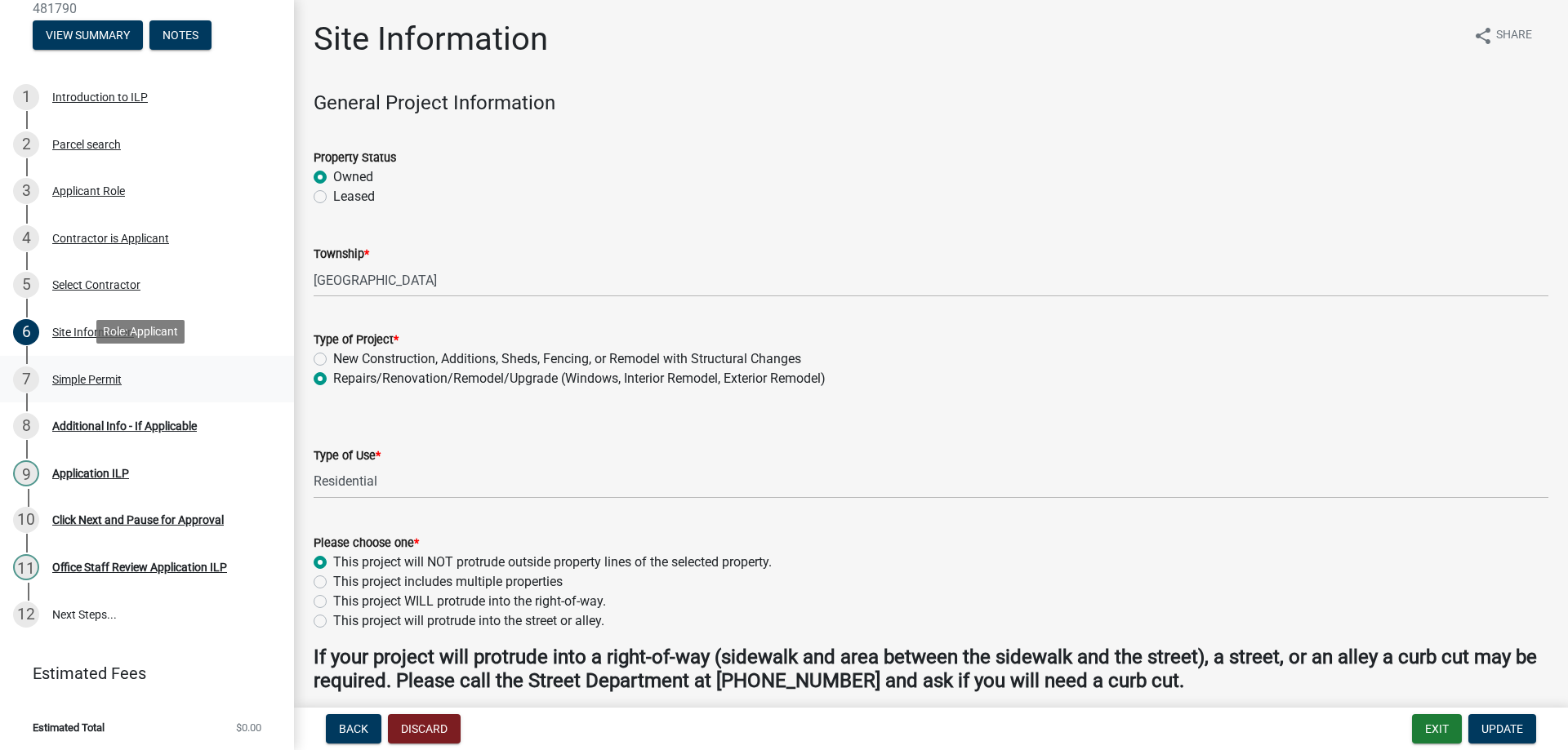
click at [92, 375] on div "Simple Permit" at bounding box center [87, 379] width 69 height 11
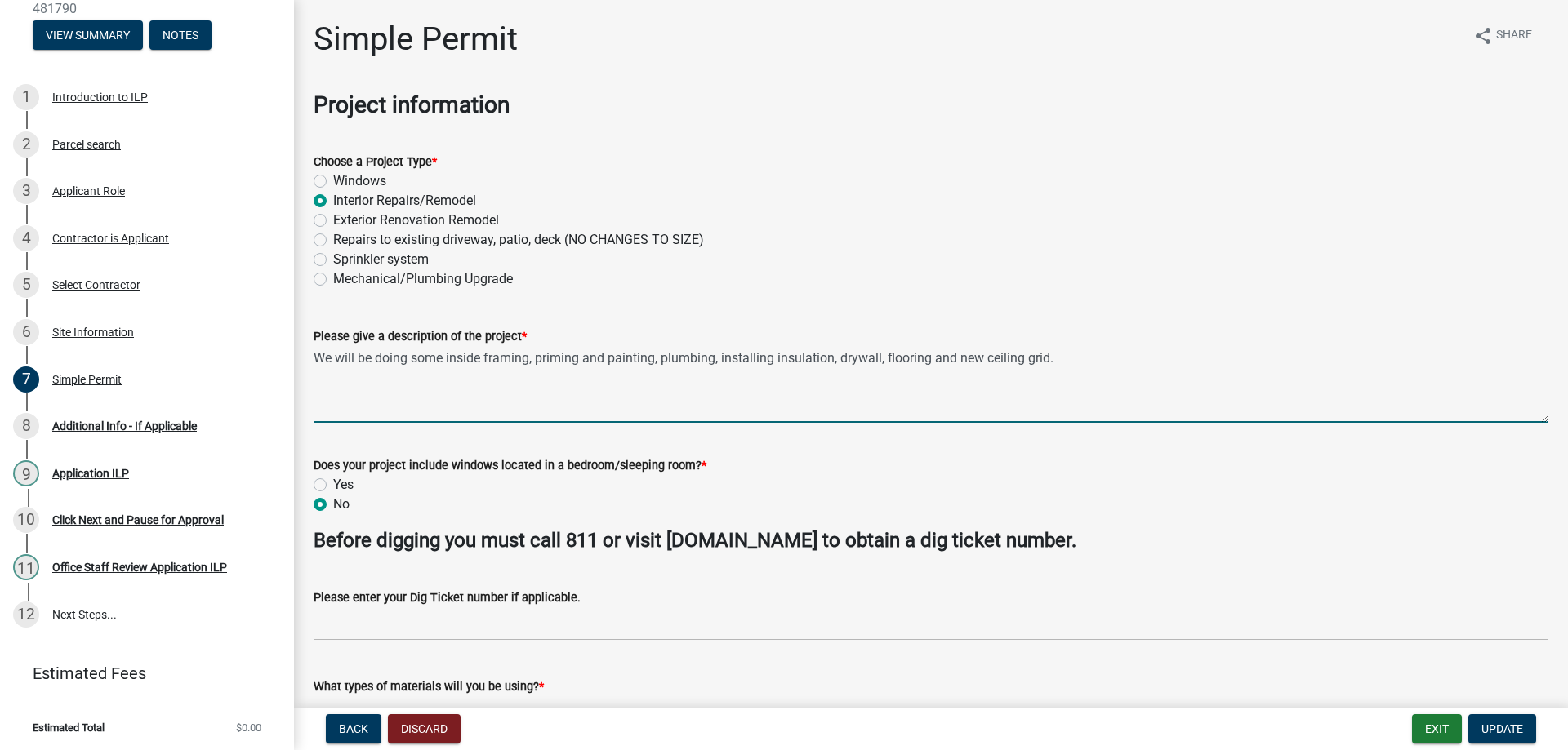
click at [722, 356] on textarea "We will be doing some inside framing, priming and painting, plumbing, installin…" at bounding box center [931, 384] width 1234 height 77
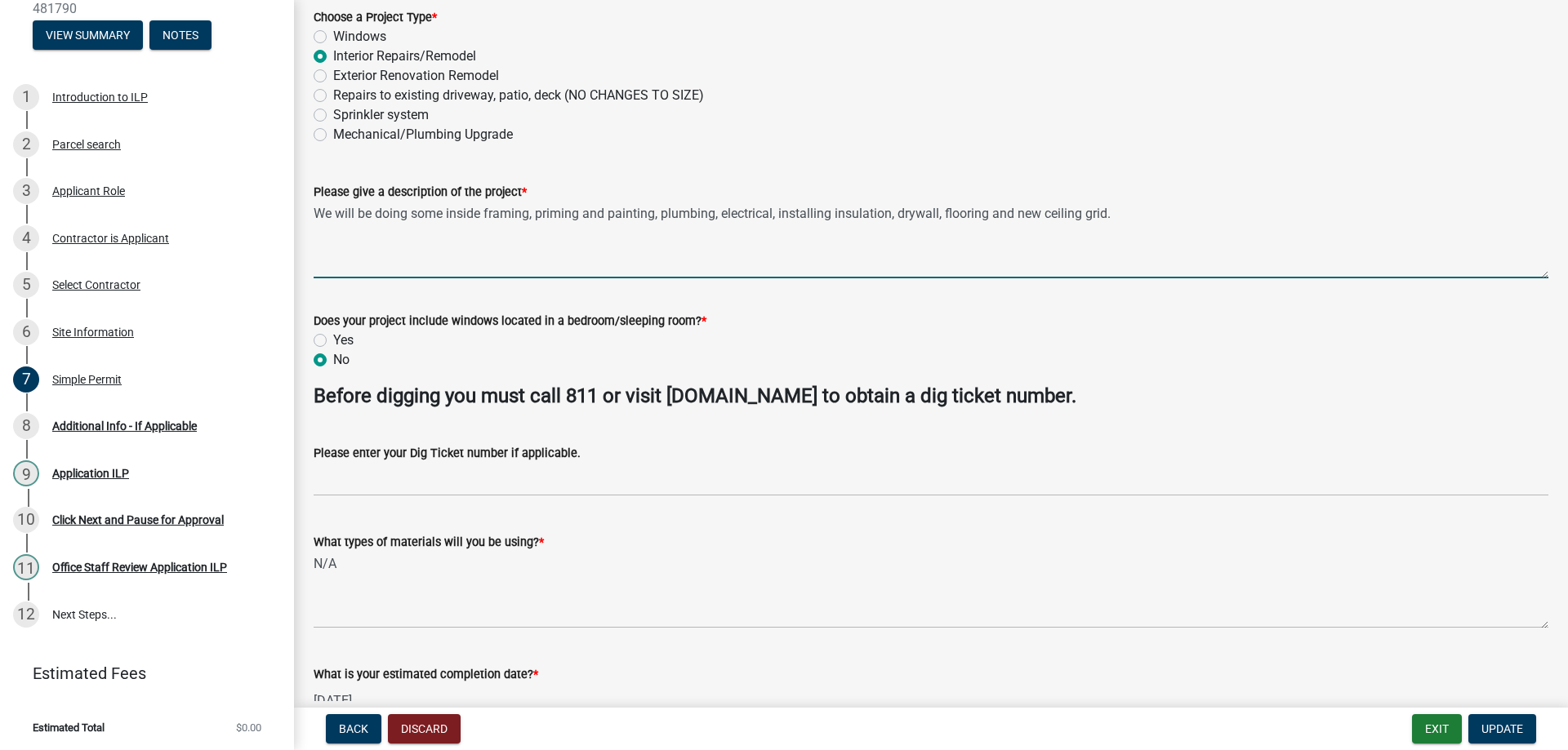
scroll to position [163, 0]
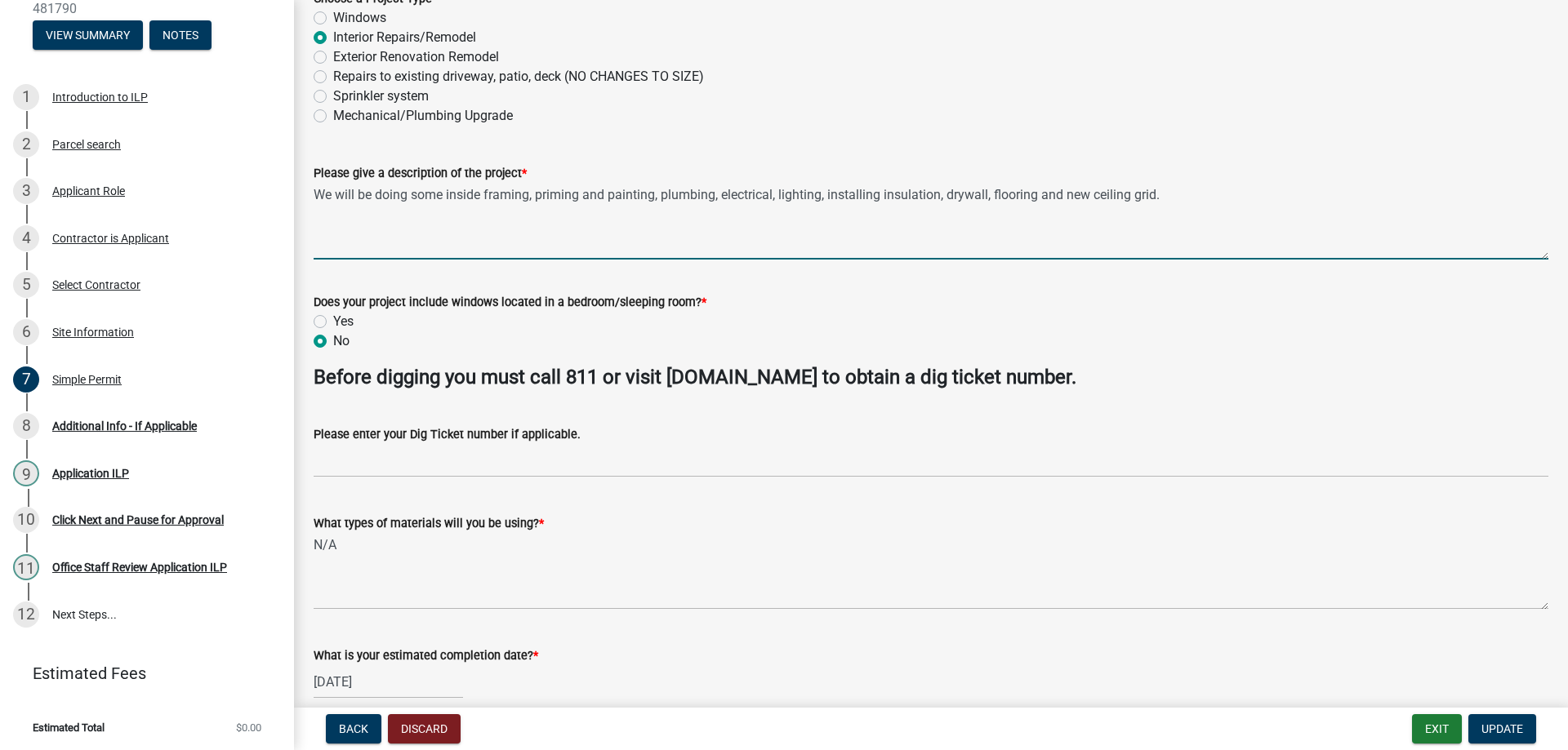
click at [881, 192] on textarea "We will be doing some inside framing, priming and painting, plumbing, electrica…" at bounding box center [931, 221] width 1234 height 77
click at [1078, 193] on textarea "We will be doing some inside framing, priming and painting, plumbing, electrica…" at bounding box center [931, 221] width 1234 height 77
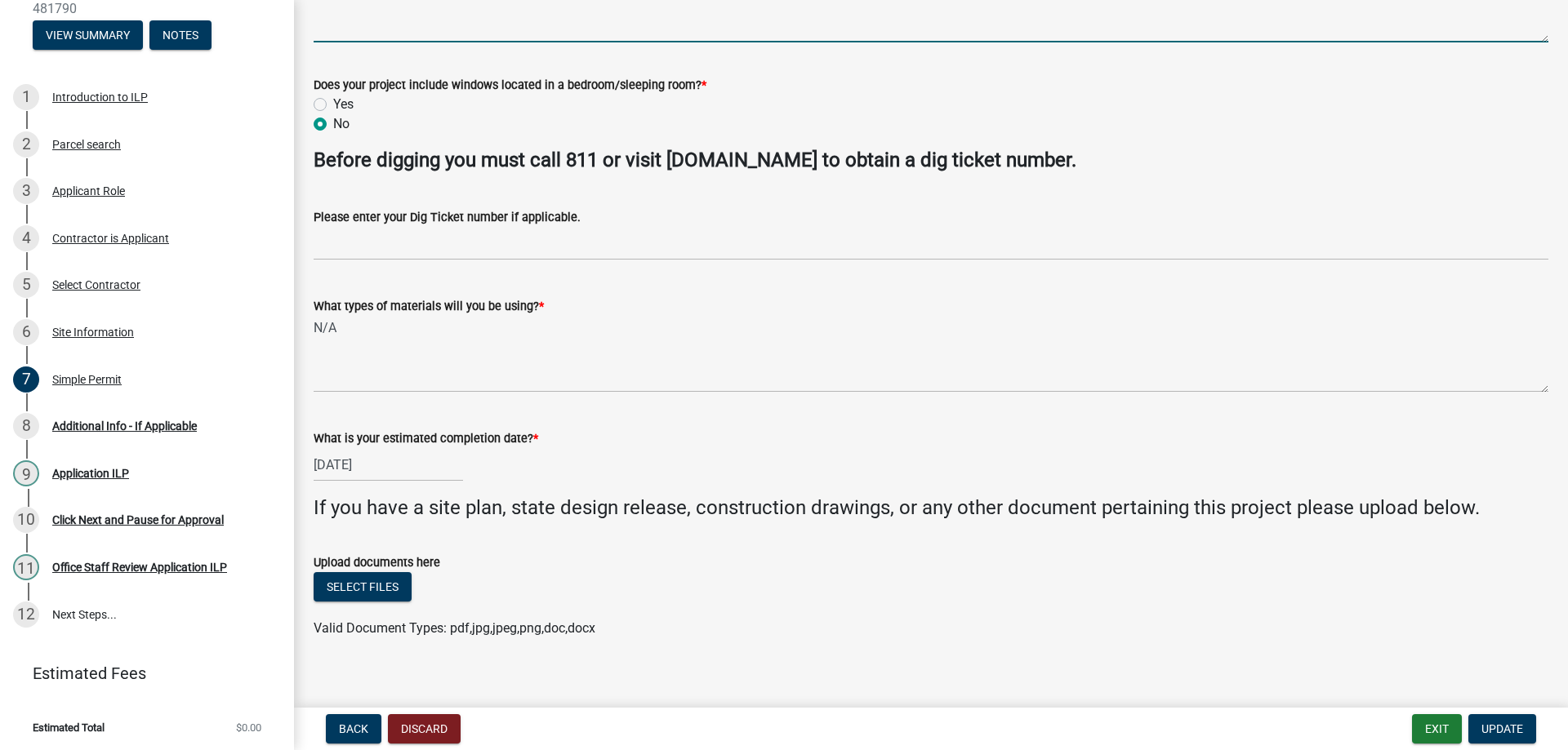
scroll to position [395, 0]
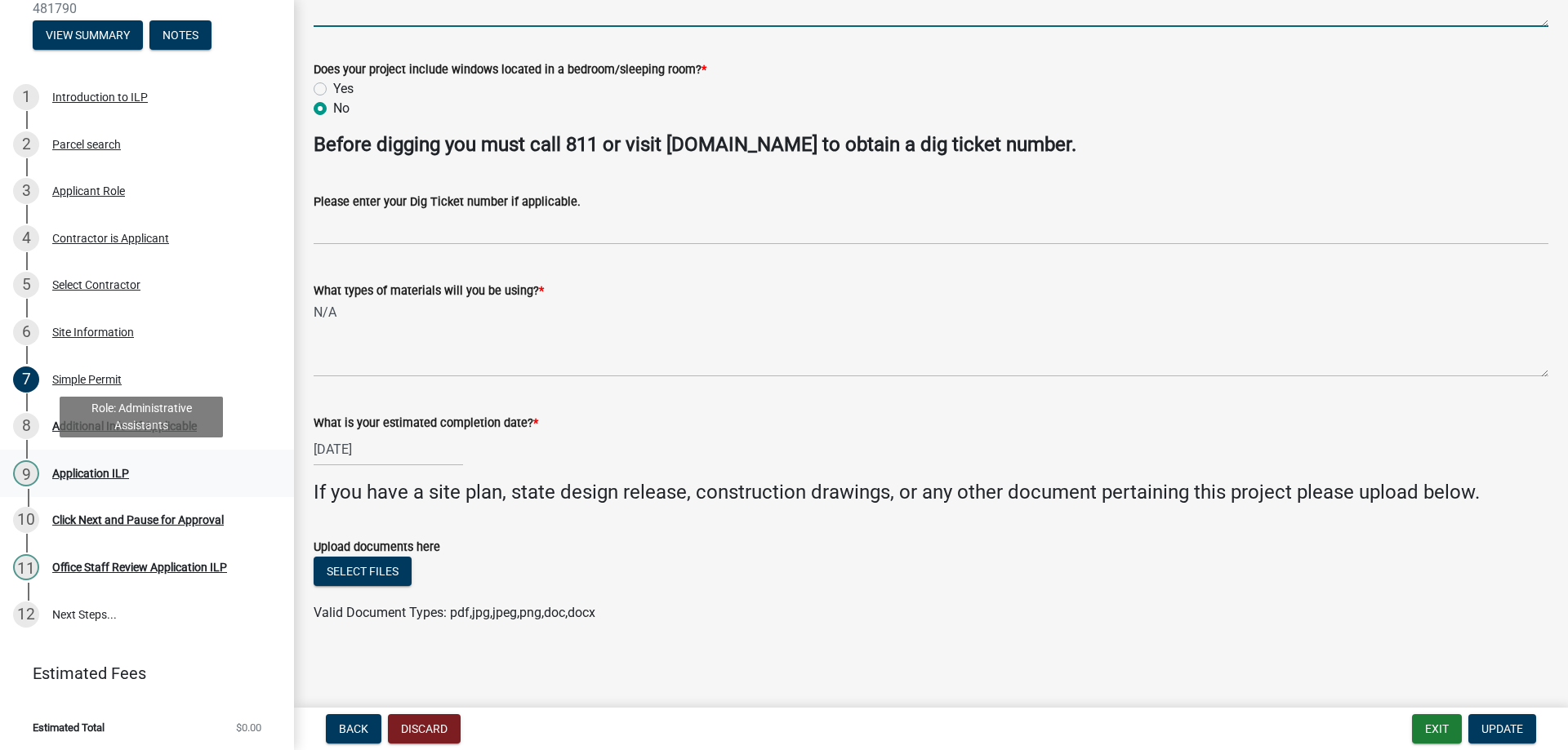
type textarea "We will be doing some inside framing, priming and painting, plumbing, electrica…"
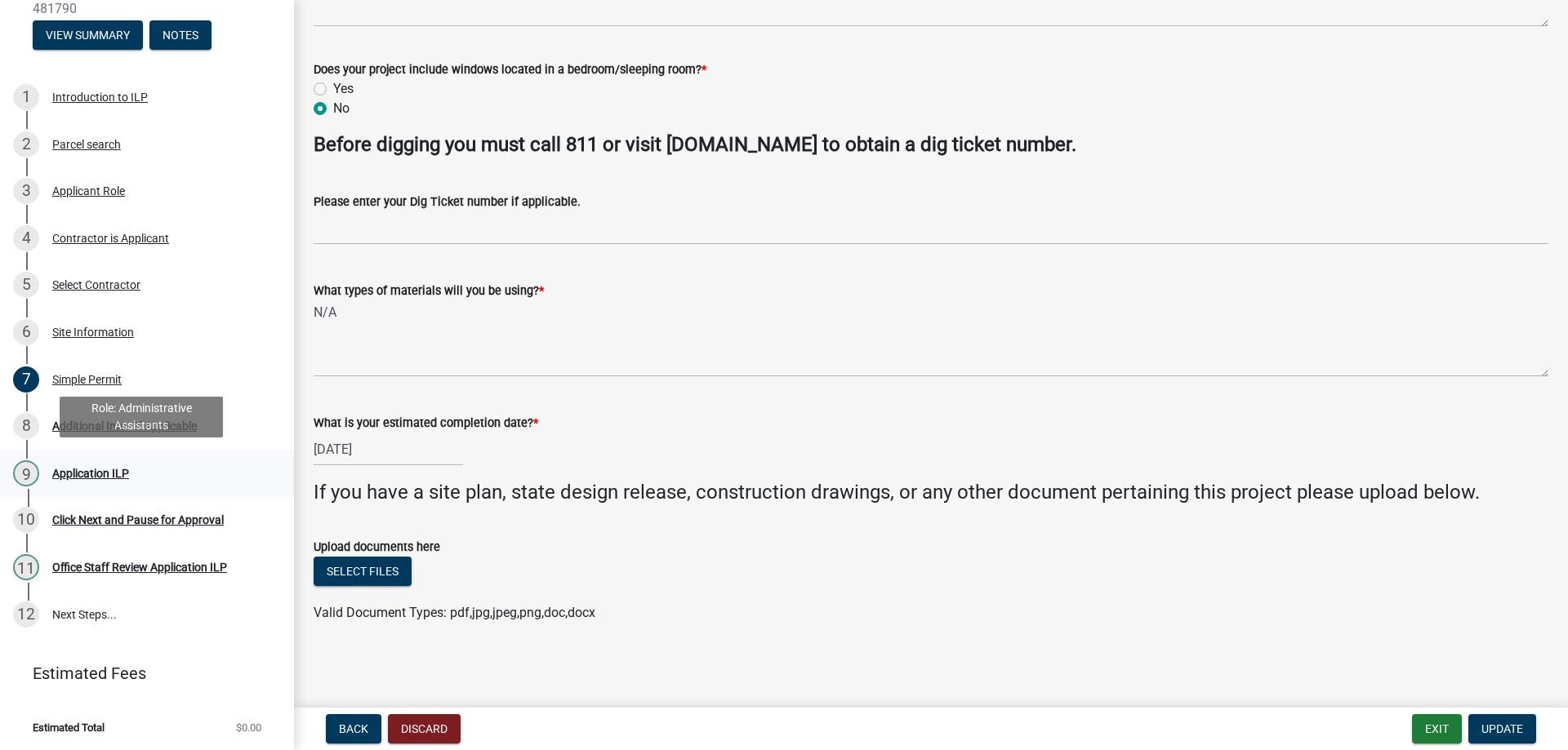
click at [106, 469] on div "Application ILP" at bounding box center [90, 473] width 77 height 11
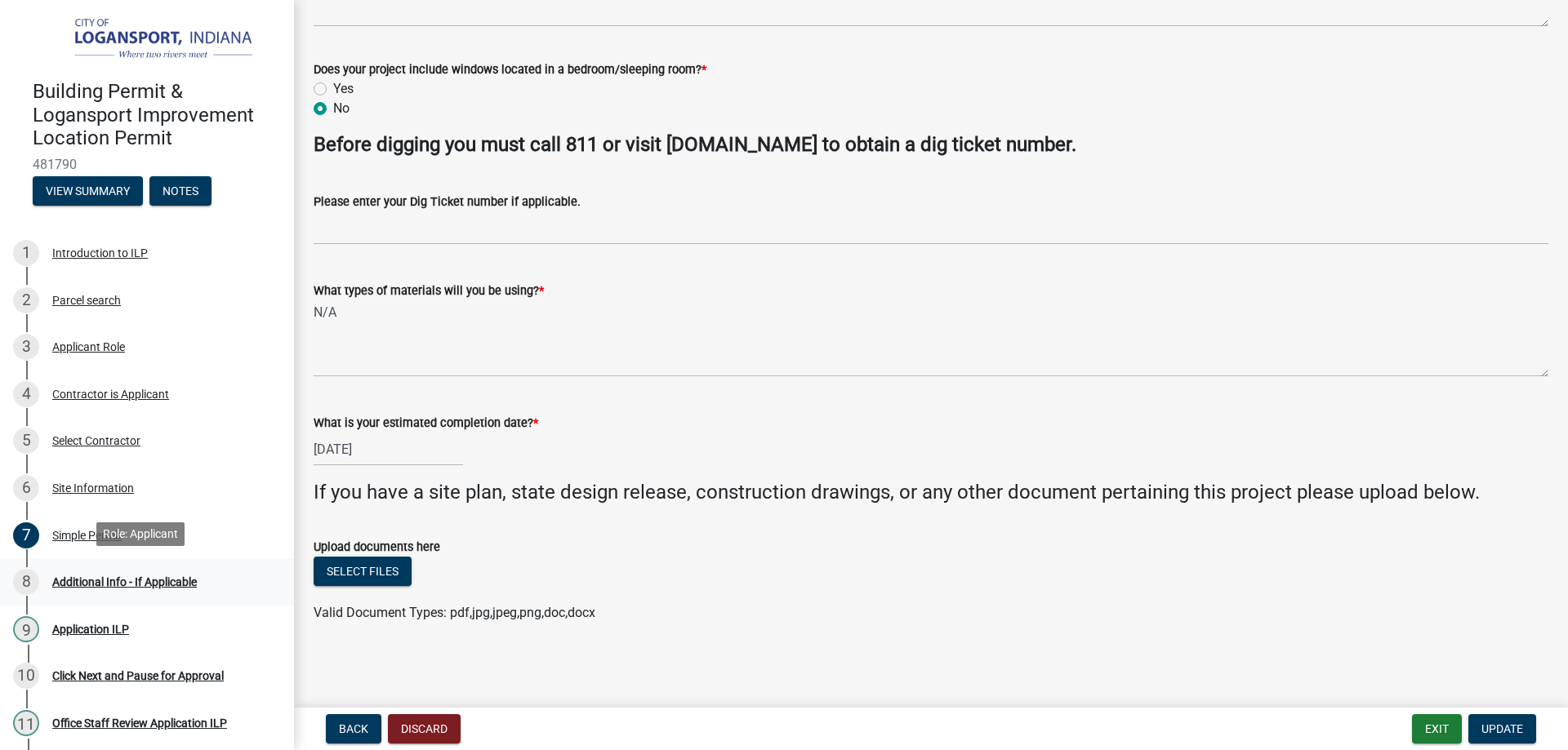
click at [99, 580] on div "Additional Info - If Applicable" at bounding box center [125, 582] width 145 height 11
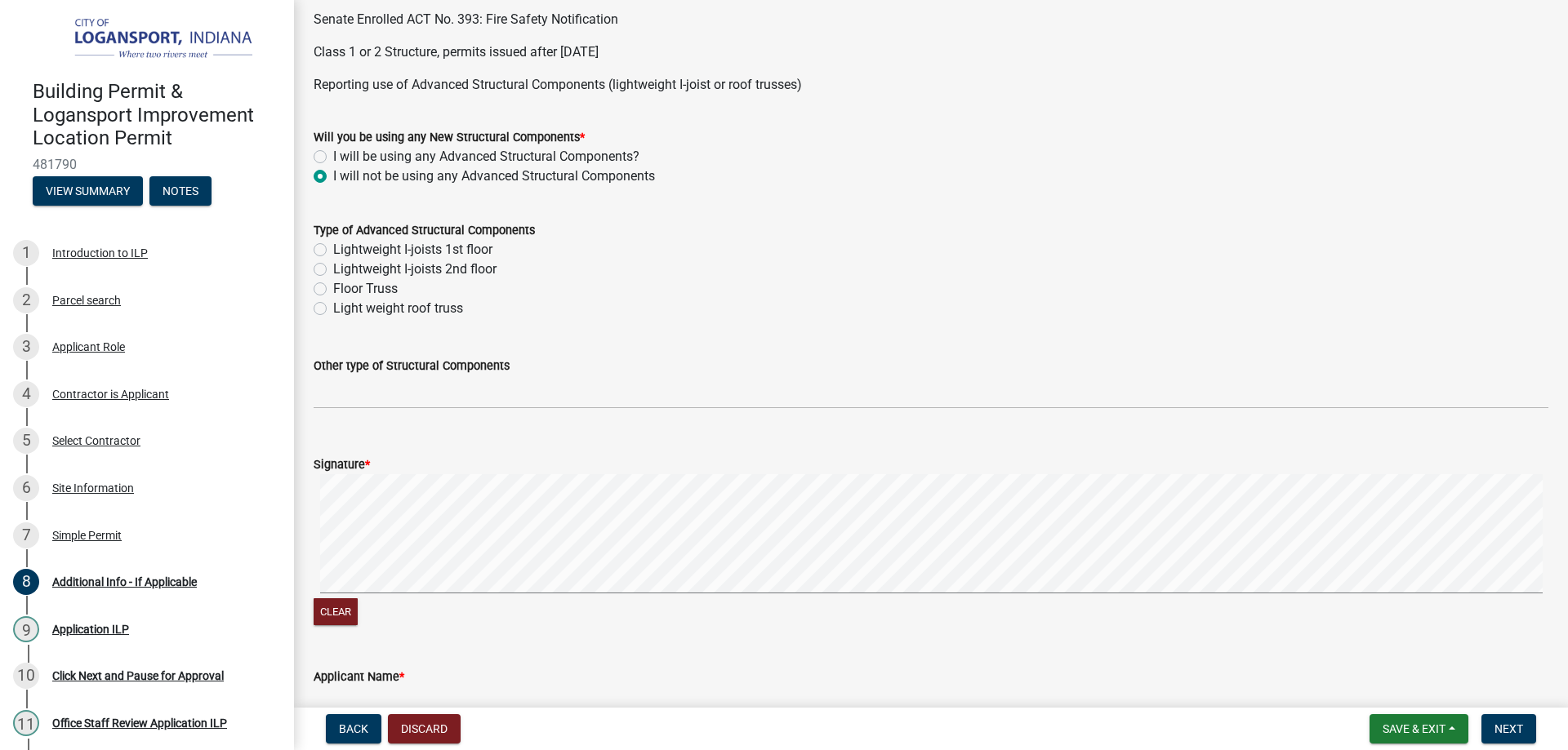
scroll to position [653, 0]
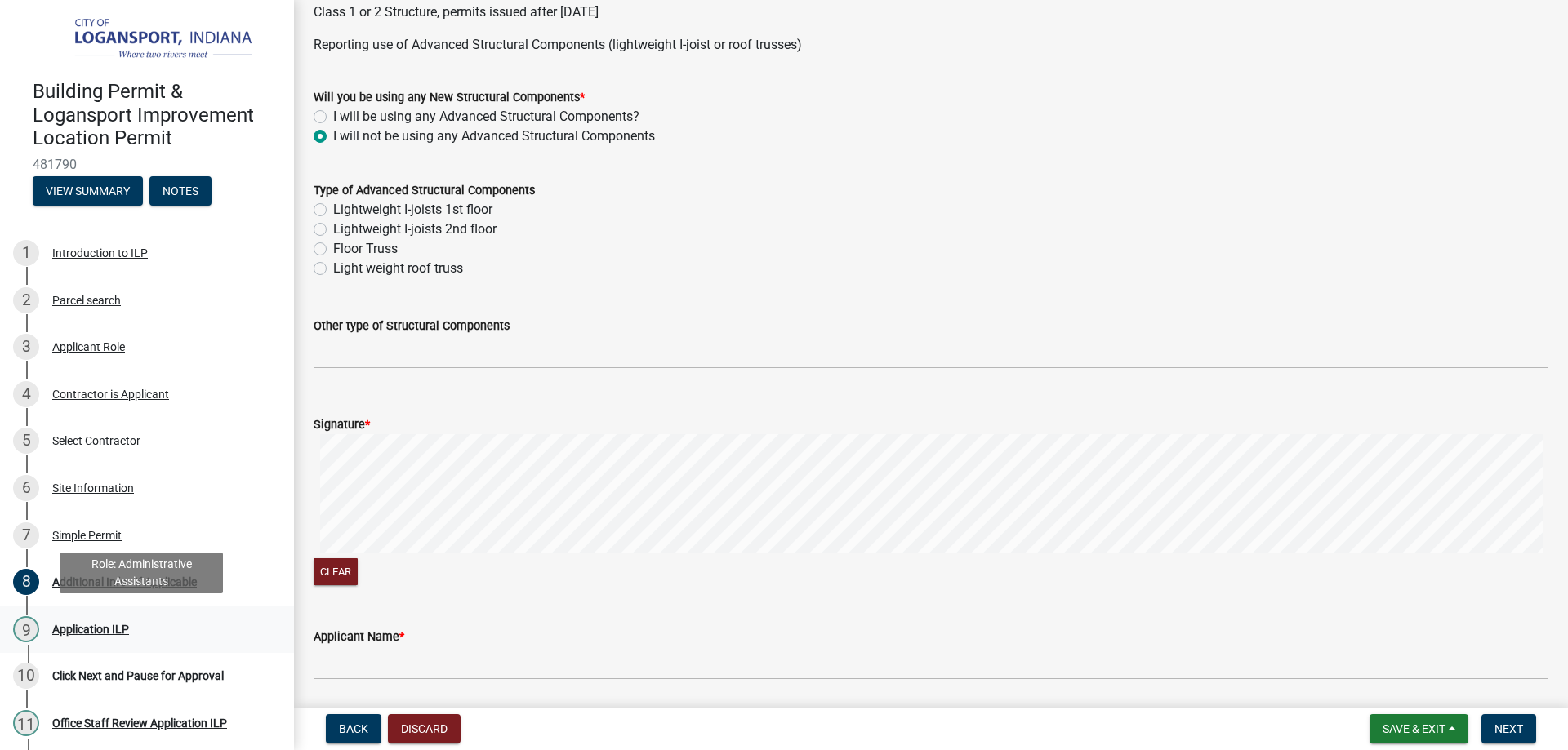
click at [101, 627] on div "Application ILP" at bounding box center [90, 629] width 77 height 11
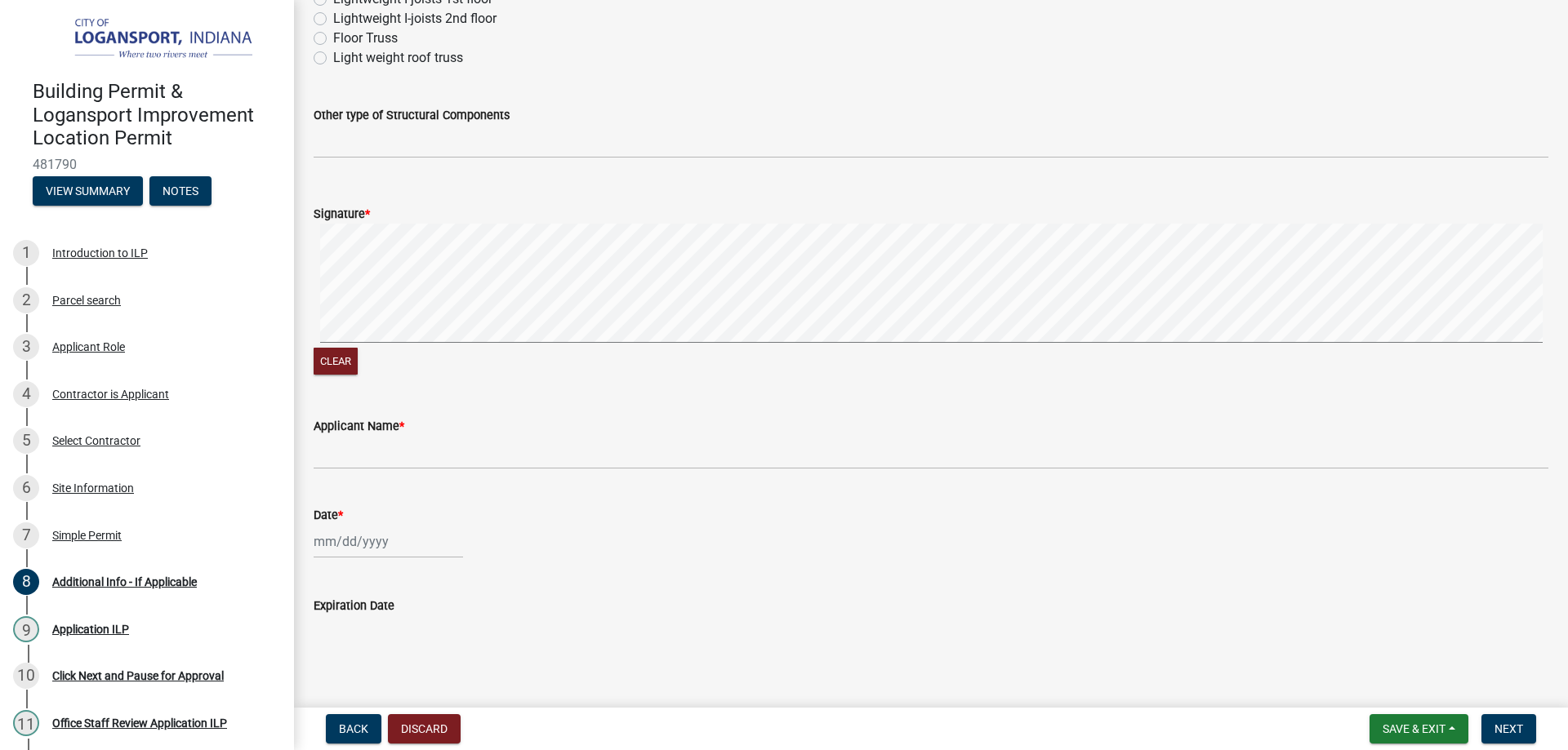
scroll to position [889, 0]
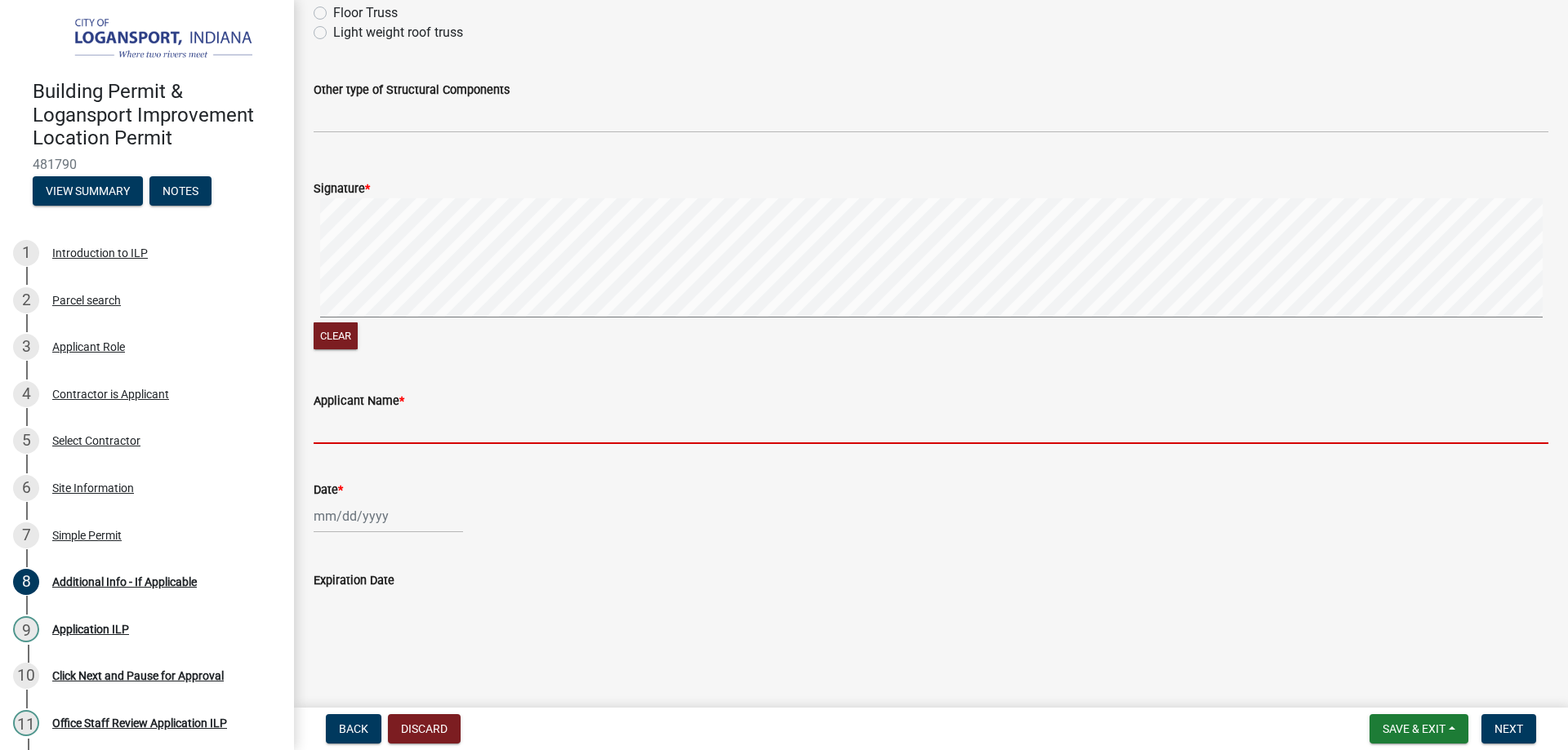
click at [499, 419] on input "Applicant Name *" at bounding box center [931, 427] width 1234 height 33
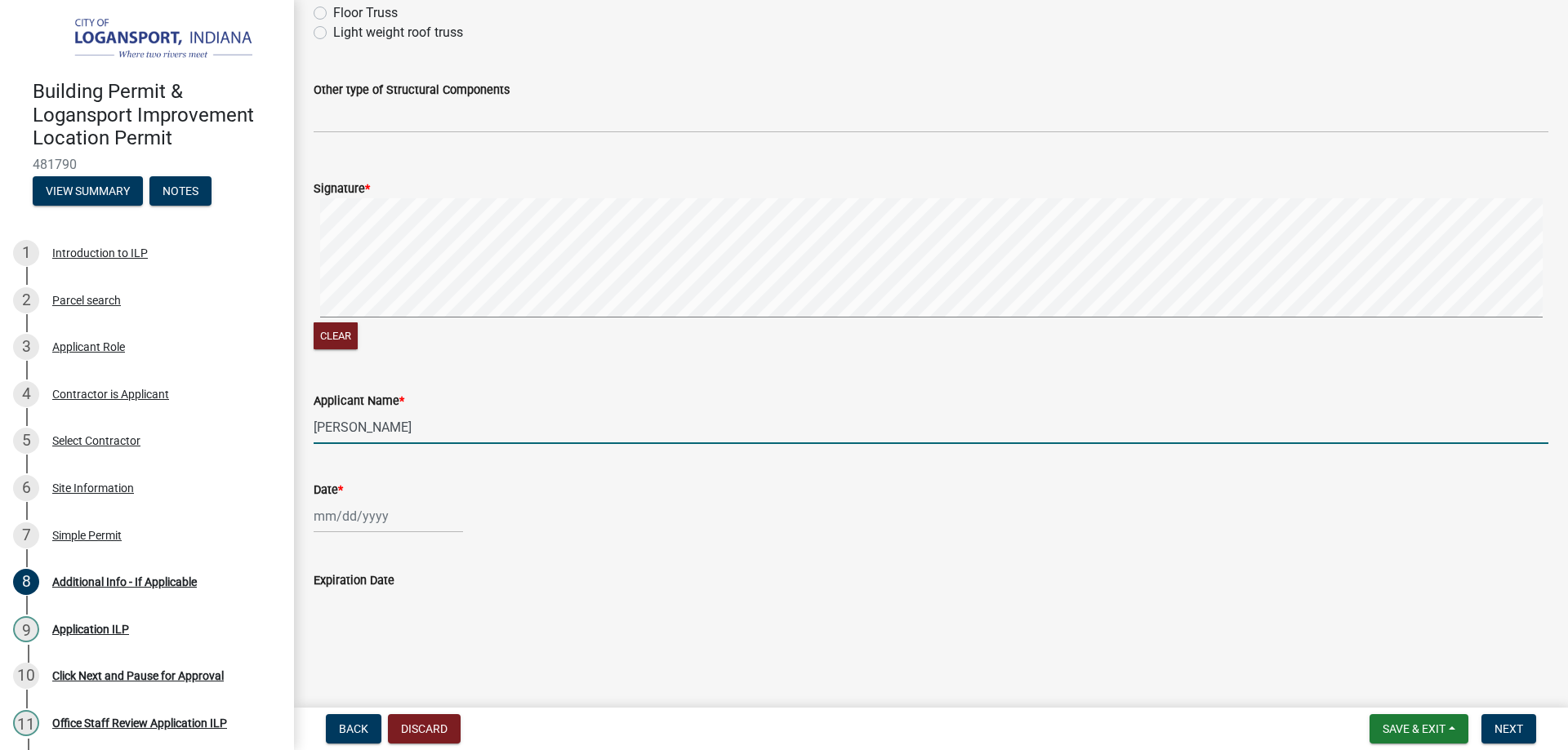
type input "[PERSON_NAME]"
click at [354, 516] on div at bounding box center [388, 515] width 149 height 33
select select "9"
select select "2025"
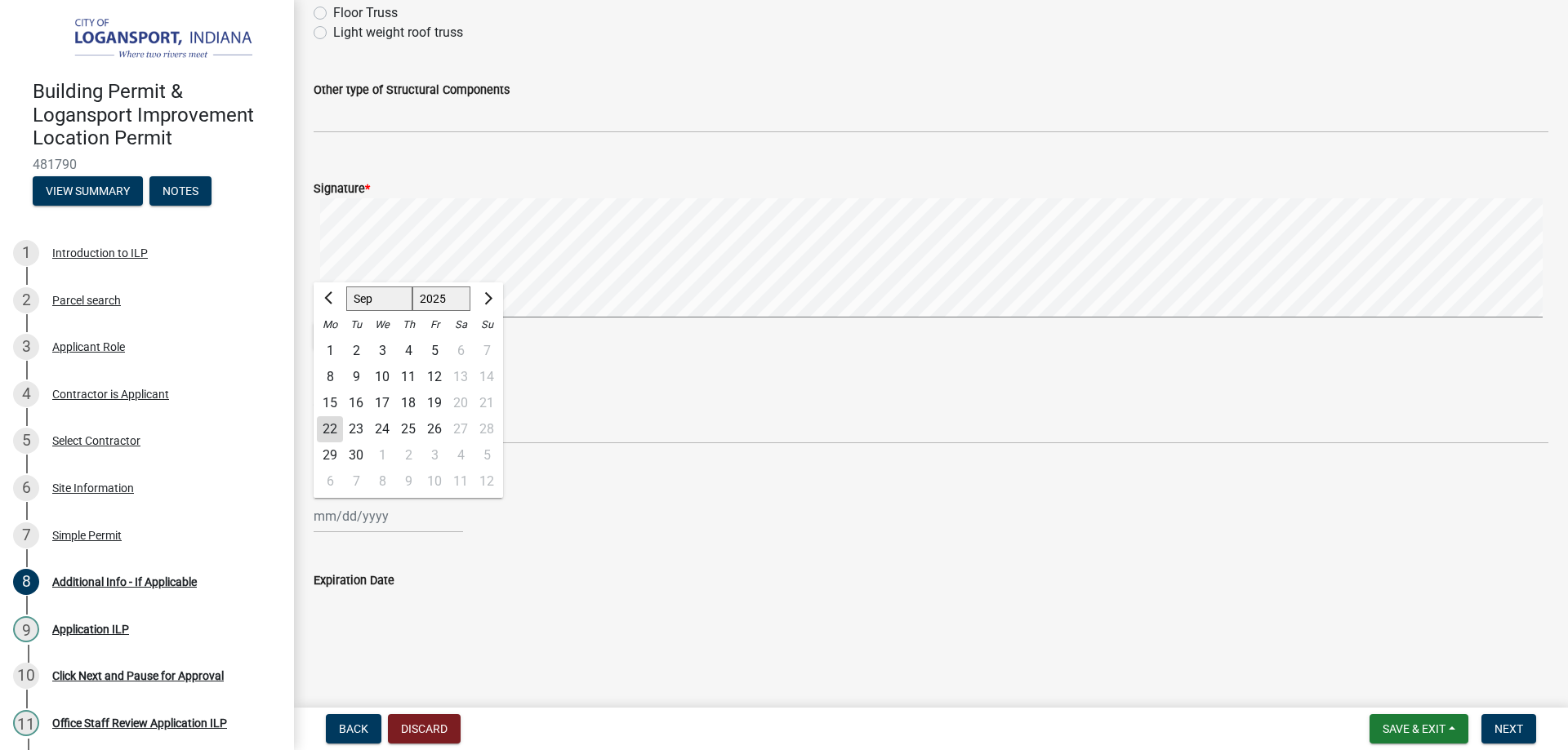
click at [332, 433] on div "22" at bounding box center [329, 429] width 26 height 26
type input "[DATE]"
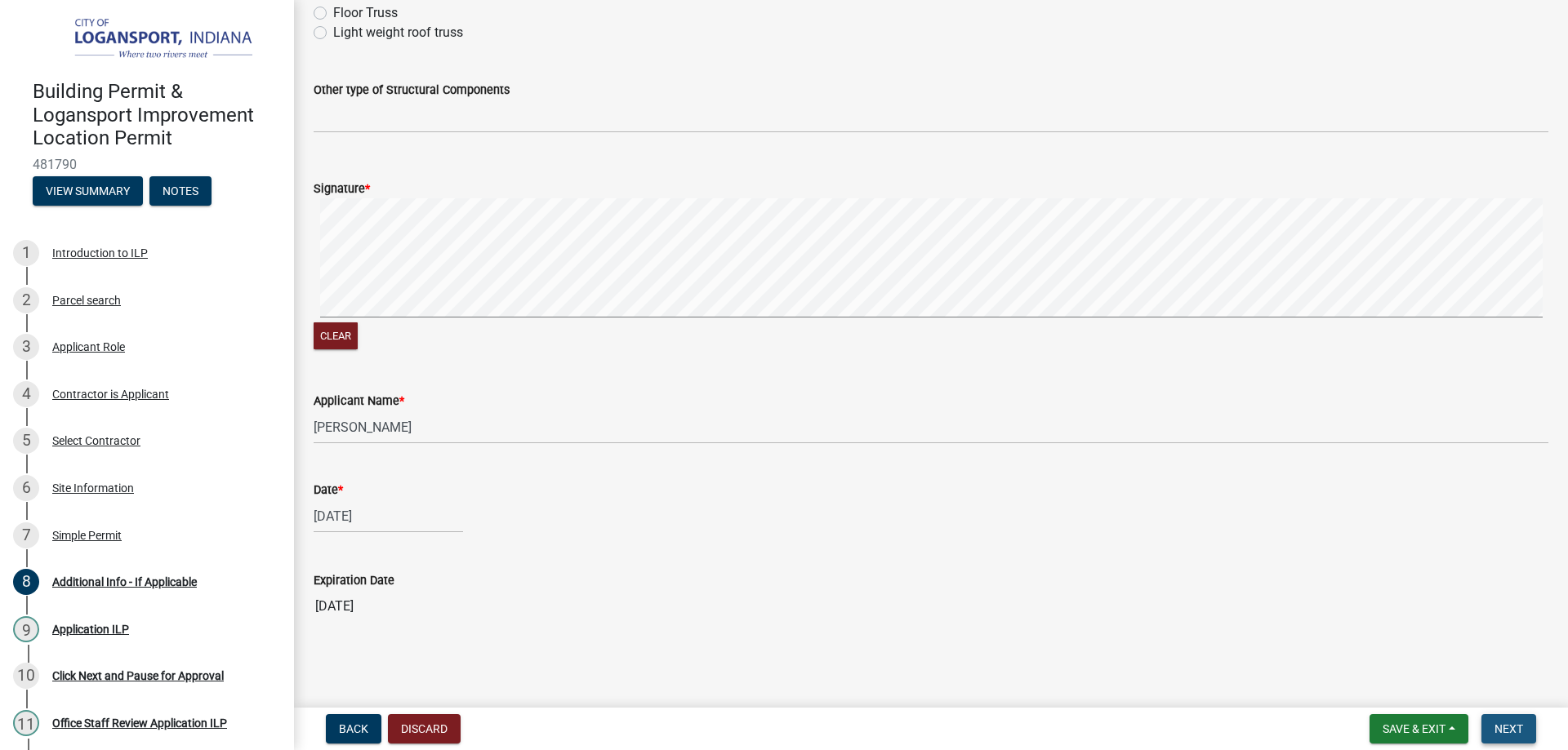
click at [1504, 729] on span "Next" at bounding box center [1508, 729] width 29 height 13
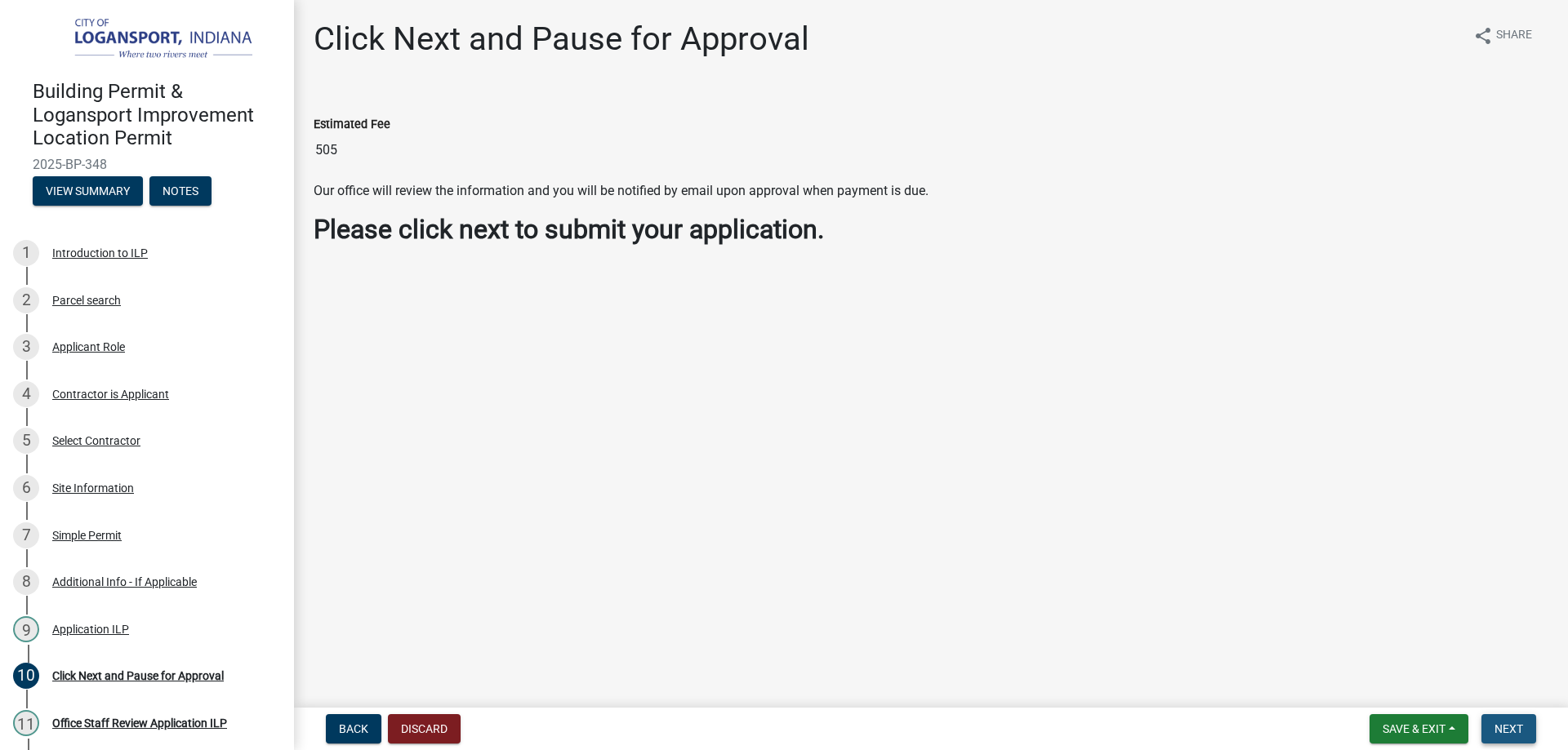
click at [1509, 727] on span "Next" at bounding box center [1508, 729] width 29 height 13
